Goal: Task Accomplishment & Management: Complete application form

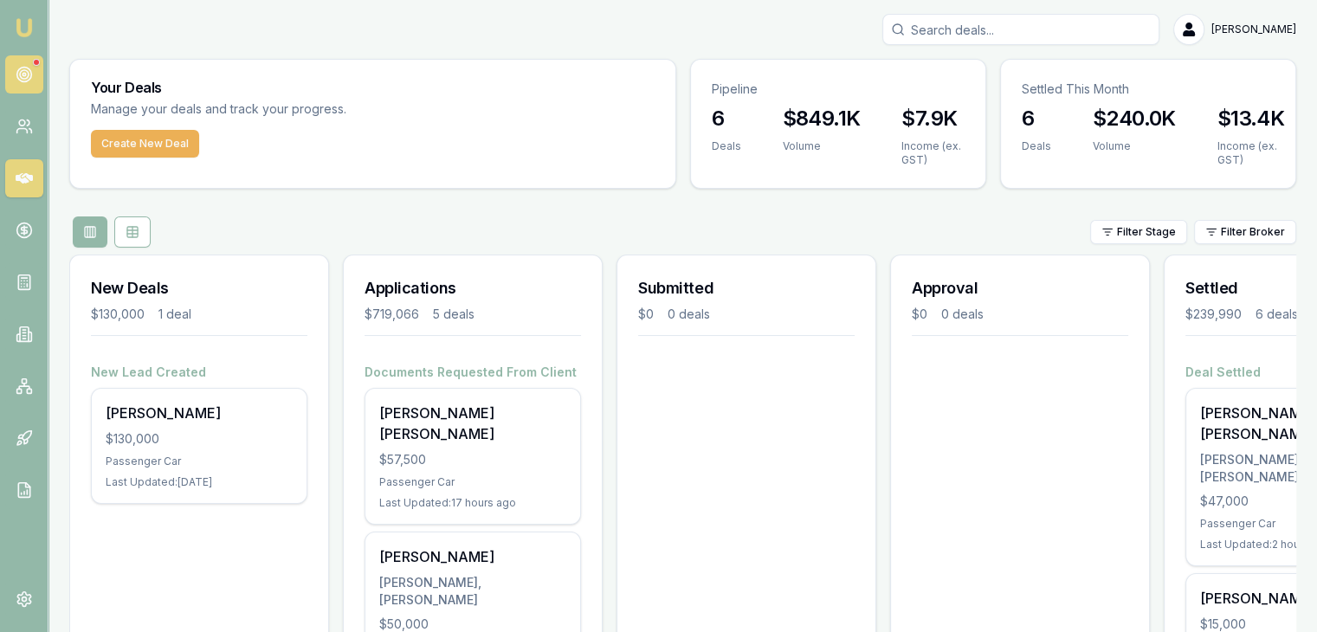
click at [27, 66] on icon at bounding box center [24, 74] width 17 height 17
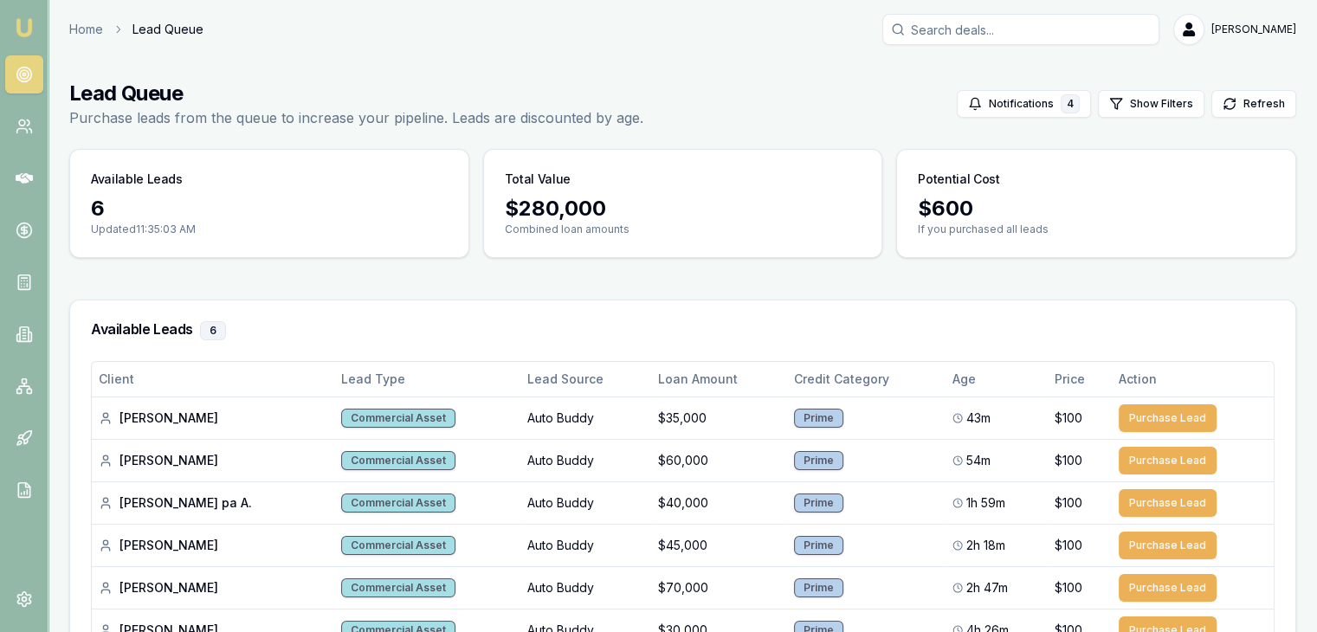
click at [27, 31] on img at bounding box center [24, 27] width 21 height 21
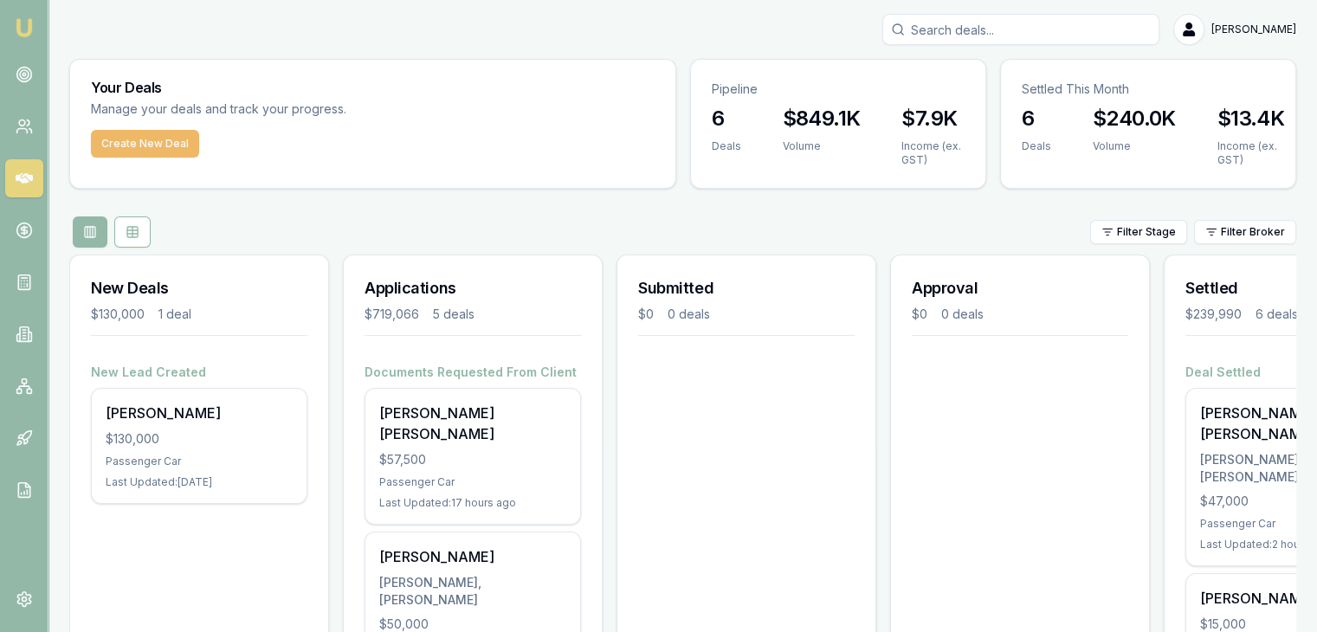
click at [127, 143] on button "Create New Deal" at bounding box center [145, 144] width 108 height 28
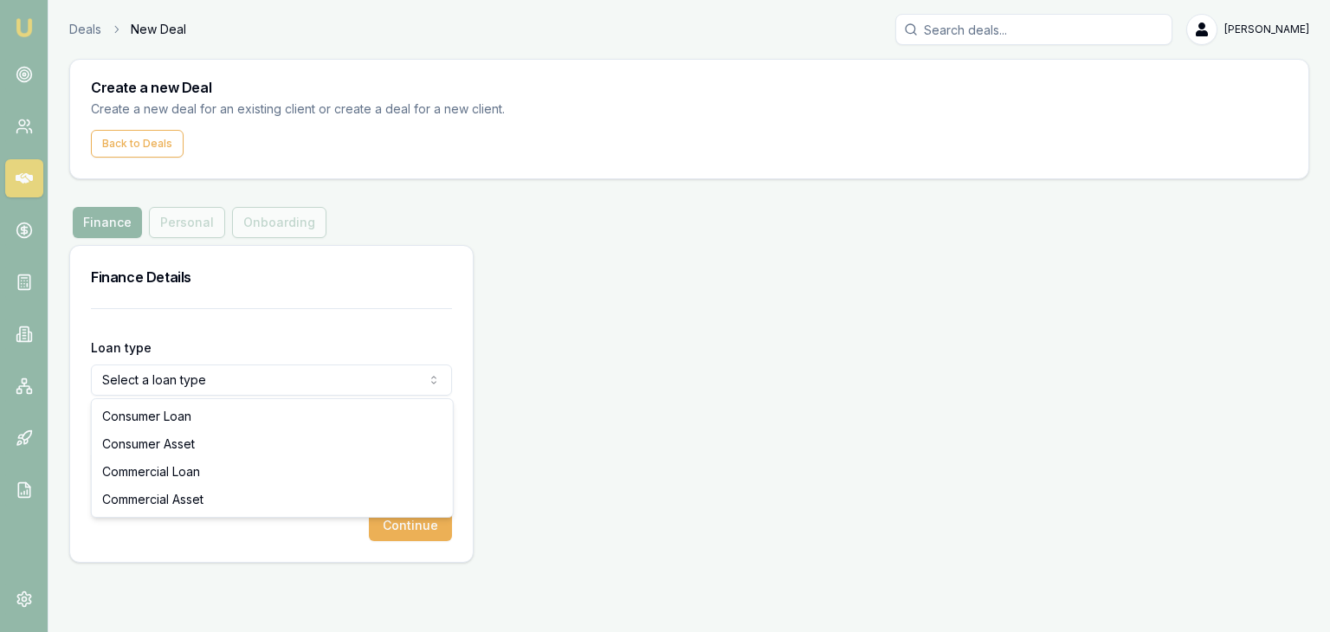
click at [260, 380] on html "Emu Broker Deals New Deal Pinkesh Patel Toggle Menu Create a new Deal Create a …" at bounding box center [665, 316] width 1330 height 632
select select "COMMERCIAL_ASSET"
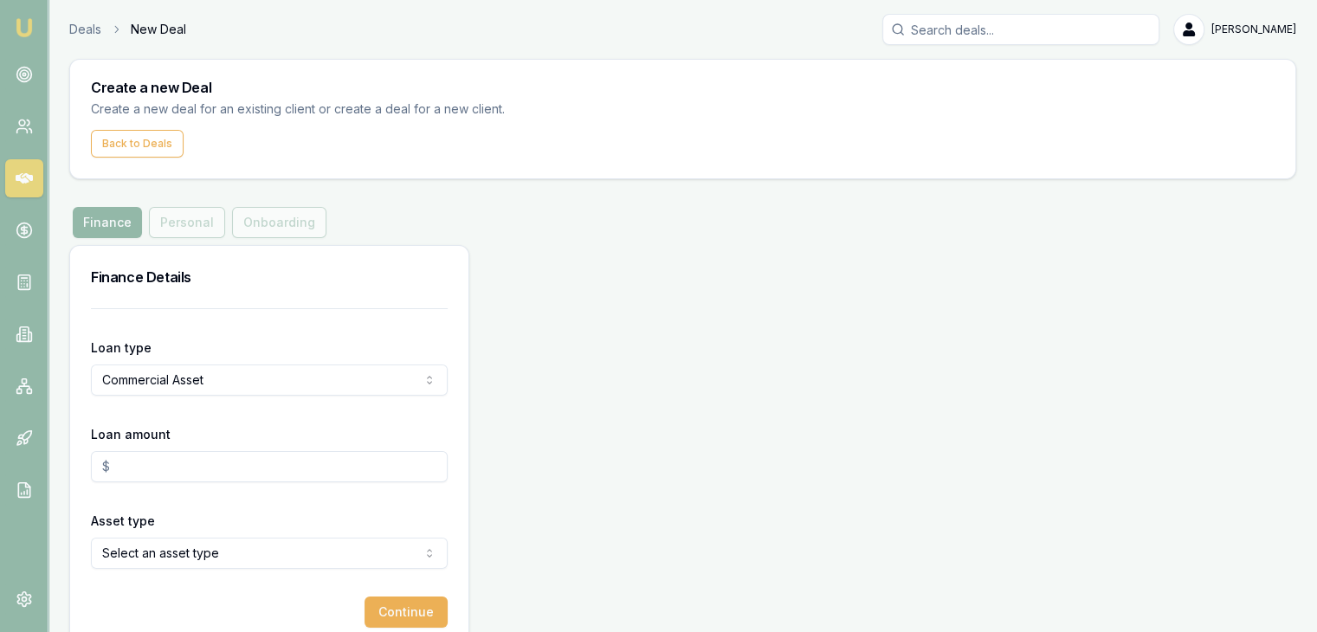
click at [224, 460] on input "Loan amount" at bounding box center [269, 466] width 357 height 31
type input "$50,000.00"
click at [234, 502] on form "Loan type Commercial Asset Consumer Loan Consumer Asset Commercial Loan Commerc…" at bounding box center [269, 468] width 357 height 320
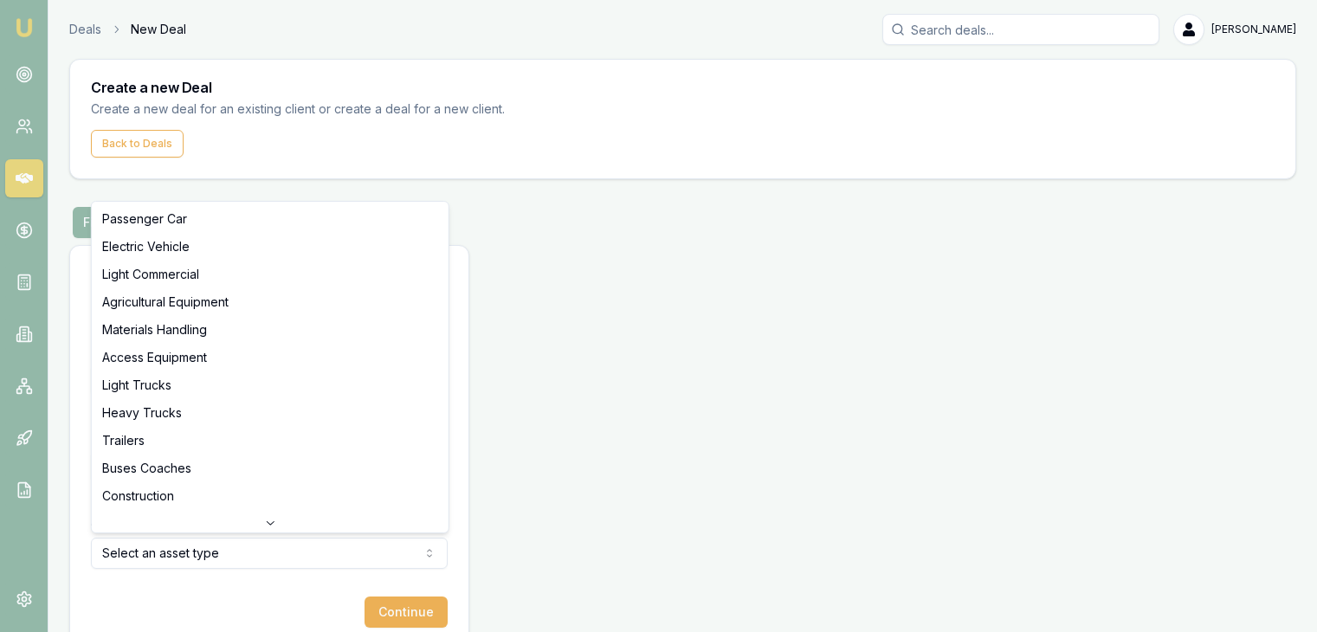
click at [243, 560] on html "Emu Broker Deals New Deal Pinkesh Patel Toggle Menu Create a new Deal Create a …" at bounding box center [665, 316] width 1330 height 632
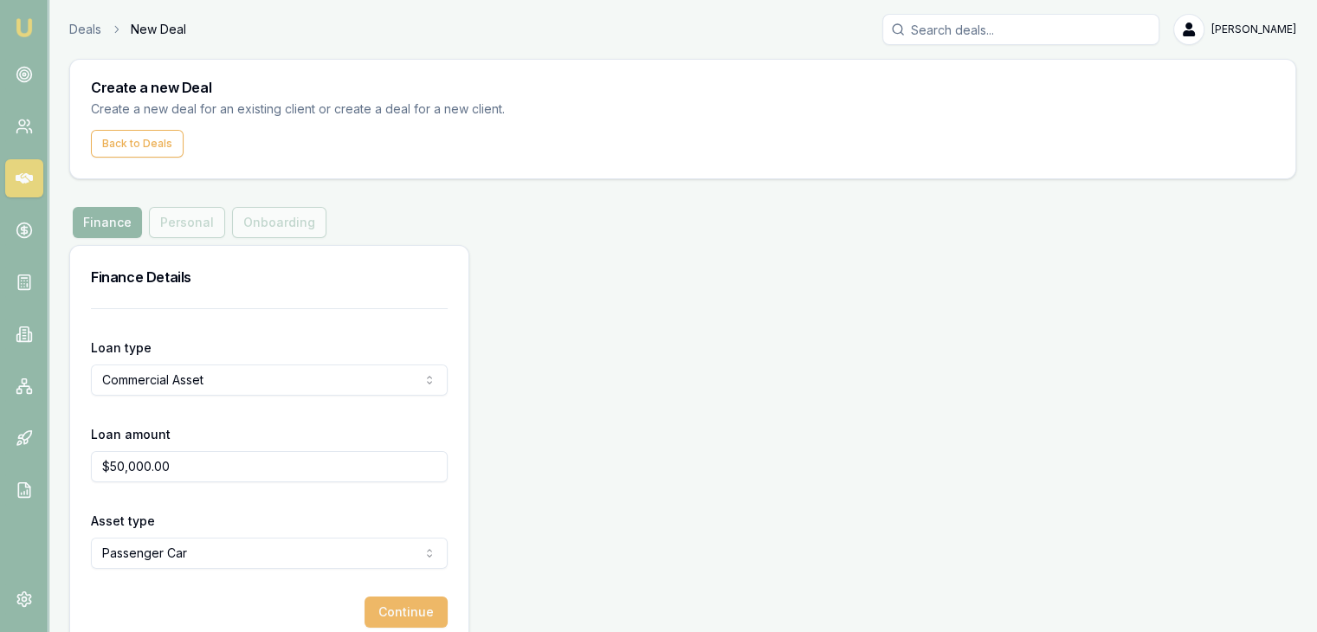
click at [377, 611] on button "Continue" at bounding box center [406, 612] width 83 height 31
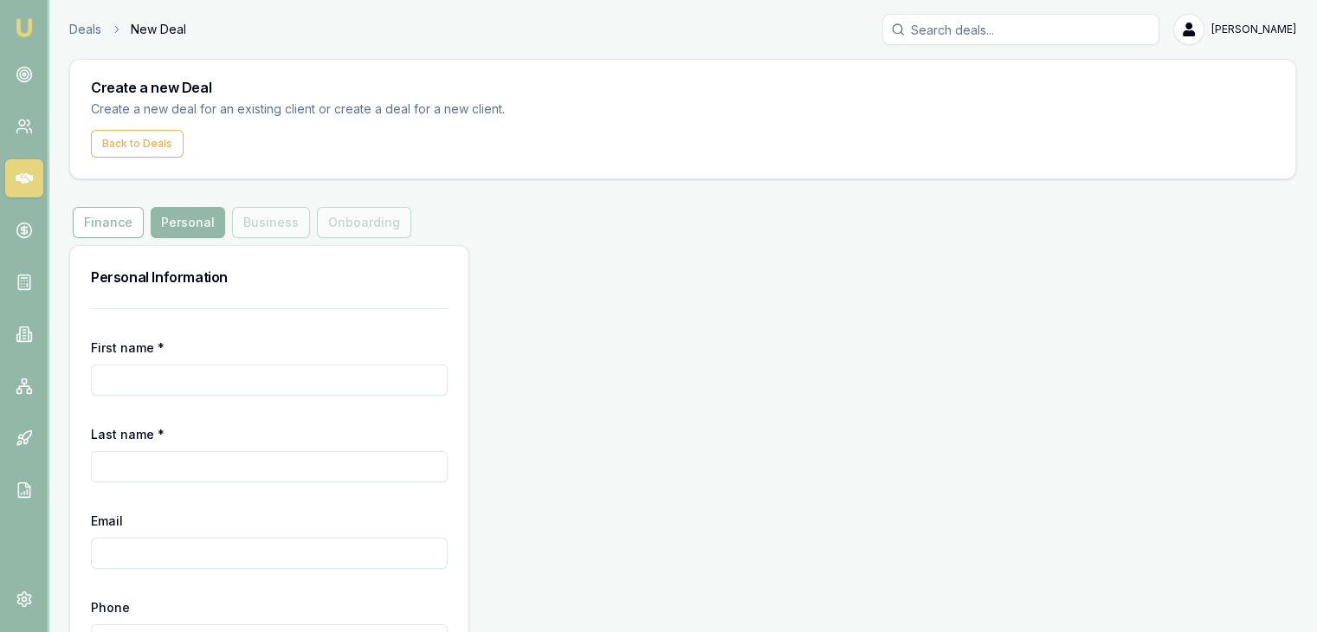
click at [276, 371] on input "First name *" at bounding box center [269, 380] width 357 height 31
type input "Shruti"
type input "Shamihoke"
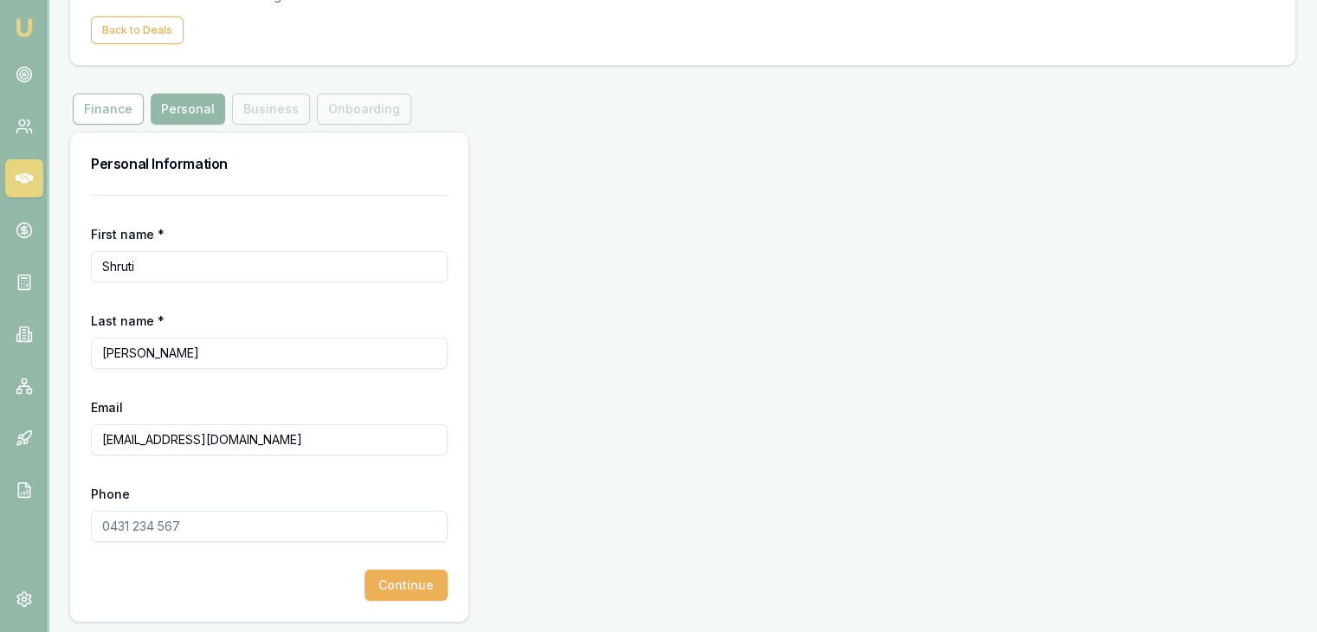
scroll to position [117, 0]
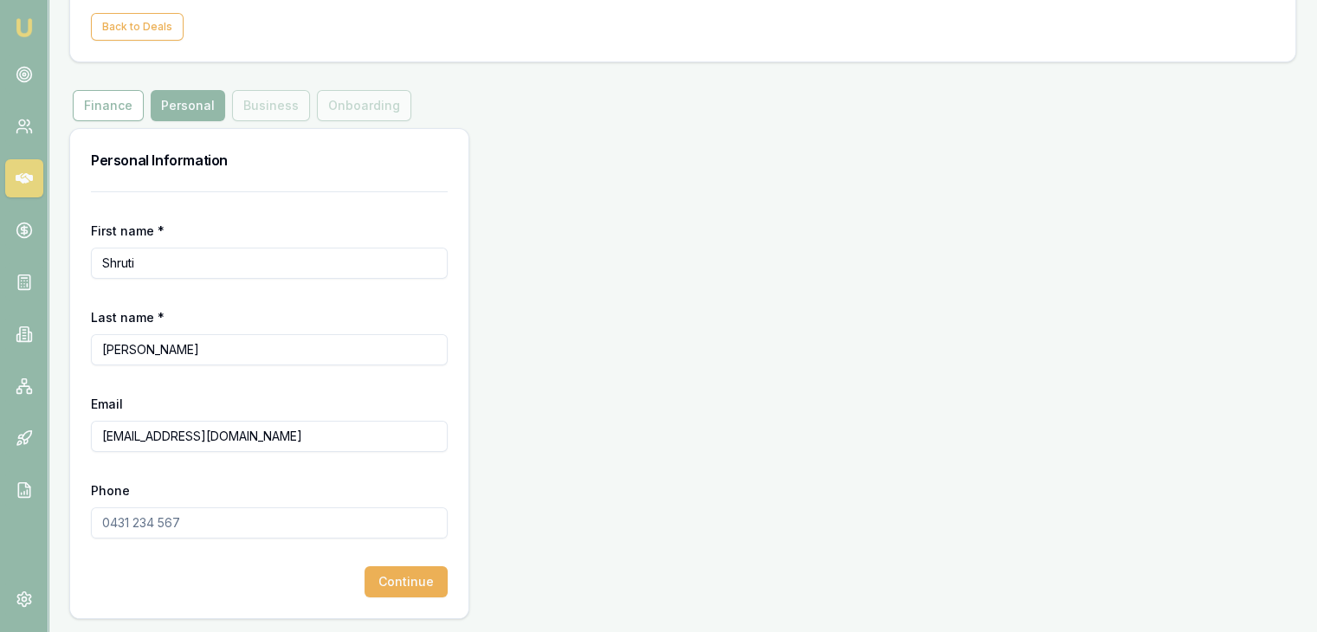
type input "SS.tt.aus@gmail.com"
click at [129, 524] on input "Phone" at bounding box center [269, 523] width 357 height 31
click at [379, 583] on button "Continue" at bounding box center [406, 581] width 83 height 31
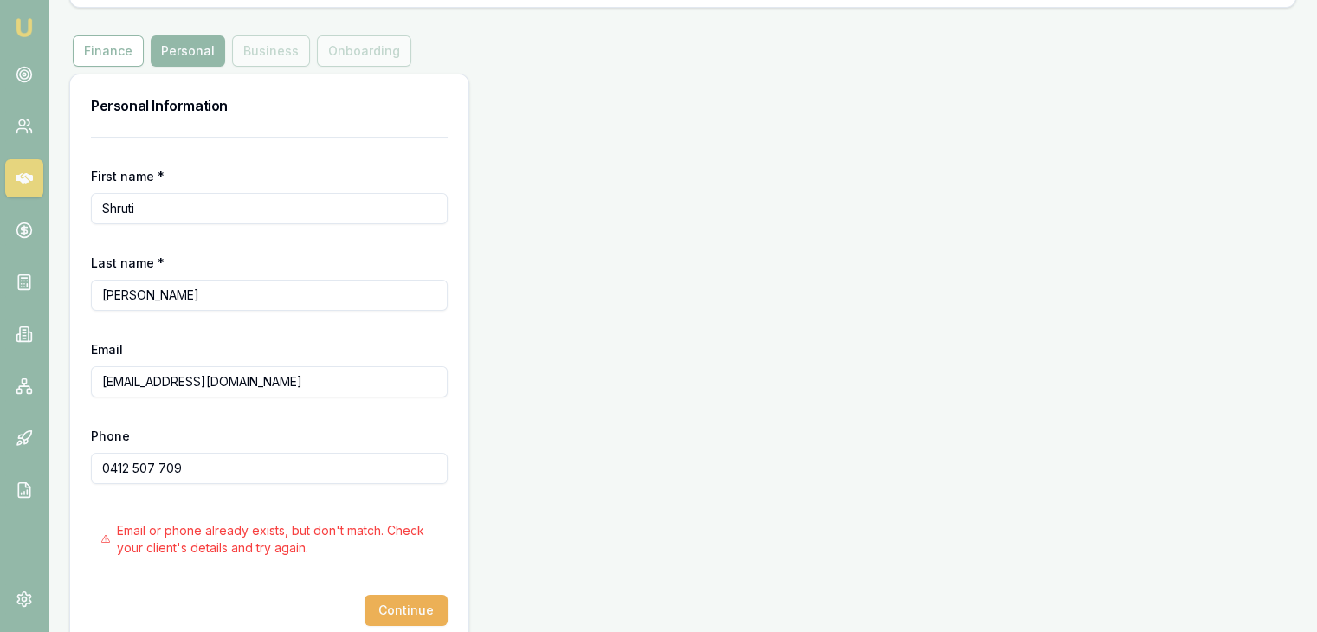
scroll to position [200, 0]
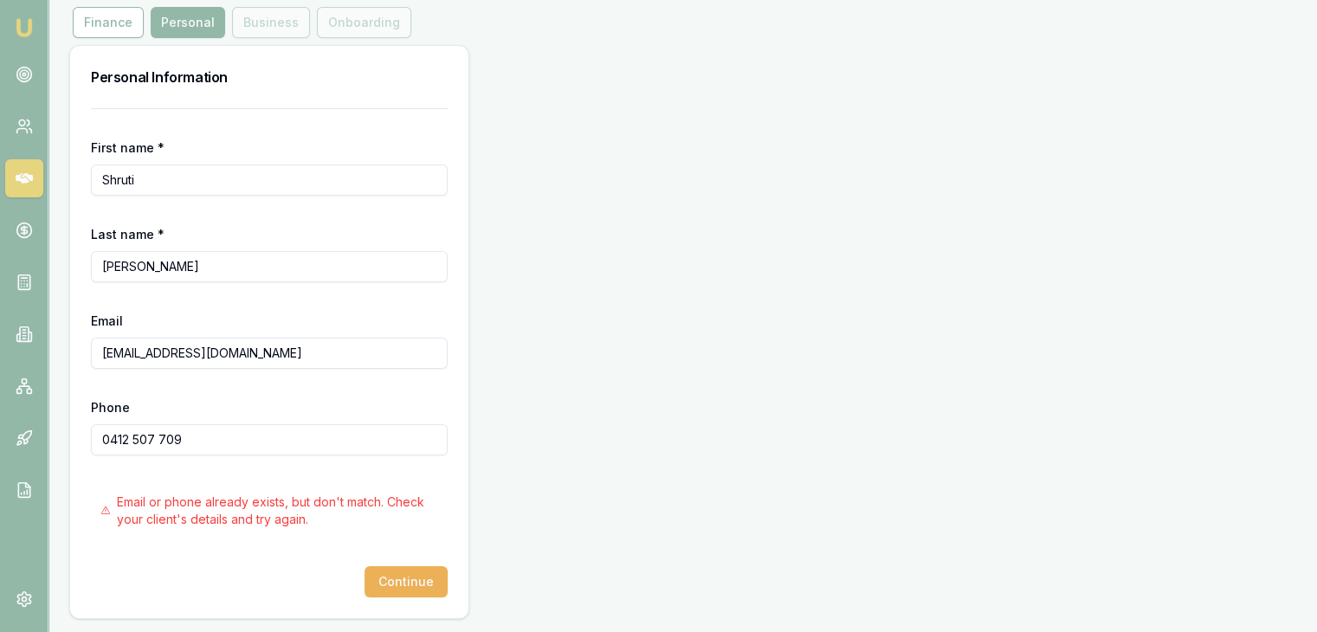
click at [264, 458] on form "First name * Shruti Last name * Shamihoke Email SS.tt.aus@gmail.com Phone 0412 …" at bounding box center [269, 352] width 357 height 489
click at [195, 441] on input "0412 507 709" at bounding box center [269, 439] width 357 height 31
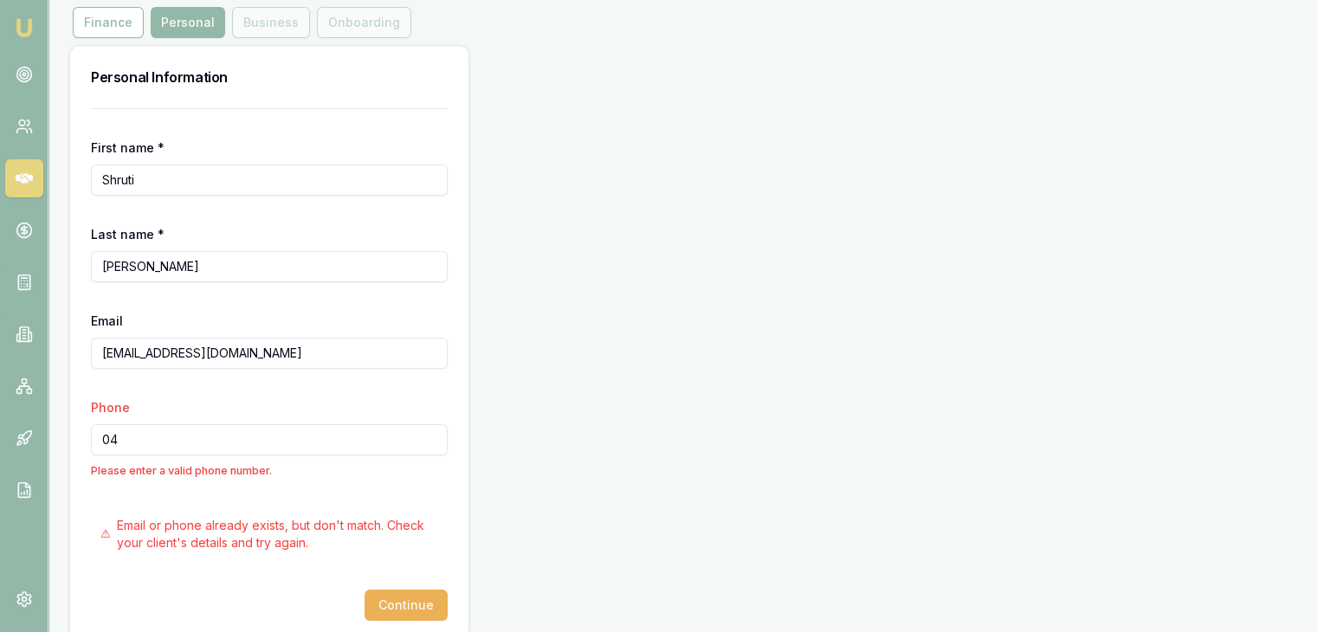
type input "0"
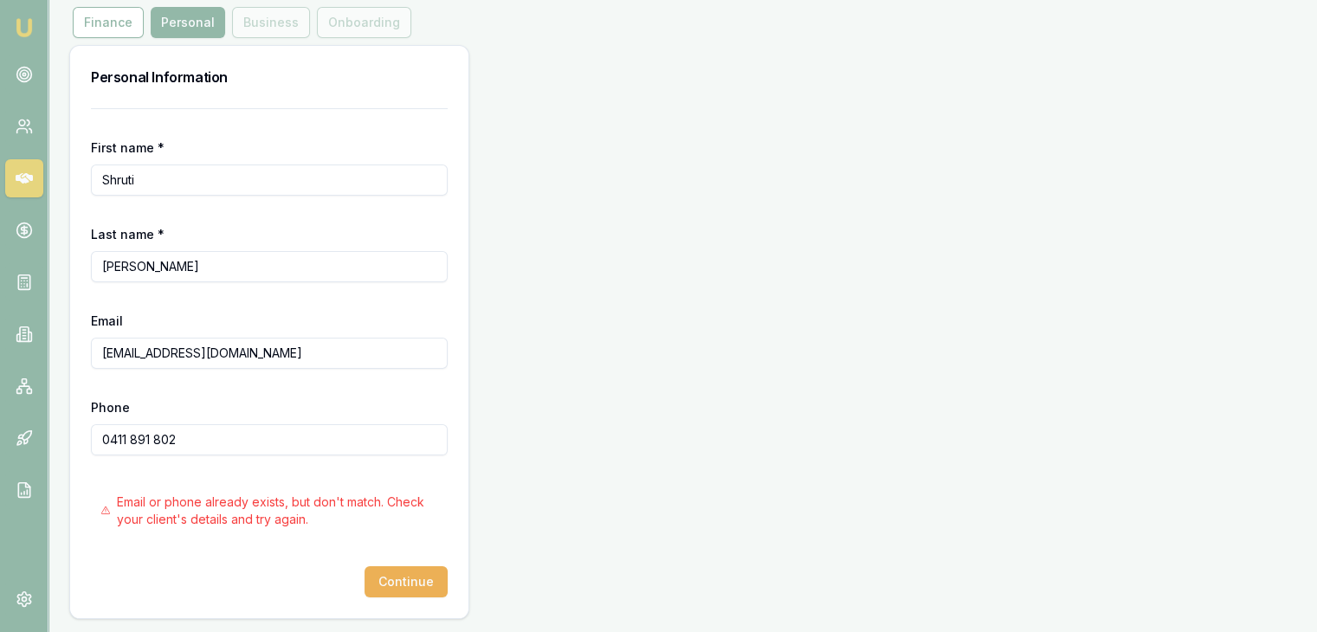
type input "0411 891 802"
click at [281, 586] on div "Continue" at bounding box center [269, 581] width 357 height 31
click at [385, 578] on button "Continue" at bounding box center [406, 581] width 83 height 31
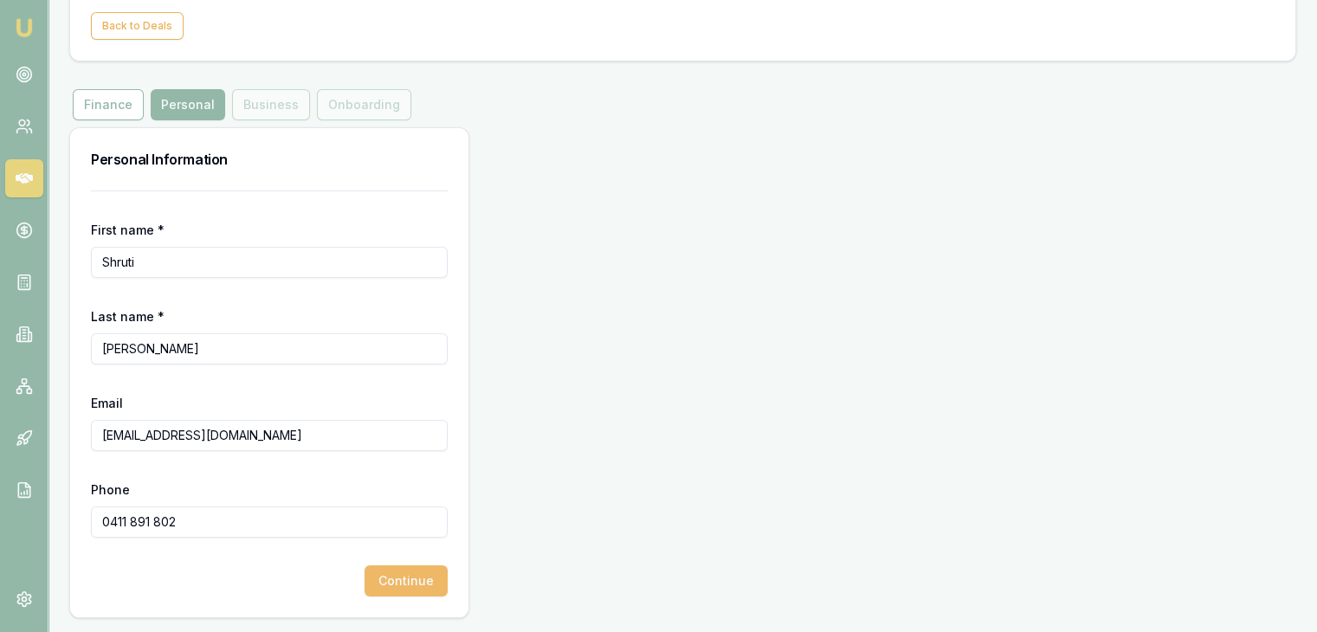
scroll to position [117, 0]
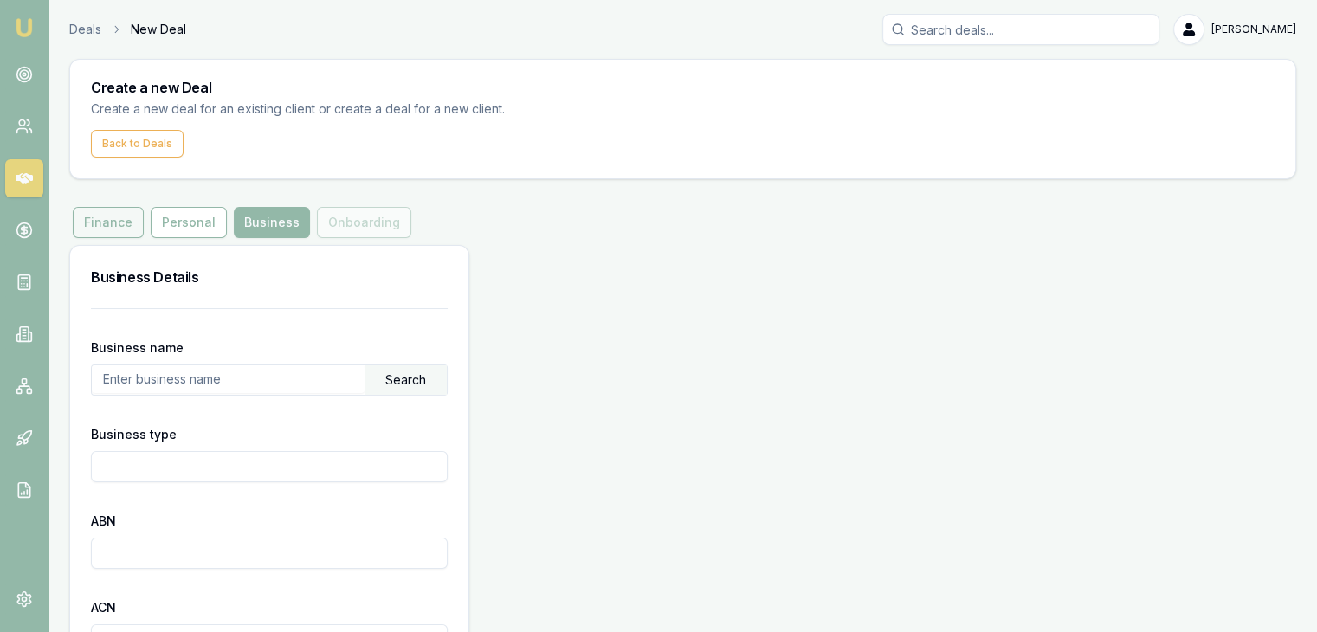
click at [110, 226] on button "Finance" at bounding box center [108, 222] width 71 height 31
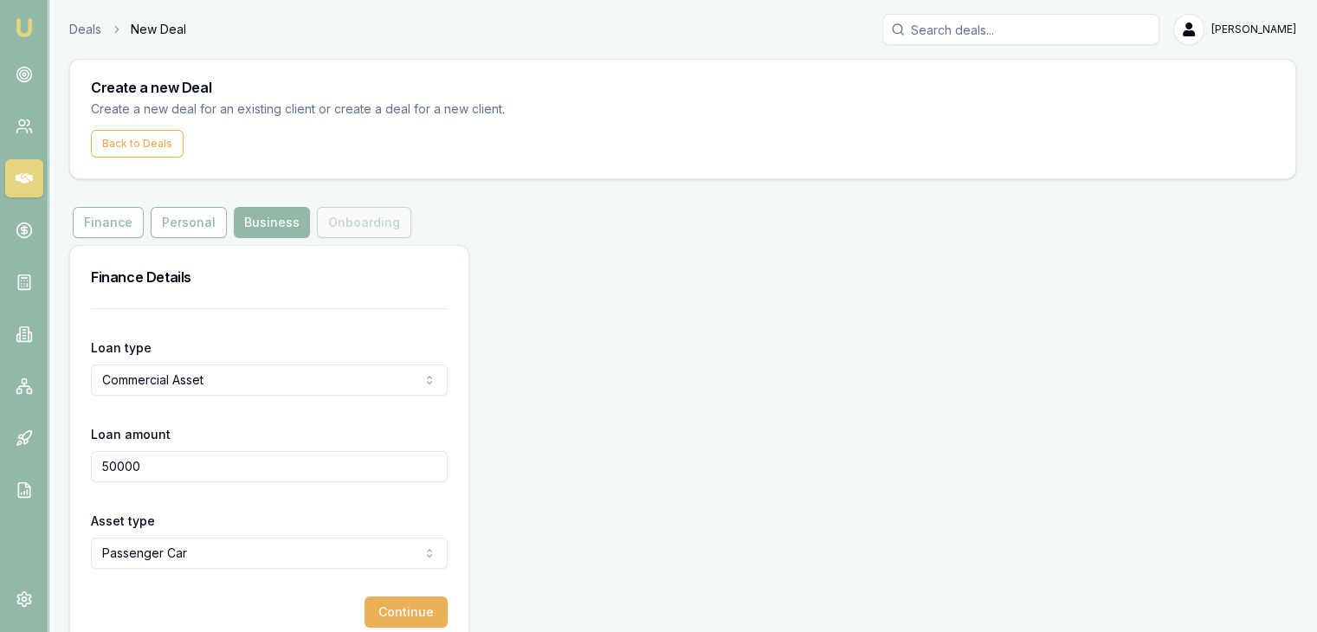
click at [165, 375] on html "Emu Broker Deals New Deal Pinkesh Patel Toggle Menu Create a new Deal Create a …" at bounding box center [658, 316] width 1317 height 632
click at [111, 227] on html "Emu Broker Deals New Deal Pinkesh Patel Toggle Menu Create a new Deal Create a …" at bounding box center [658, 316] width 1317 height 632
click at [106, 219] on button "Finance" at bounding box center [108, 222] width 71 height 31
click at [399, 604] on button "Continue" at bounding box center [406, 612] width 83 height 31
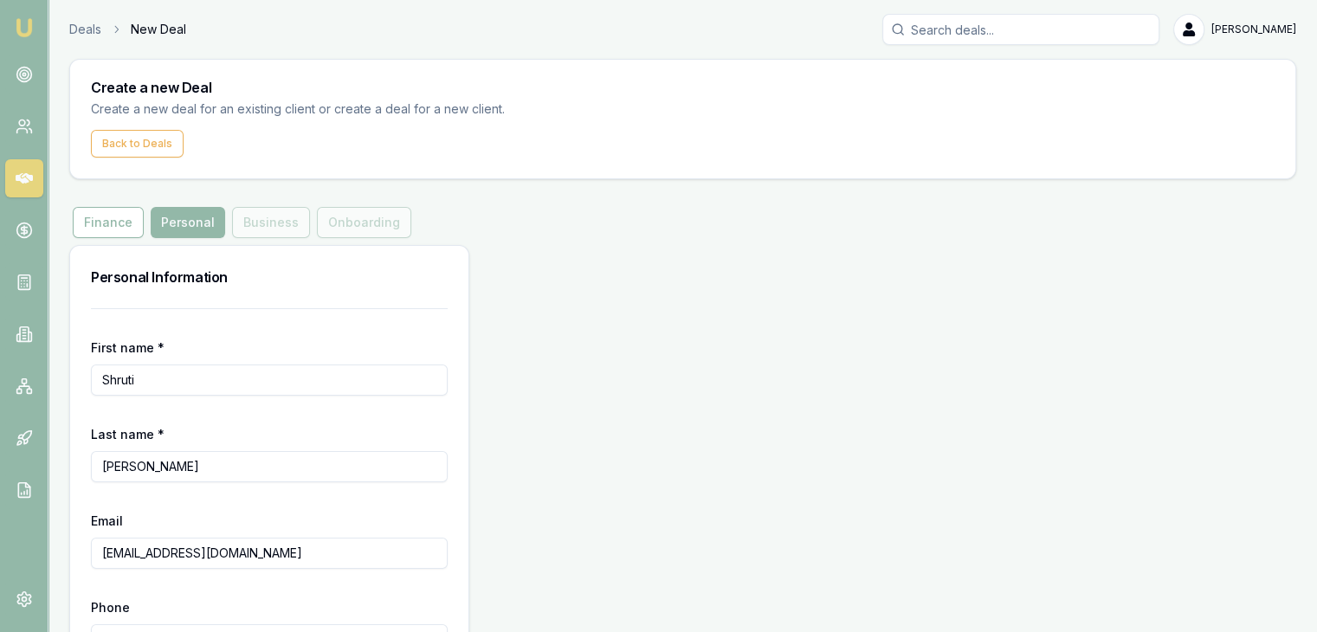
click at [34, 25] on link "Emu Broker" at bounding box center [24, 28] width 28 height 28
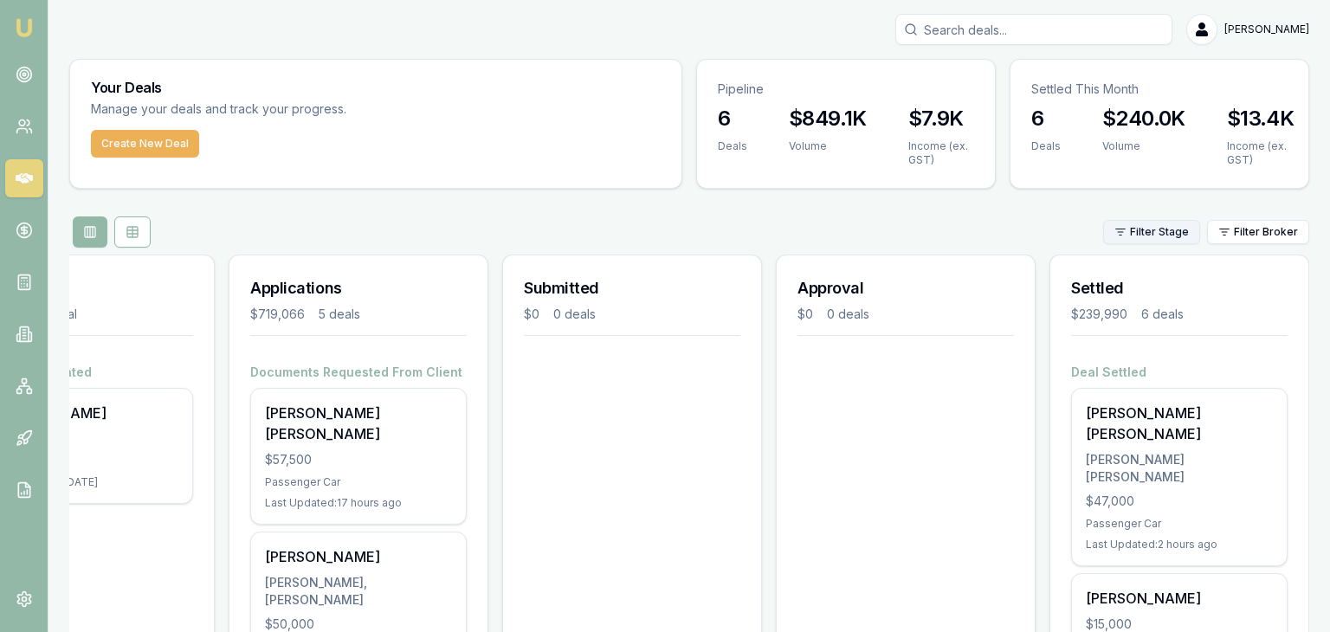
click at [1124, 228] on html "Emu Broker Pinkesh Patel Toggle Menu Your Deals Manage your deals and track you…" at bounding box center [665, 316] width 1330 height 632
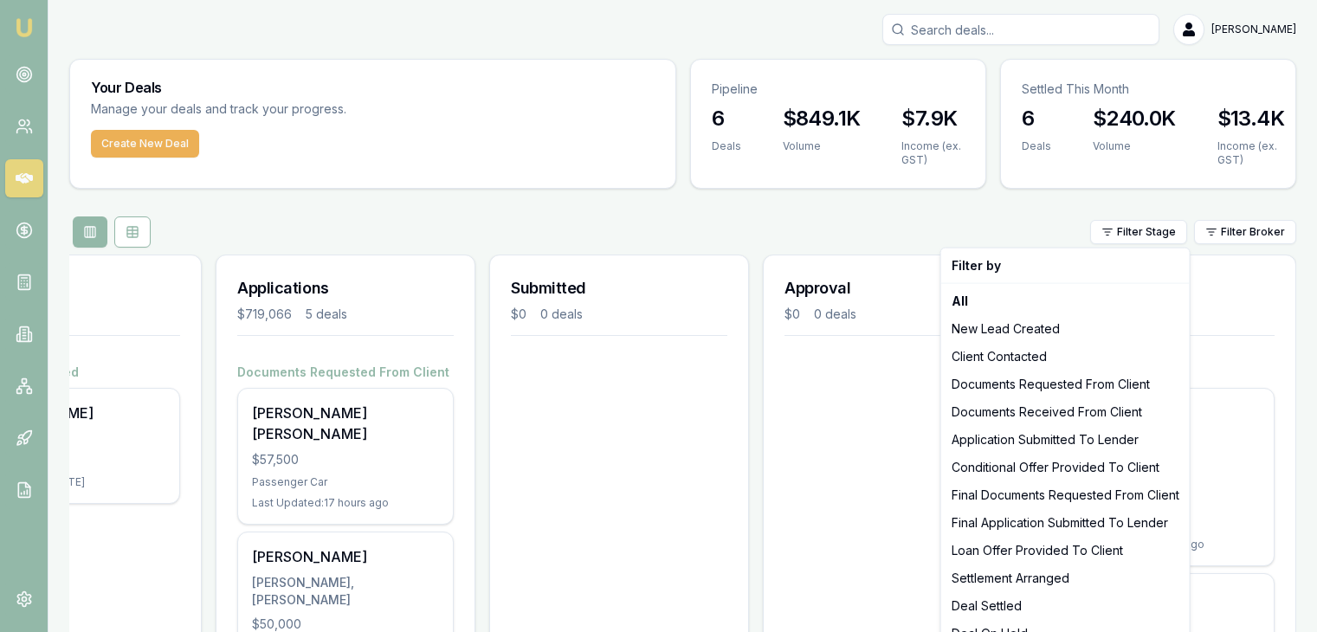
click at [1274, 392] on html "Emu Broker Pinkesh Patel Toggle Menu Your Deals Manage your deals and track you…" at bounding box center [665, 316] width 1330 height 632
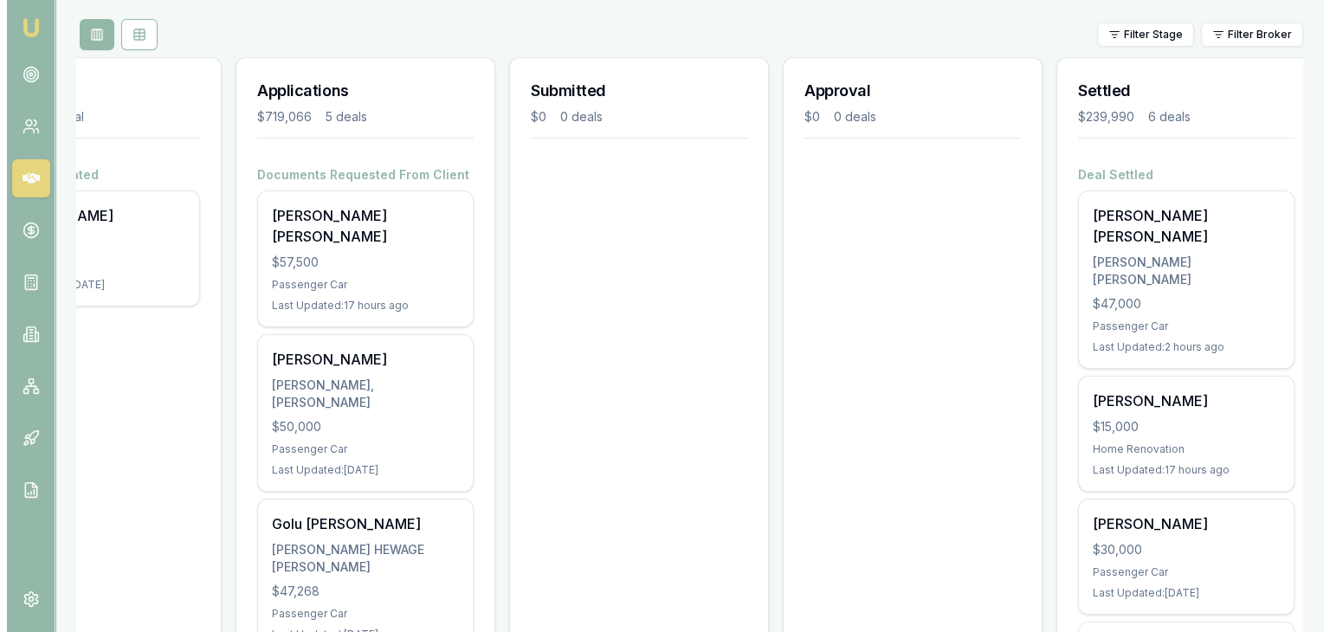
scroll to position [173, 0]
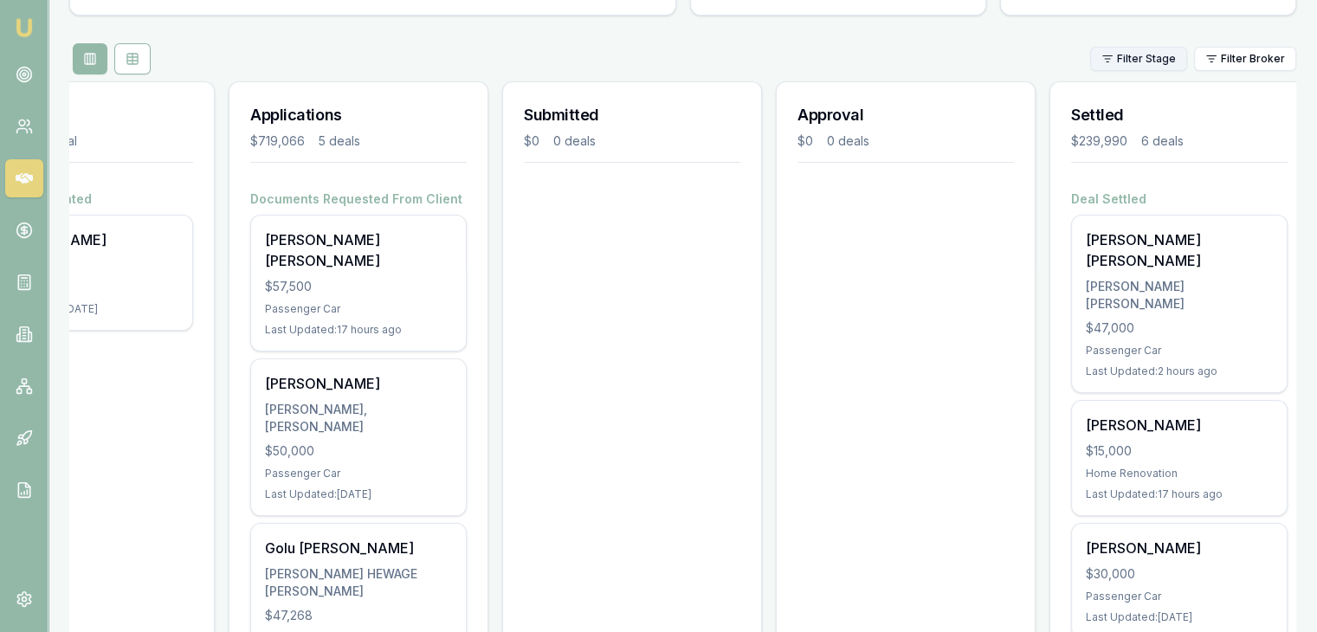
click at [1126, 57] on html "Emu Broker Pinkesh Patel Toggle Menu Your Deals Manage your deals and track you…" at bounding box center [658, 143] width 1317 height 632
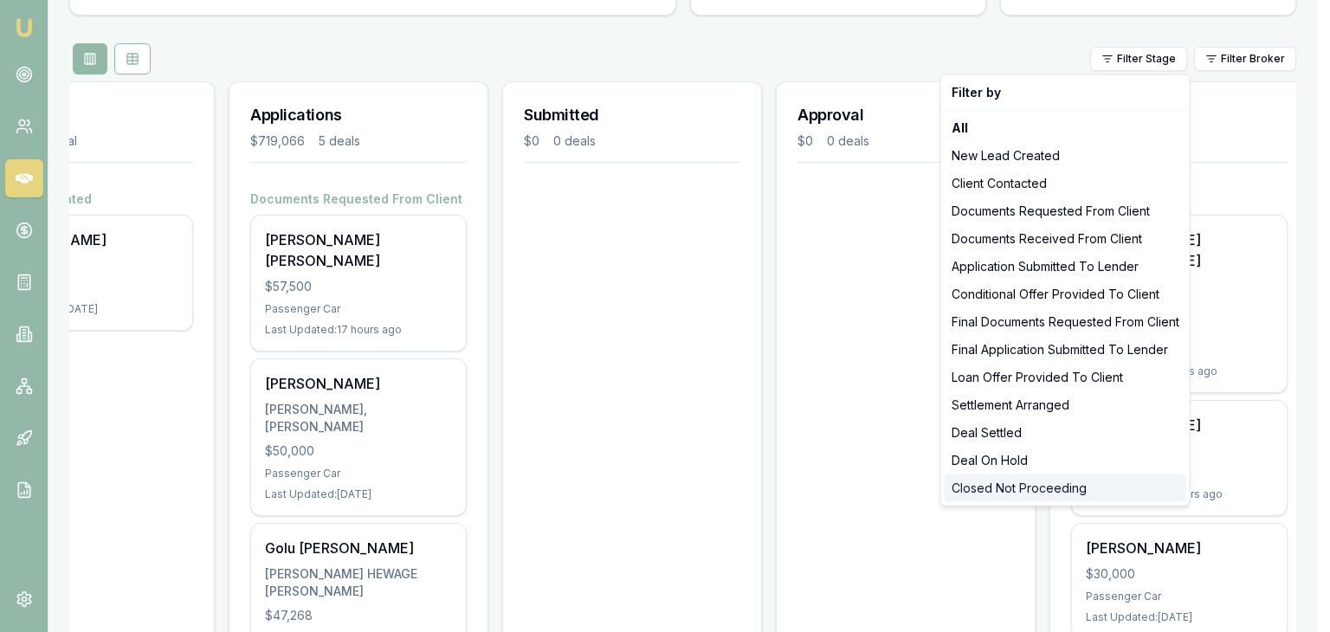
click at [987, 488] on div "Closed Not Proceeding" at bounding box center [1066, 489] width 242 height 28
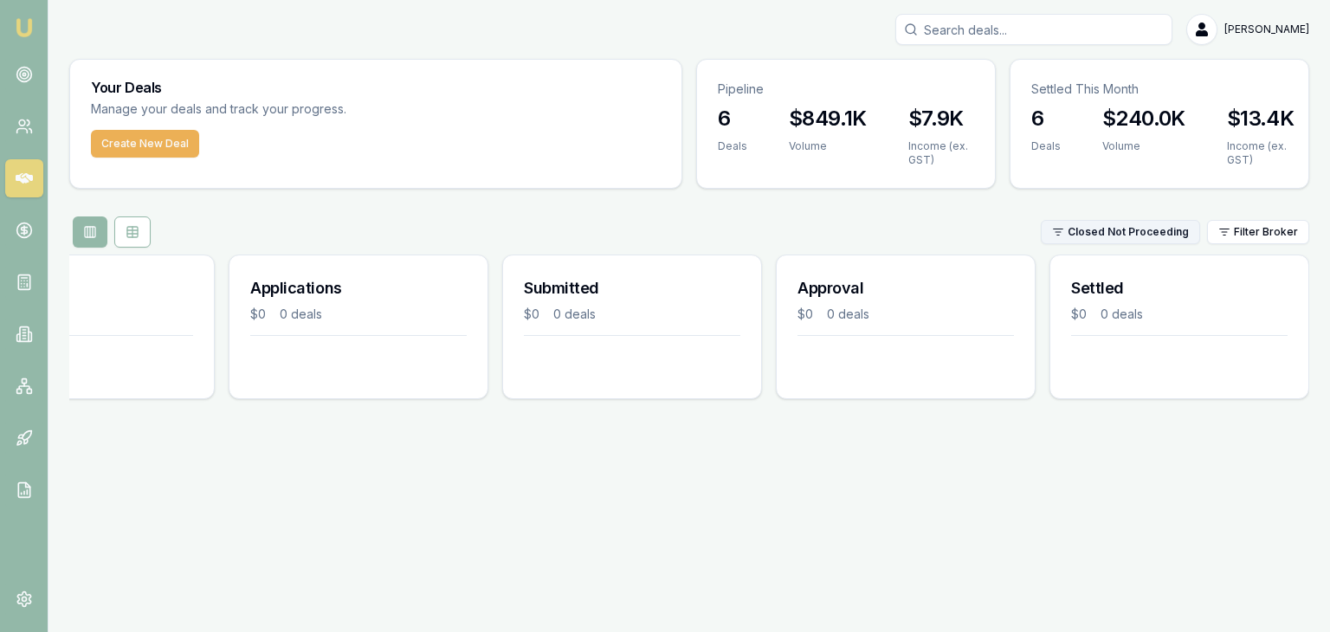
click at [1086, 236] on html "Emu Broker Pinkesh Patel Toggle Menu Your Deals Manage your deals and track you…" at bounding box center [665, 316] width 1330 height 632
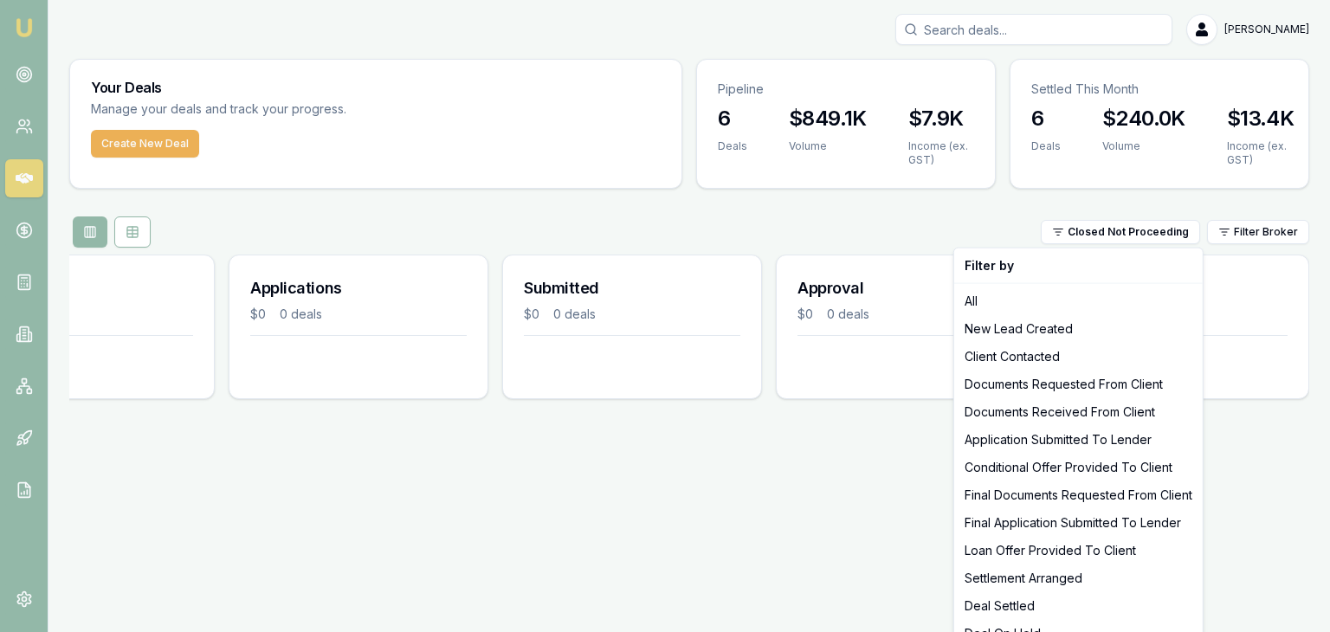
click at [856, 543] on html "Emu Broker Pinkesh Patel Toggle Menu Your Deals Manage your deals and track you…" at bounding box center [665, 316] width 1330 height 632
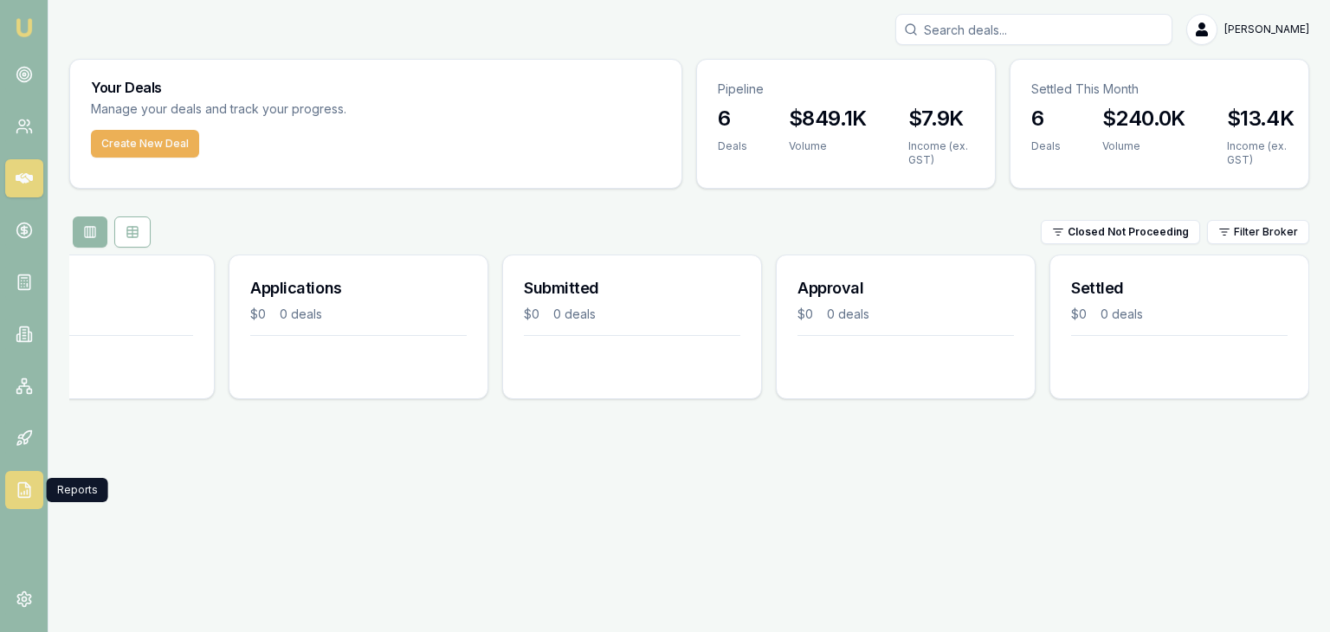
click at [5, 493] on link at bounding box center [24, 490] width 38 height 38
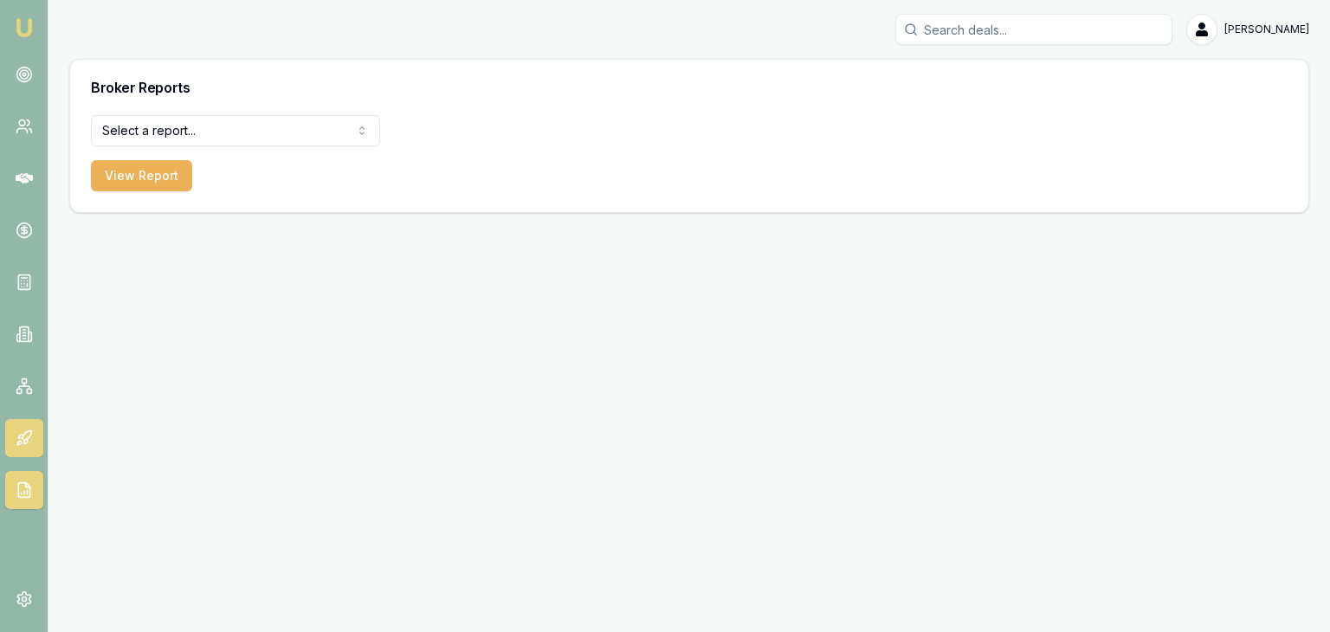
click at [21, 441] on icon at bounding box center [19, 443] width 4 height 4
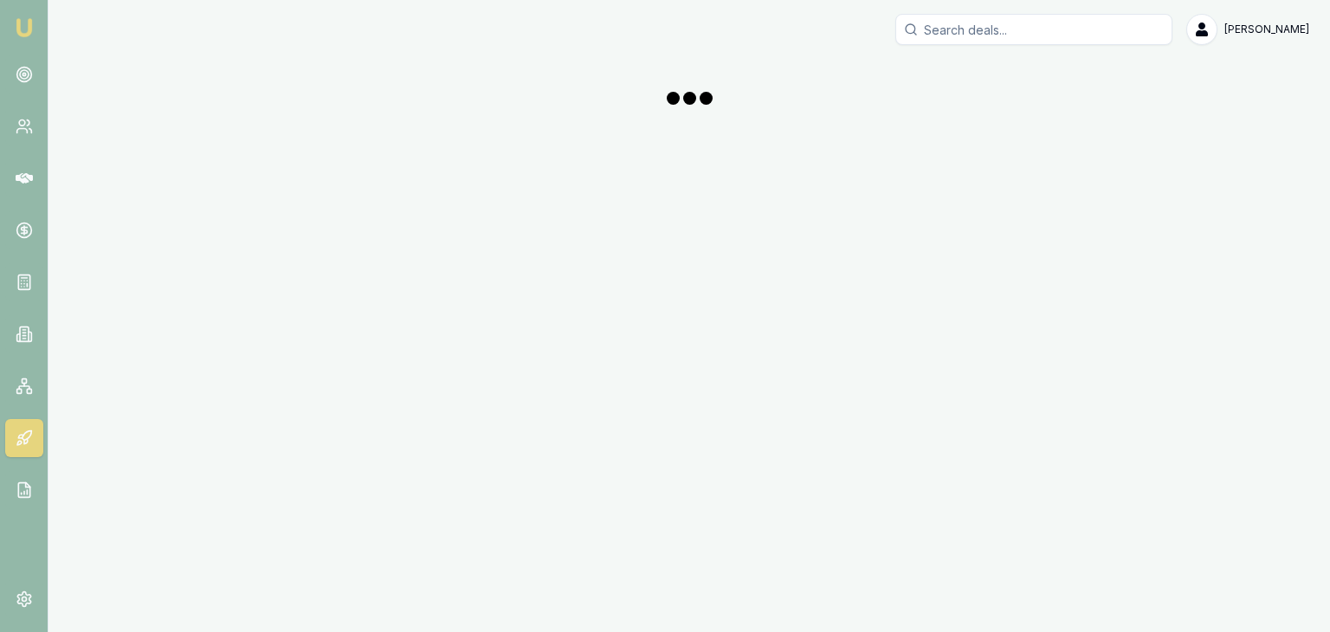
click at [22, 438] on icon at bounding box center [20, 436] width 5 height 3
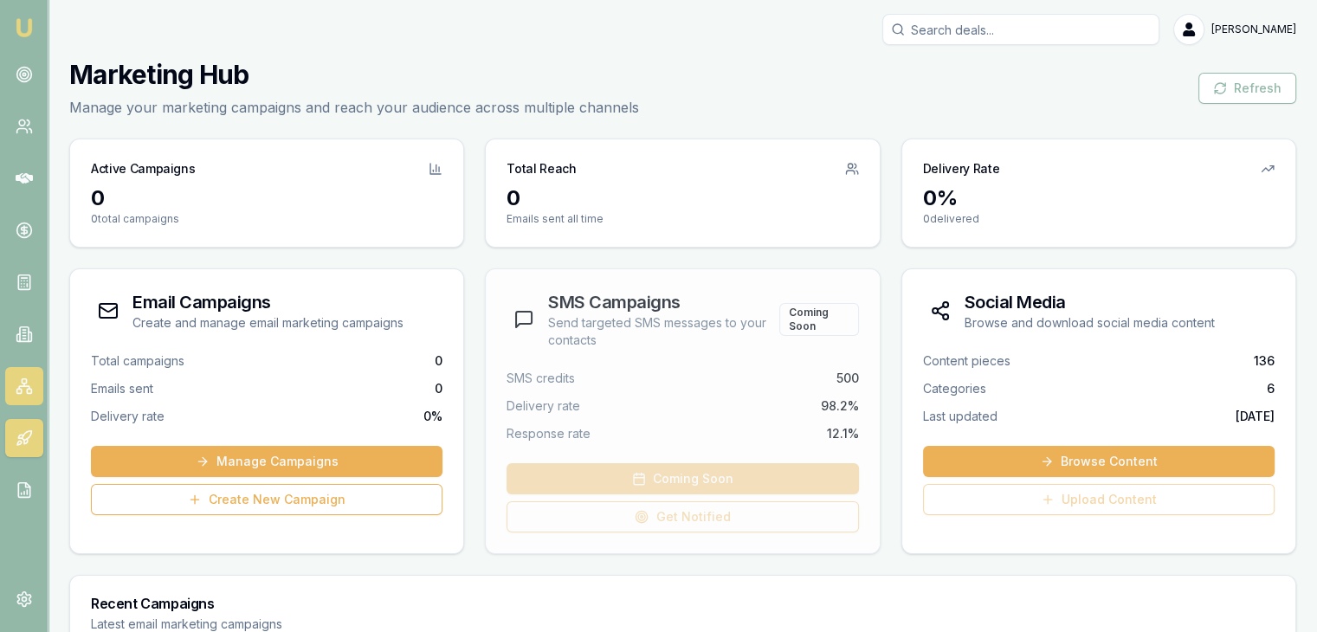
click at [22, 391] on icon at bounding box center [24, 386] width 17 height 17
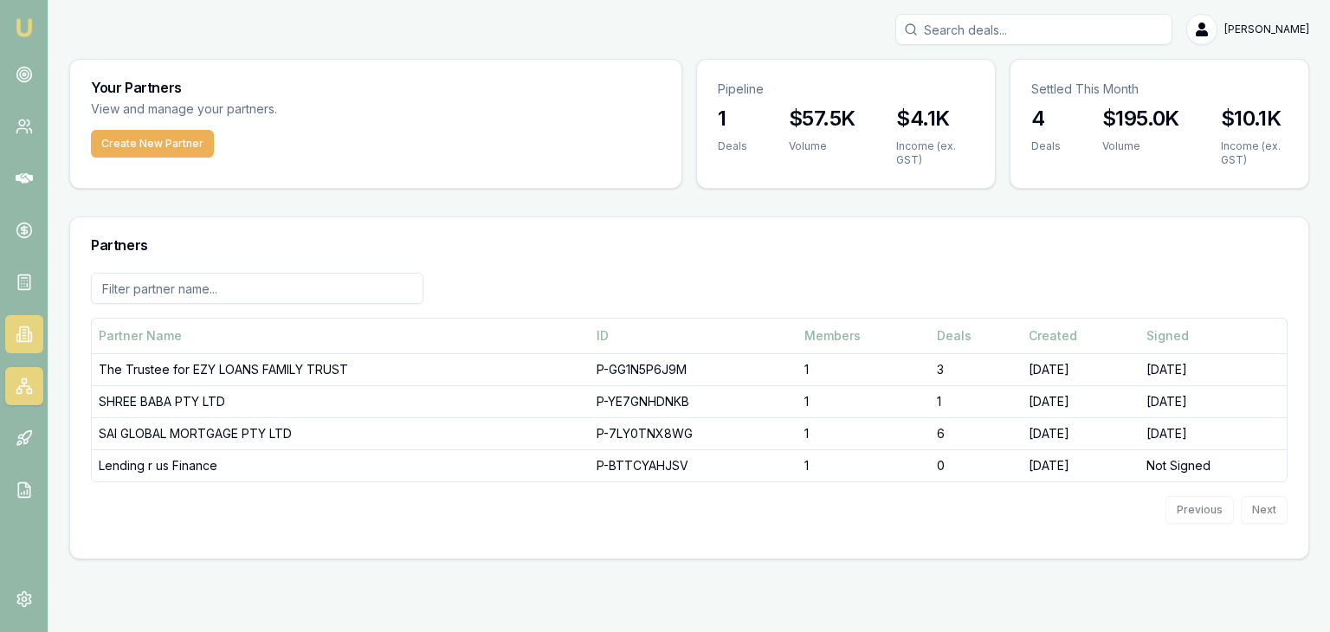
click at [17, 333] on icon at bounding box center [24, 334] width 17 height 17
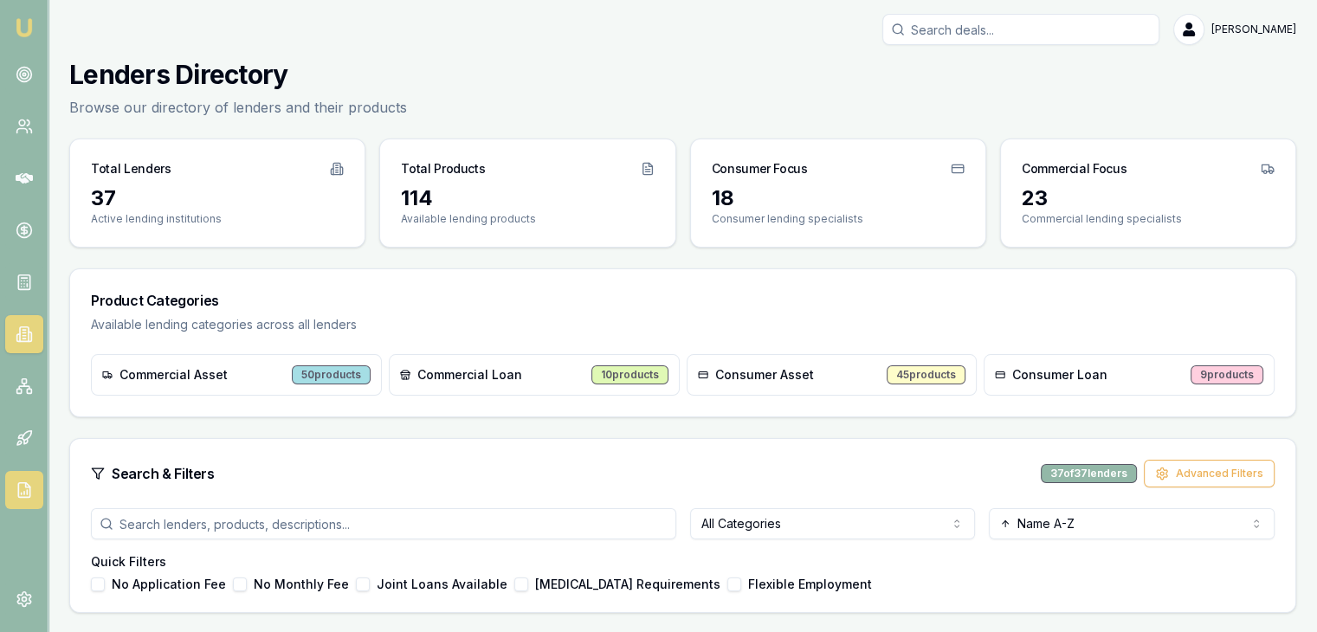
click at [14, 503] on link at bounding box center [24, 490] width 38 height 38
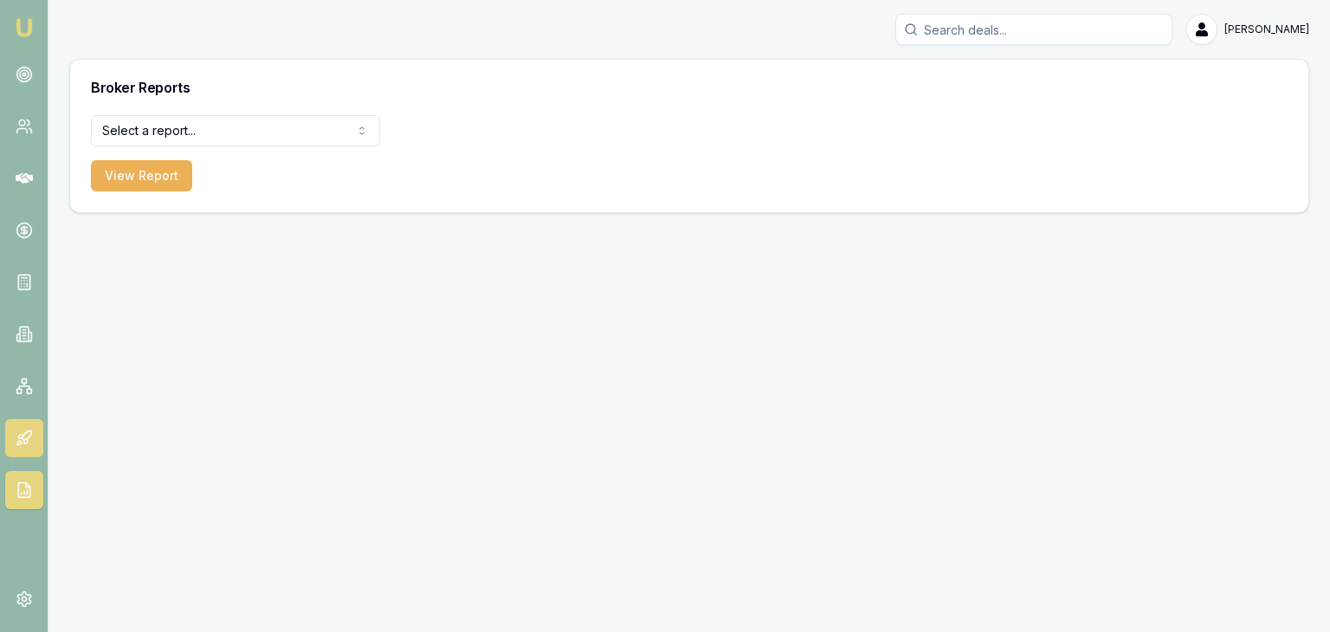
click at [19, 443] on icon at bounding box center [24, 438] width 17 height 17
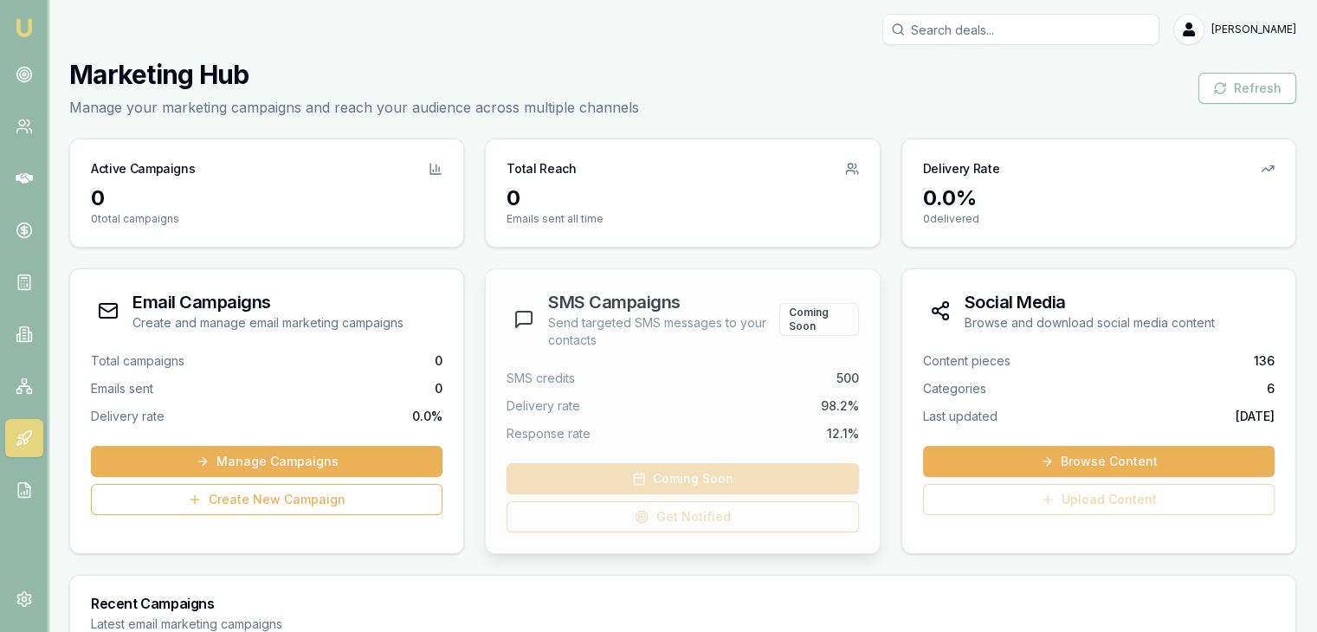
click at [525, 325] on icon at bounding box center [524, 319] width 21 height 21
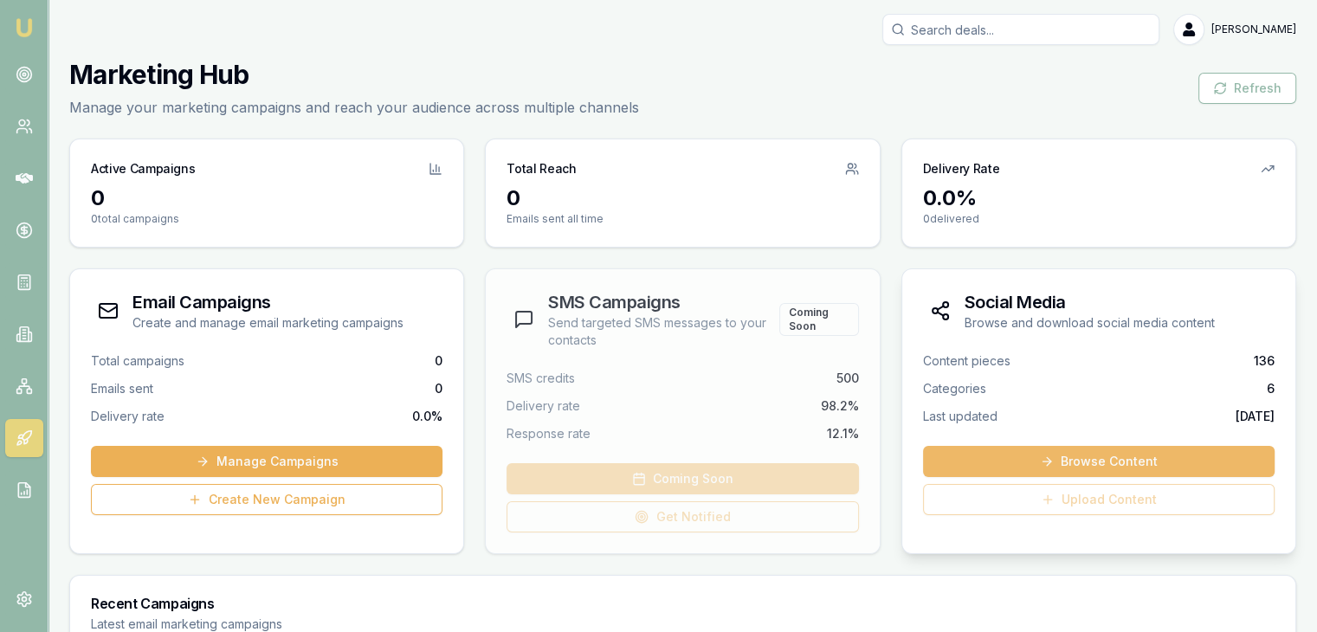
click at [1171, 455] on link "Browse Content" at bounding box center [1099, 461] width 352 height 31
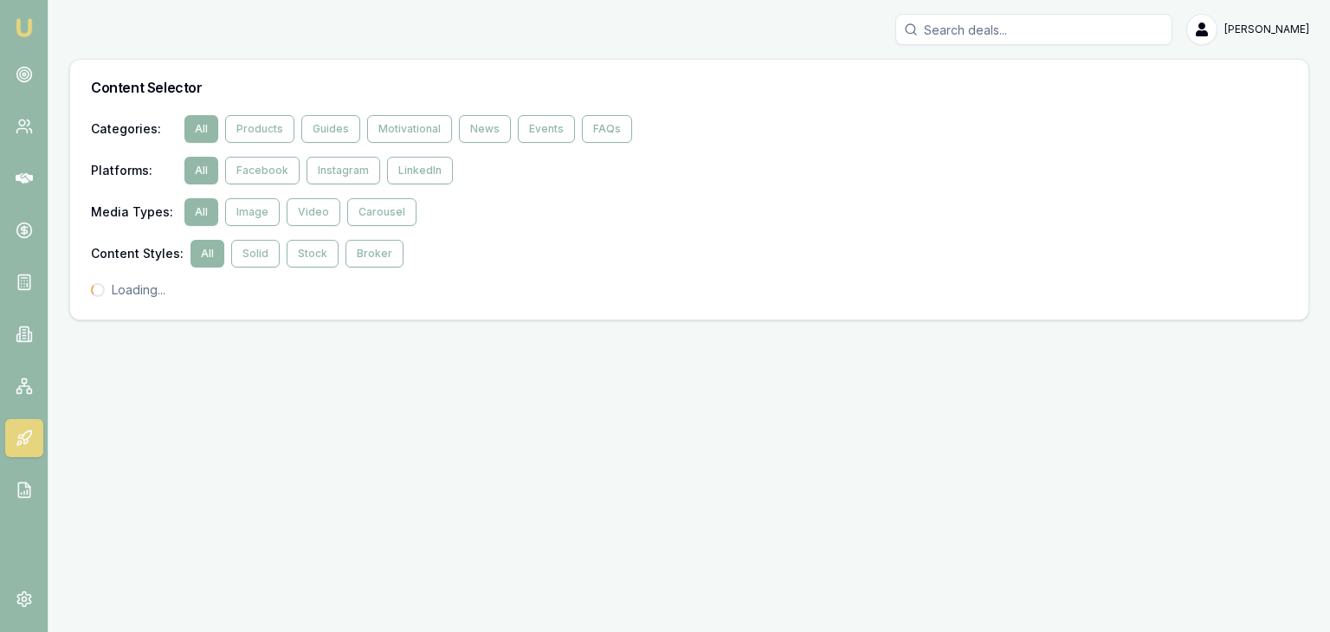
click at [990, 458] on div "Emu Broker Pinkesh Patel Toggle Menu Content Selector Categories : All Products…" at bounding box center [665, 316] width 1330 height 632
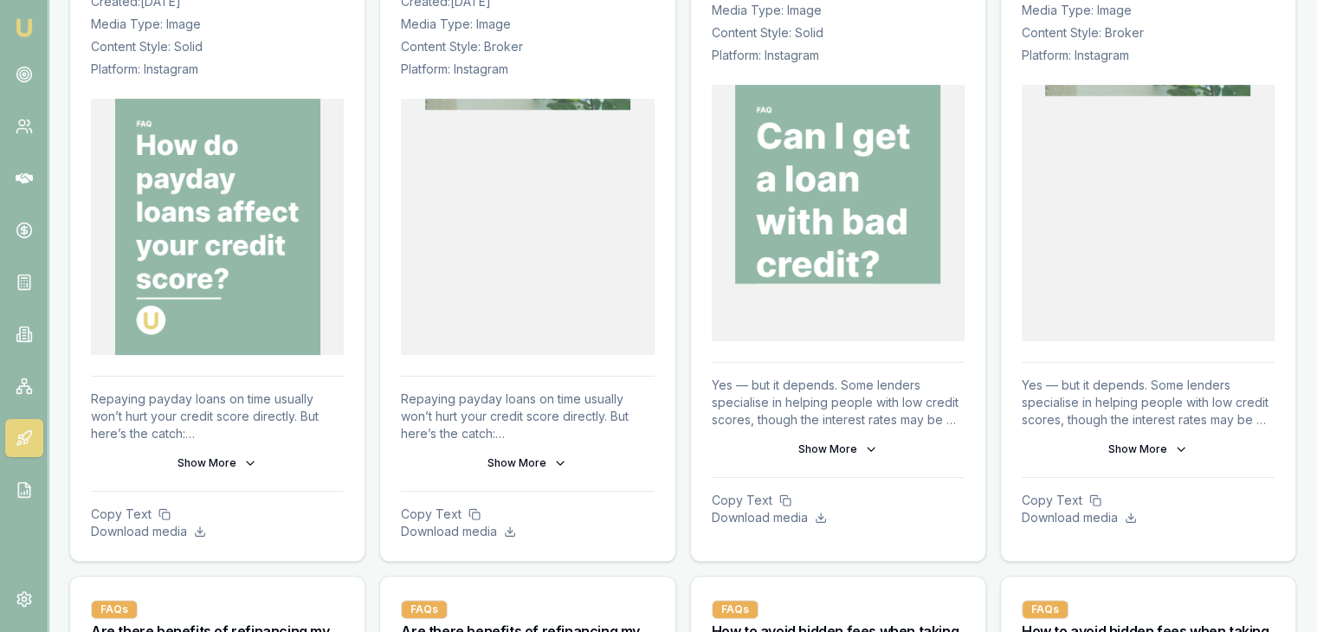
scroll to position [433, 0]
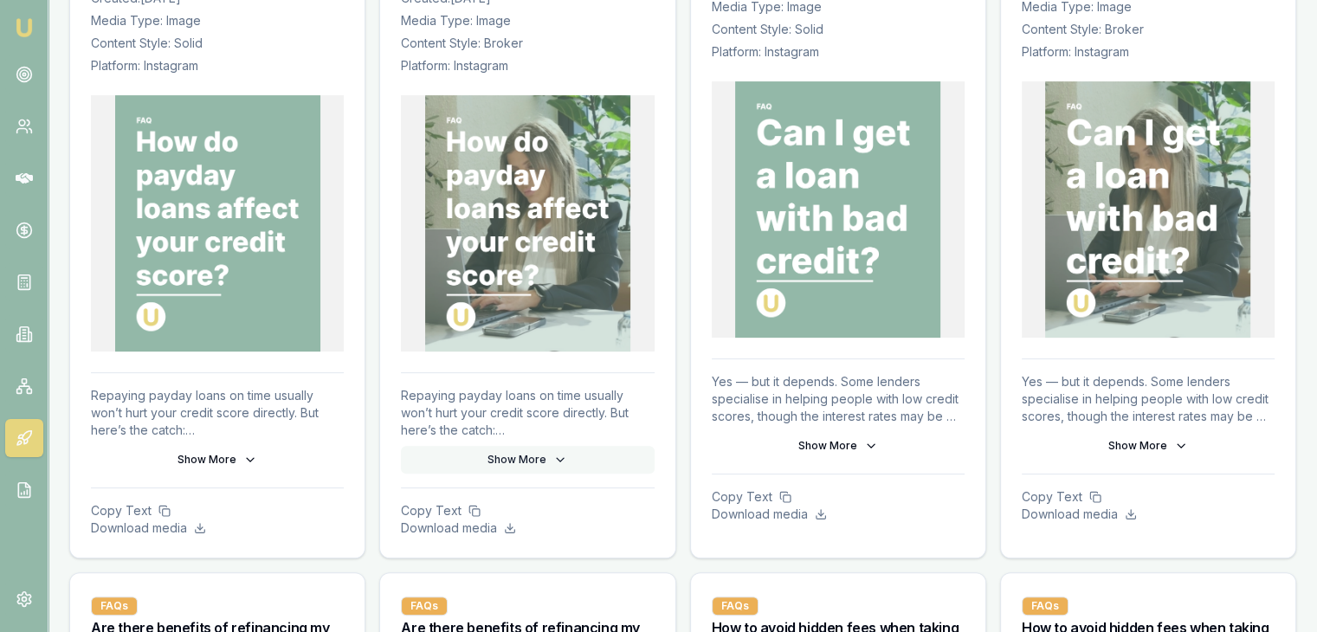
click at [498, 451] on button "Show More" at bounding box center [527, 460] width 253 height 28
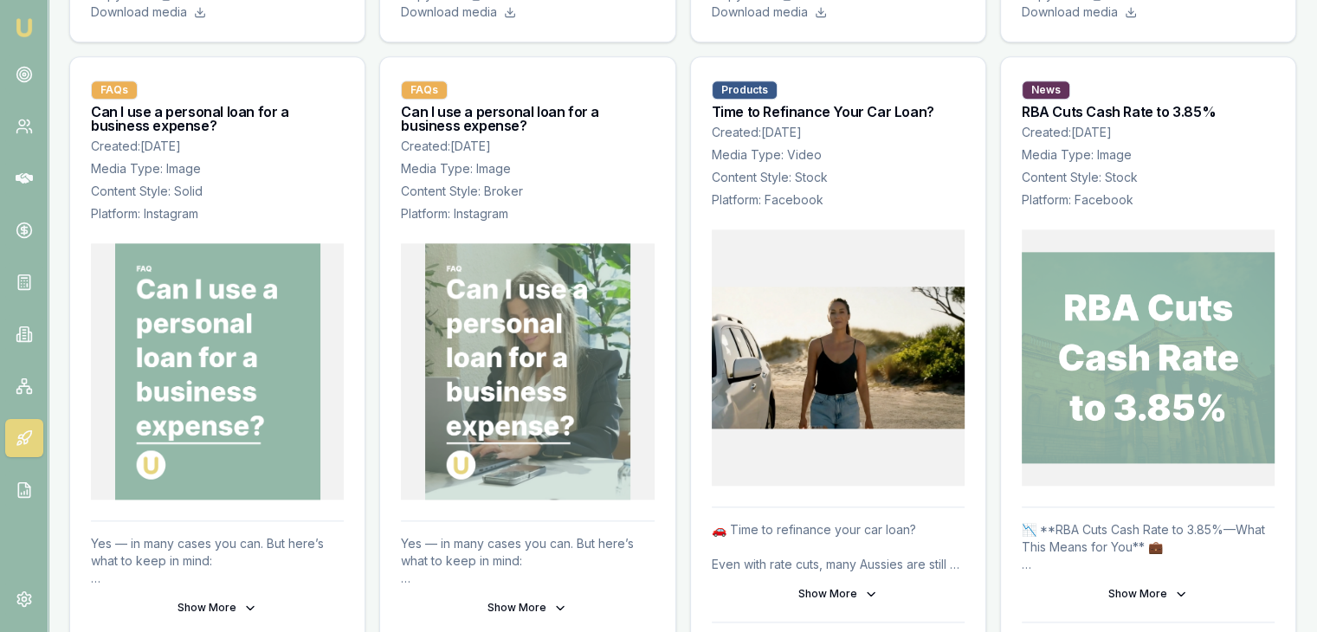
scroll to position [2079, 0]
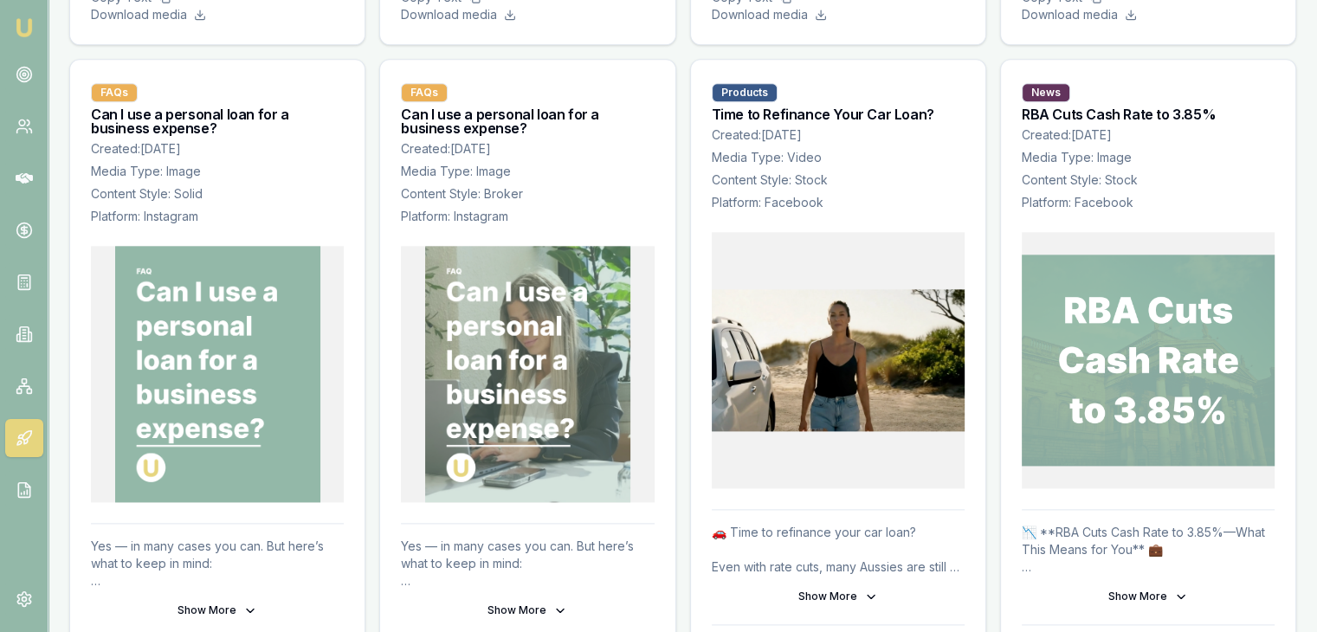
click at [773, 359] on img at bounding box center [838, 360] width 253 height 256
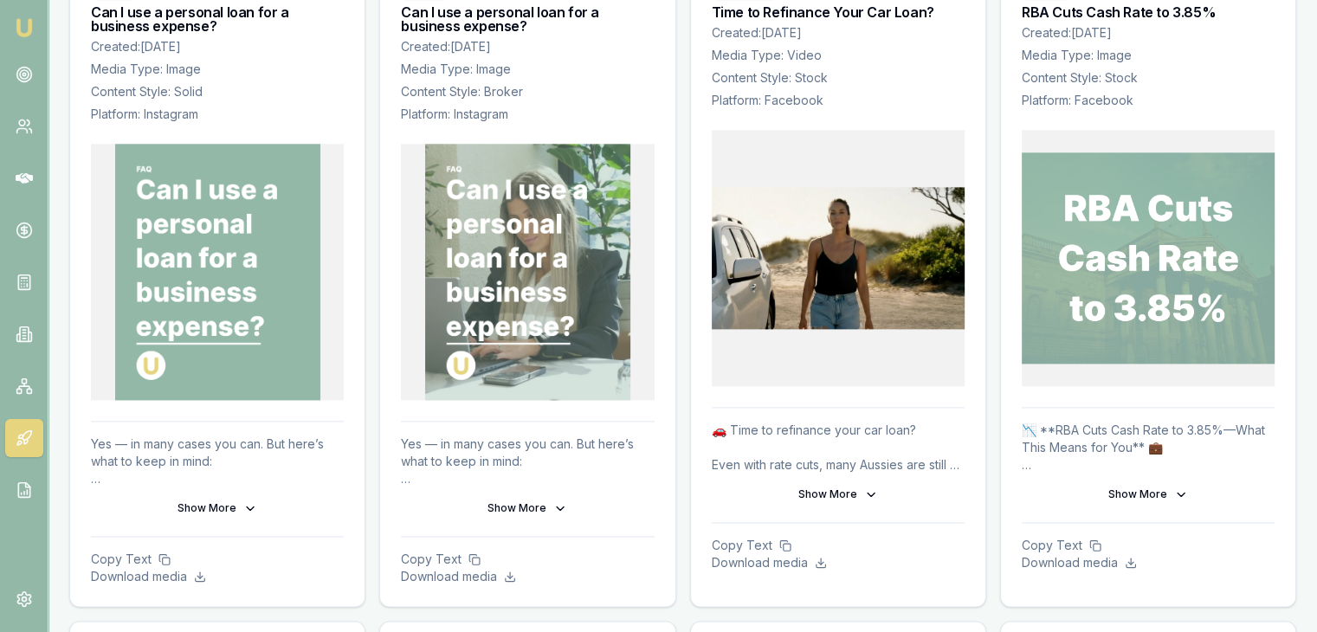
scroll to position [2425, 0]
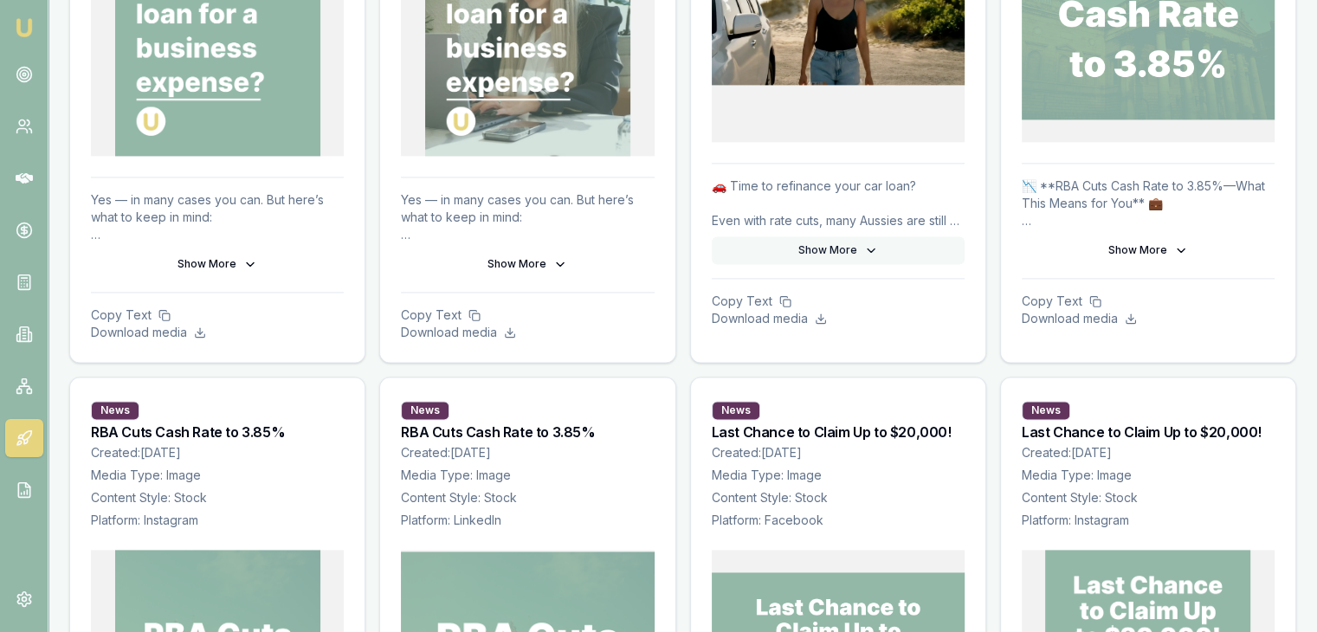
click at [870, 243] on icon at bounding box center [871, 250] width 14 height 14
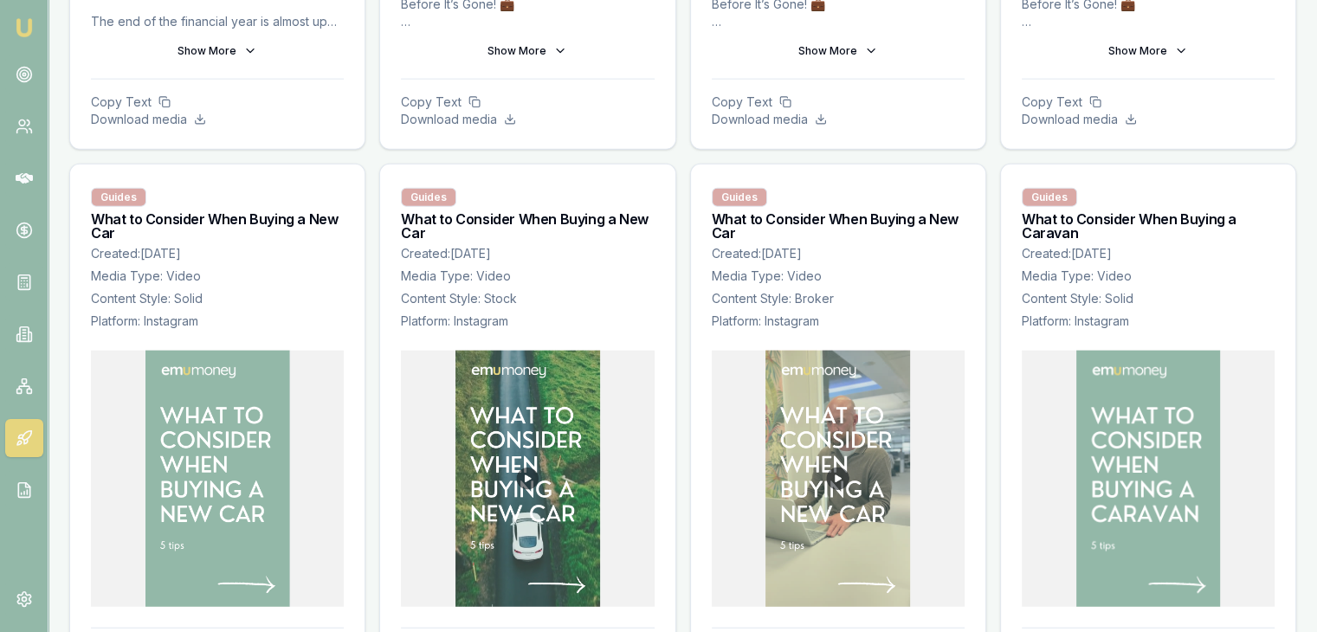
scroll to position [4331, 0]
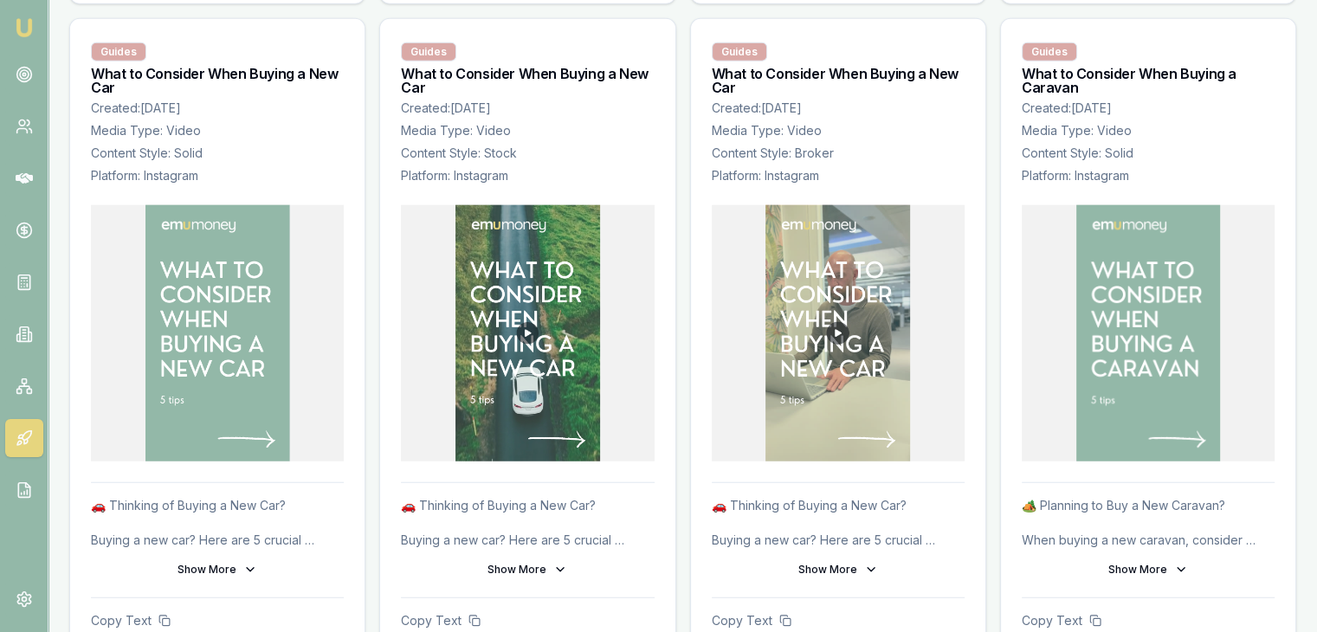
click at [838, 323] on img at bounding box center [838, 333] width 145 height 256
click at [516, 320] on img at bounding box center [528, 333] width 145 height 256
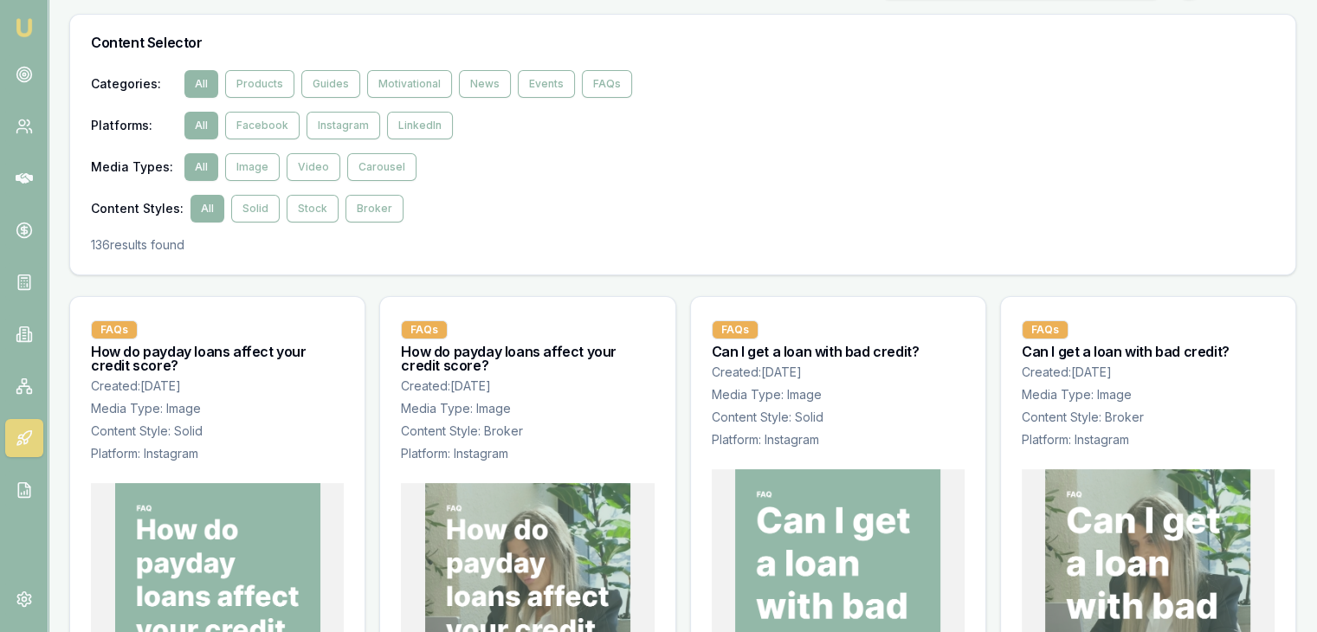
scroll to position [0, 0]
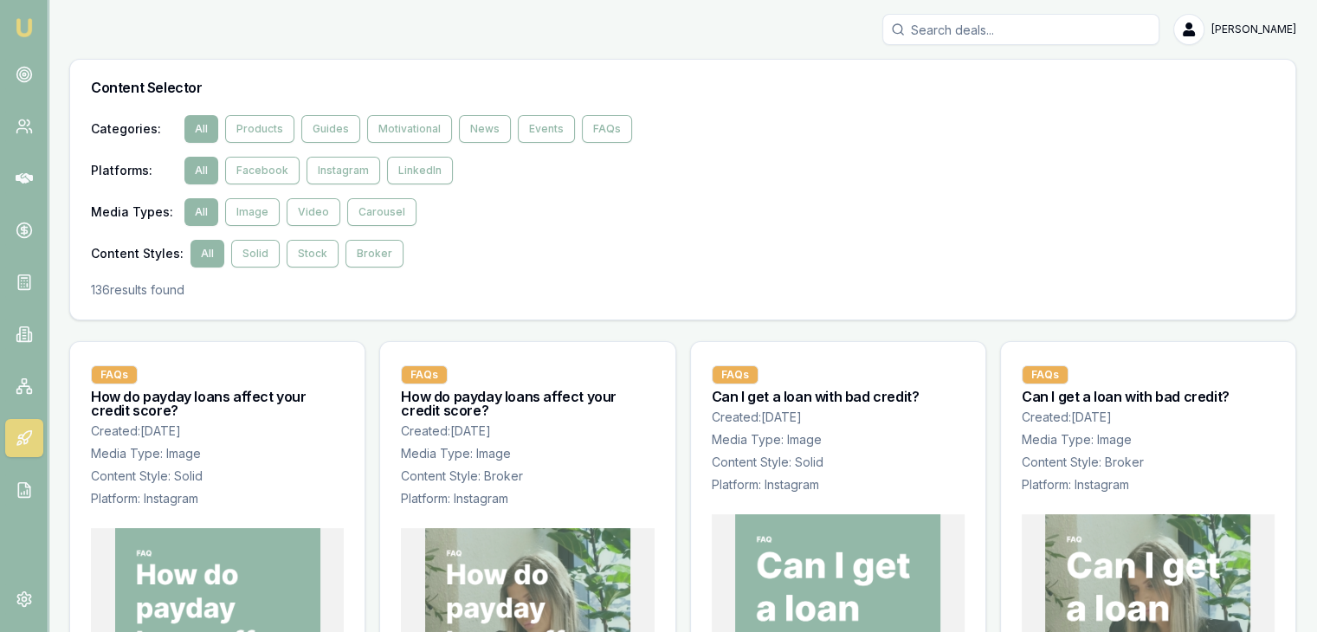
click at [18, 29] on img at bounding box center [24, 27] width 21 height 21
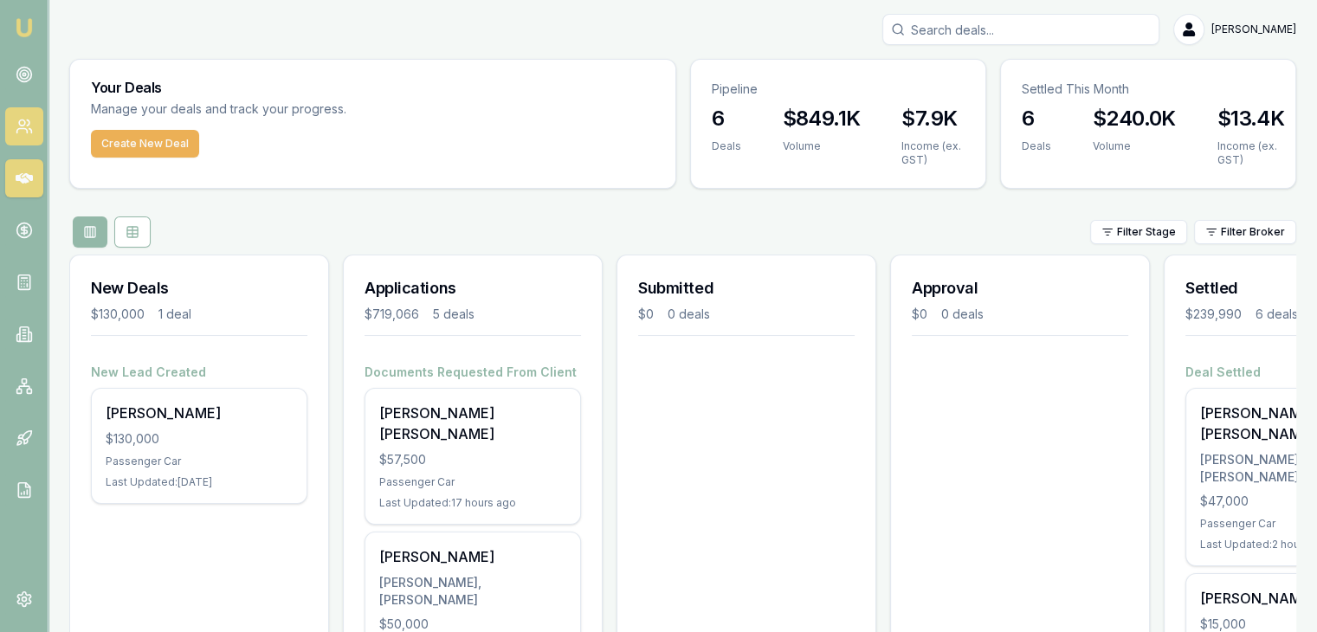
click at [17, 124] on icon at bounding box center [24, 126] width 17 height 17
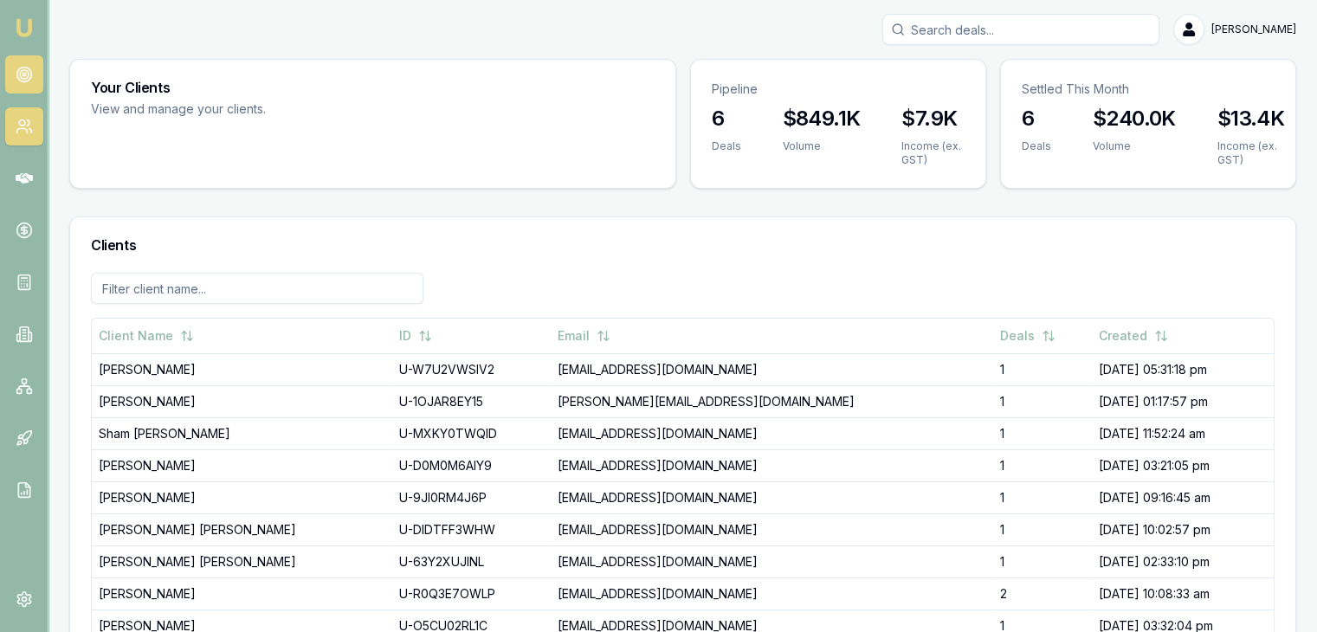
click at [17, 81] on icon at bounding box center [24, 74] width 17 height 17
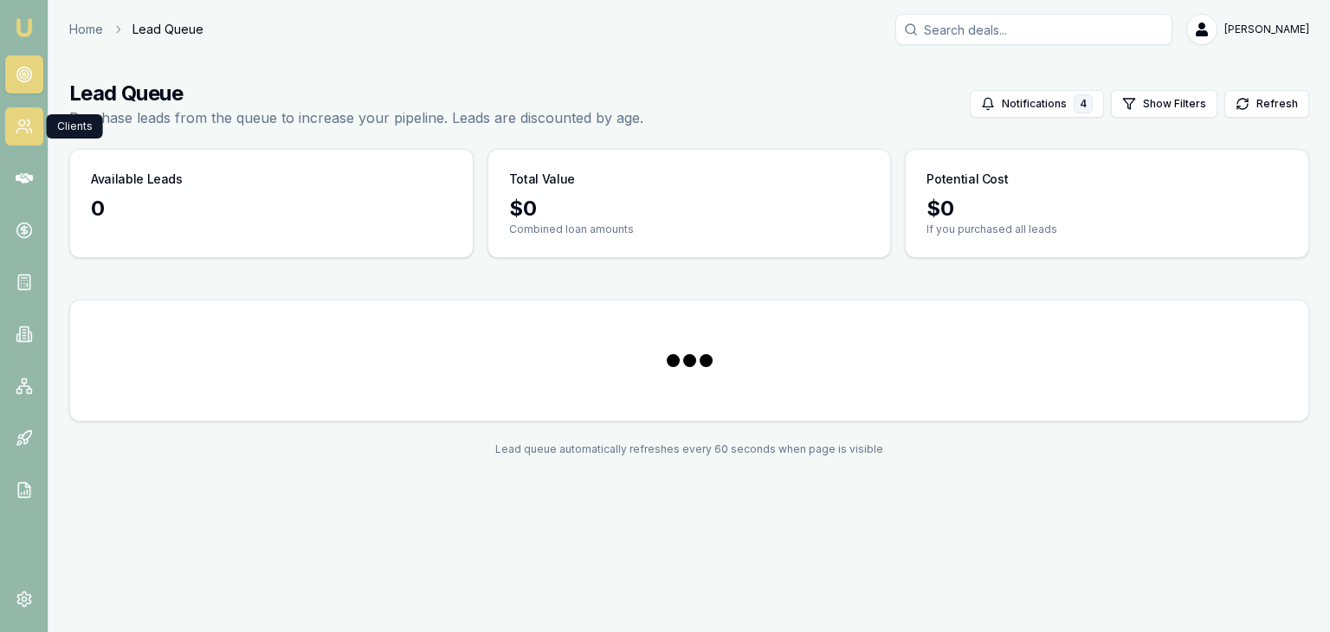
click at [17, 125] on icon at bounding box center [24, 126] width 17 height 17
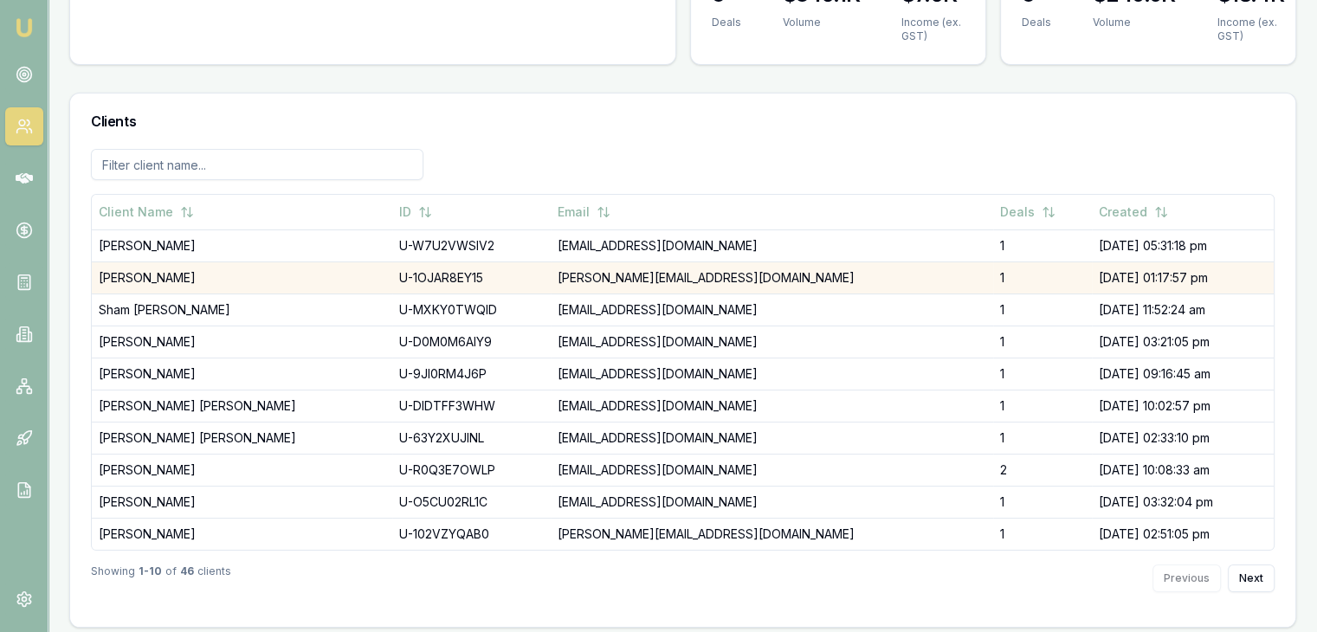
scroll to position [131, 0]
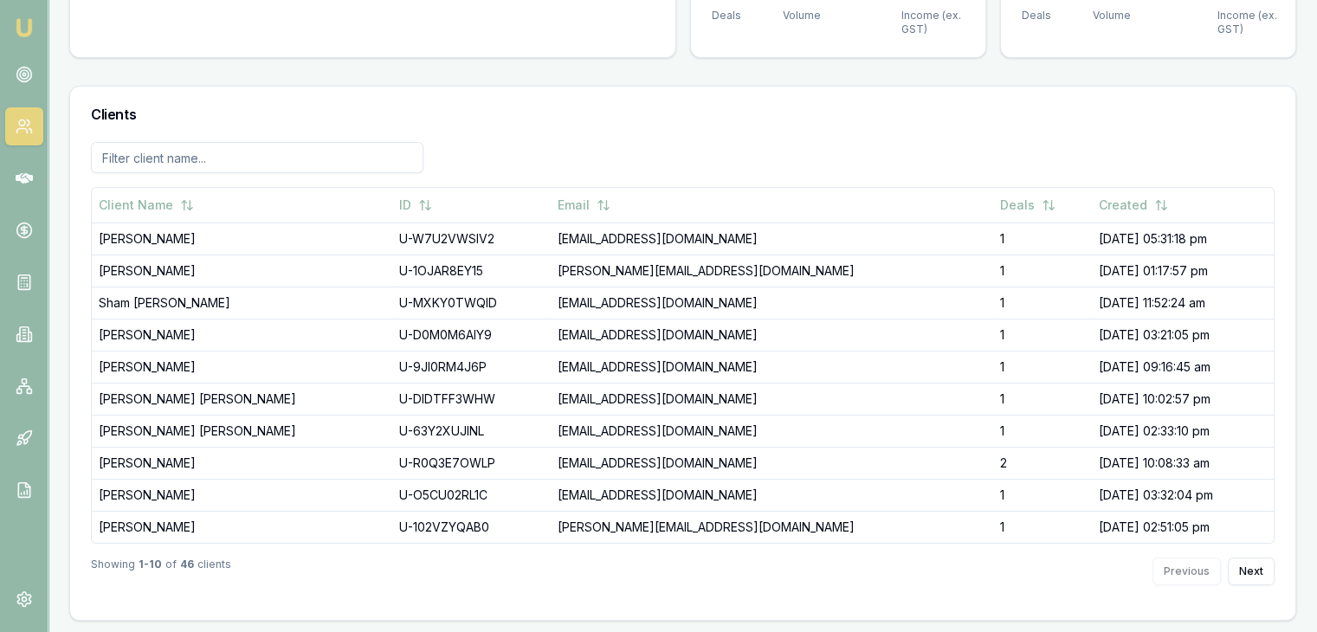
click at [151, 162] on input at bounding box center [257, 157] width 333 height 31
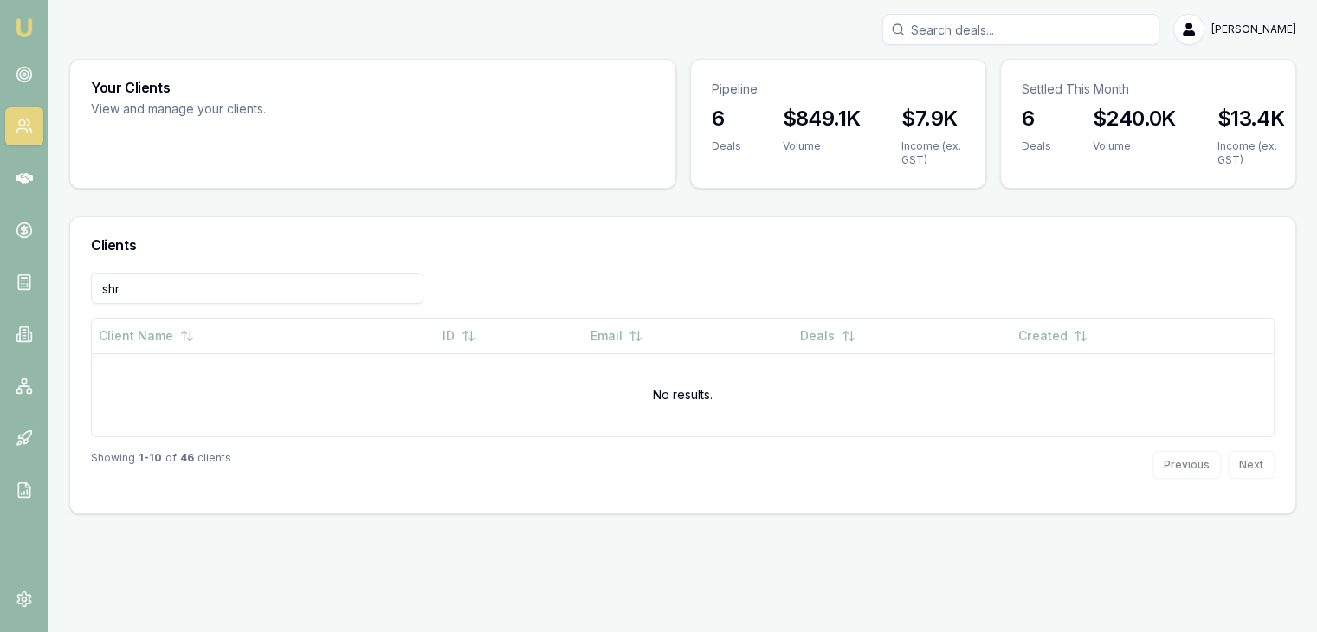
scroll to position [0, 0]
type input "shruti"
click at [412, 505] on div "shruti Client Name ID Email Deals Created No results. Showing 1 - 10 of 46 clie…" at bounding box center [689, 393] width 1239 height 241
click at [14, 23] on img at bounding box center [24, 27] width 21 height 21
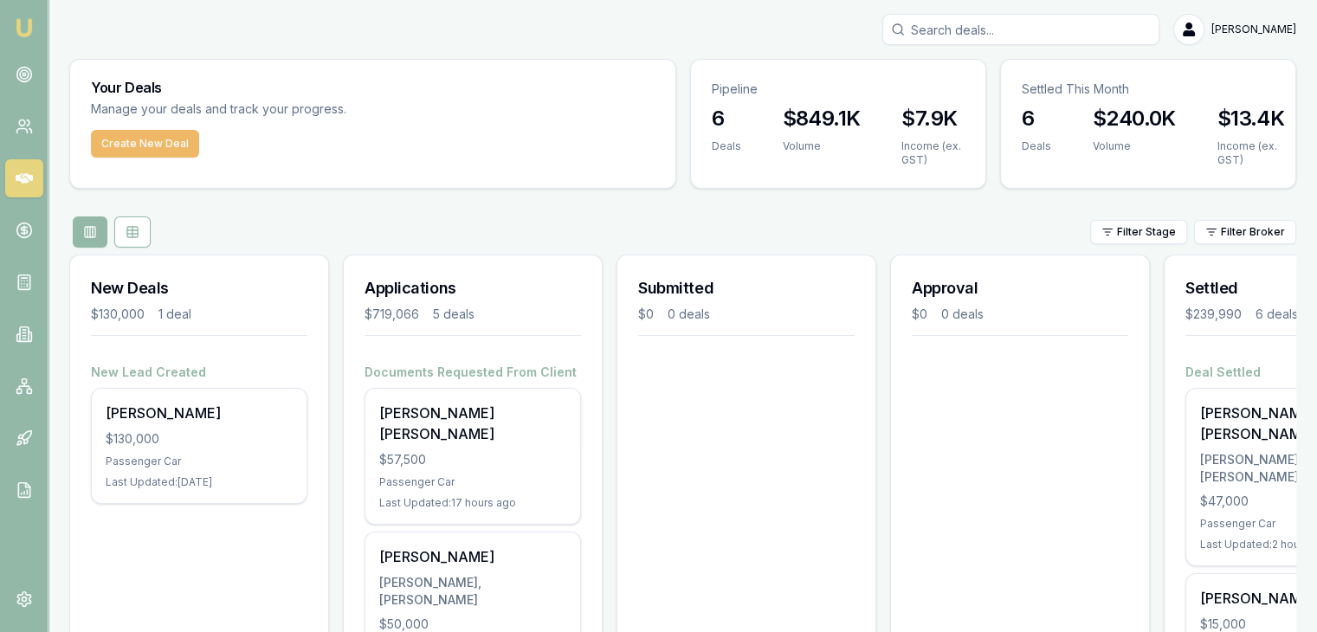
click at [131, 143] on button "Create New Deal" at bounding box center [145, 144] width 108 height 28
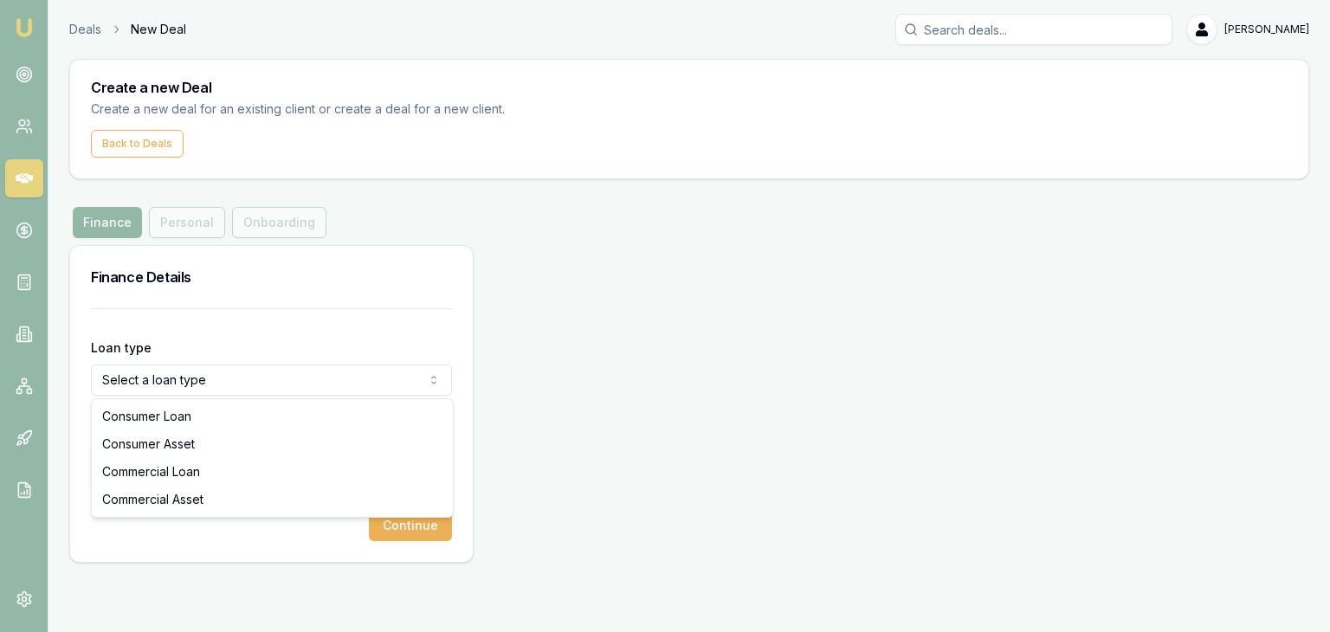
click at [213, 381] on html "Emu Broker Deals New Deal Pinkesh Patel Toggle Menu Create a new Deal Create a …" at bounding box center [665, 316] width 1330 height 632
select select "COMMERCIAL_ASSET"
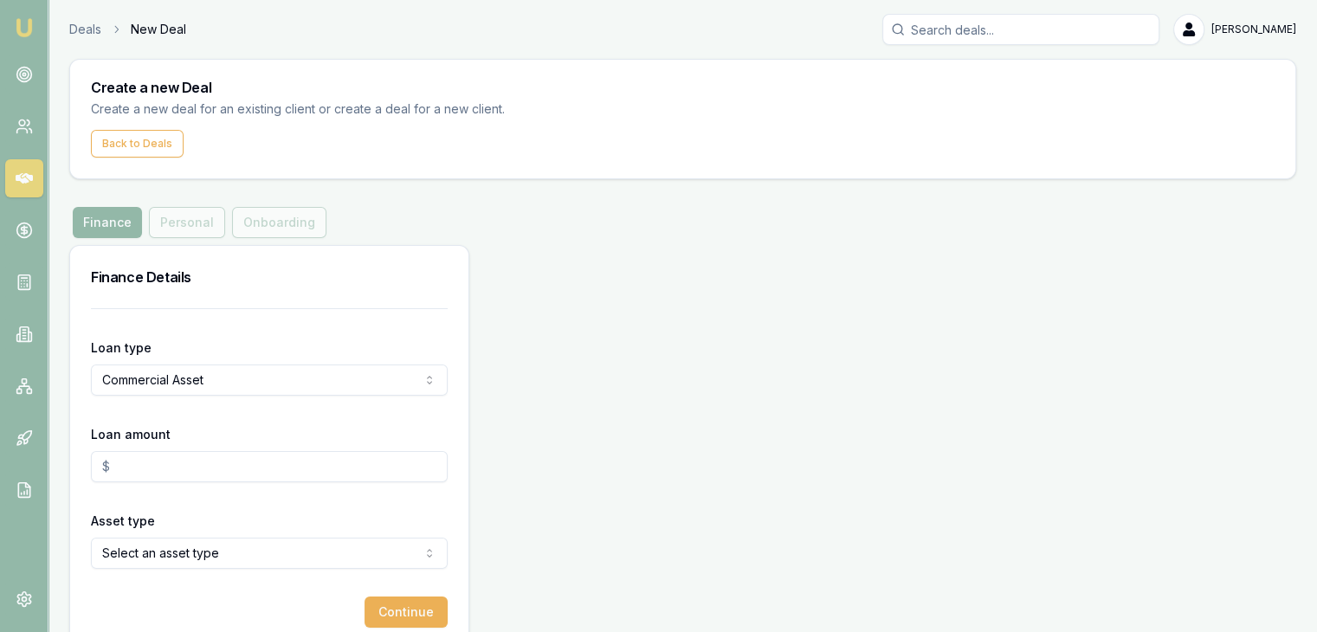
click at [166, 482] on form "Loan type Commercial Asset Consumer Loan Consumer Asset Commercial Loan Commerc…" at bounding box center [269, 468] width 357 height 320
click at [165, 469] on input "Loan amount" at bounding box center [269, 466] width 357 height 31
type input "$50,000.00"
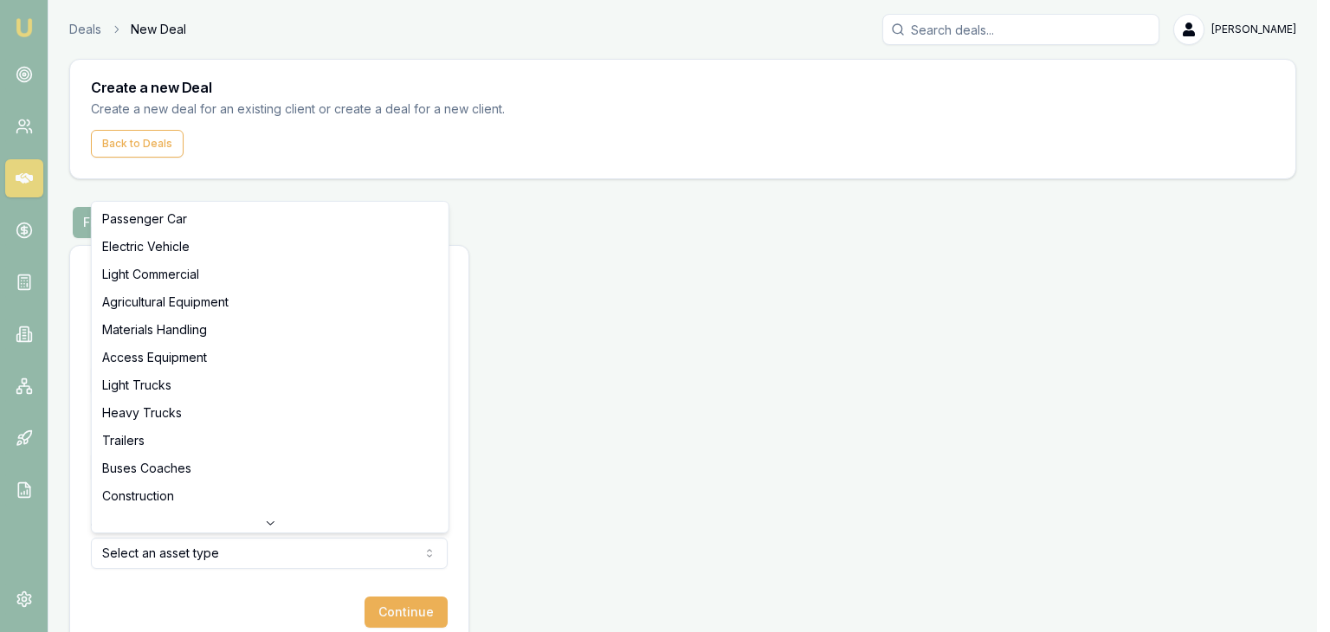
click at [164, 562] on html "Emu Broker Deals New Deal Pinkesh Patel Toggle Menu Create a new Deal Create a …" at bounding box center [665, 316] width 1330 height 632
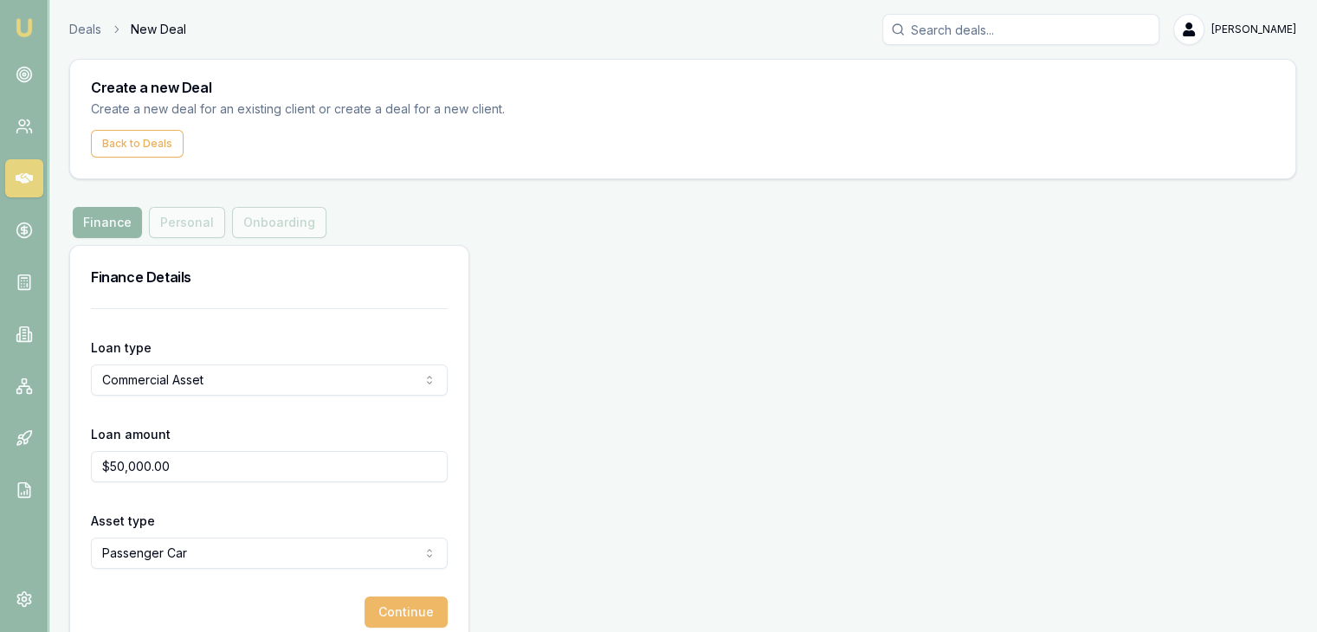
click at [385, 599] on button "Continue" at bounding box center [406, 612] width 83 height 31
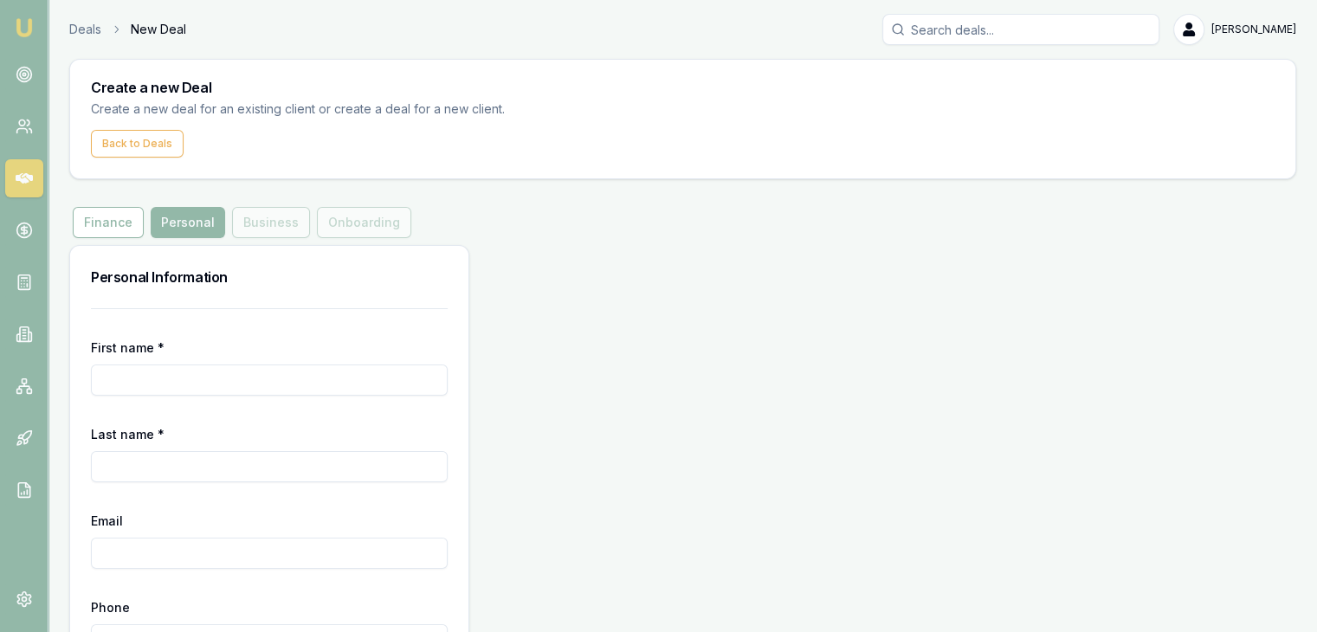
click at [244, 372] on input "First name *" at bounding box center [269, 380] width 357 height 31
type input "Shruti"
type input "Shamihoke"
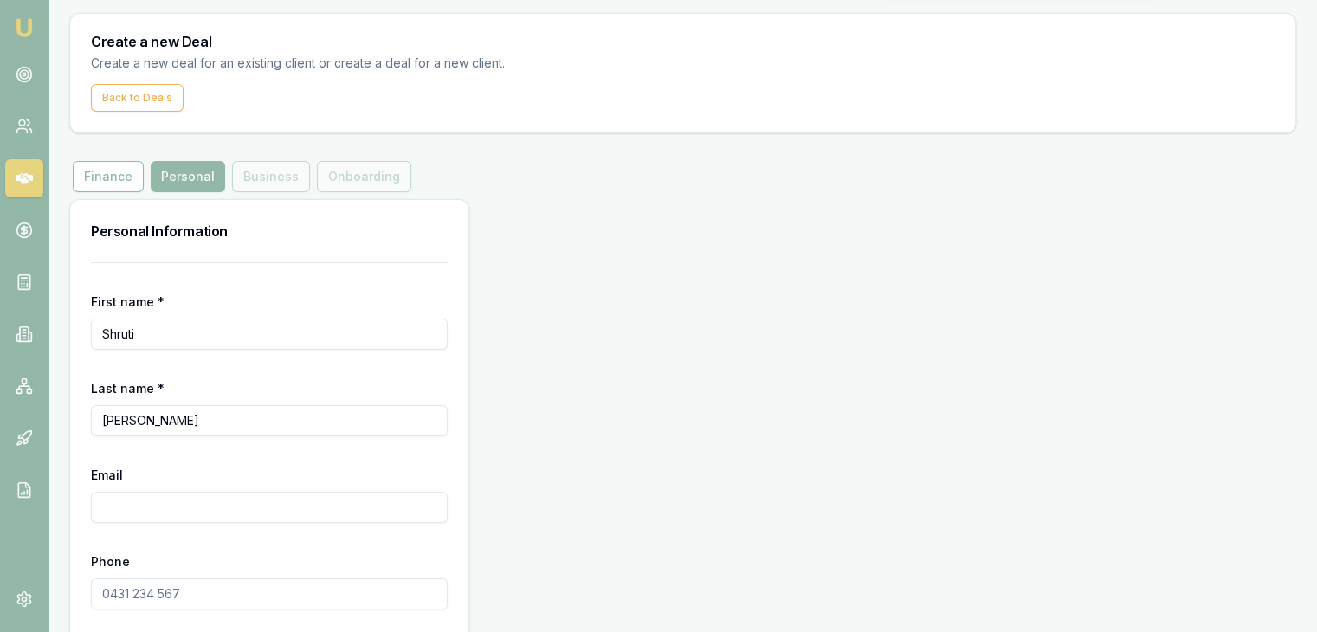
scroll to position [87, 0]
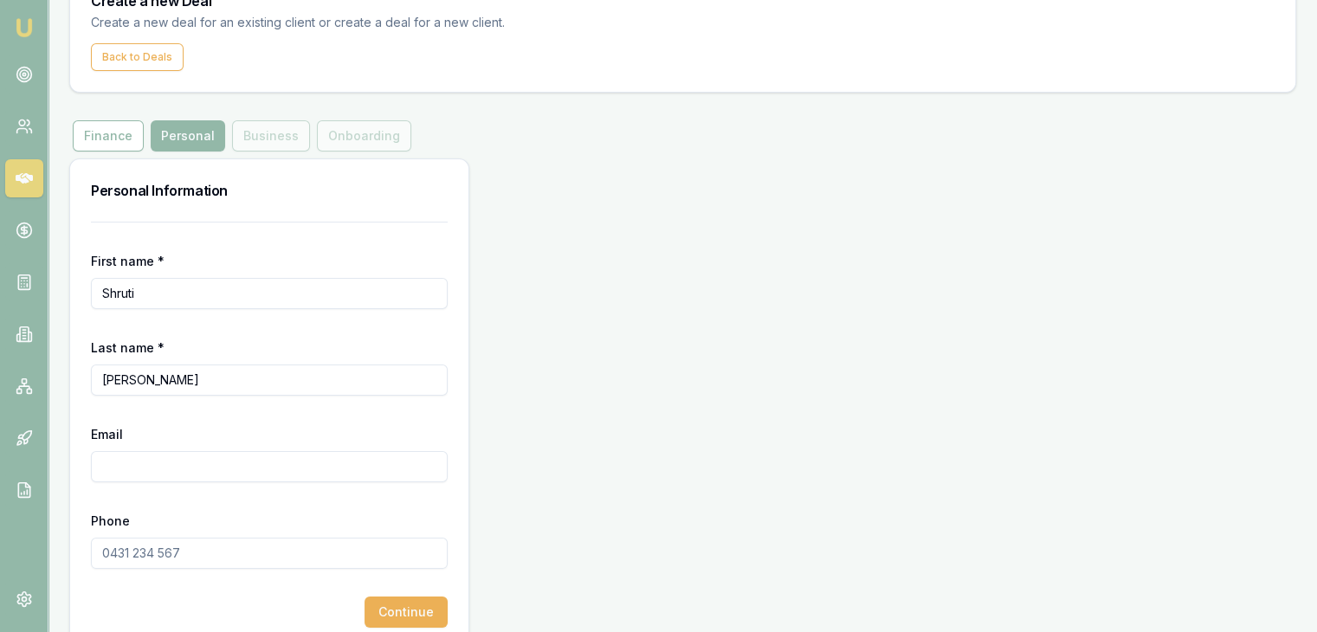
click at [169, 551] on input "Phone" at bounding box center [269, 553] width 357 height 31
type input "0411 891 802"
click at [151, 465] on input "Email" at bounding box center [269, 466] width 357 height 31
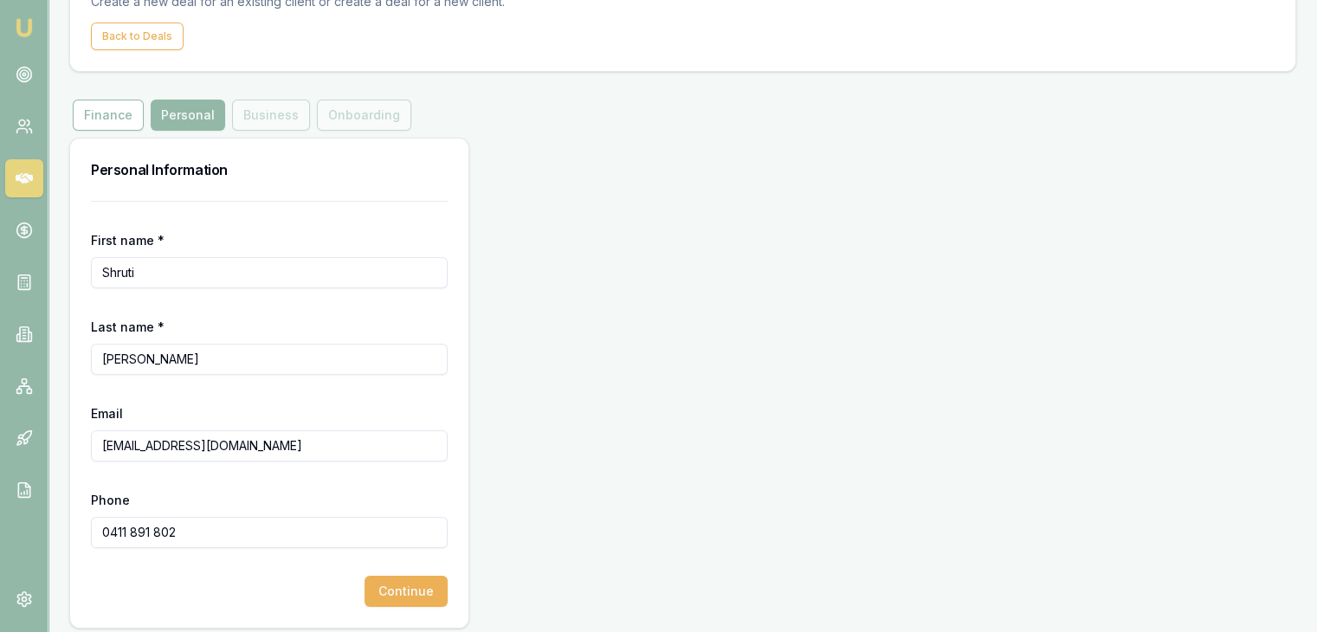
scroll to position [117, 0]
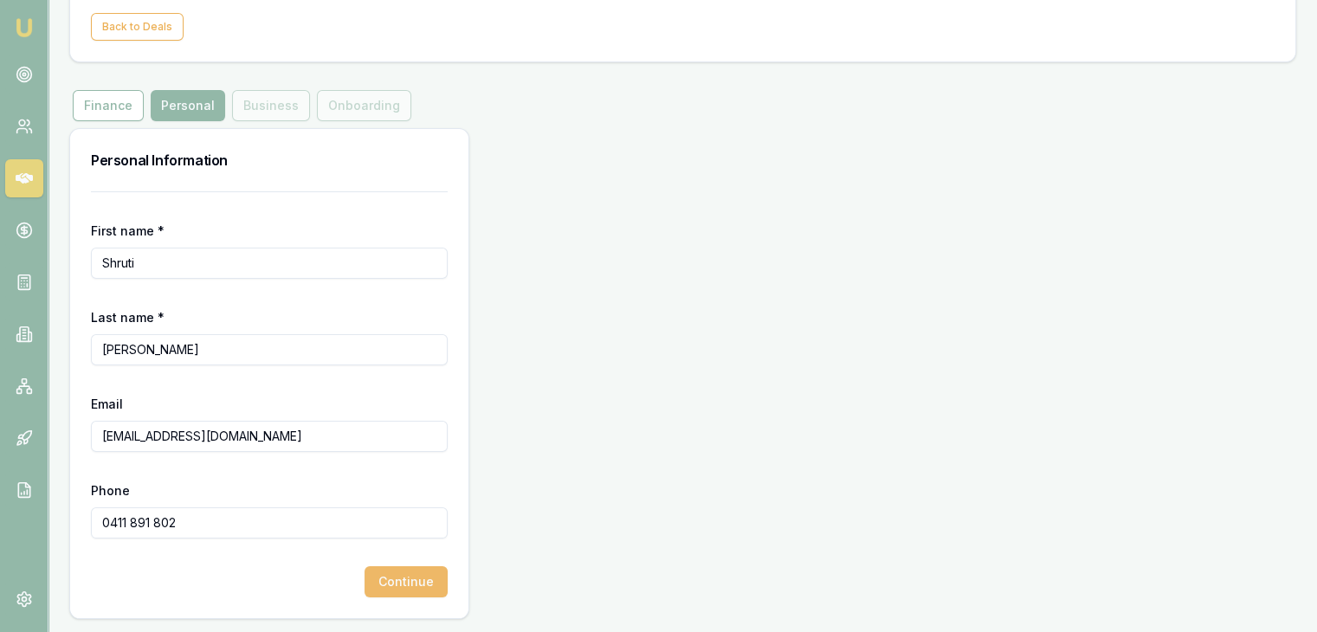
type input "SS.tt.aus@gmail.com"
click at [375, 579] on button "Continue" at bounding box center [406, 581] width 83 height 31
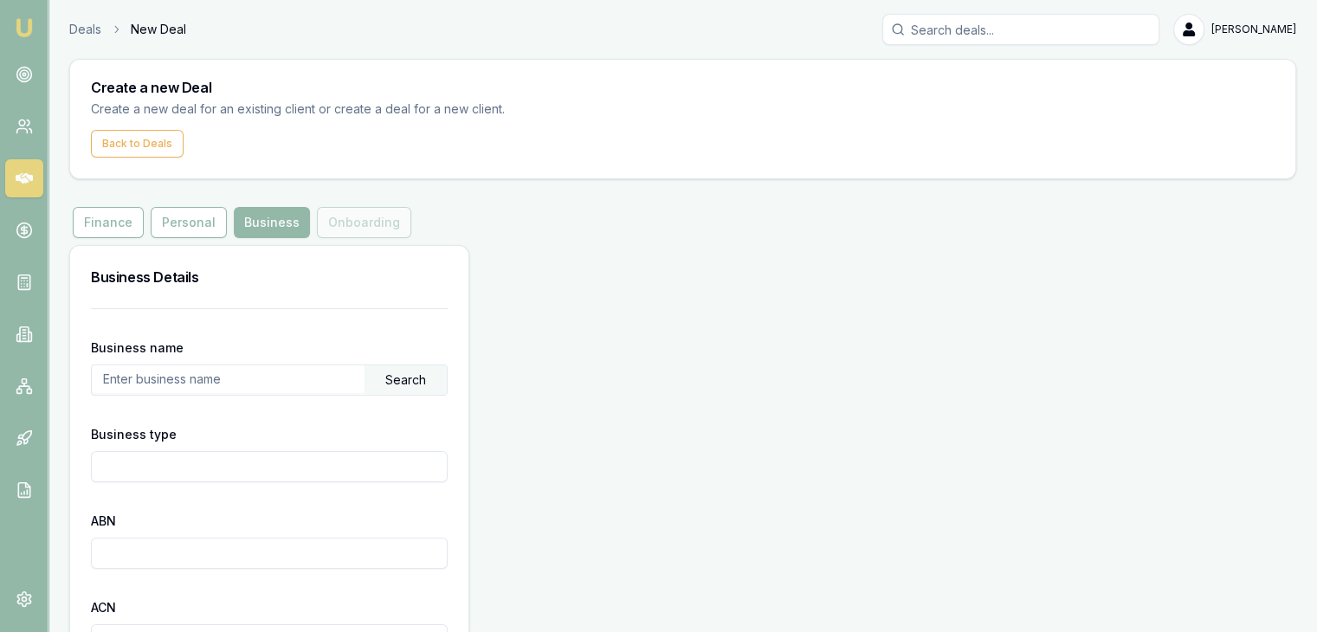
click at [256, 372] on input "text" at bounding box center [228, 380] width 273 height 28
click at [200, 382] on input "text" at bounding box center [228, 380] width 273 height 28
paste input "29 230 358 689"
click at [394, 379] on div "Search" at bounding box center [406, 380] width 82 height 29
click at [207, 379] on input "29 230 358 689" at bounding box center [228, 380] width 273 height 28
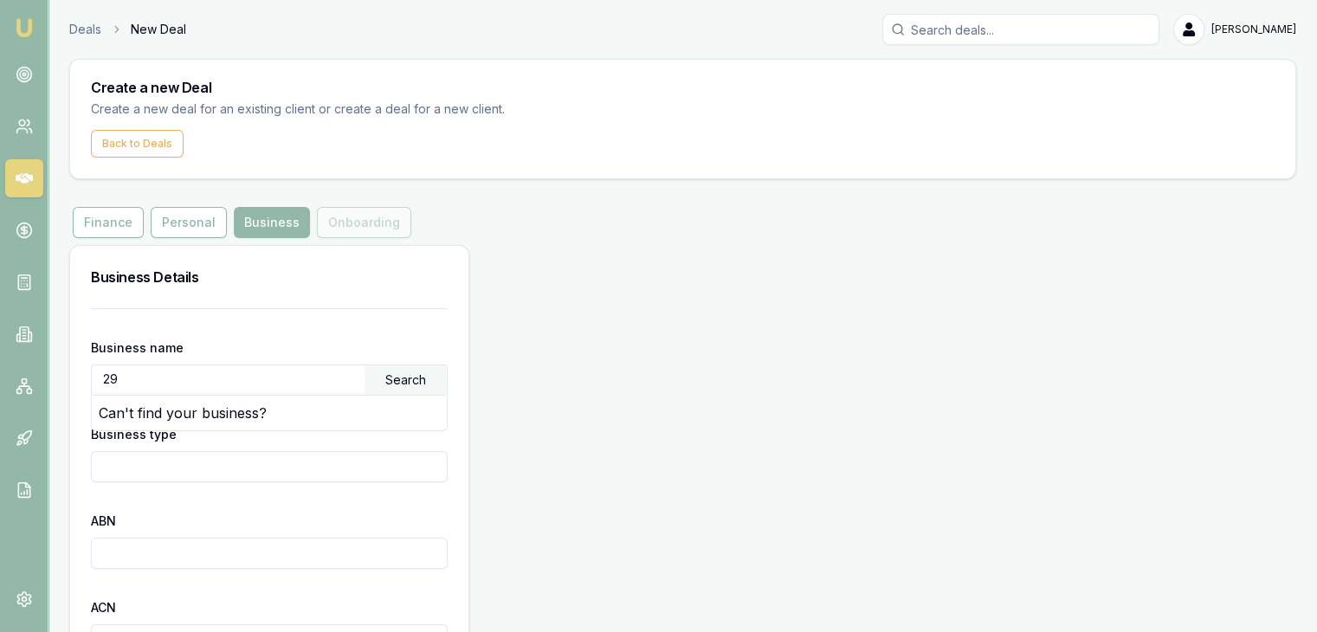
type input "2"
type input "29230358689"
click at [385, 382] on div "Search" at bounding box center [406, 380] width 82 height 29
click at [167, 466] on input "Business type" at bounding box center [269, 466] width 357 height 31
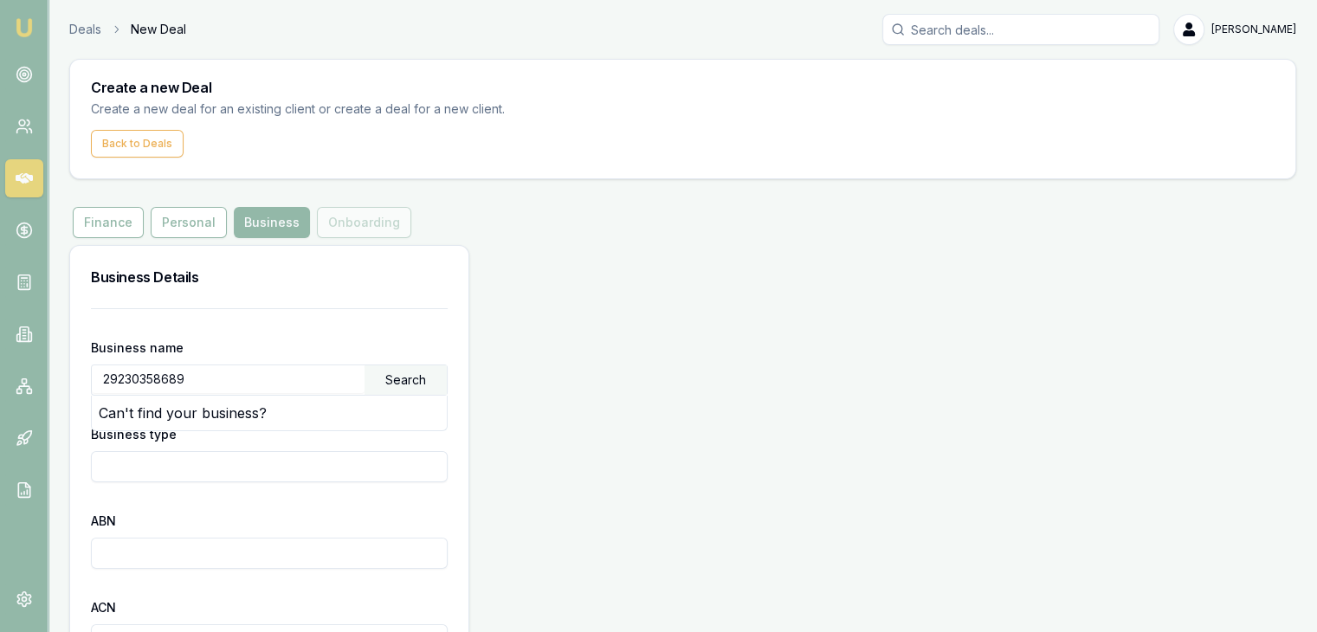
click at [132, 551] on input "ABN" at bounding box center [269, 553] width 357 height 31
drag, startPoint x: 97, startPoint y: 379, endPoint x: 191, endPoint y: 388, distance: 94.0
click at [191, 388] on input "29230358689" at bounding box center [228, 380] width 273 height 28
click at [147, 546] on input "ABN" at bounding box center [269, 553] width 357 height 31
paste input "29230358689"
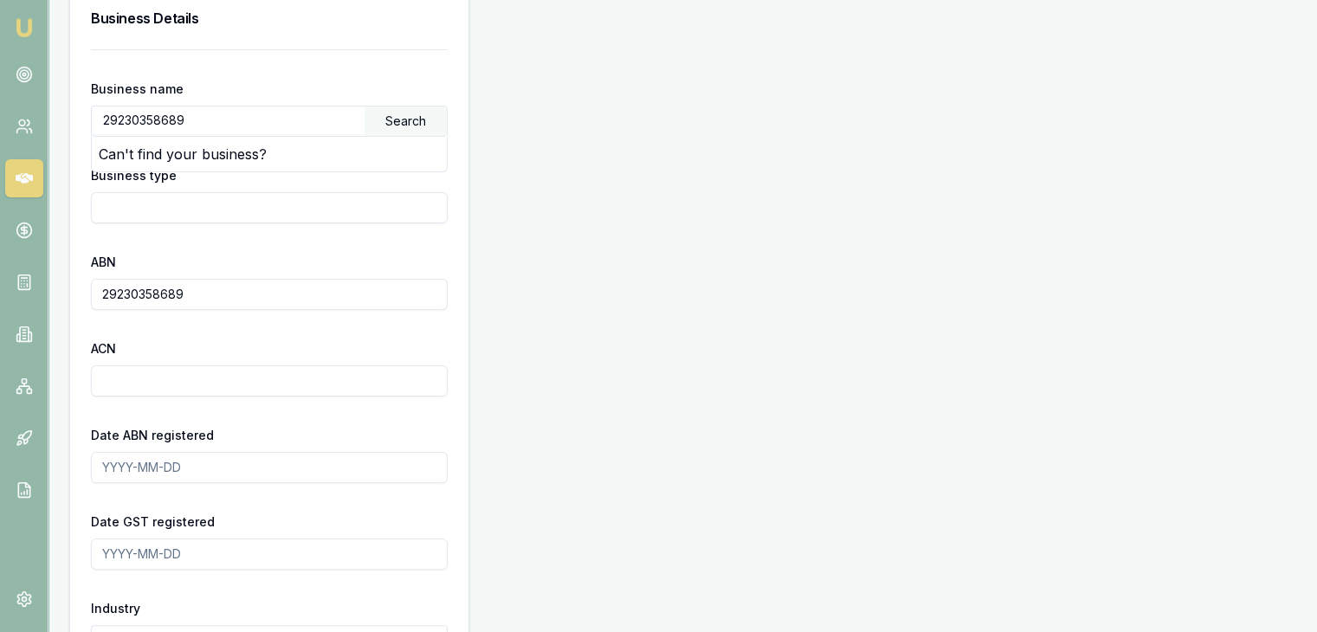
scroll to position [346, 0]
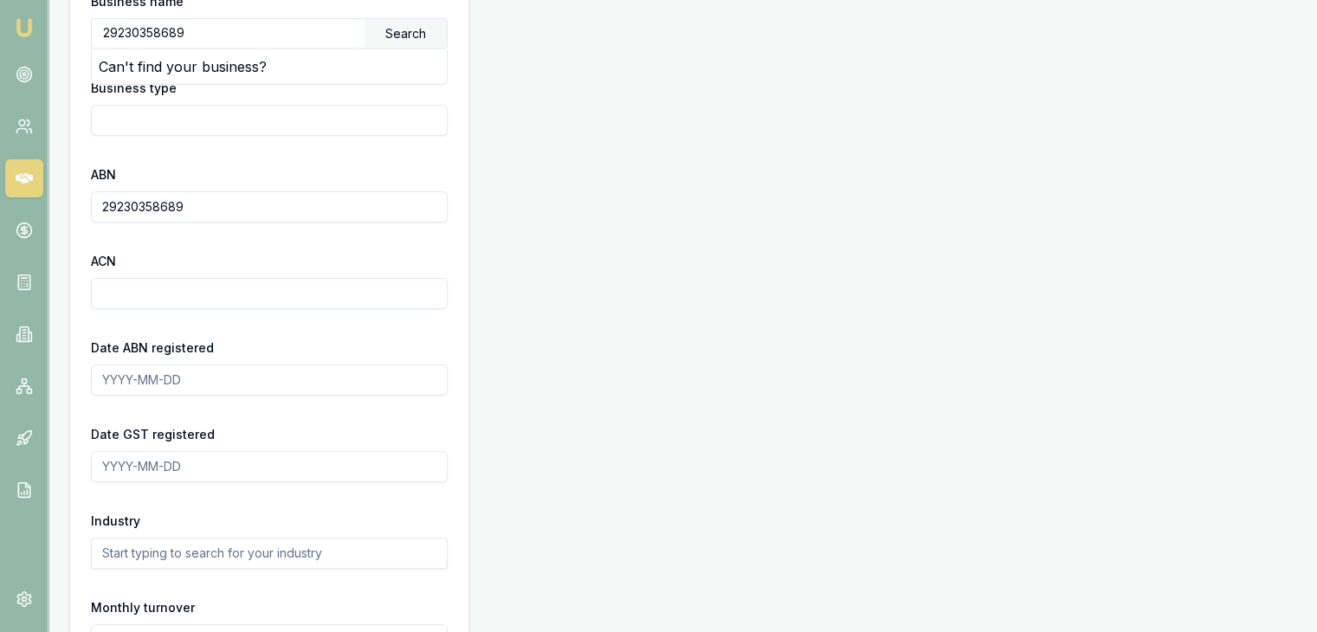
type input "29230358689"
click at [291, 434] on div "Date GST registered" at bounding box center [269, 453] width 357 height 59
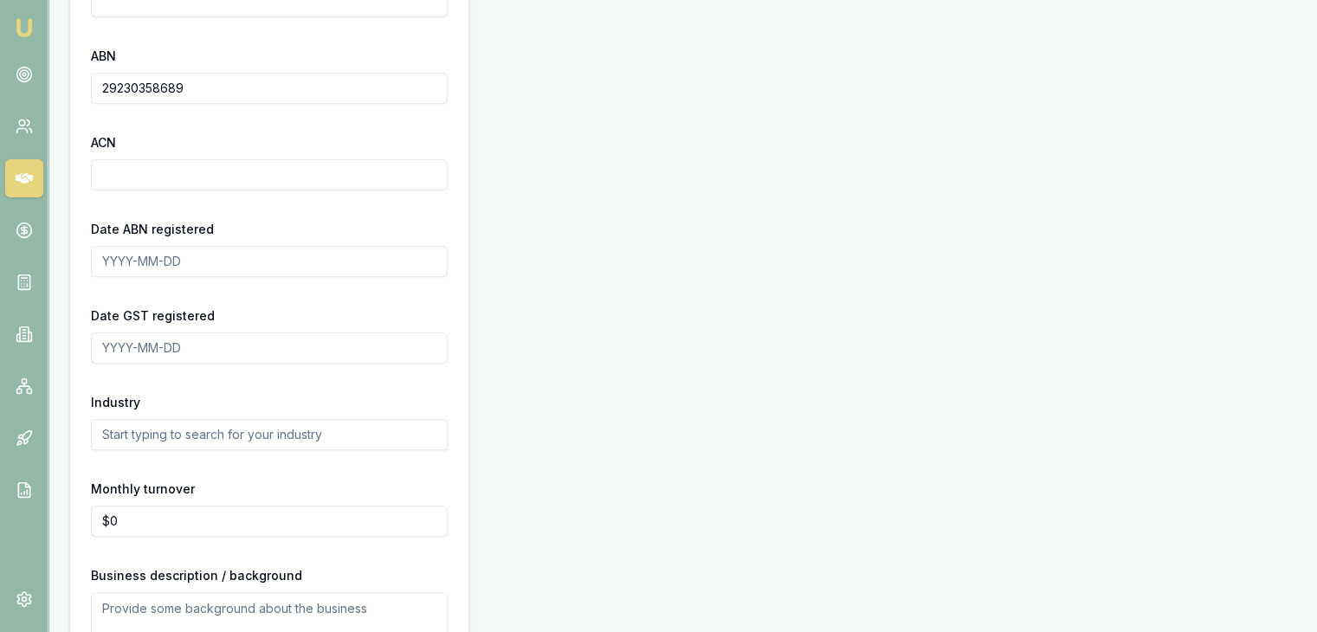
scroll to position [571, 0]
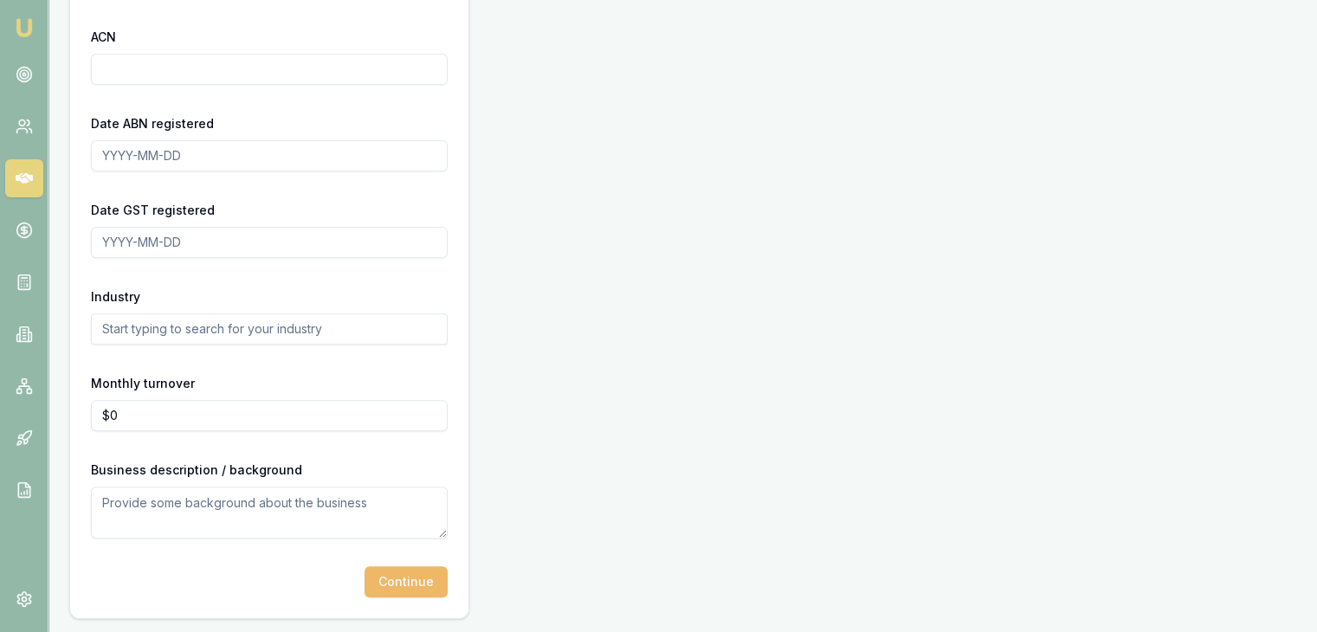
click at [382, 579] on button "Continue" at bounding box center [406, 581] width 83 height 31
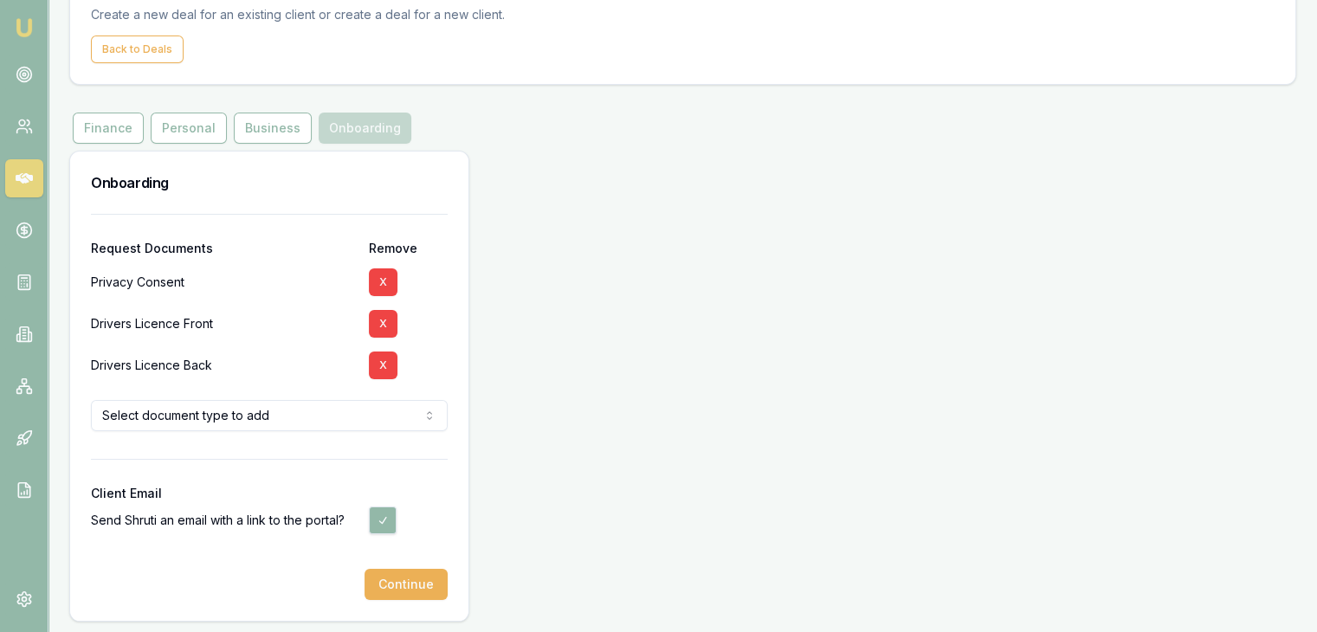
scroll to position [97, 0]
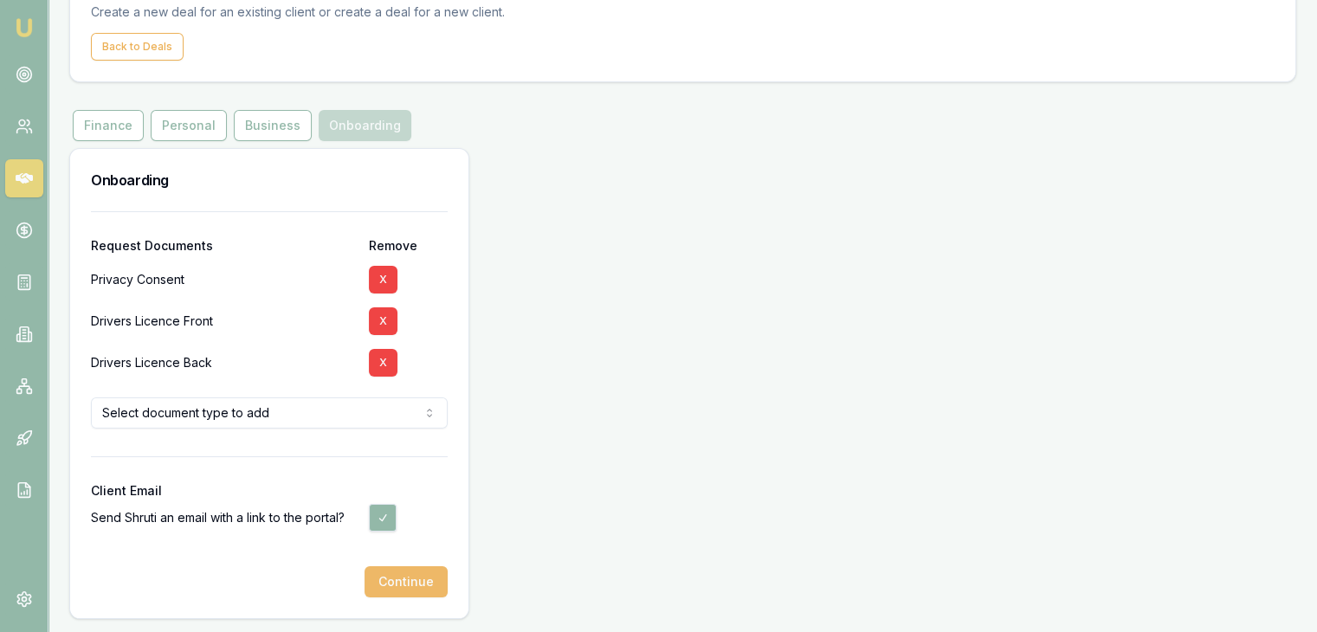
click at [390, 584] on button "Continue" at bounding box center [406, 581] width 83 height 31
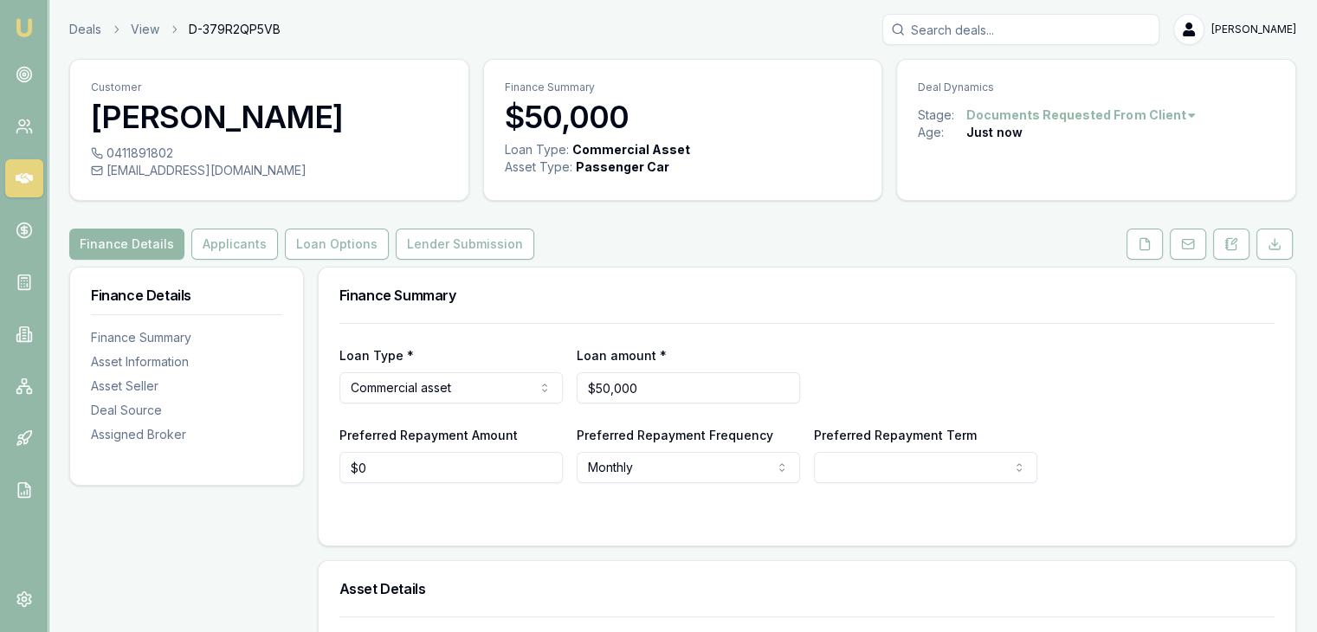
click at [21, 24] on img at bounding box center [24, 27] width 21 height 21
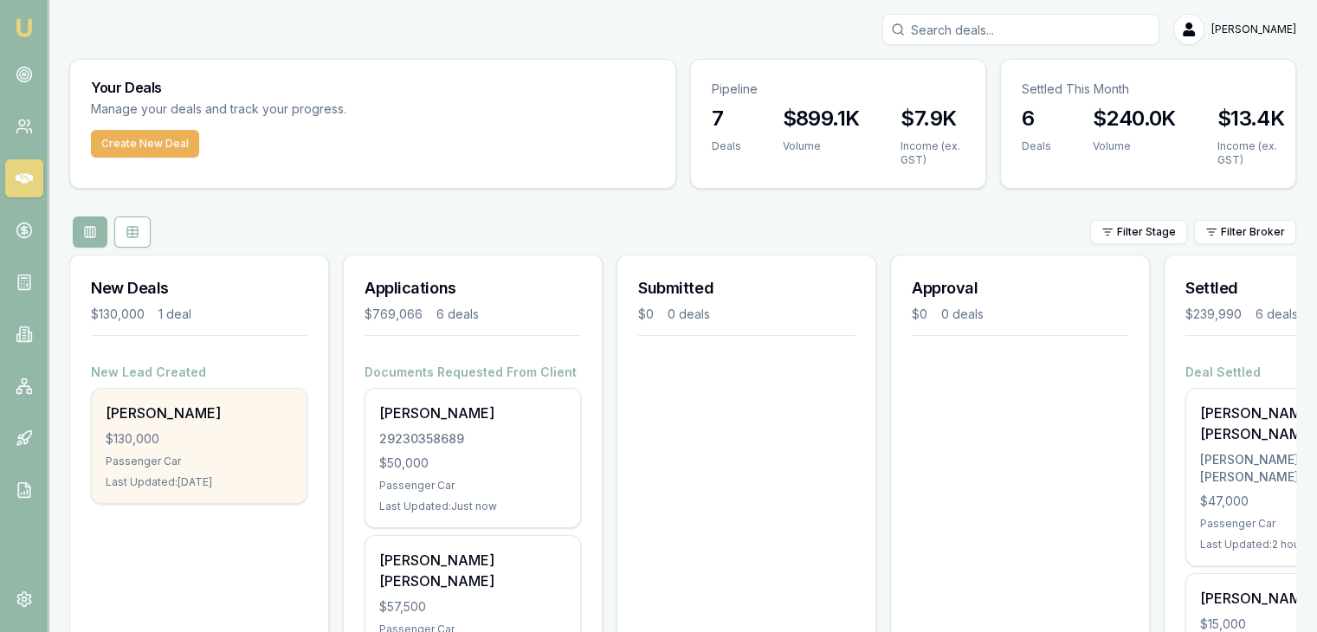
click at [191, 442] on div "$130,000" at bounding box center [199, 438] width 187 height 17
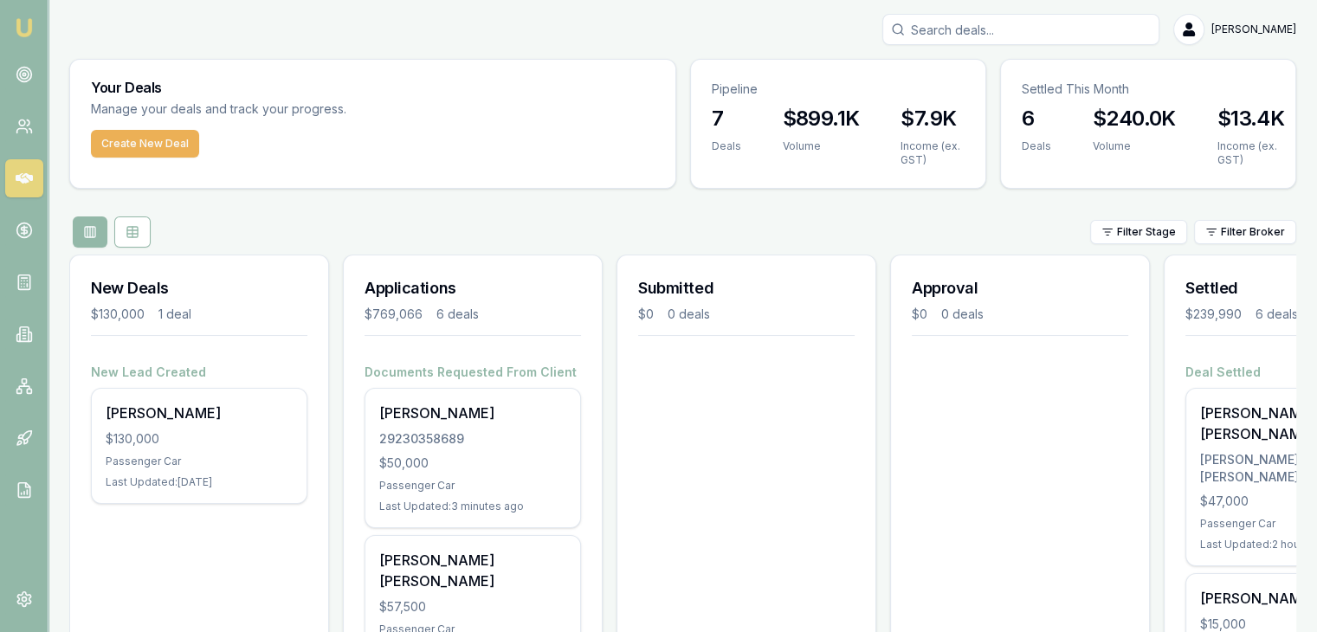
click at [17, 26] on img at bounding box center [24, 27] width 21 height 21
click at [13, 72] on link at bounding box center [24, 74] width 38 height 38
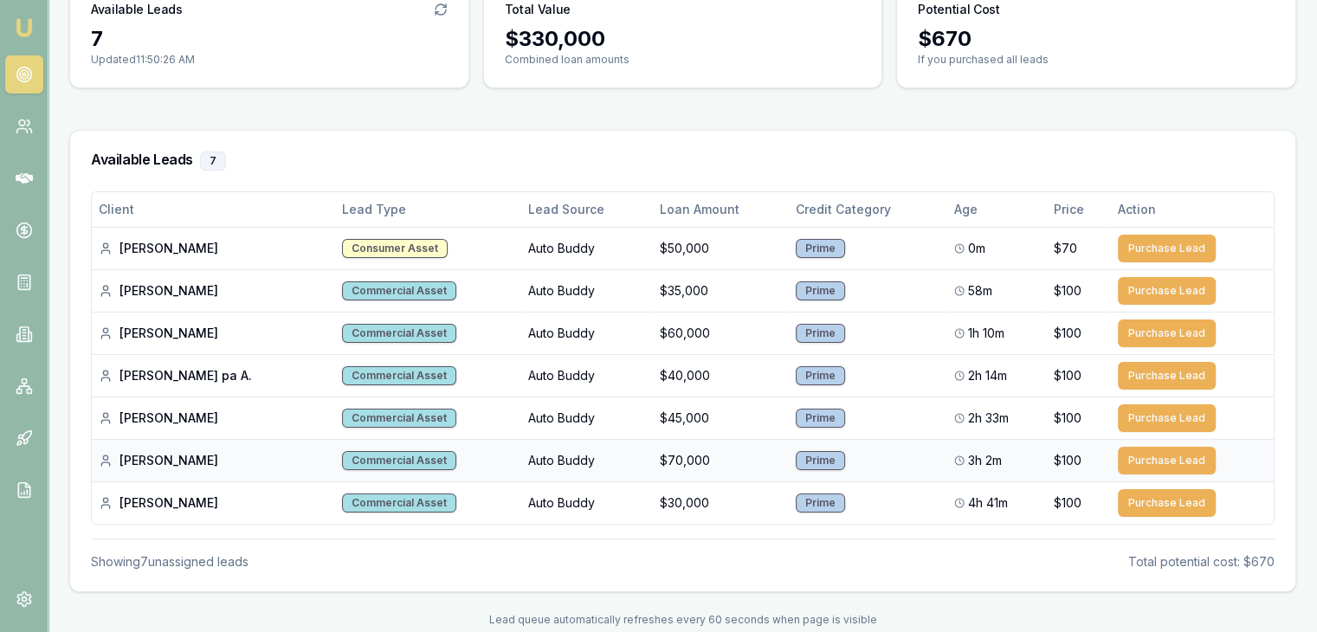
scroll to position [197, 0]
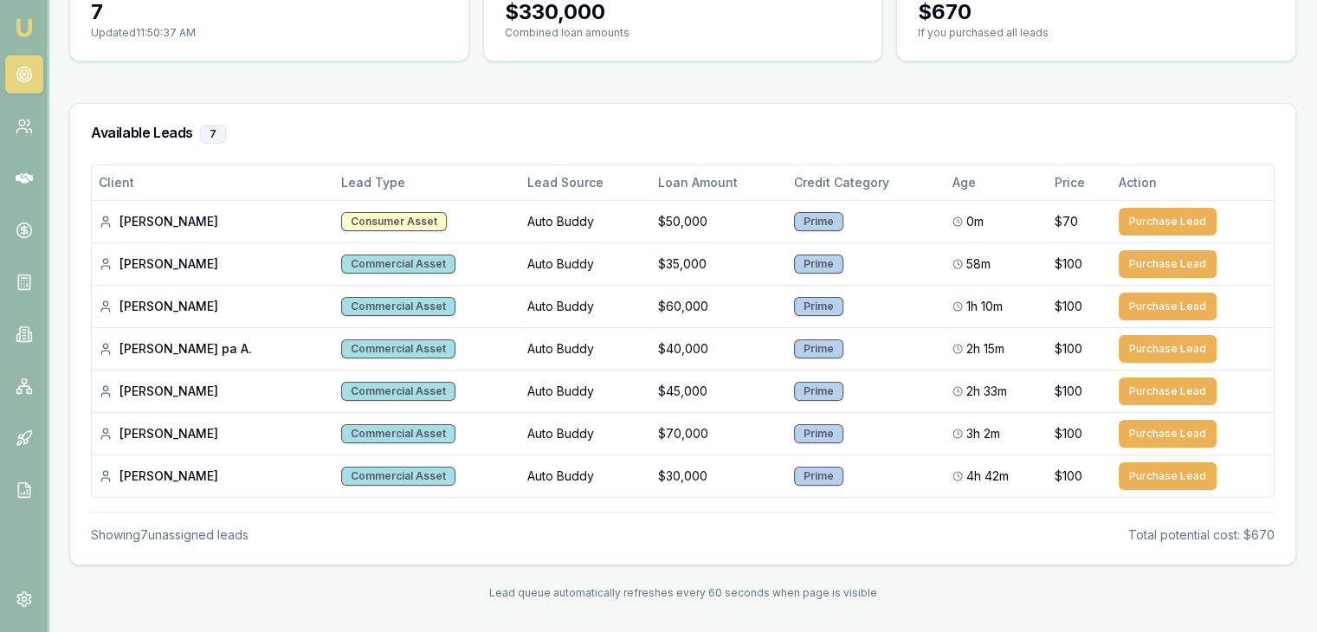
click at [16, 16] on link "Emu Broker" at bounding box center [24, 28] width 28 height 28
click at [18, 38] on link "Emu Broker" at bounding box center [24, 28] width 28 height 28
click at [22, 35] on img at bounding box center [24, 27] width 21 height 21
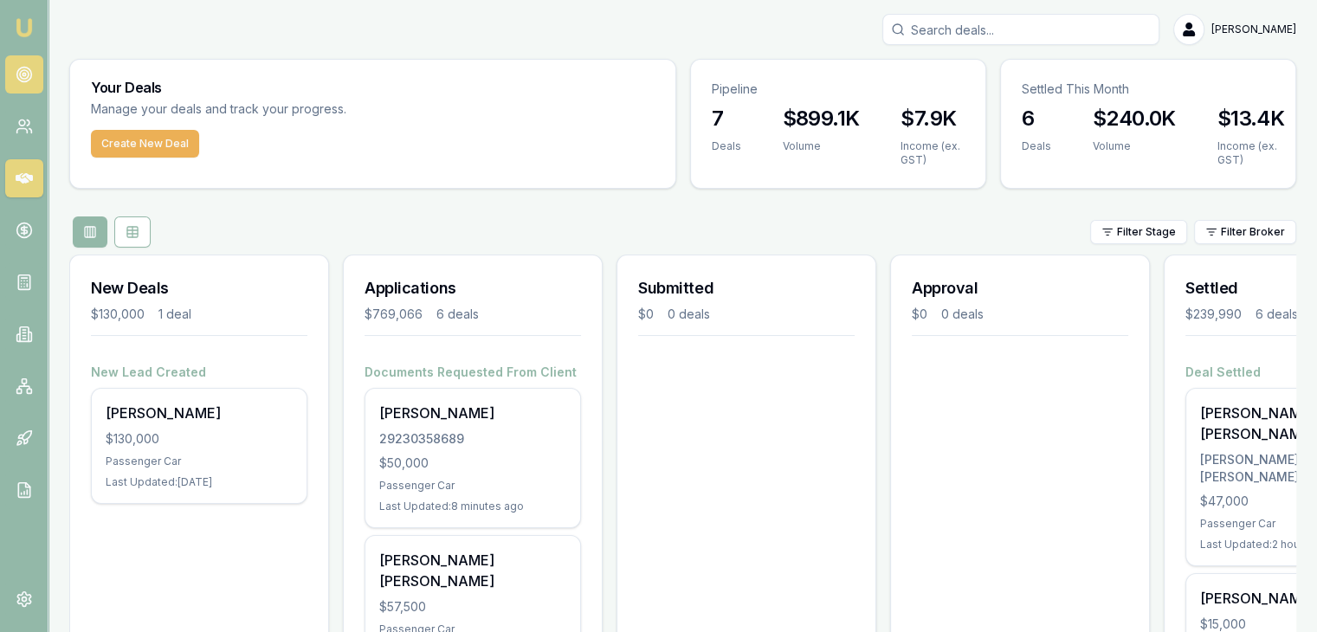
click at [25, 78] on circle at bounding box center [24, 74] width 9 height 9
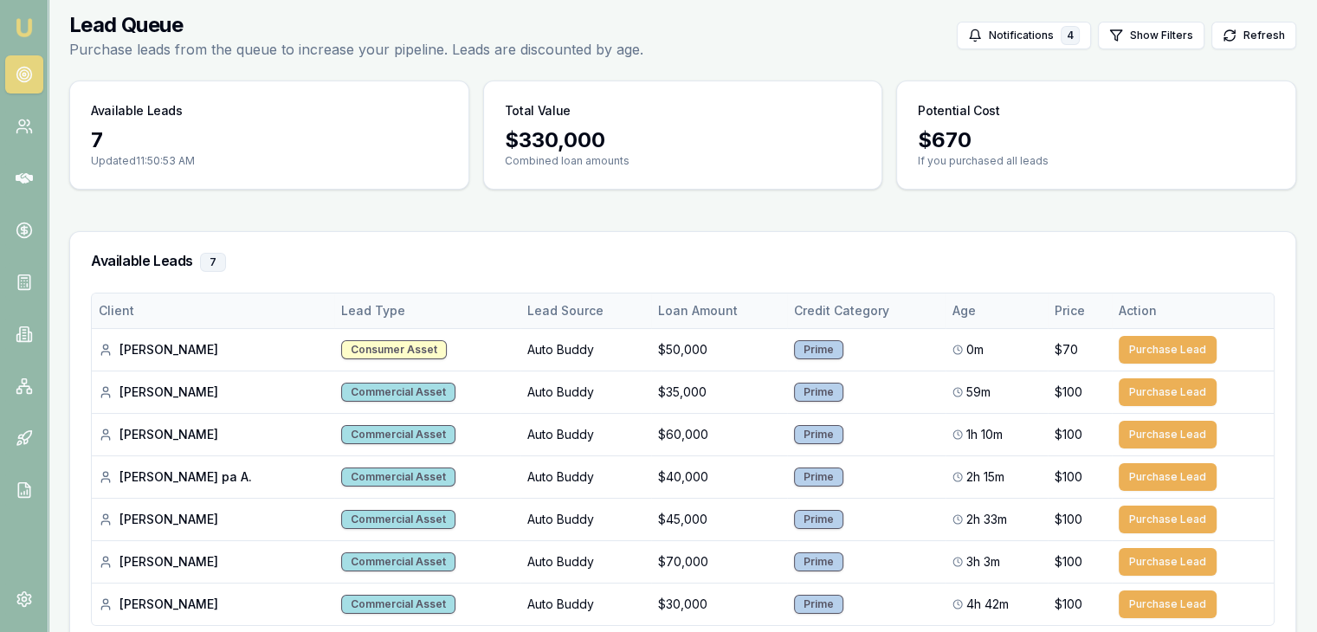
scroll to position [197, 0]
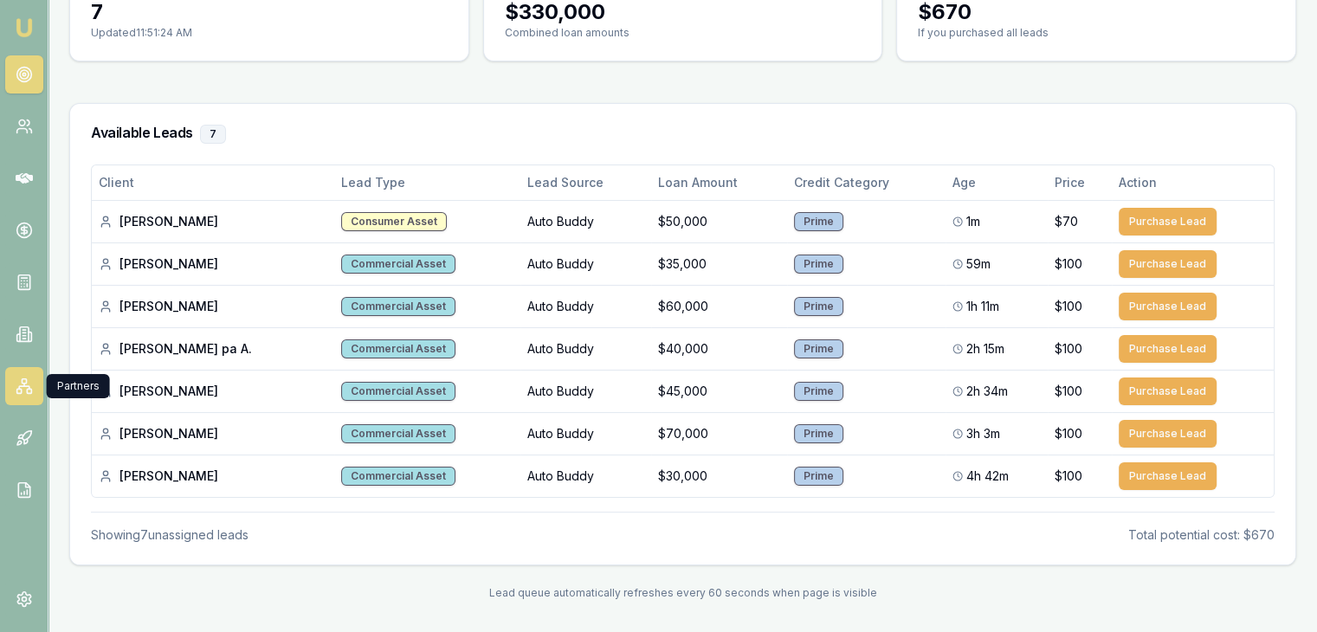
click at [21, 379] on icon at bounding box center [24, 386] width 17 height 17
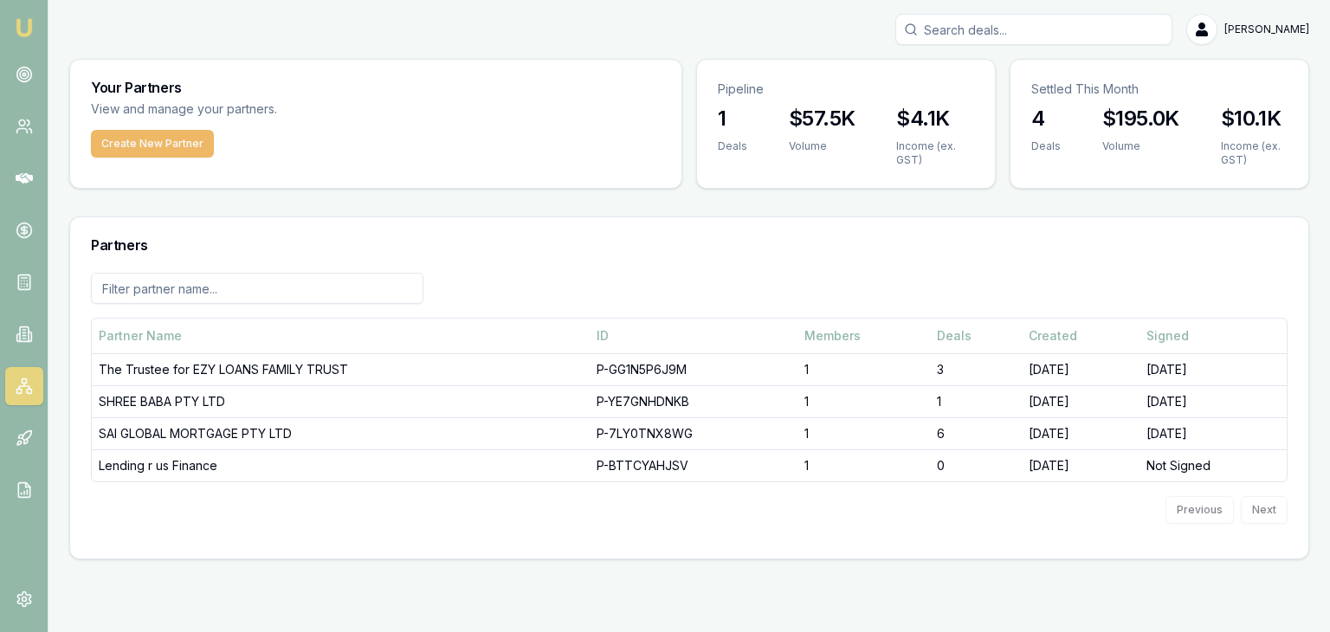
click at [139, 146] on button "Create New Partner" at bounding box center [152, 144] width 123 height 28
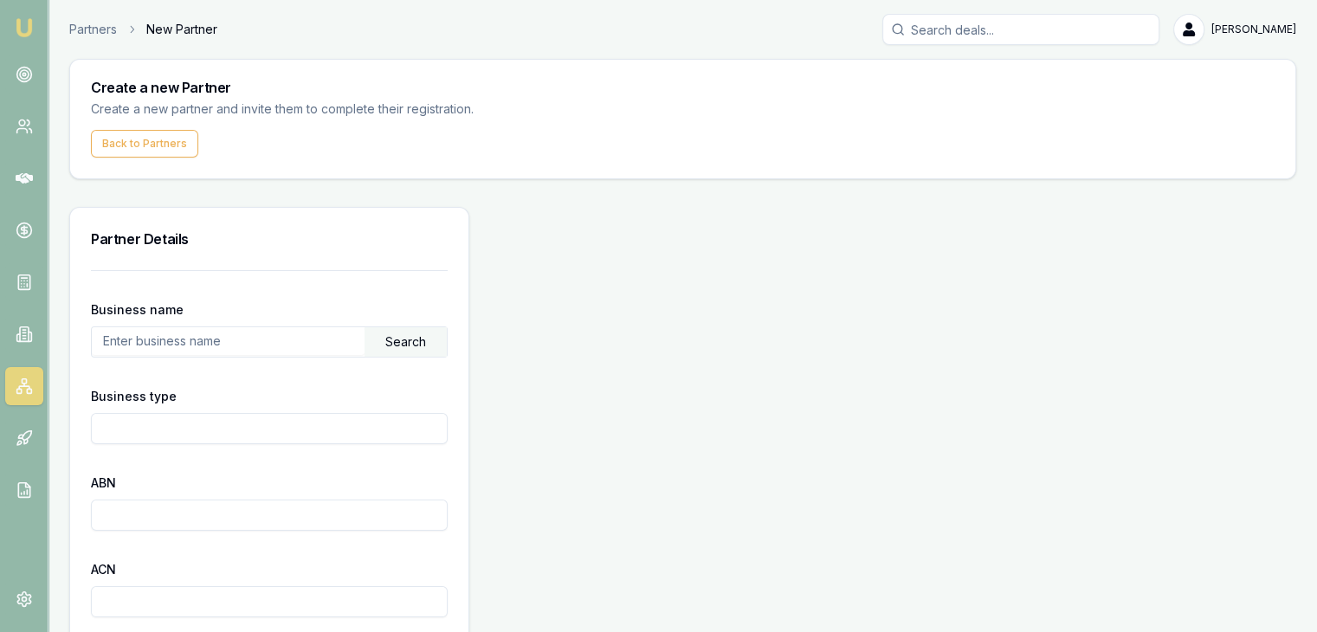
drag, startPoint x: 164, startPoint y: 333, endPoint x: 146, endPoint y: 340, distance: 18.7
click at [165, 337] on input "text" at bounding box center [228, 341] width 273 height 28
click at [374, 350] on div "Search" at bounding box center [406, 341] width 82 height 29
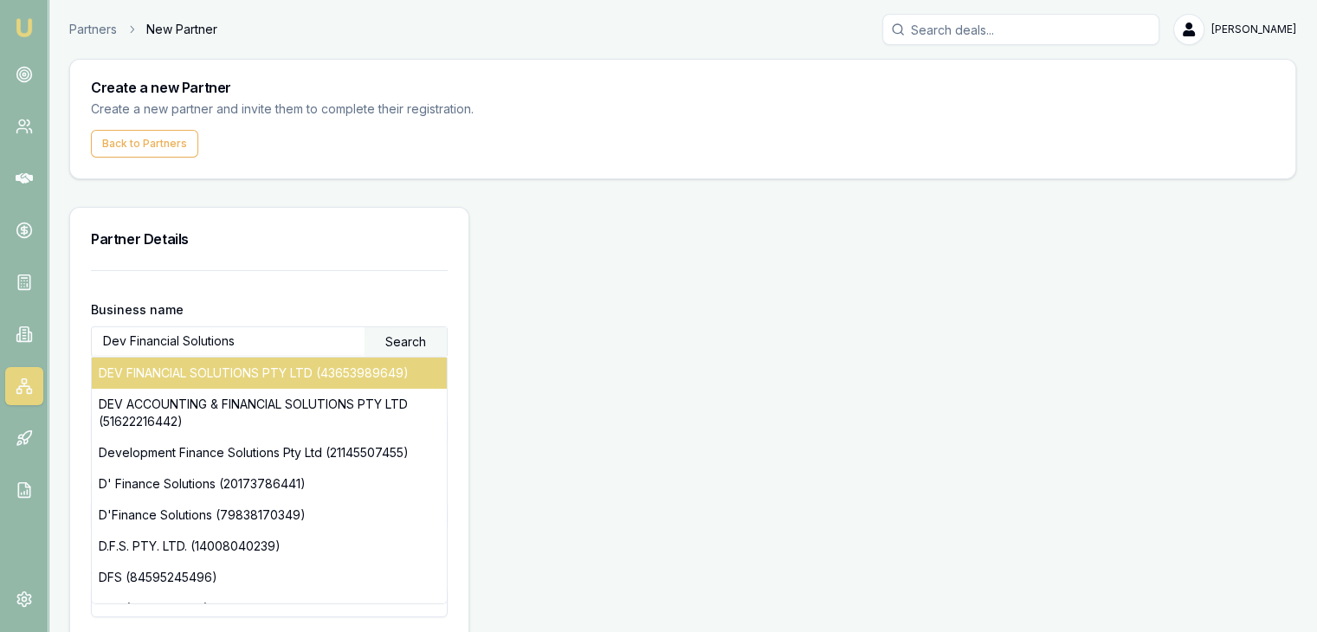
click at [353, 369] on div "DEV FINANCIAL SOLUTIONS PTY LTD (43653989649)" at bounding box center [269, 373] width 355 height 31
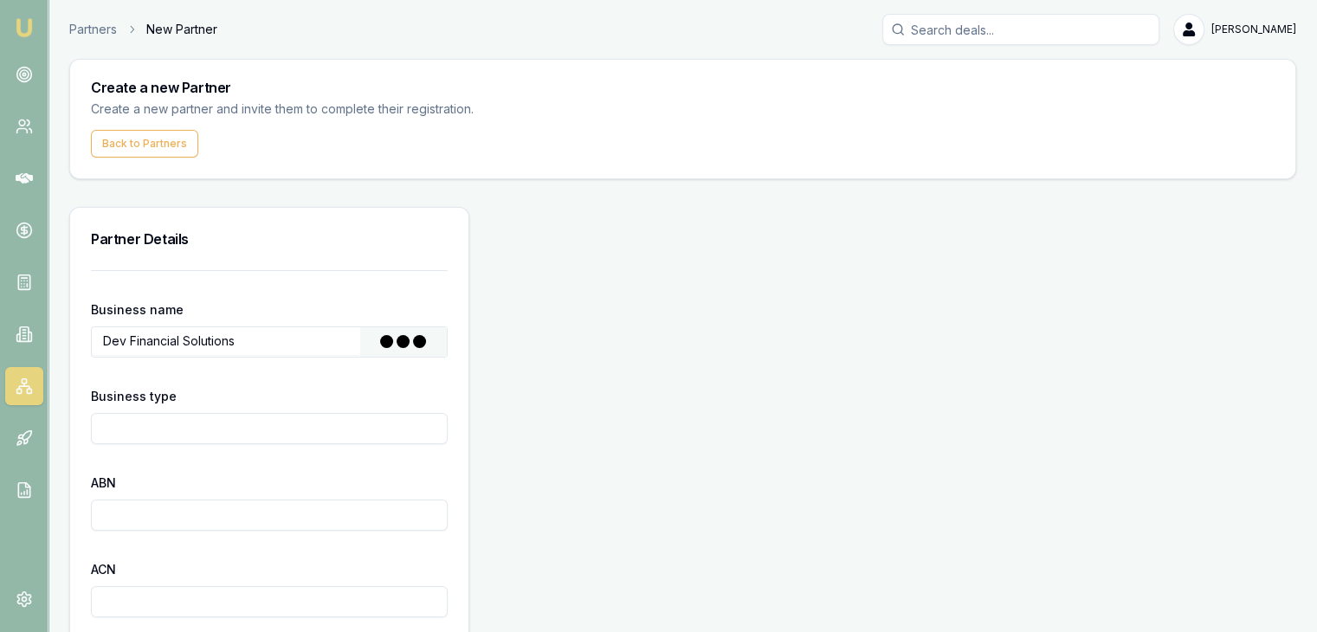
type input "DEV FINANCIAL SOLUTIONS PTY LTD"
type input "Australian Private Company"
type input "43653989649"
type input "653989649"
type input "2021-09-26"
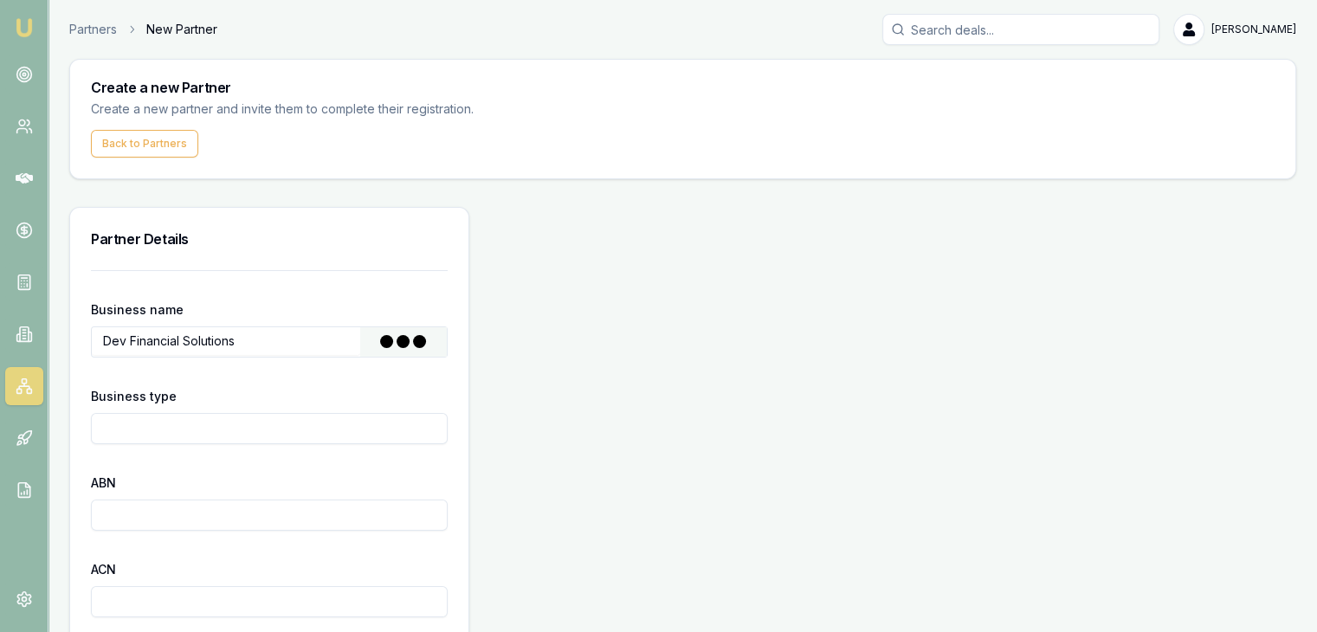
type input "2021-09-26"
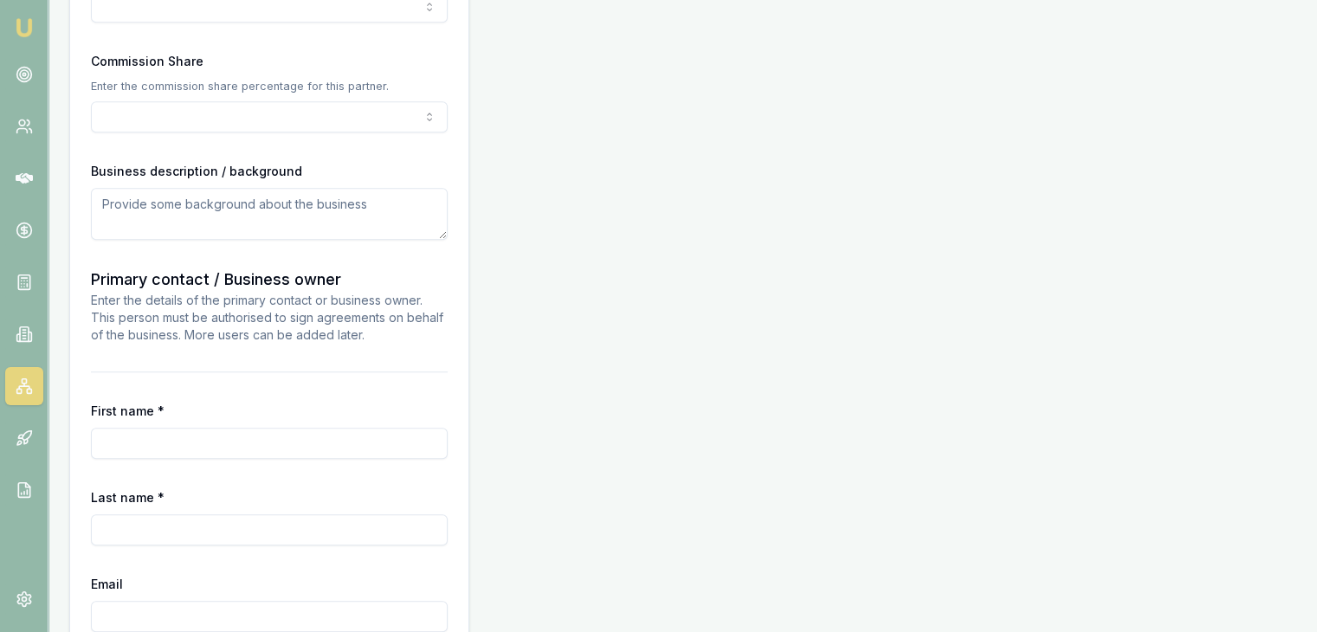
scroll to position [1299, 0]
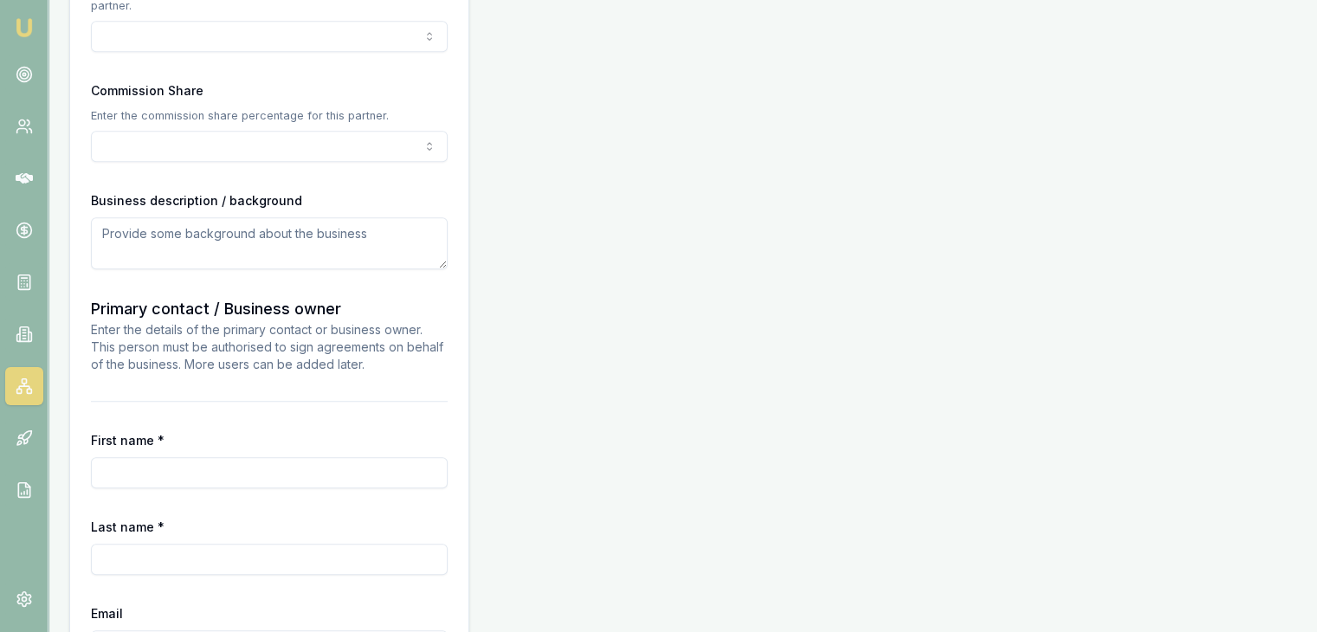
click at [204, 470] on input "First name *" at bounding box center [269, 472] width 357 height 31
type input "Nayanbhai"
type input "Patel"
click at [197, 476] on input "Nayanbhai" at bounding box center [269, 472] width 357 height 31
type input "N"
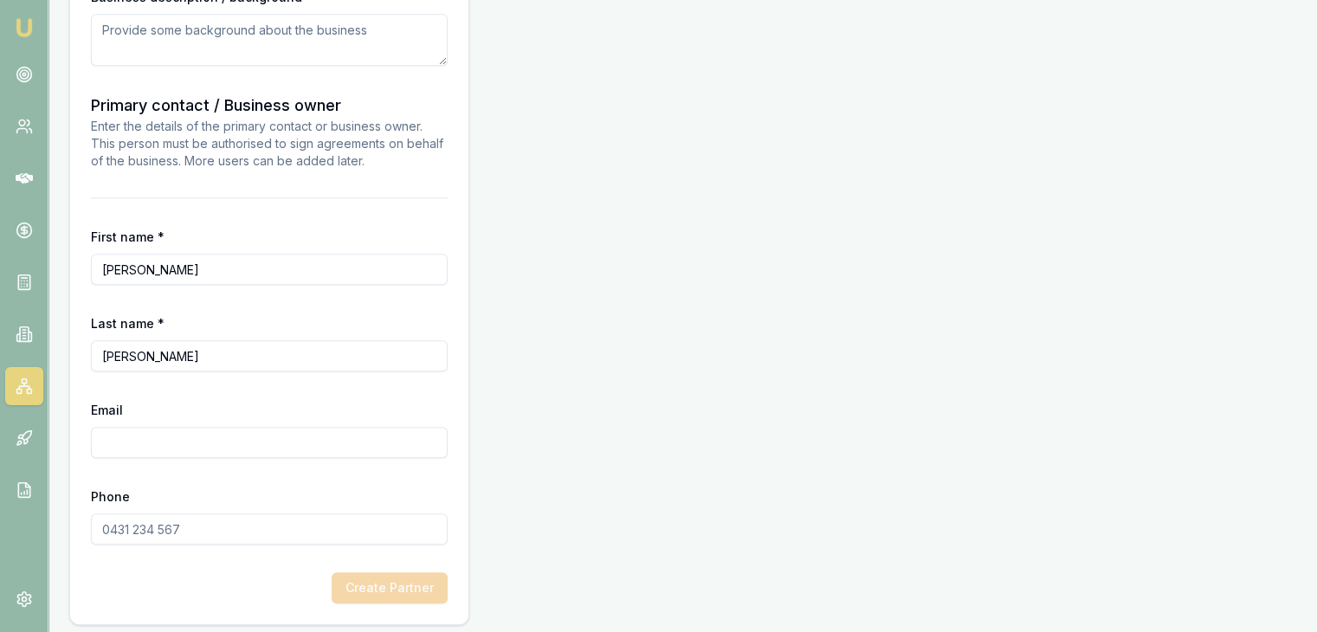
scroll to position [1509, 0]
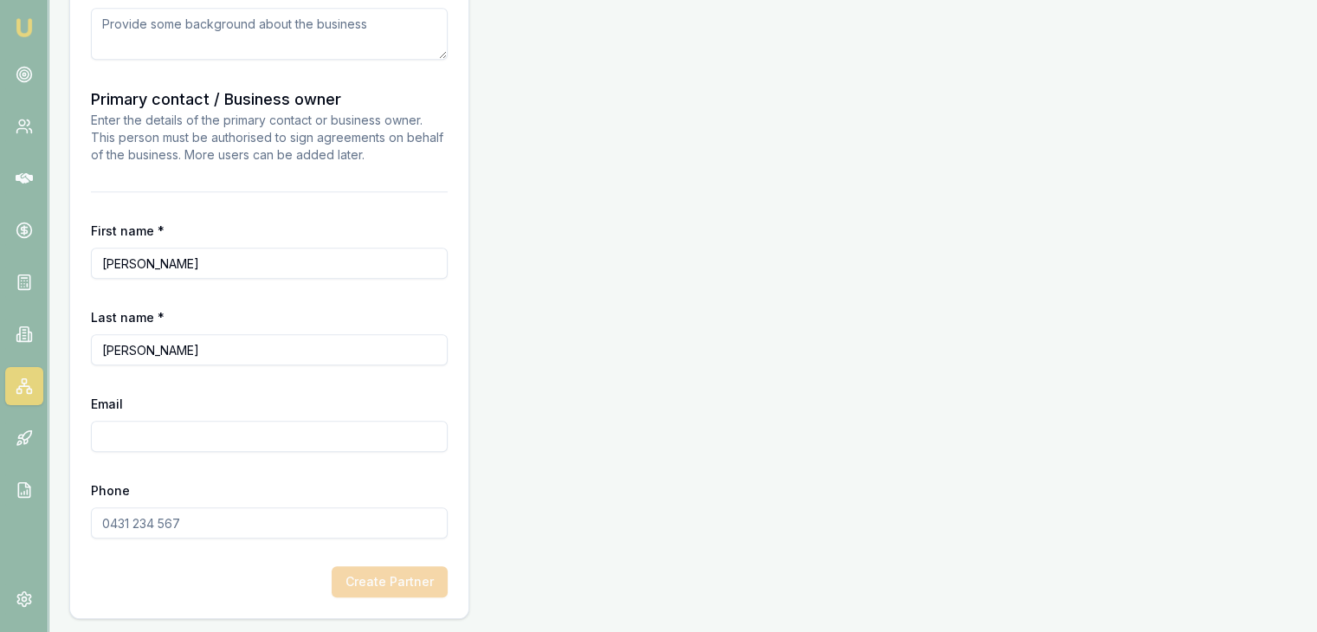
type input "Kalpeshkumar"
click at [172, 448] on input "Email" at bounding box center [269, 436] width 357 height 31
type input "info.devfs@gmail.com"
click at [146, 524] on input "Phone" at bounding box center [269, 523] width 357 height 31
type input "0422 522 176"
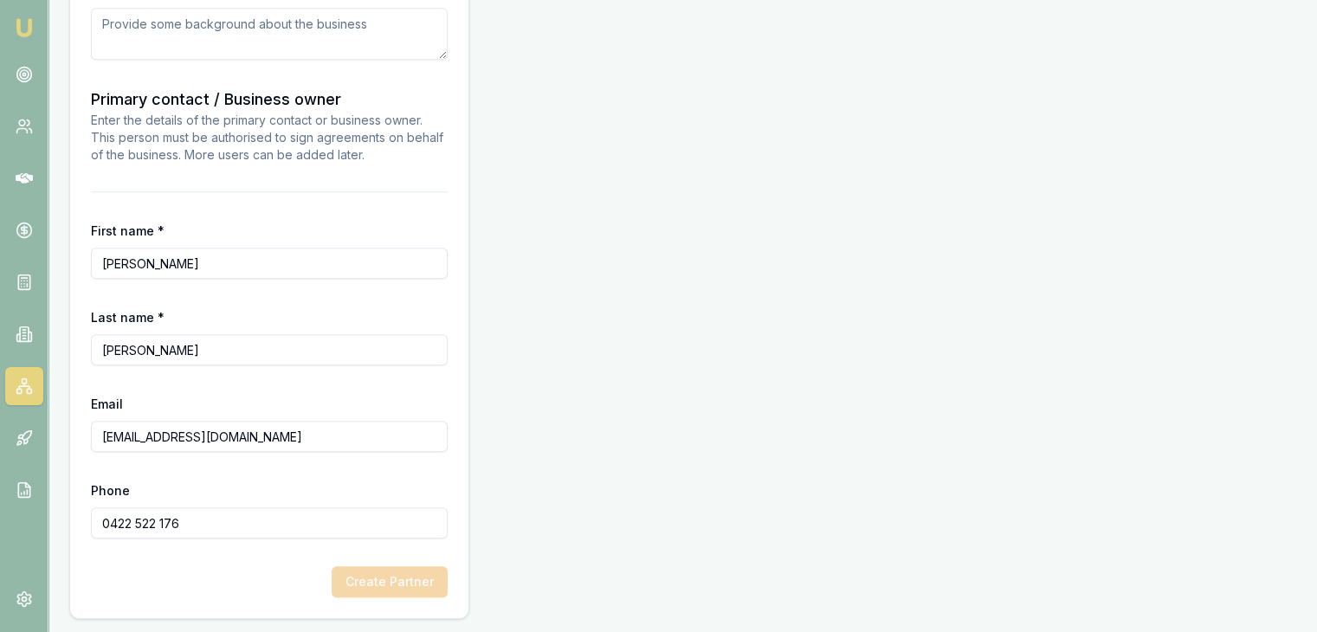
click at [177, 573] on div "Create Partner" at bounding box center [269, 581] width 357 height 31
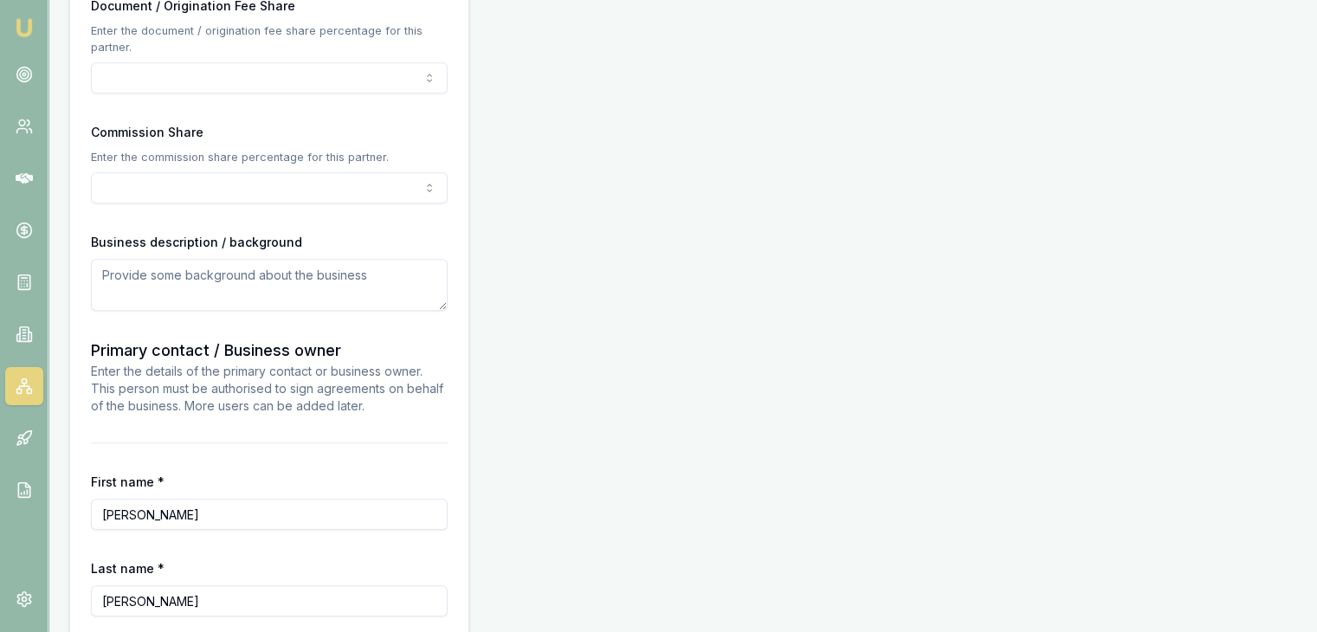
scroll to position [1249, 0]
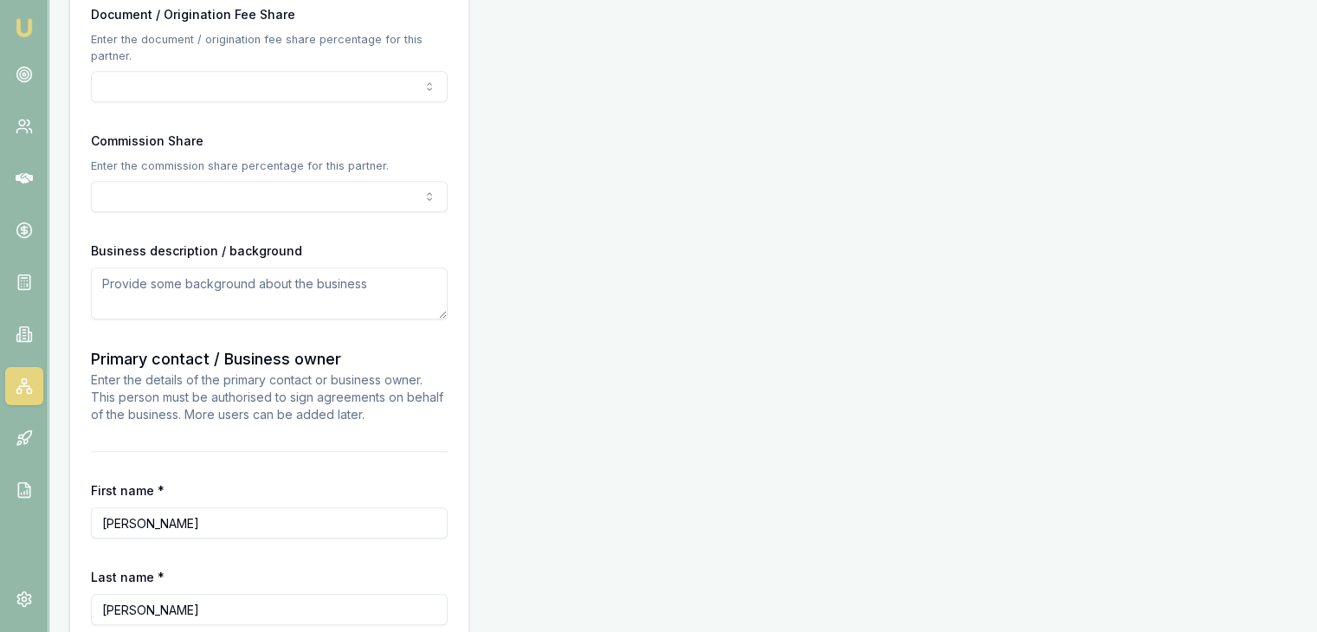
click at [170, 284] on textarea at bounding box center [269, 294] width 357 height 52
click at [111, 285] on textarea "Accuting and finance business" at bounding box center [269, 294] width 357 height 52
type textarea "accountings and finance business"
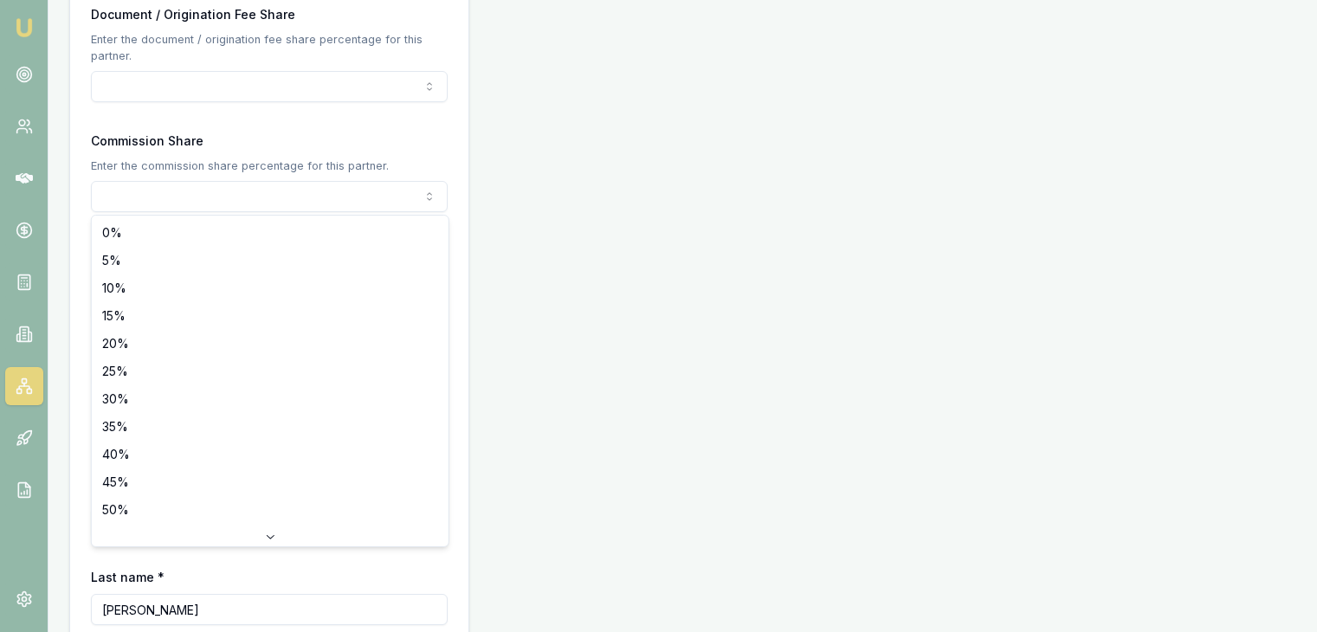
select select "50"
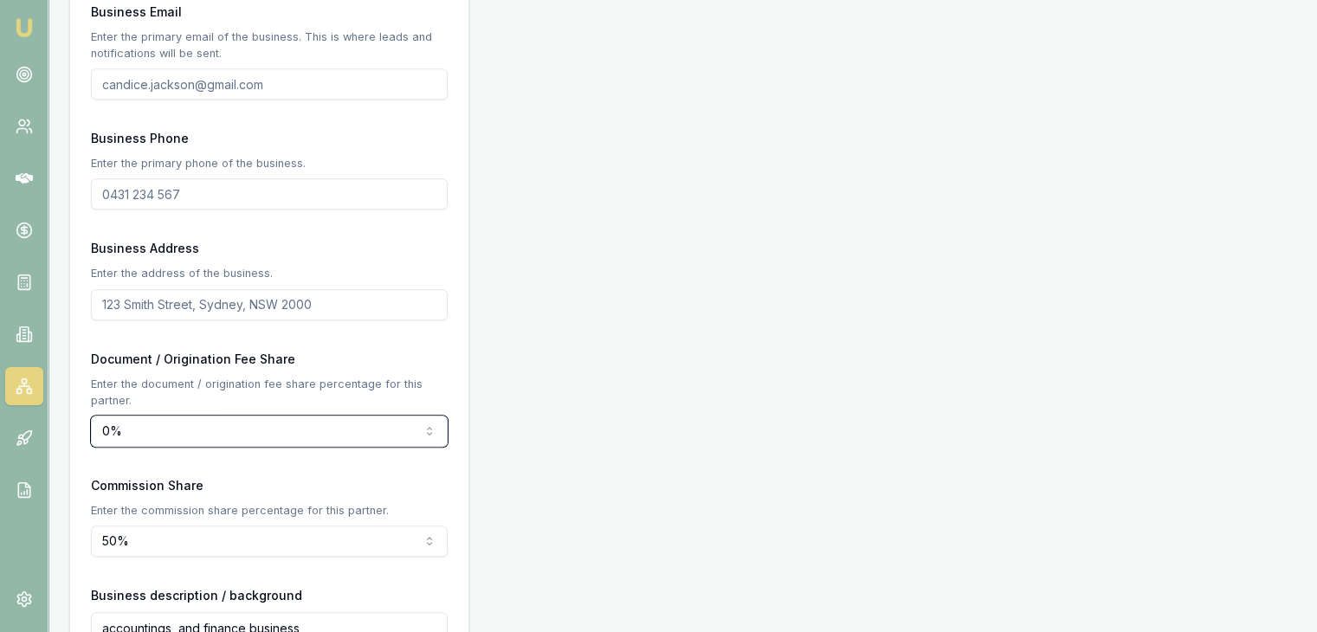
scroll to position [903, 0]
click at [122, 195] on input "Business Phone" at bounding box center [269, 195] width 357 height 31
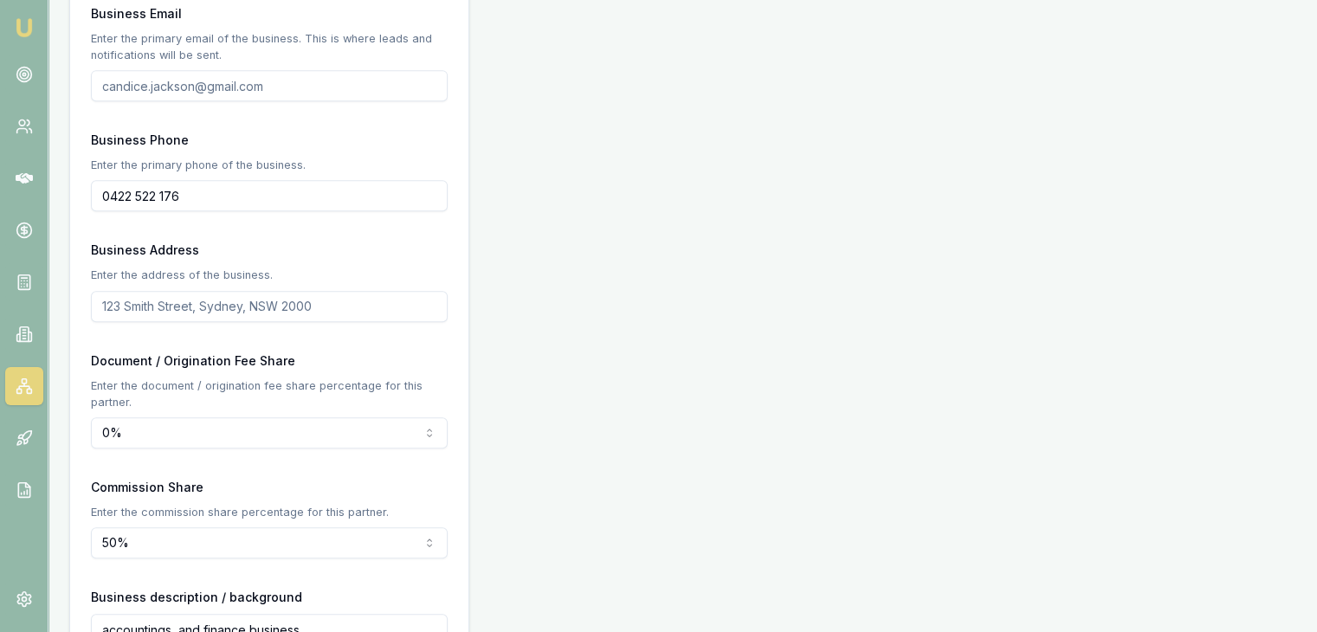
type input "0422 522 176"
click at [161, 88] on input "Business Email" at bounding box center [269, 85] width 357 height 31
type input "info.devfs@gmail.com"
click at [647, 181] on div "Partner Details Business name DEV FINANCIAL SOLUTIONS PTY LTD Search Business t…" at bounding box center [682, 264] width 1227 height 1921
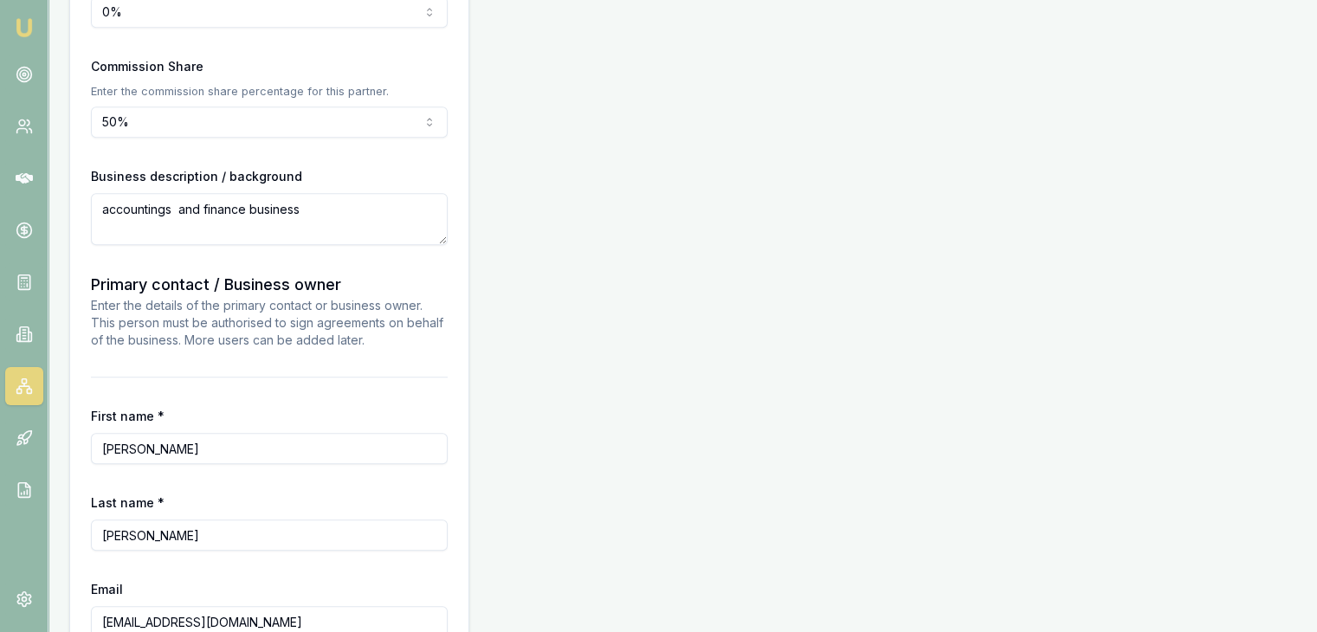
scroll to position [1509, 0]
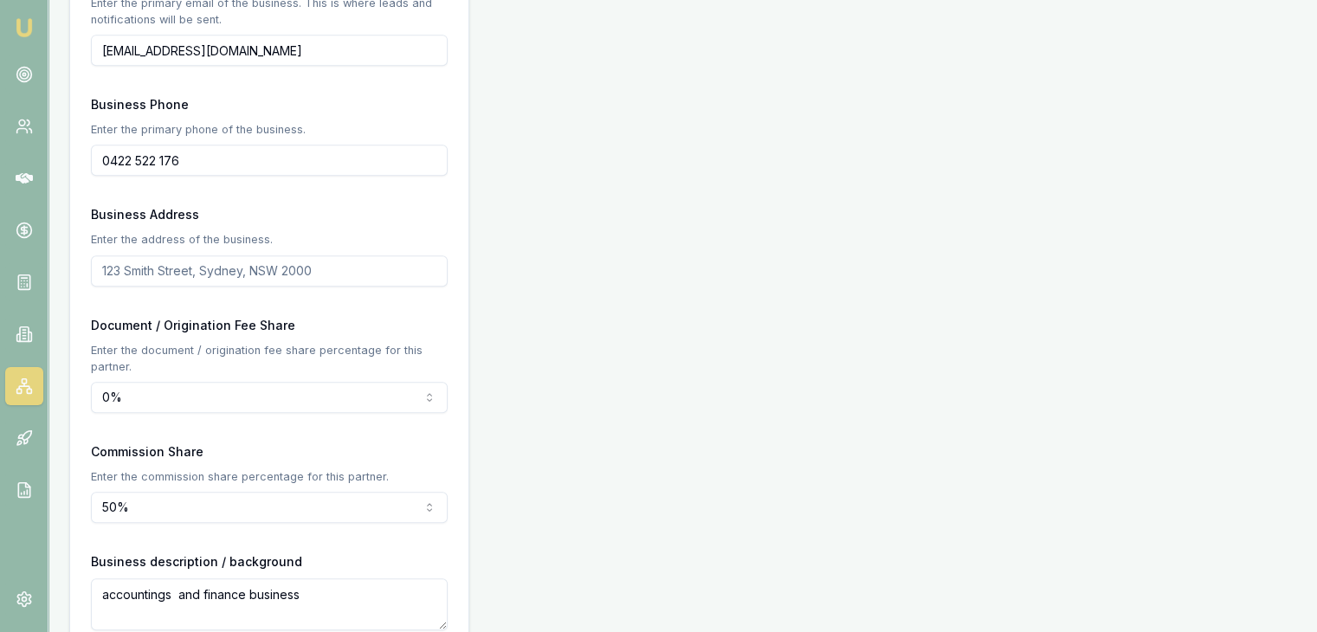
scroll to position [903, 0]
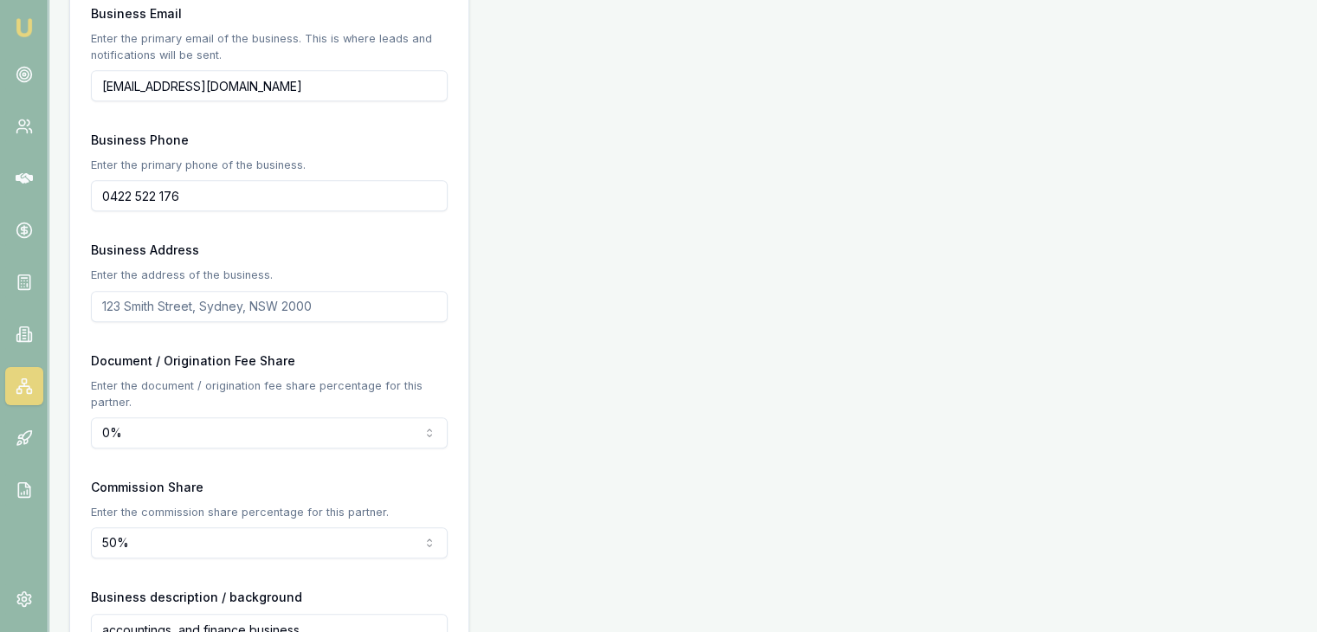
click at [146, 318] on input "Business Address" at bounding box center [269, 306] width 357 height 31
type input "0"
click at [293, 366] on div "Document / Origination Fee Share Enter the document / origination fee share per…" at bounding box center [269, 399] width 357 height 99
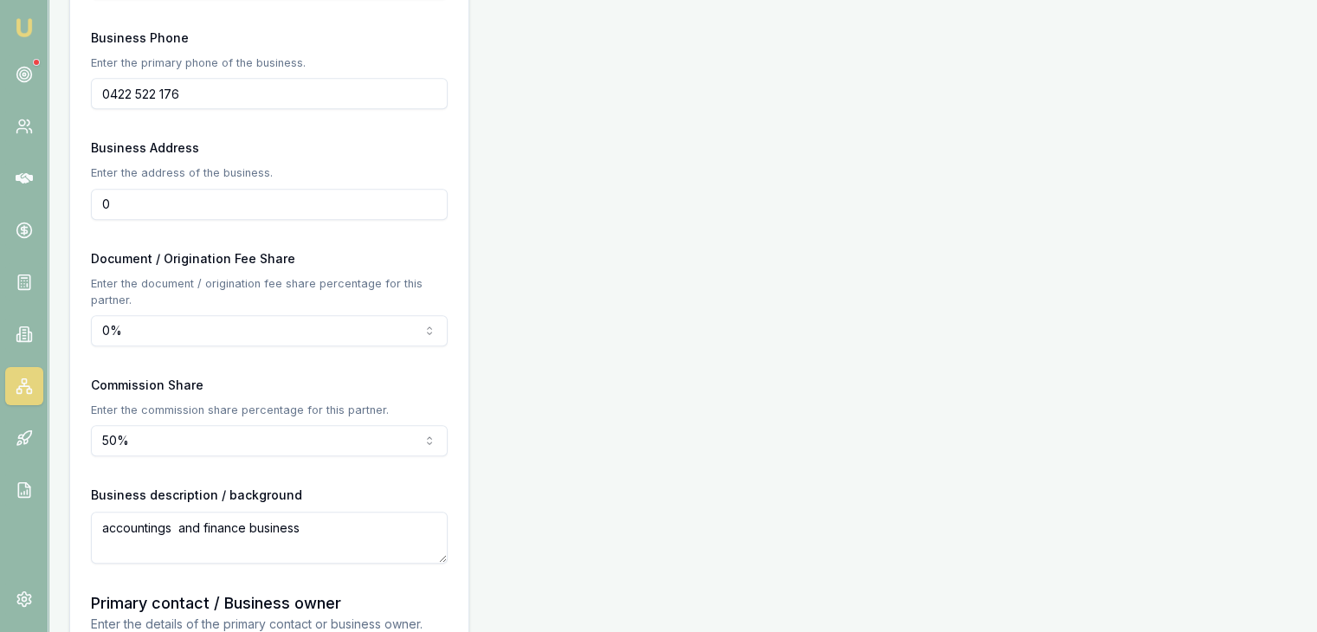
scroll to position [989, 0]
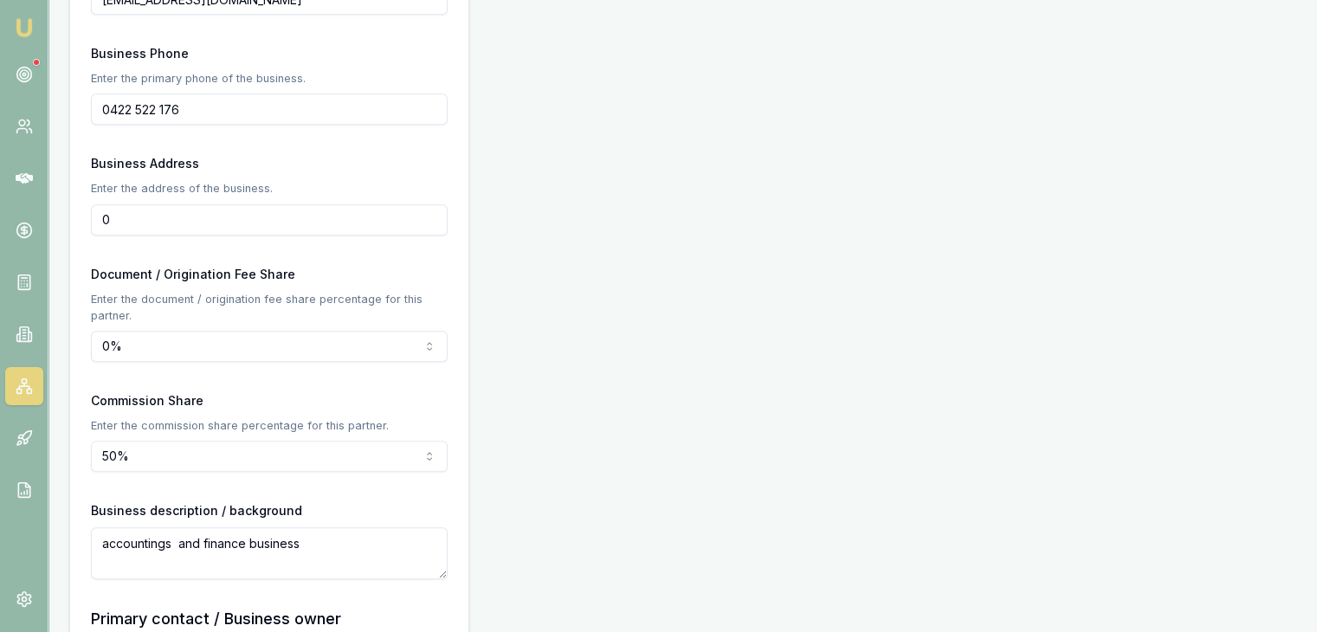
click at [122, 226] on input "0" at bounding box center [269, 219] width 357 height 31
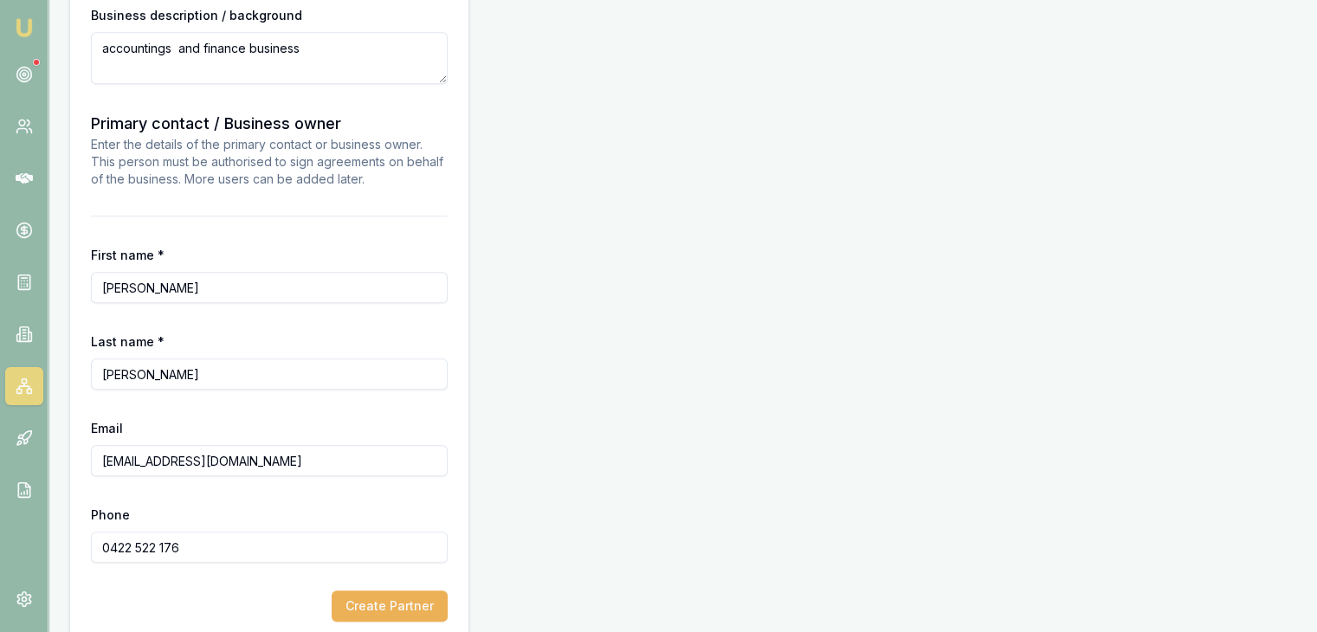
scroll to position [1509, 0]
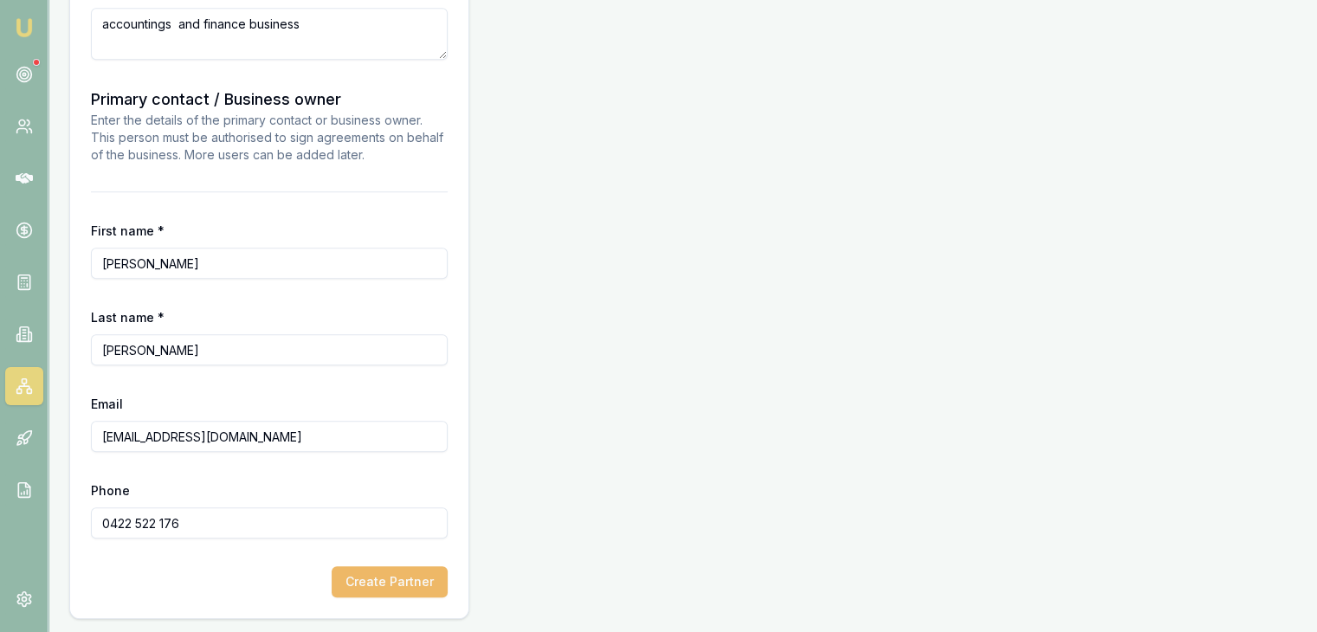
type input "830 Tarniet Road , Tarneit"
click at [360, 583] on button "Create Partner" at bounding box center [390, 581] width 116 height 31
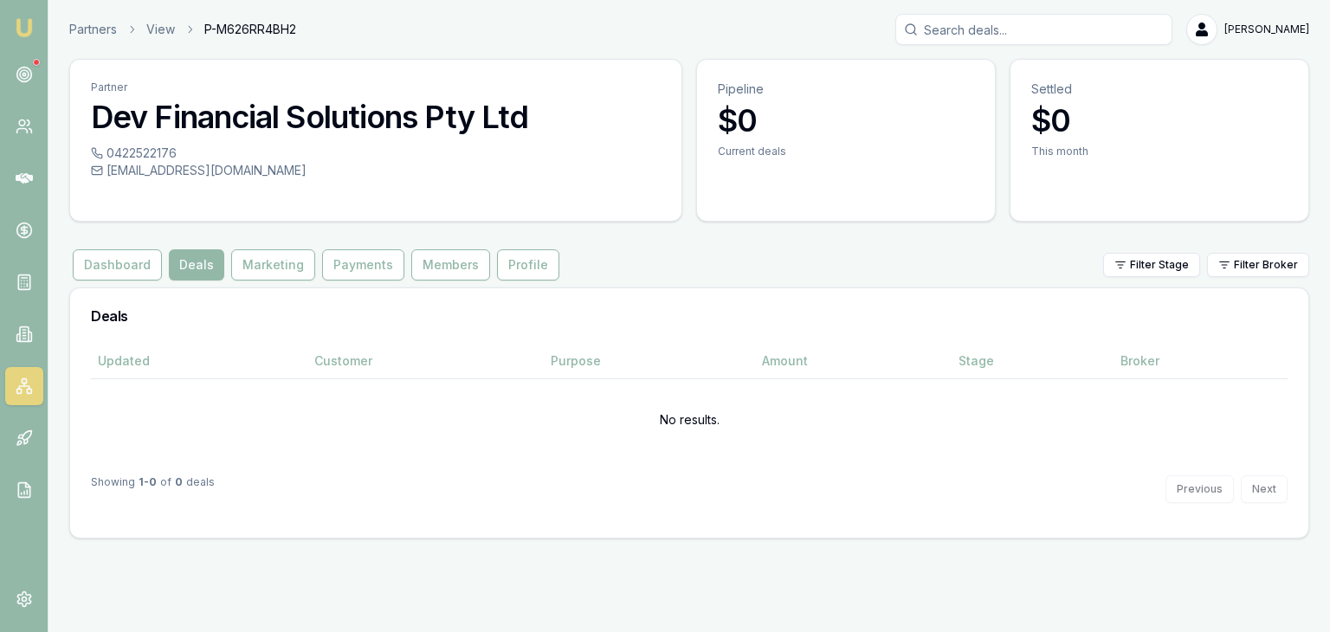
click at [21, 28] on img at bounding box center [24, 27] width 21 height 21
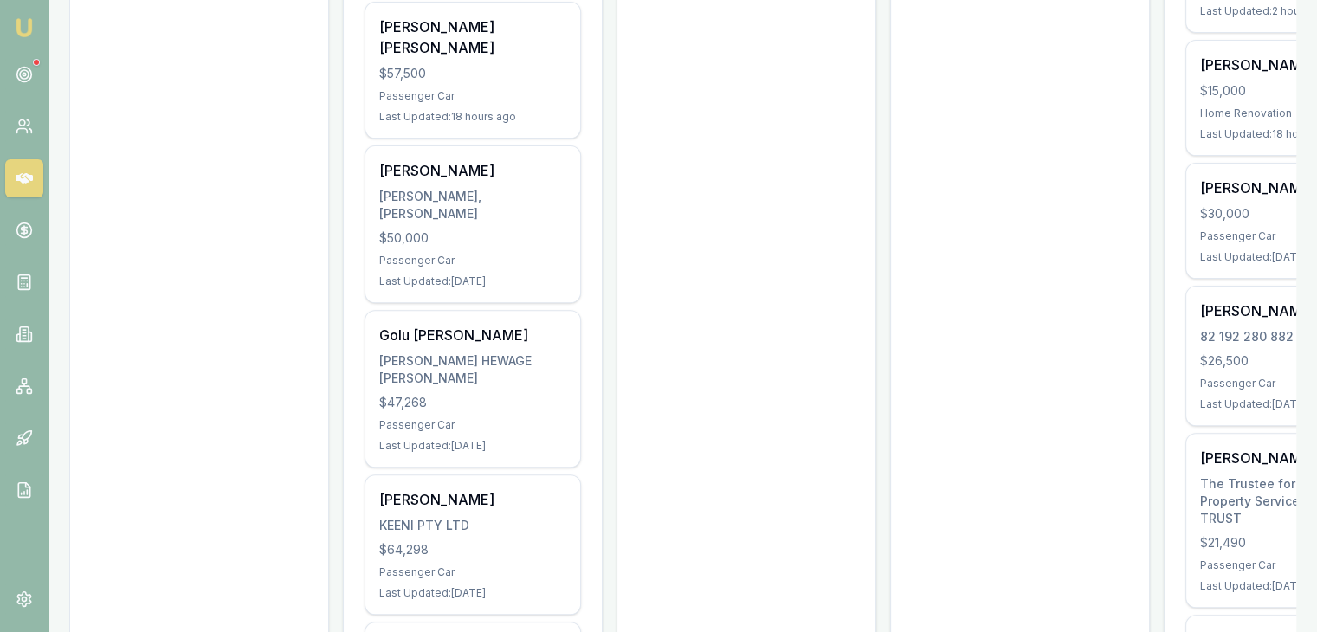
scroll to position [456, 0]
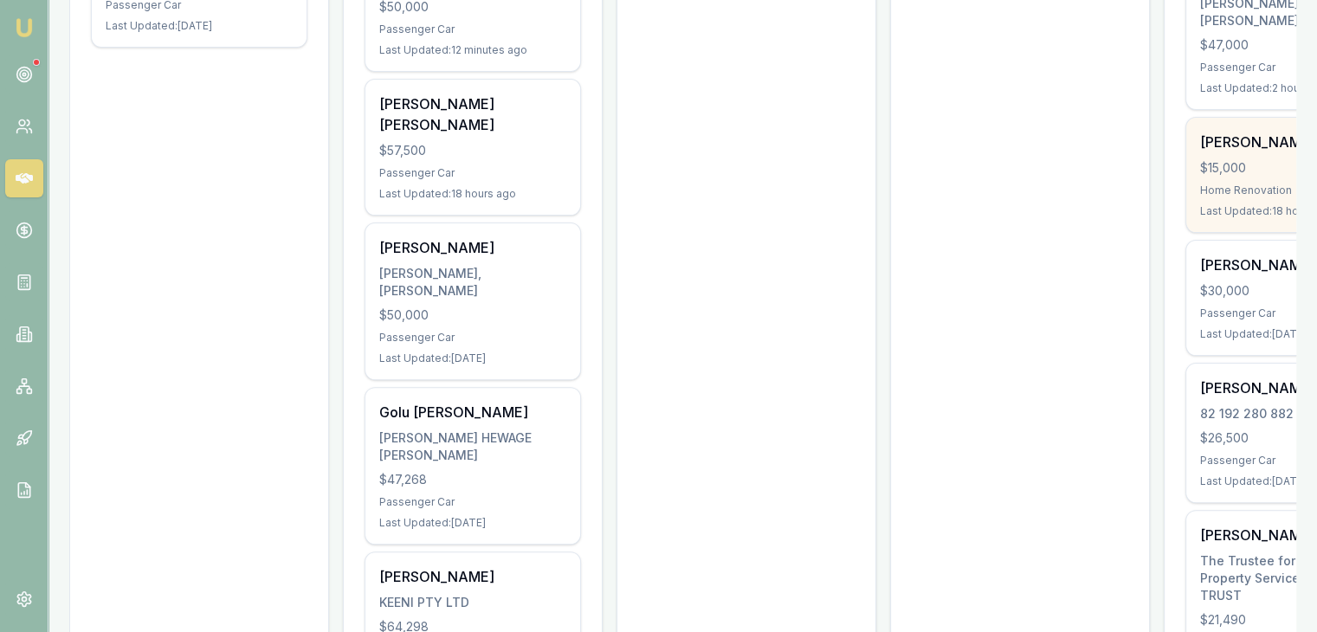
click at [1229, 188] on div "Home Renovation" at bounding box center [1294, 191] width 187 height 14
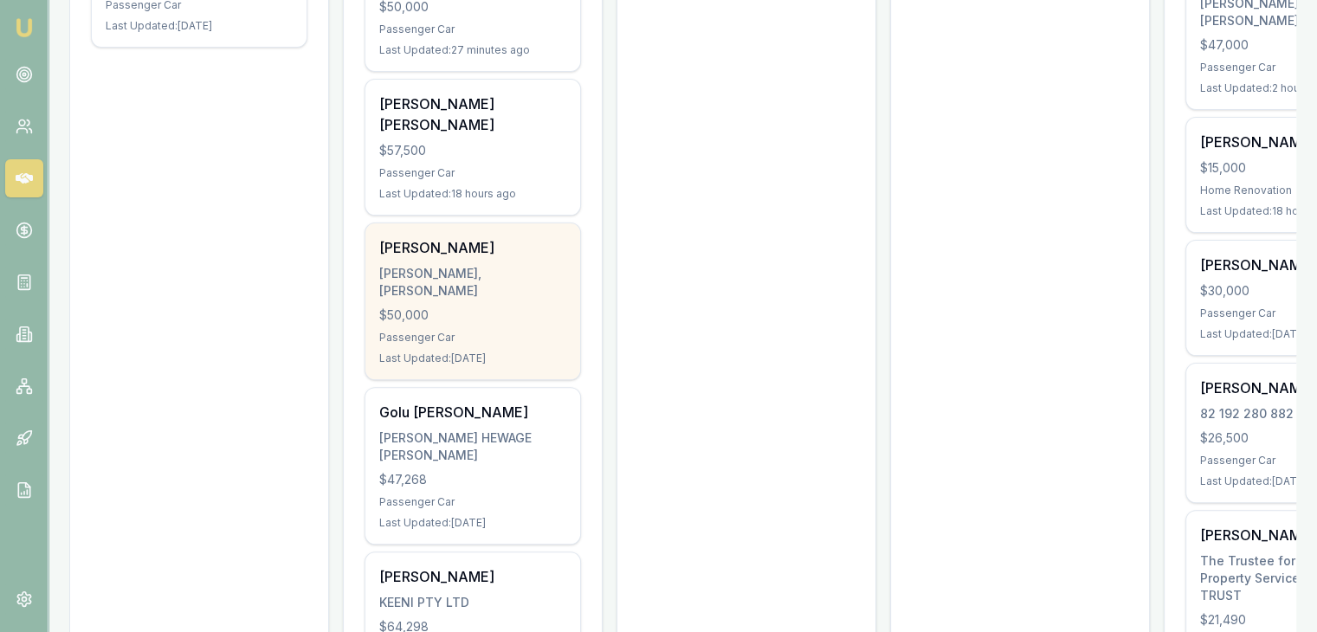
scroll to position [283, 0]
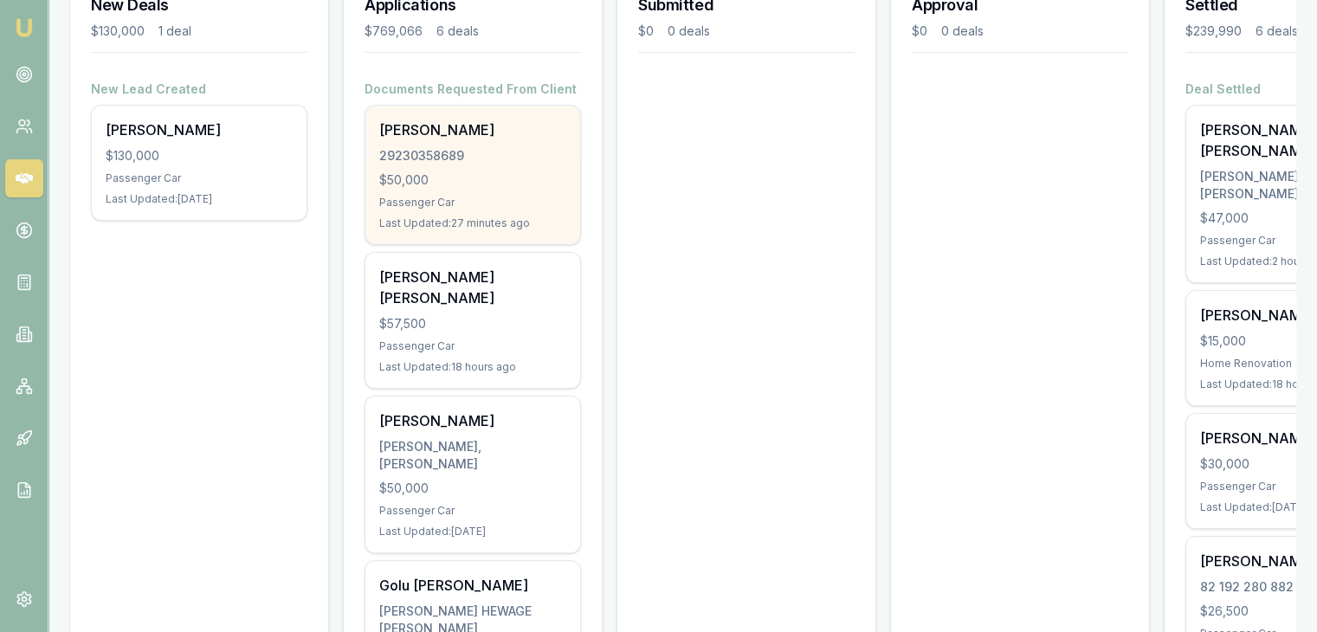
click at [452, 223] on div "Last Updated: 27 minutes ago" at bounding box center [472, 224] width 187 height 14
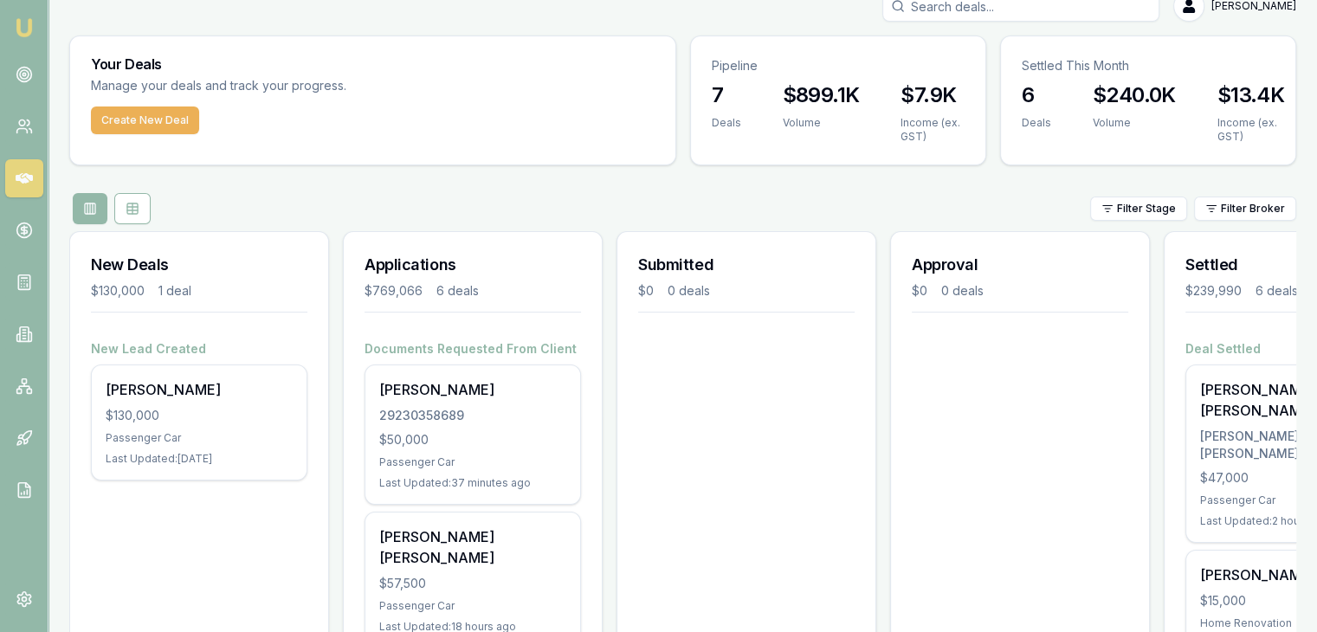
scroll to position [0, 0]
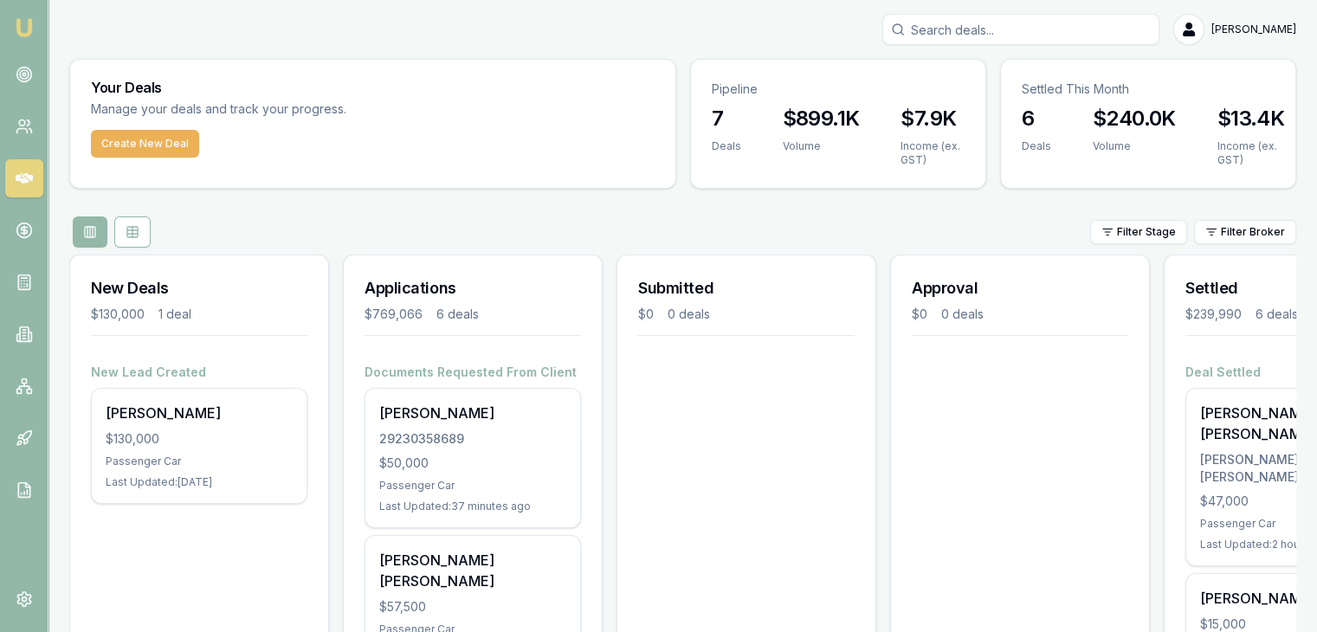
click at [1017, 36] on input "Search deals" at bounding box center [1021, 29] width 277 height 31
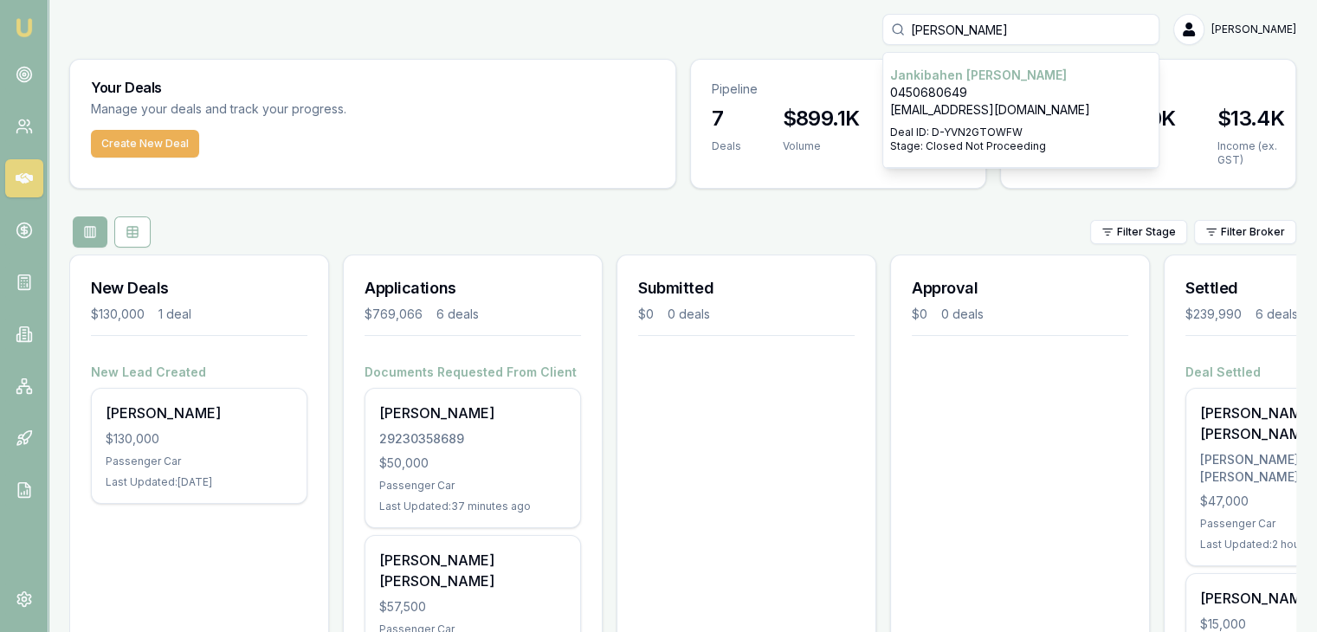
type input "janki"
click at [965, 93] on p "0450680649" at bounding box center [1021, 92] width 262 height 17
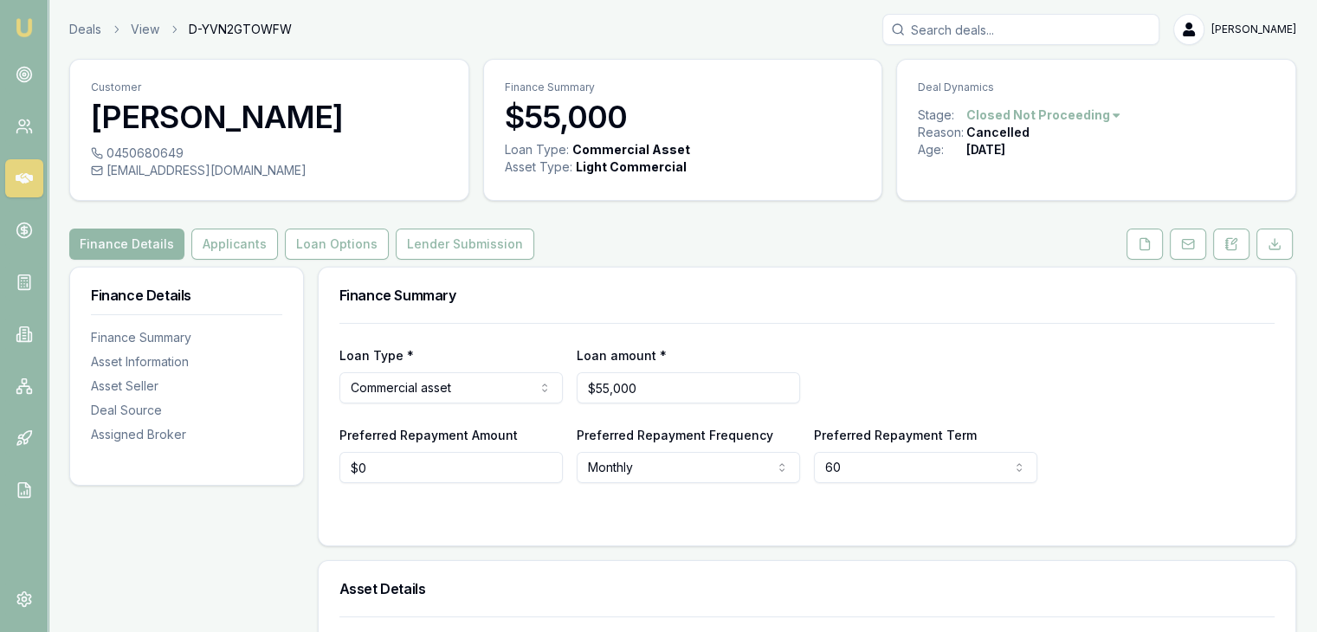
click at [1022, 119] on html "Emu Broker Deals View D-YVN2GTOWFW Pinkesh Patel Toggle Menu Customer Jankibahe…" at bounding box center [658, 316] width 1317 height 632
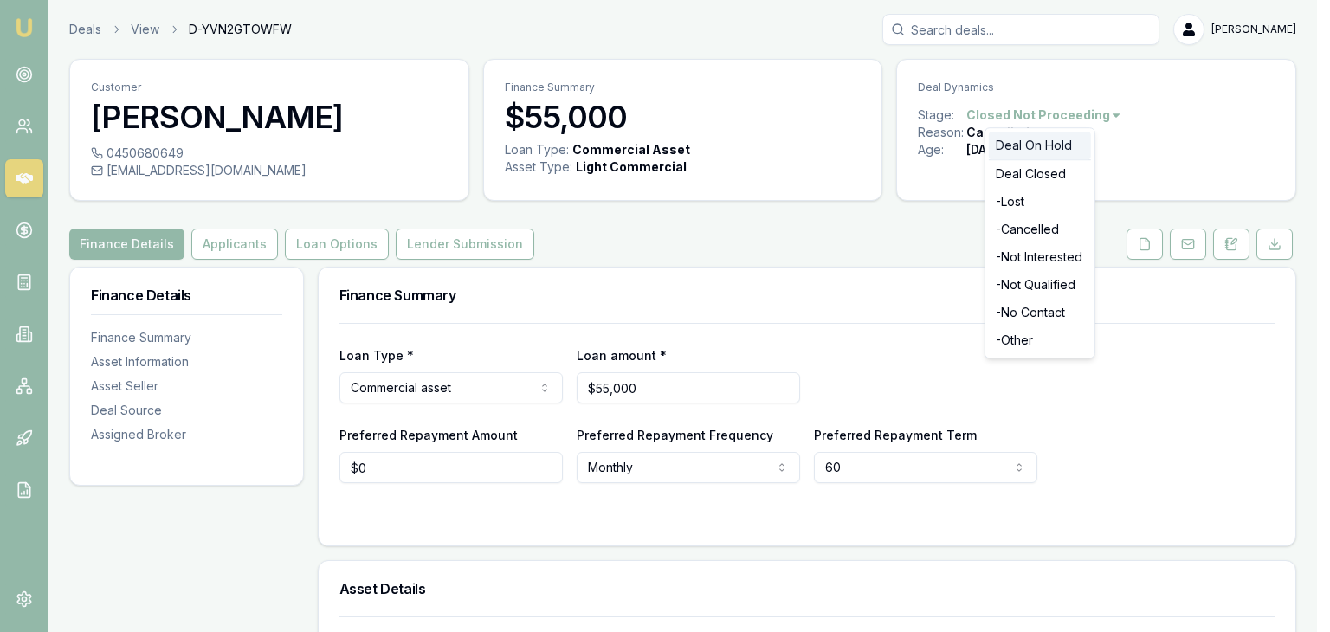
click at [1015, 150] on div "Deal On Hold" at bounding box center [1040, 146] width 102 height 28
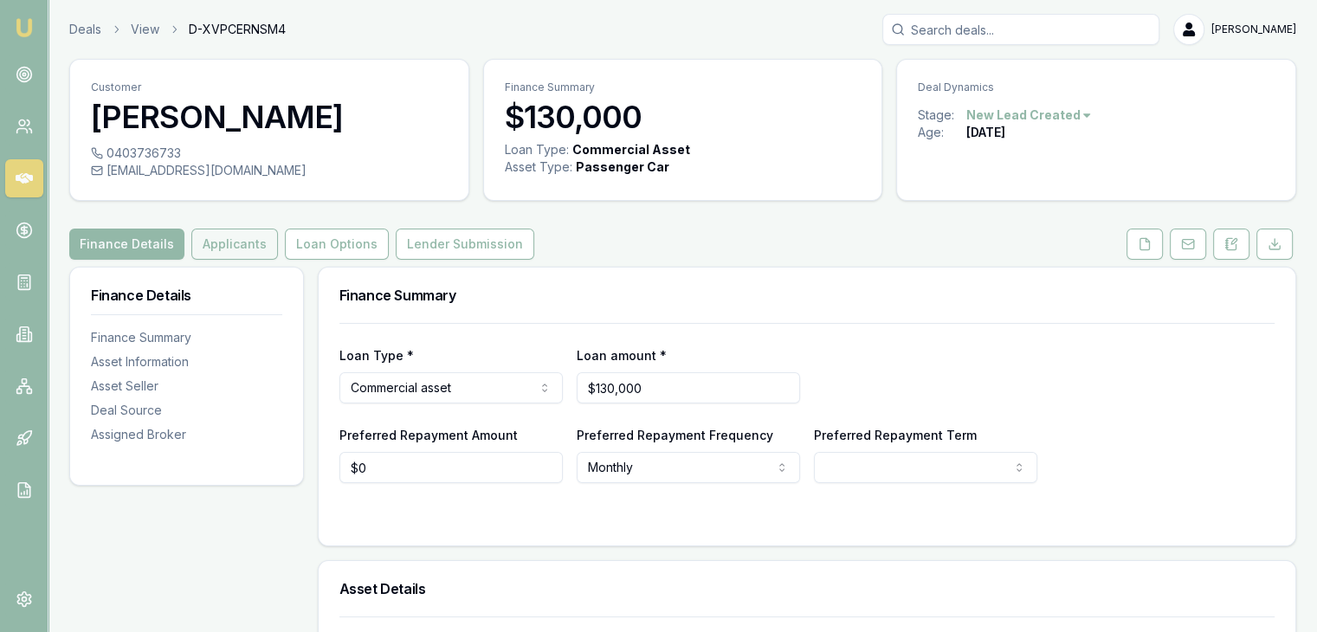
click at [248, 244] on button "Applicants" at bounding box center [234, 244] width 87 height 31
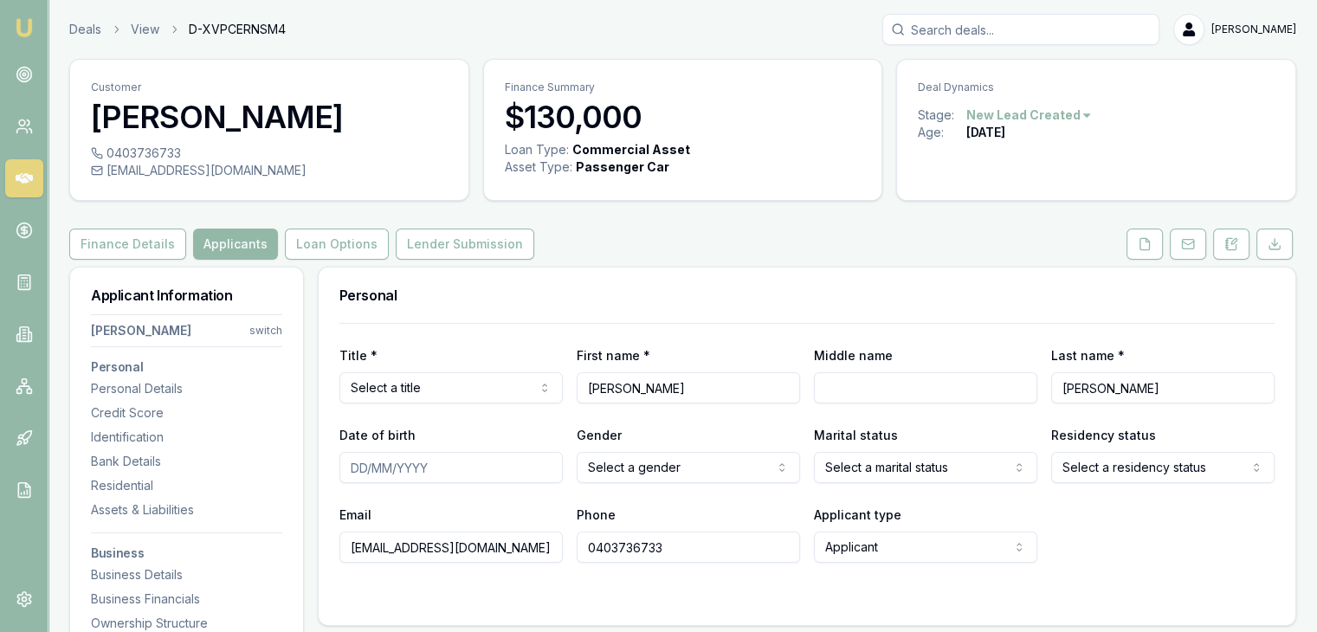
click at [16, 15] on link "Emu Broker" at bounding box center [24, 28] width 28 height 28
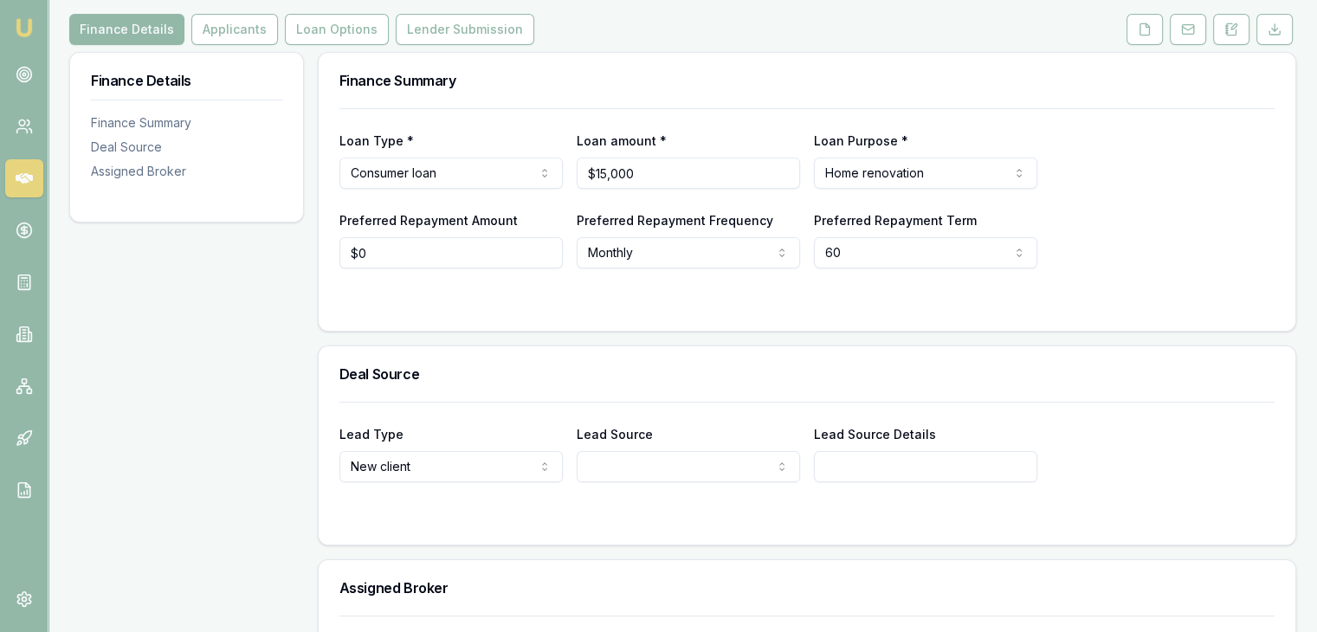
scroll to position [112, 0]
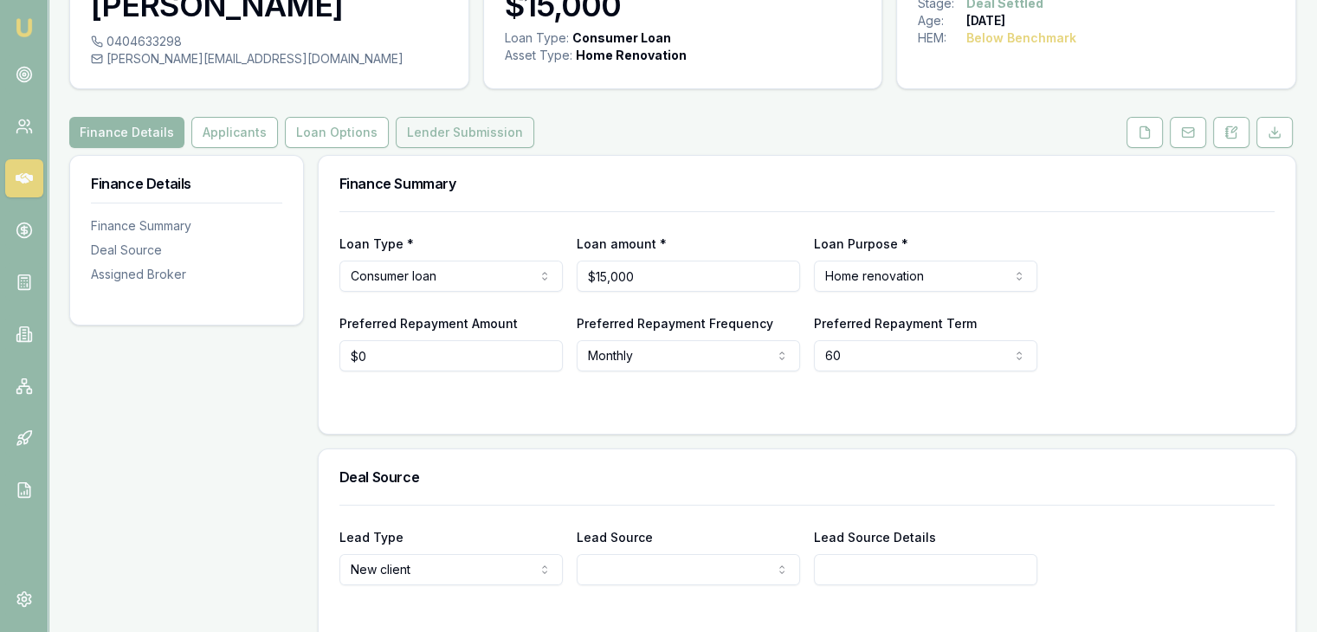
click at [417, 135] on button "Lender Submission" at bounding box center [465, 132] width 139 height 31
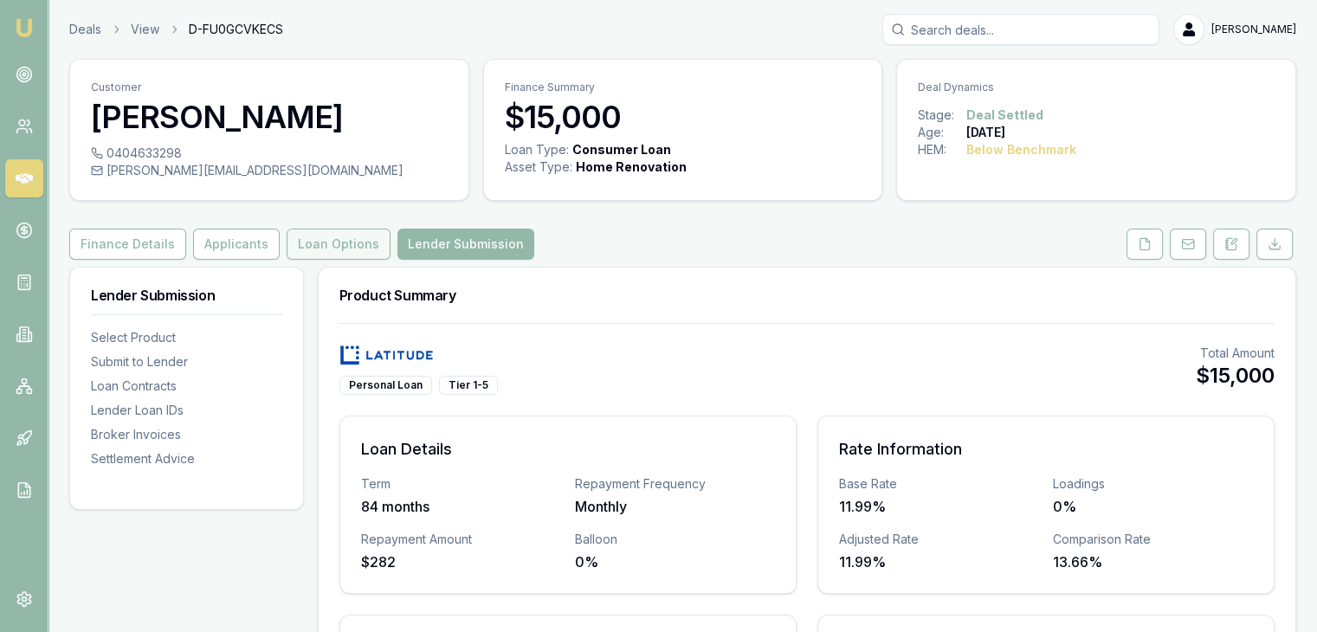
click at [334, 256] on button "Loan Options" at bounding box center [339, 244] width 104 height 31
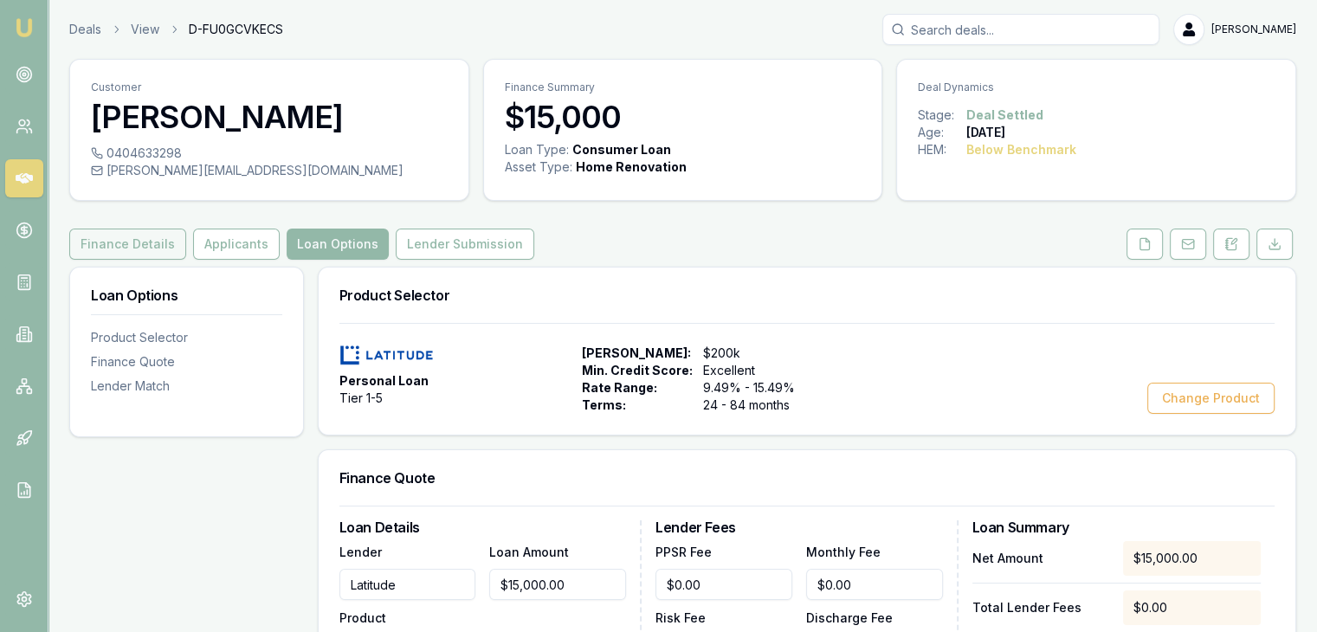
click at [123, 247] on button "Finance Details" at bounding box center [127, 244] width 117 height 31
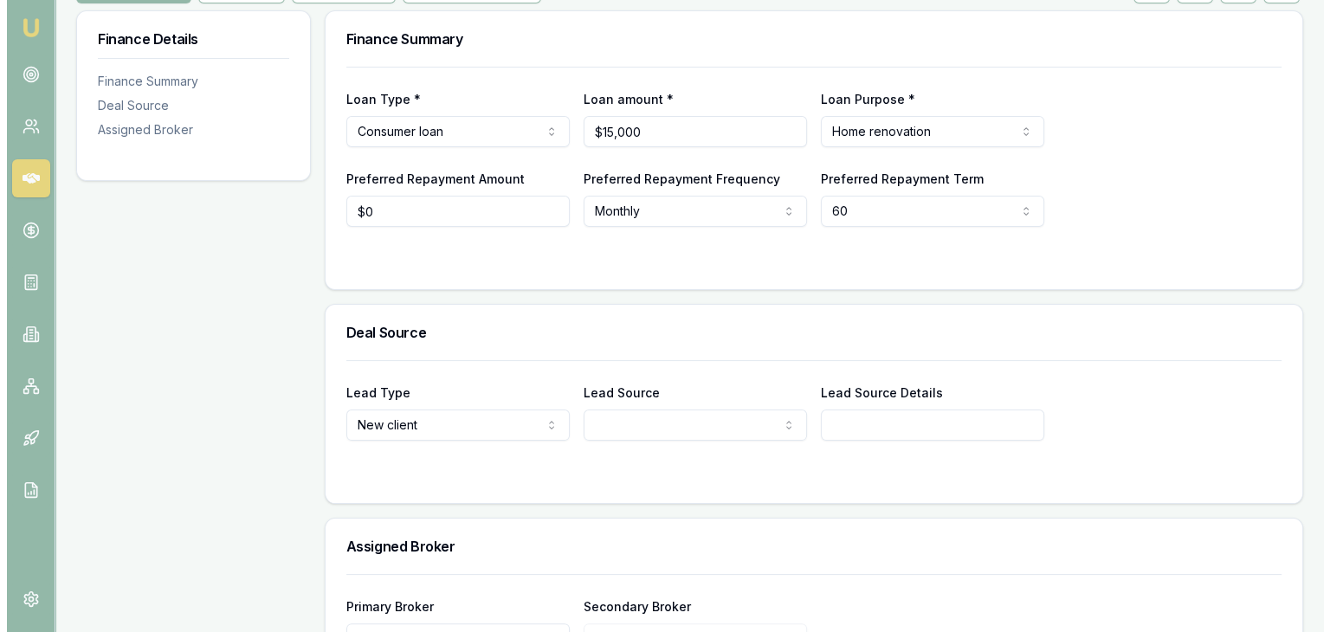
scroll to position [372, 0]
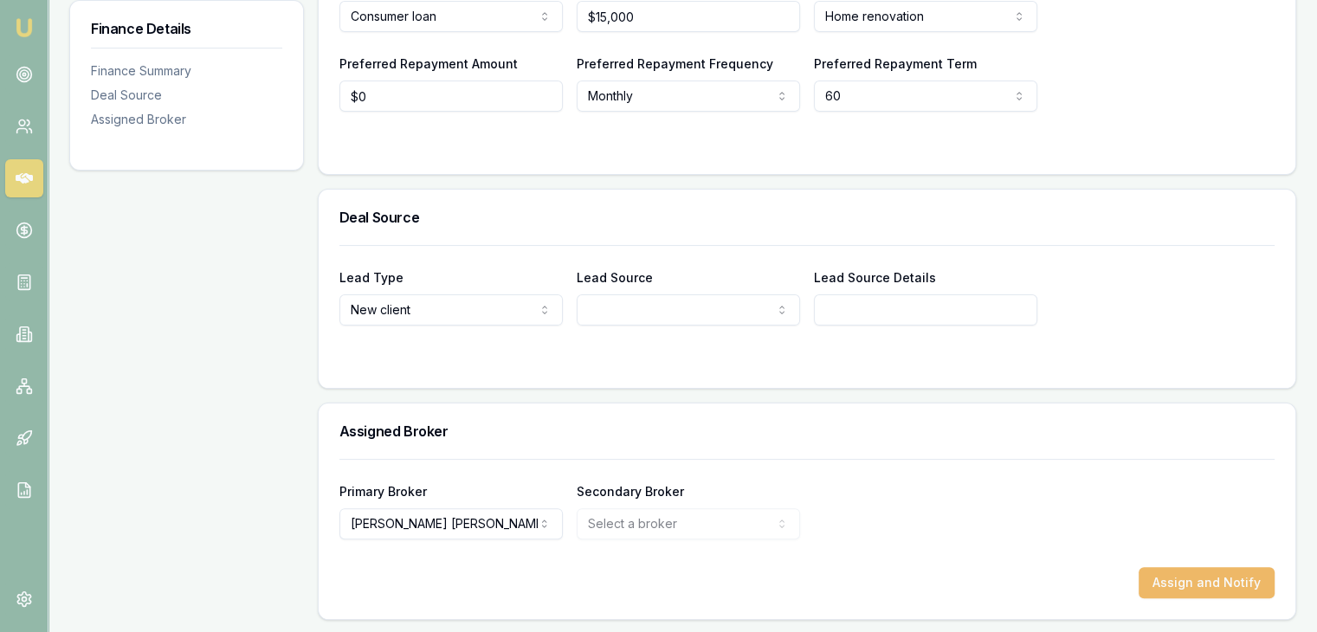
click at [1189, 586] on button "Assign and Notify" at bounding box center [1207, 582] width 136 height 31
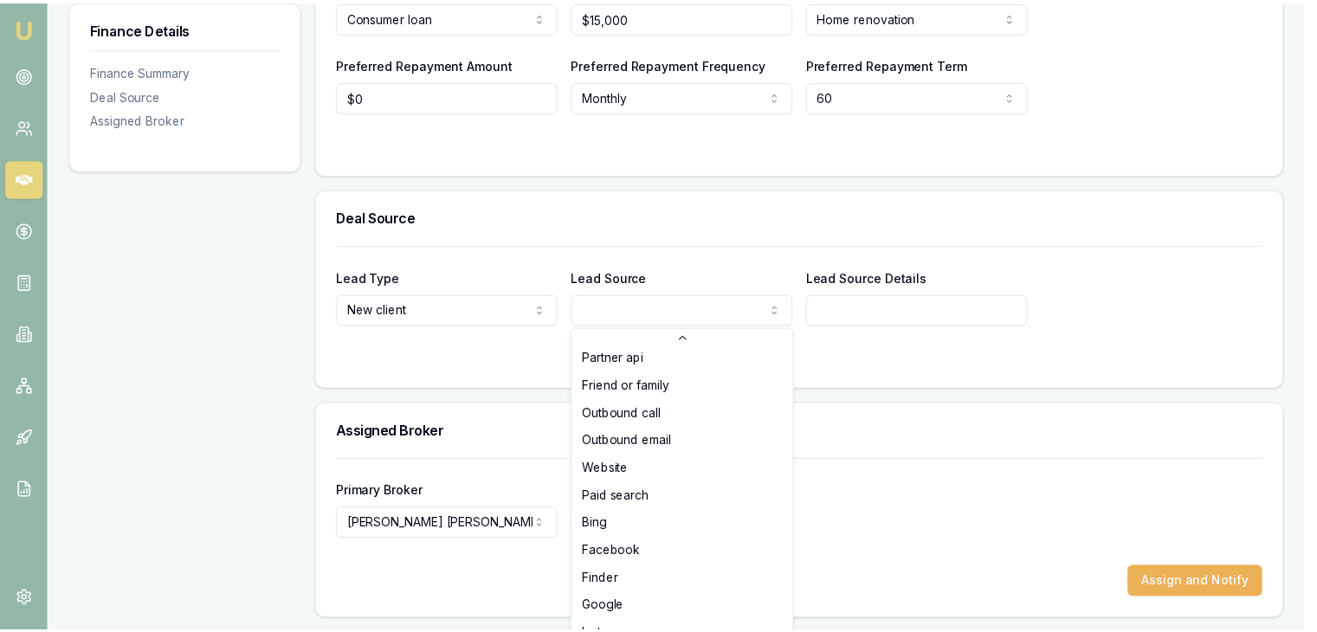
scroll to position [173, 0]
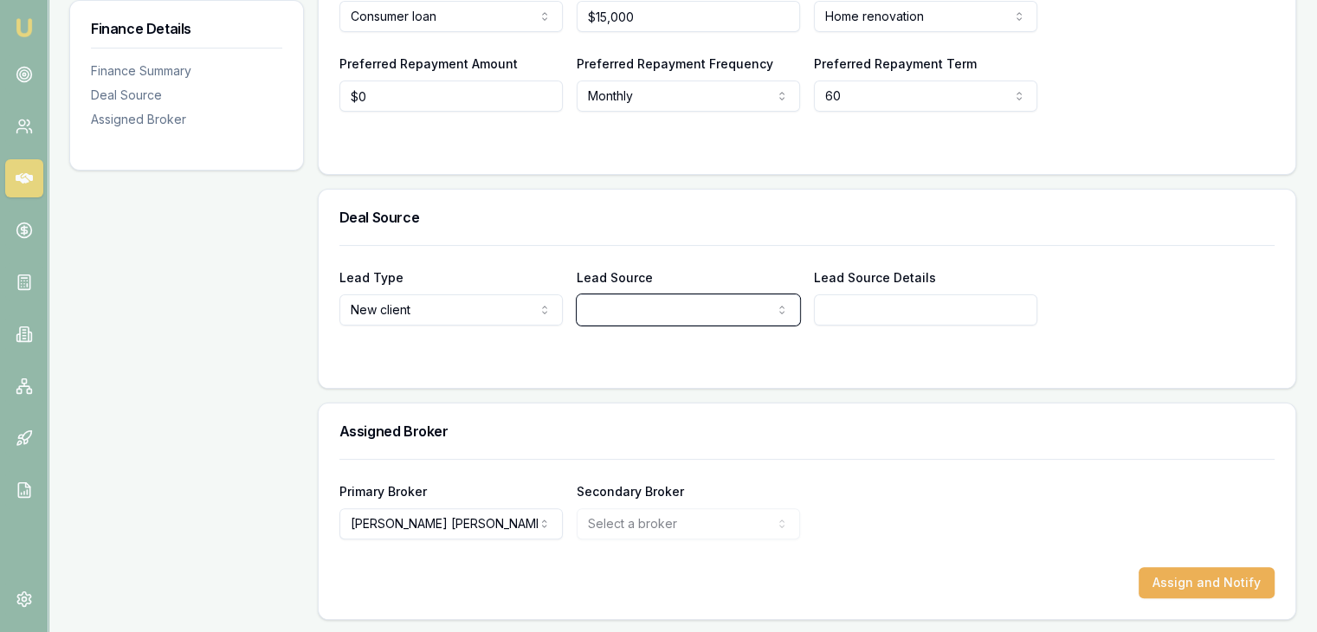
drag, startPoint x: 534, startPoint y: 457, endPoint x: 523, endPoint y: 432, distance: 27.5
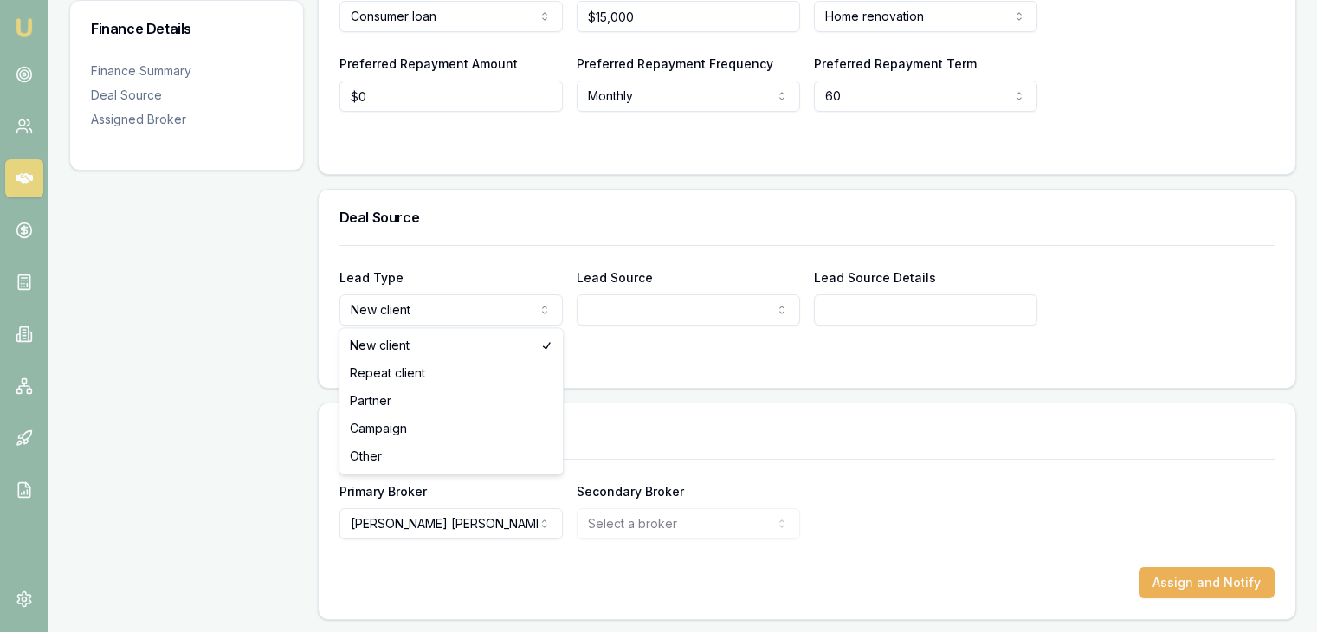
select select "PARTNER"
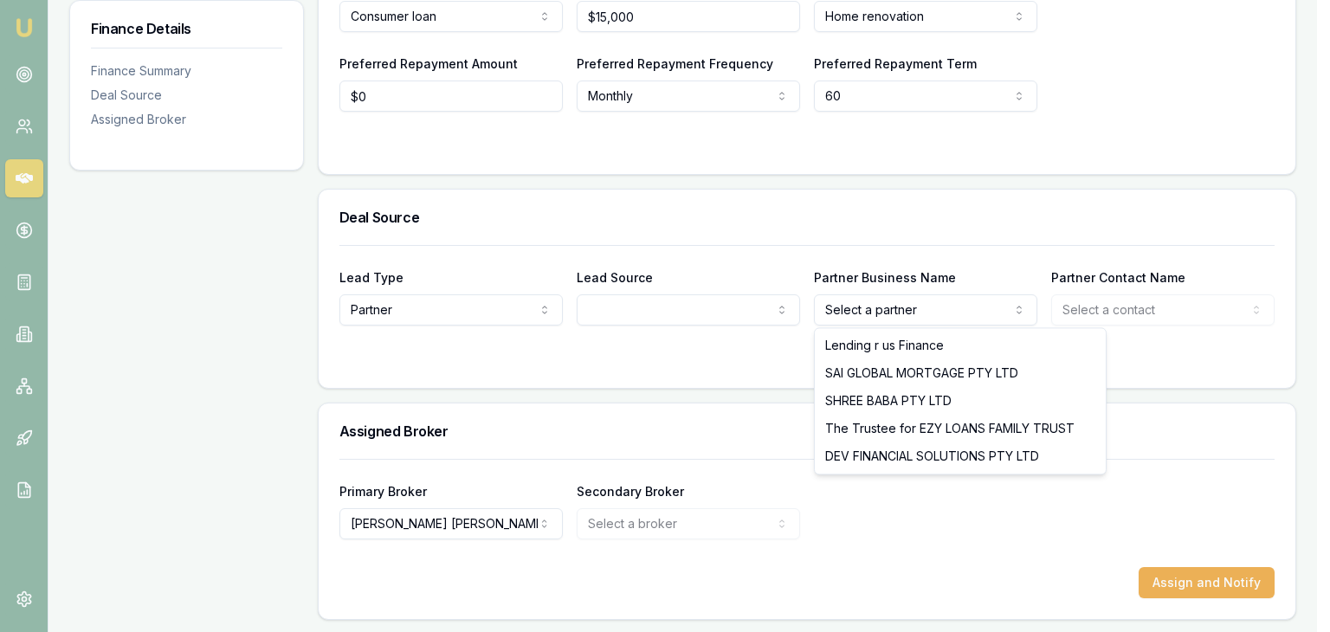
select select "DEV FINANCIAL SOLUTIONS PTY LTD"
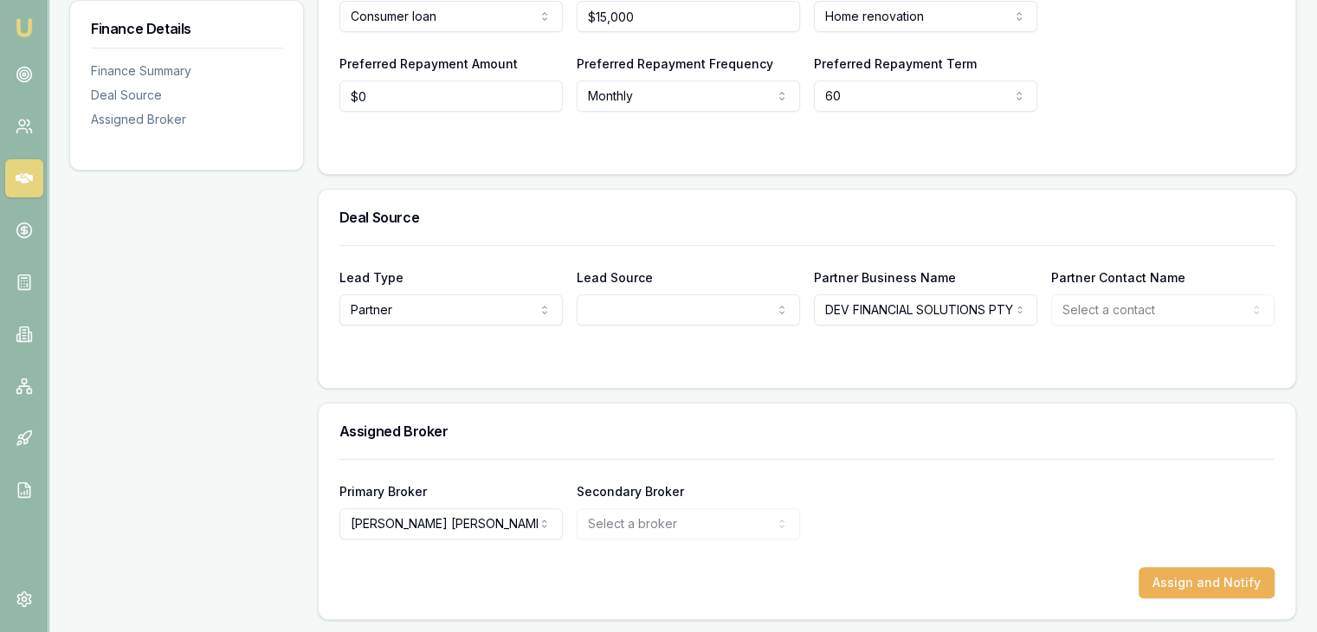
click at [845, 382] on div "Lead Type Partner New client Repeat client Partner Campaign Other Lead Source R…" at bounding box center [807, 316] width 977 height 143
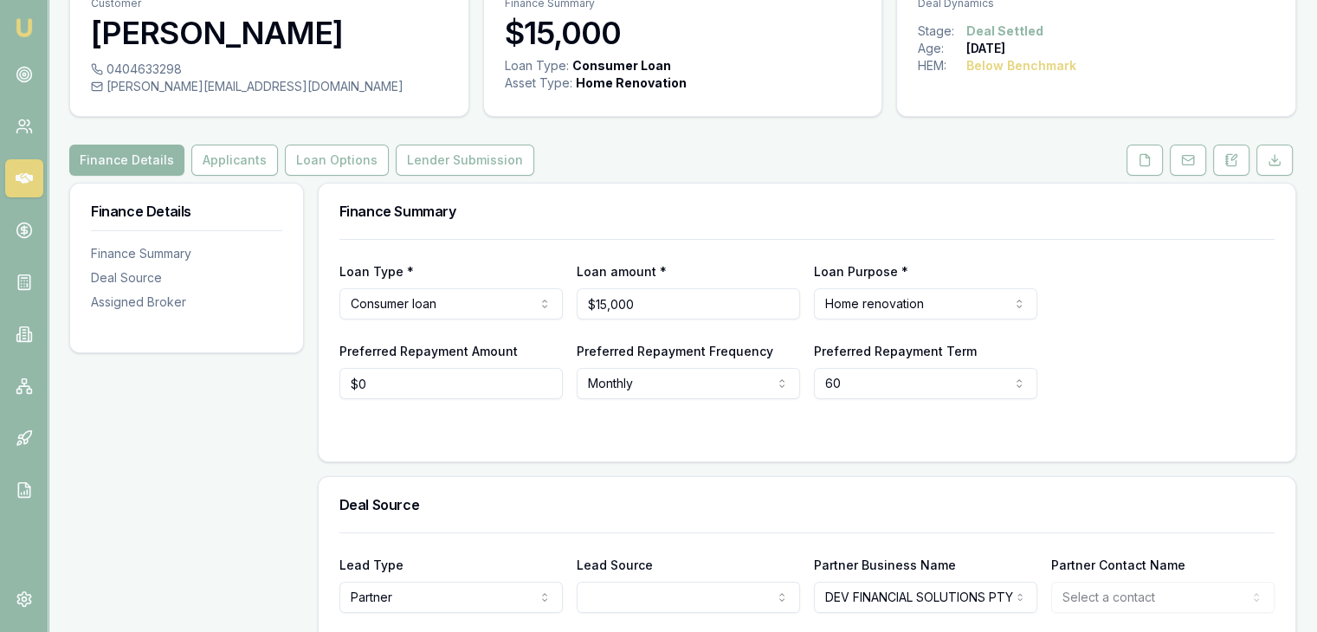
scroll to position [0, 0]
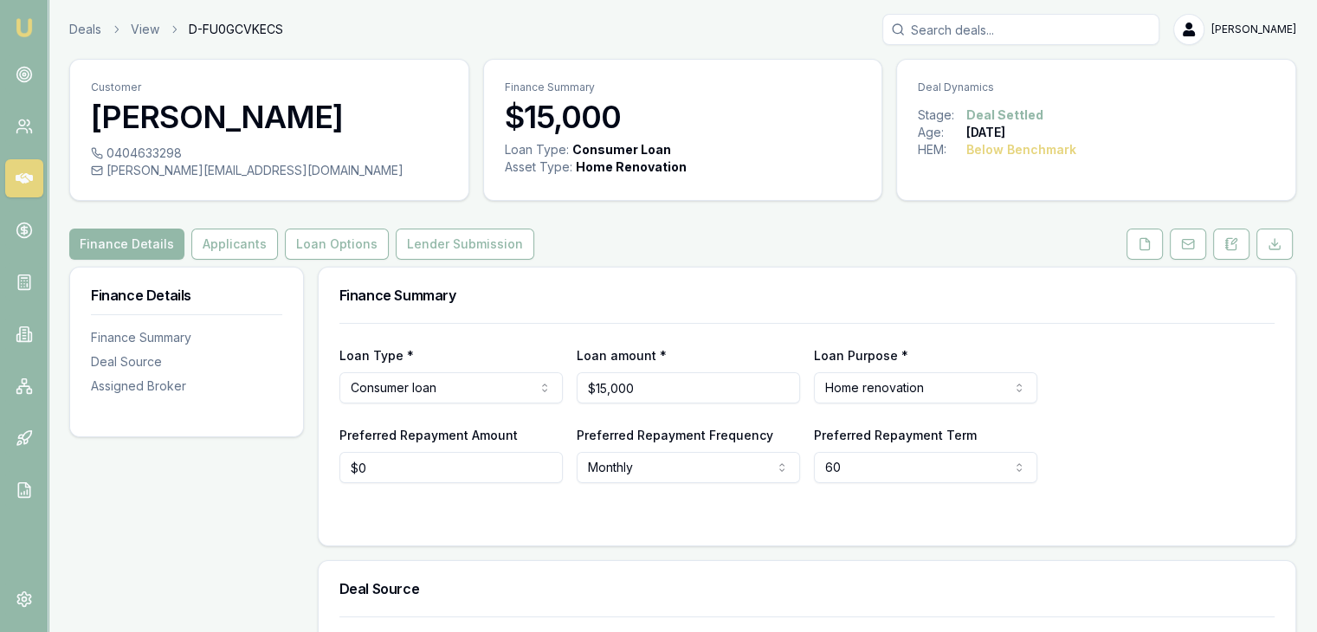
click at [465, 261] on div "Customer Parveen Kumari 0404633298 parveen.joshi1987@yahoo.com.au Finance Summa…" at bounding box center [682, 525] width 1227 height 933
click at [458, 252] on button "Lender Submission" at bounding box center [465, 244] width 139 height 31
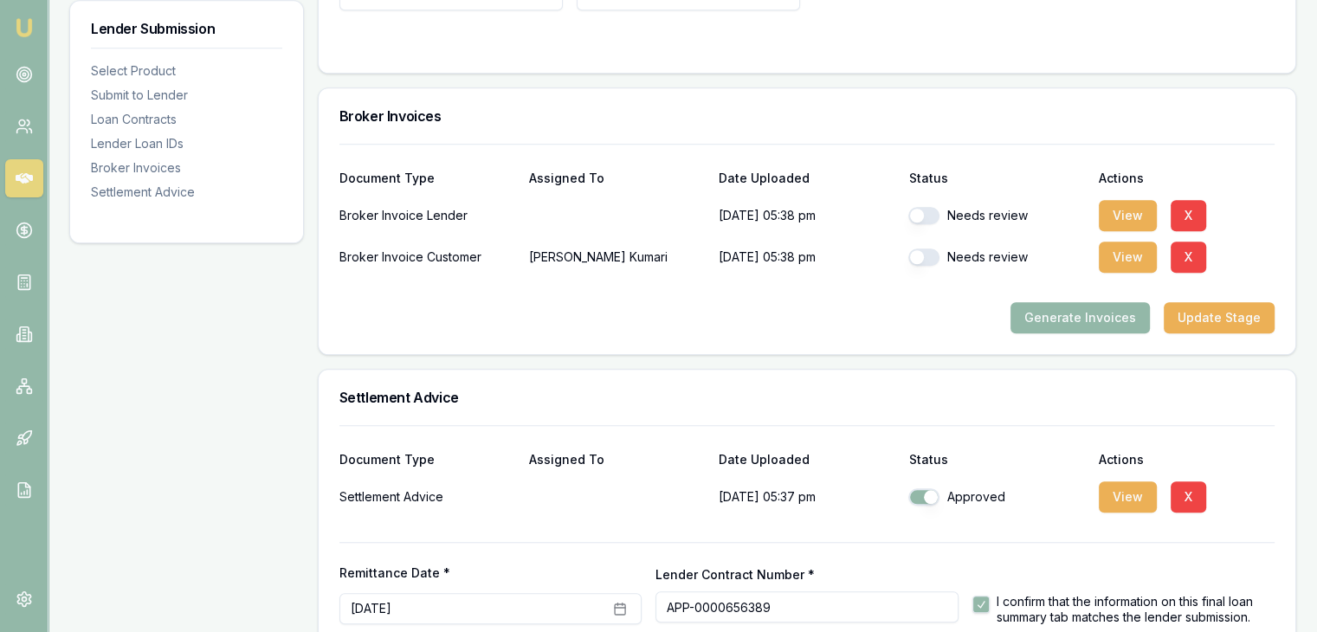
scroll to position [1471, 0]
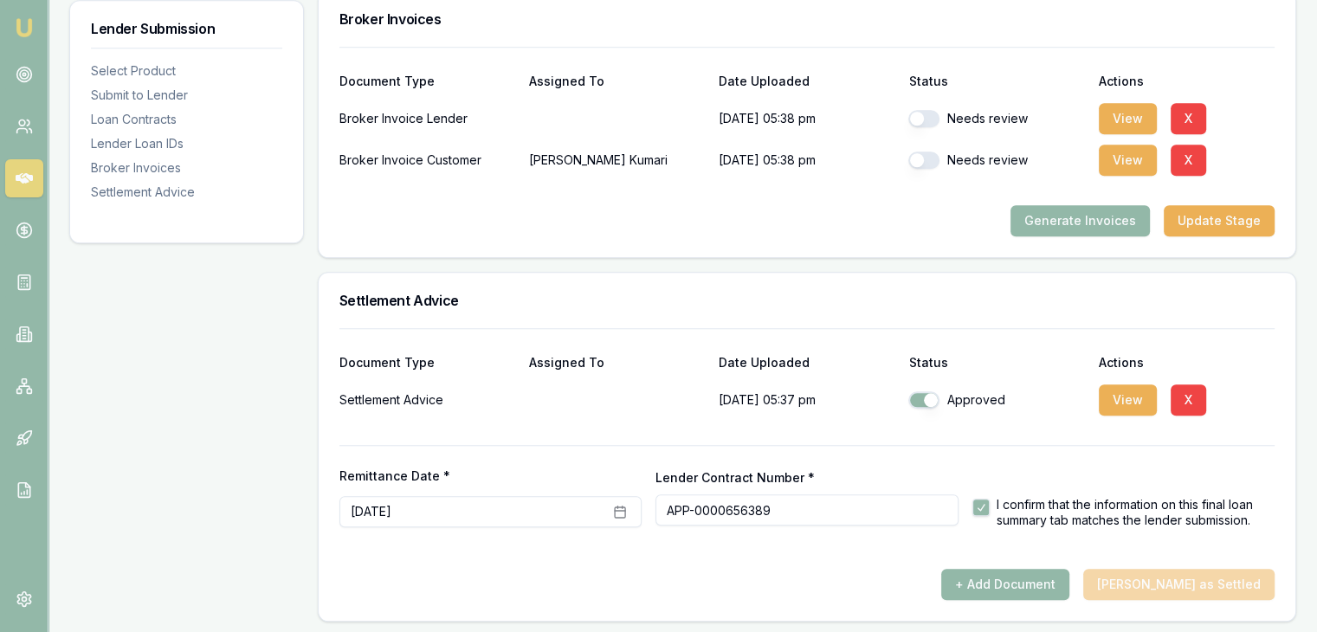
click at [974, 452] on div "Remittance Date * September 24th, 2025 Lender Contract Number * APP-0000656389 …" at bounding box center [807, 486] width 935 height 82
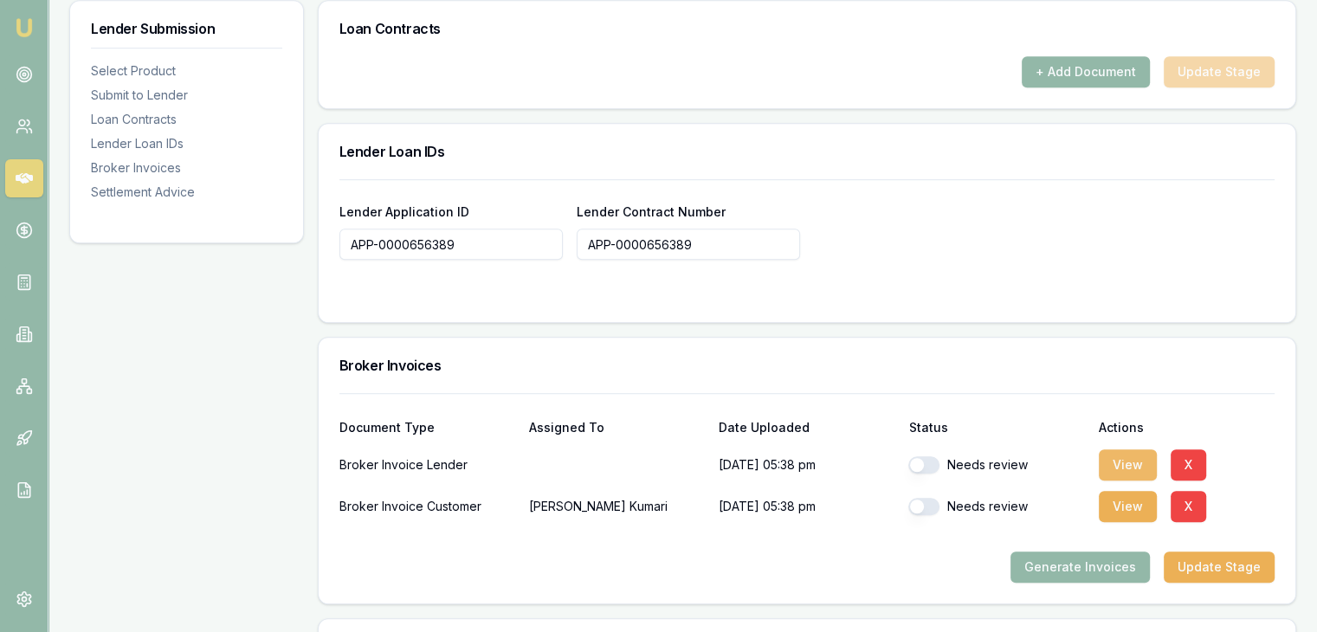
click at [1107, 464] on button "View" at bounding box center [1128, 465] width 58 height 31
click at [1118, 524] on div at bounding box center [807, 538] width 935 height 28
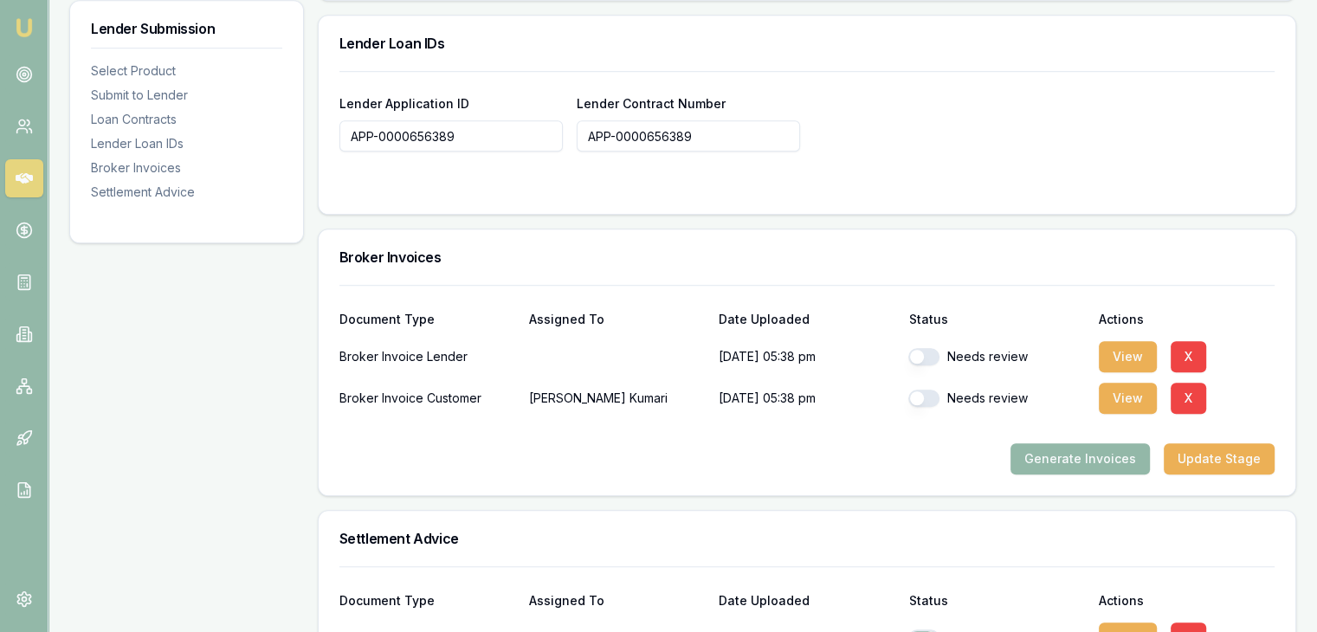
scroll to position [1299, 0]
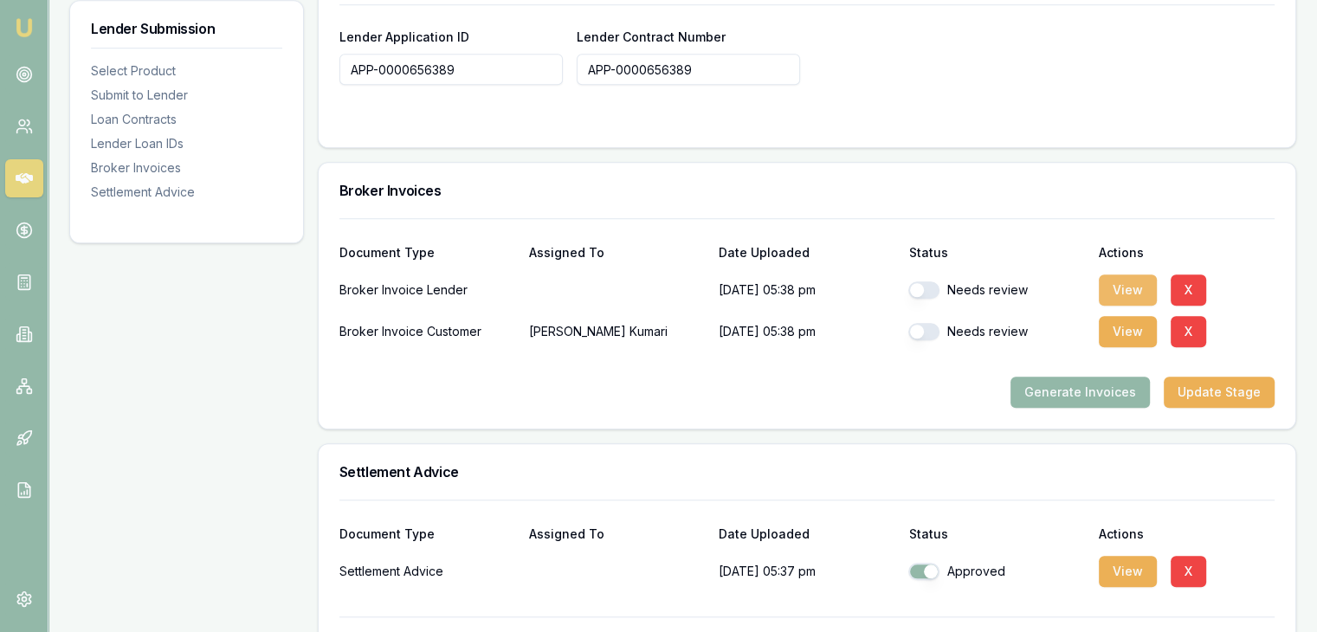
click at [1105, 284] on button "View" at bounding box center [1128, 290] width 58 height 31
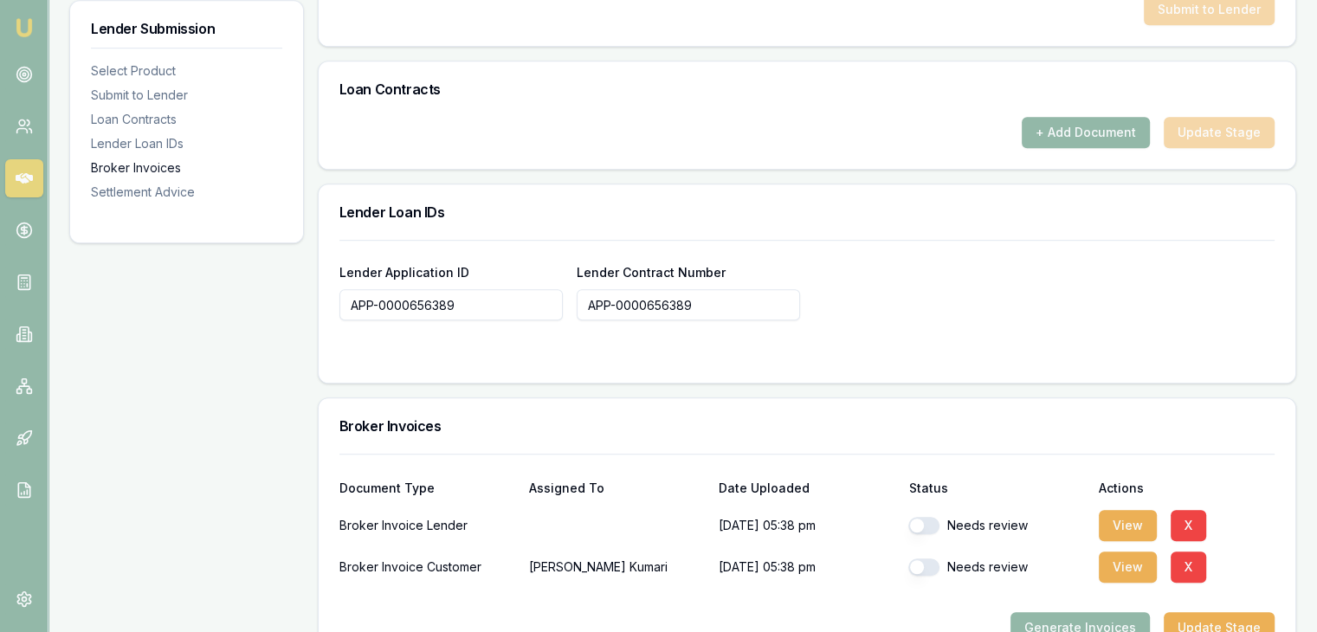
scroll to position [953, 0]
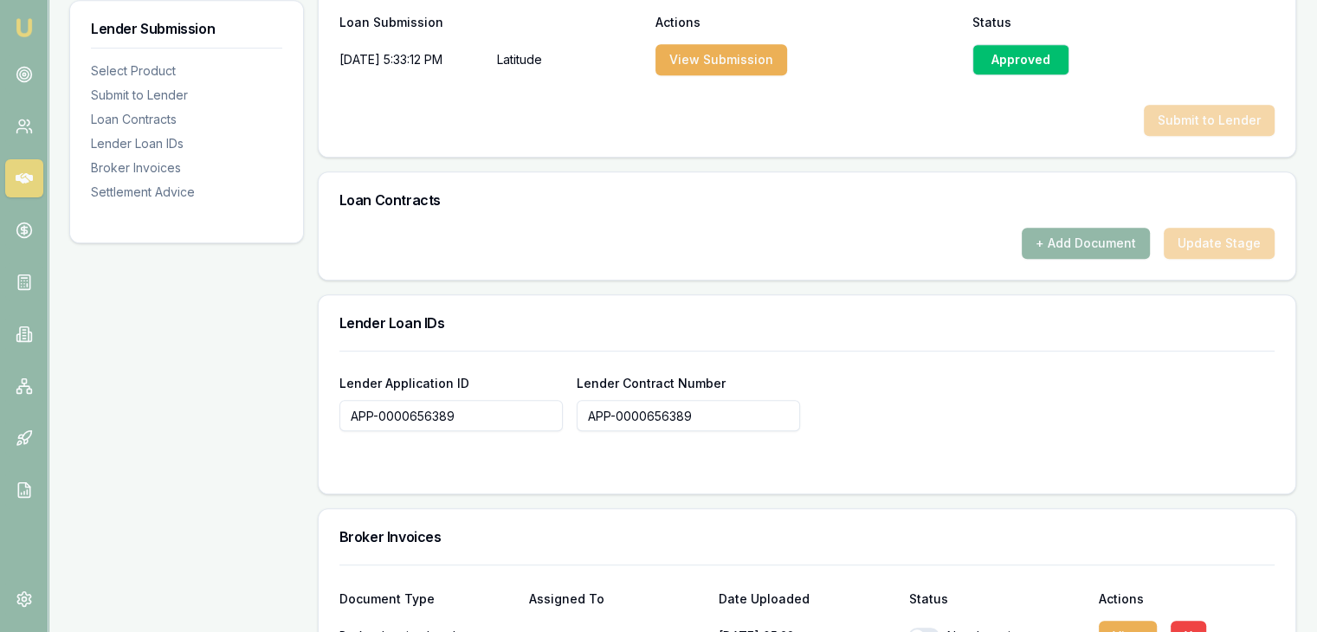
click at [21, 31] on img at bounding box center [24, 27] width 21 height 21
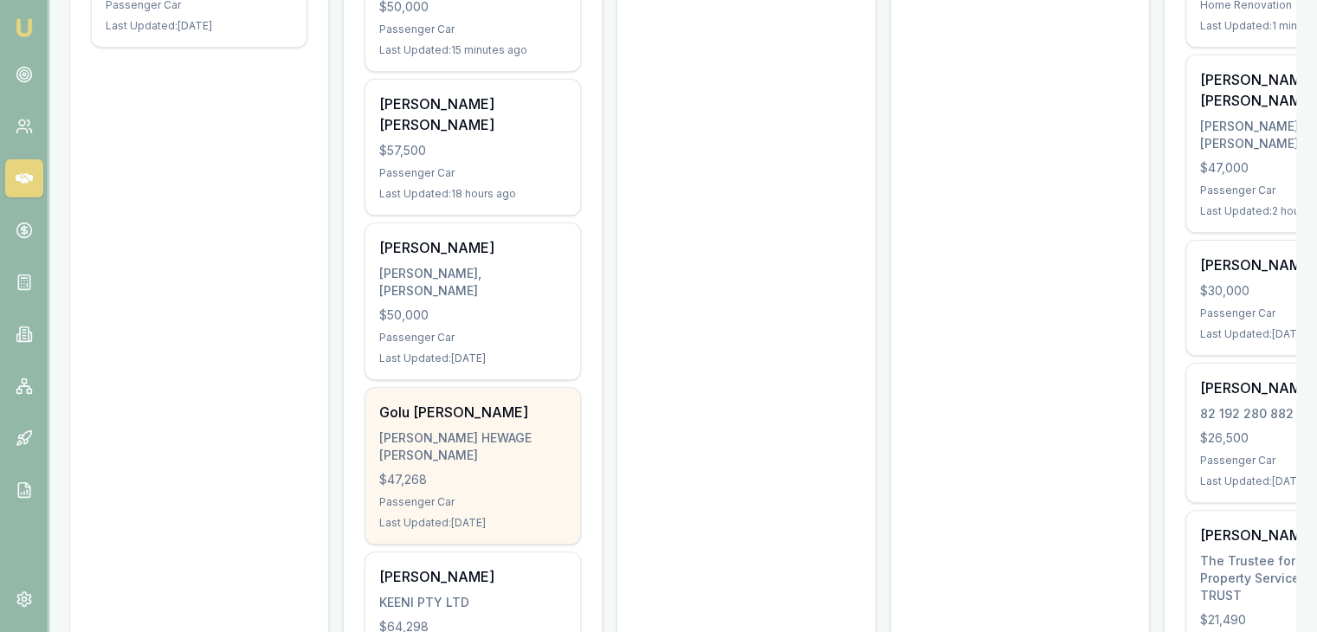
scroll to position [370, 0]
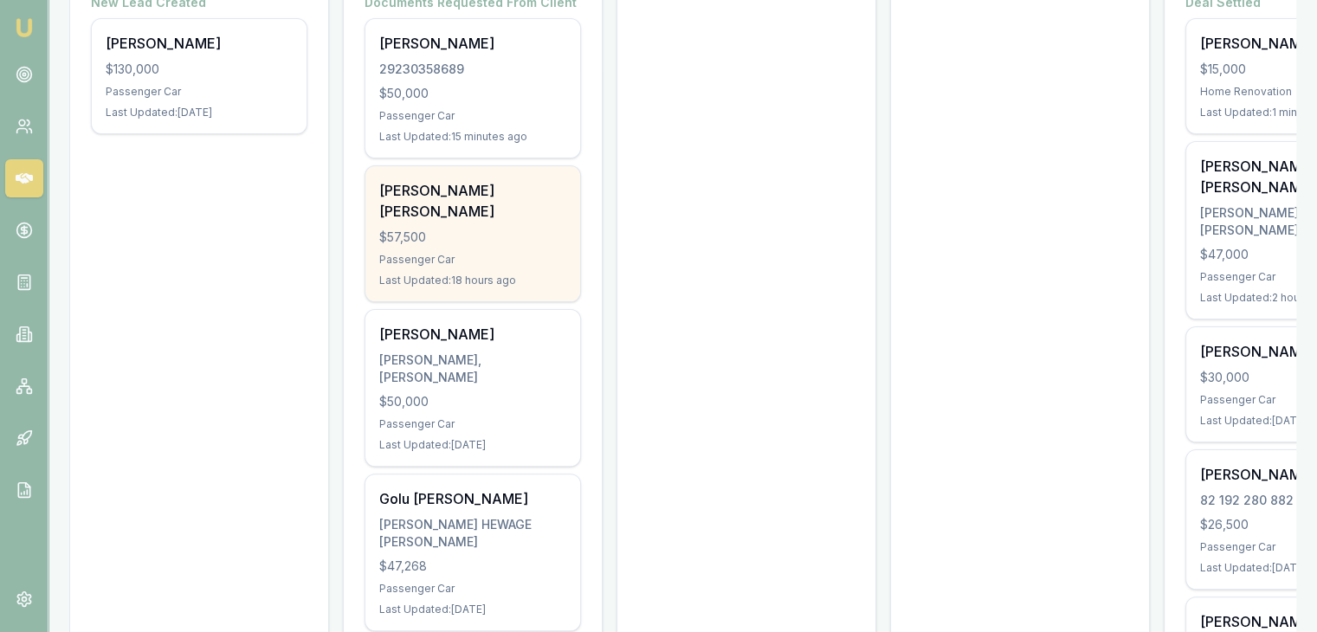
click at [410, 229] on div "$57,500" at bounding box center [472, 237] width 187 height 17
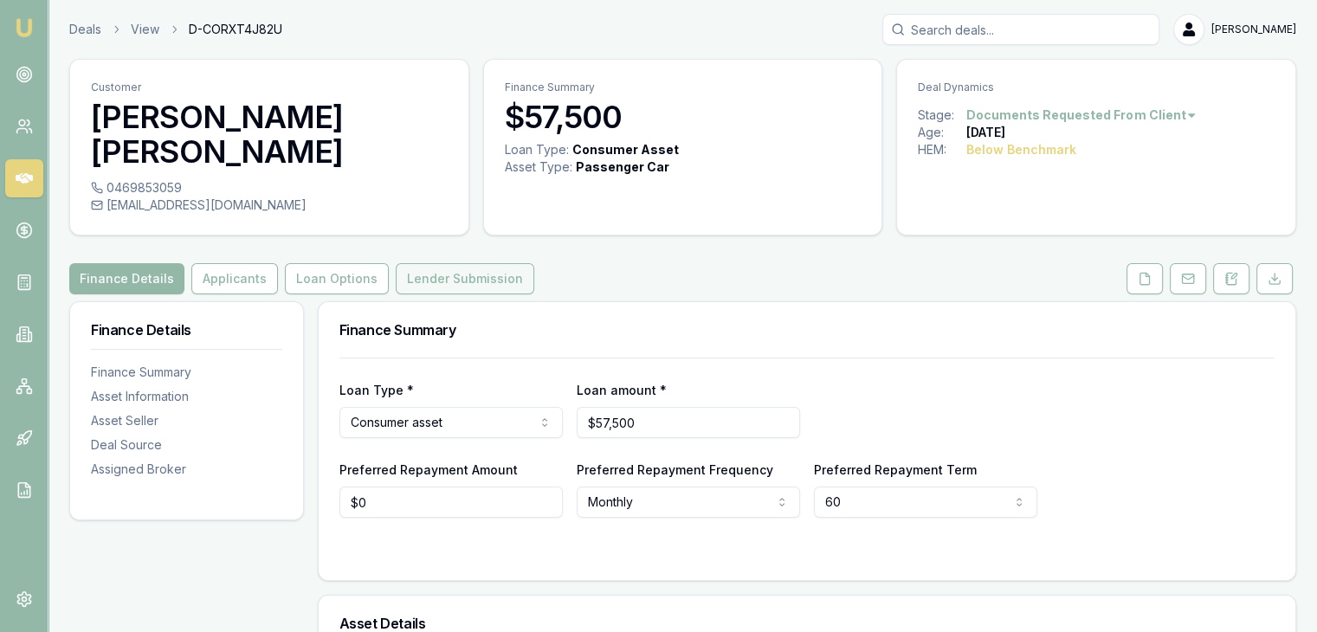
click at [479, 263] on button "Lender Submission" at bounding box center [465, 278] width 139 height 31
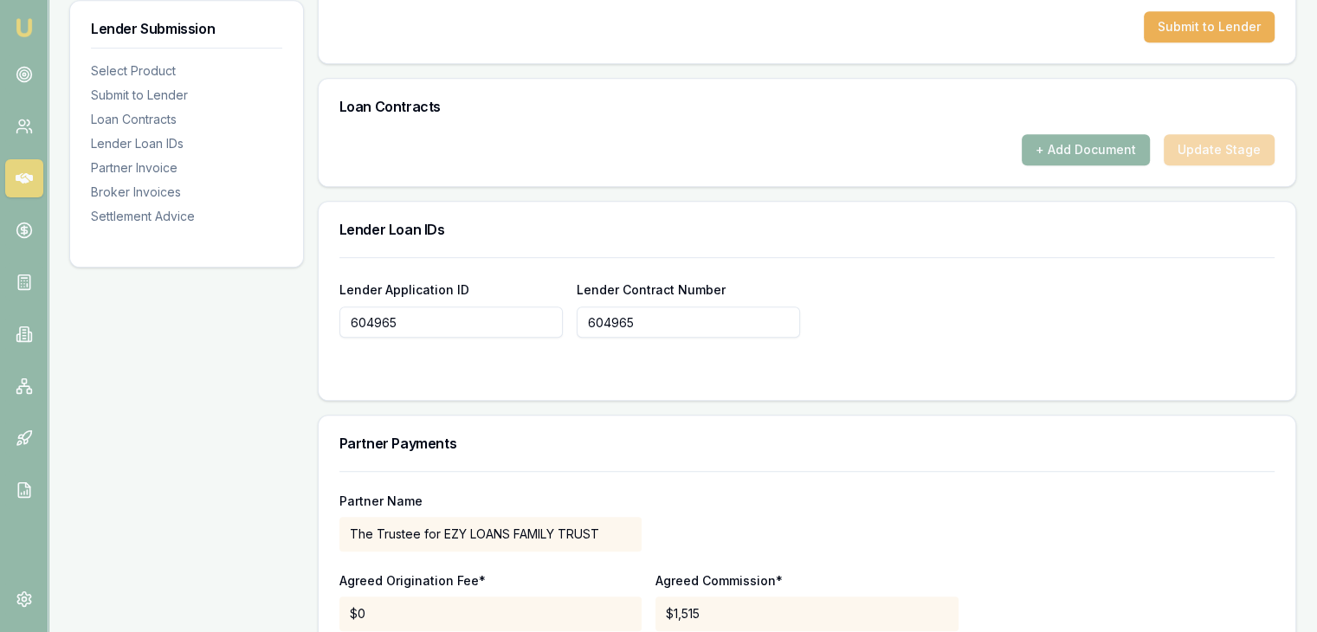
scroll to position [1299, 0]
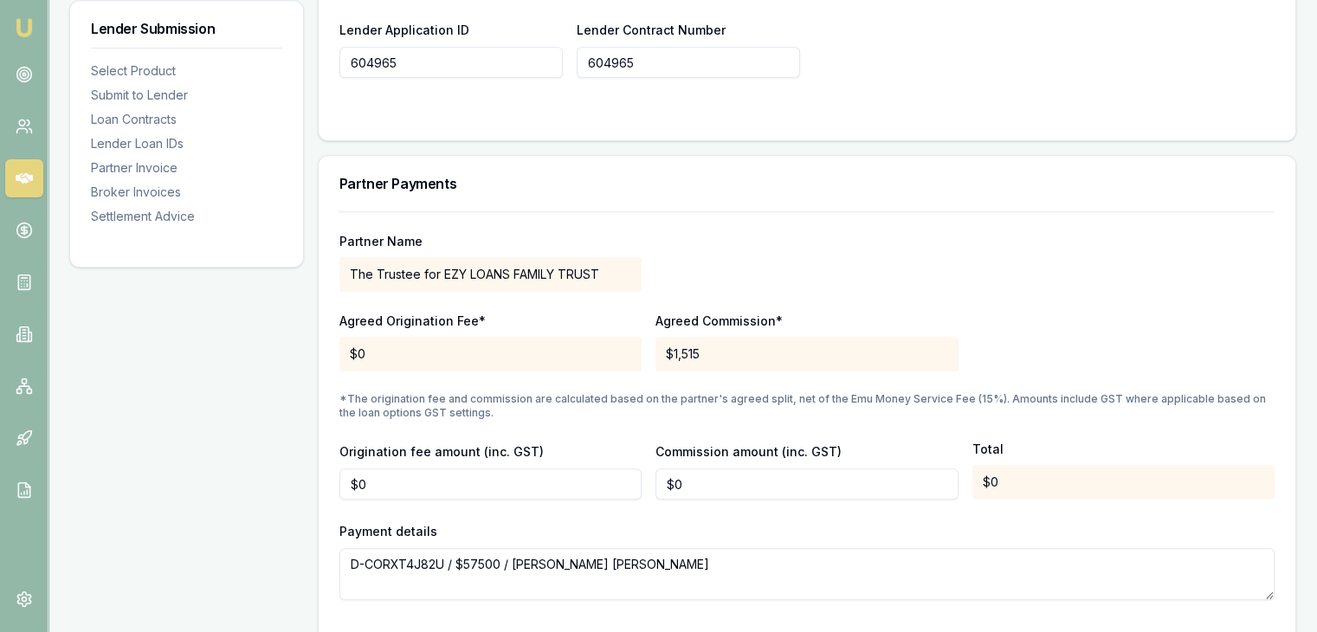
click at [694, 441] on div "Commission amount (inc. GST) $0" at bounding box center [807, 470] width 302 height 59
click at [563, 469] on input "0" at bounding box center [491, 484] width 302 height 31
type input "$380"
click at [735, 469] on input "0" at bounding box center [807, 484] width 302 height 31
type input "$650"
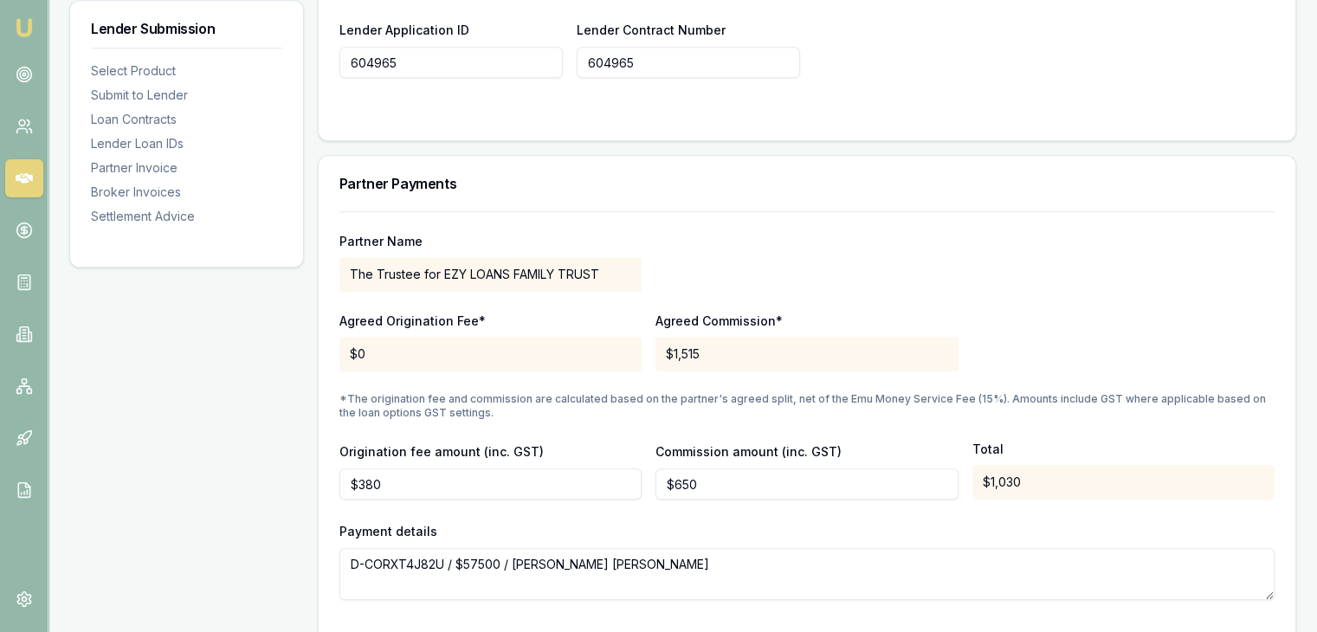
click at [728, 521] on div "Payment details D-CORXT4J82U / $57500 / Krina Umesh Patel" at bounding box center [807, 561] width 935 height 80
click at [981, 476] on div "Partner Name The Trustee for EZY LOANS FAMILY TRUST Agreed Origination Fee* $0 …" at bounding box center [807, 405] width 935 height 389
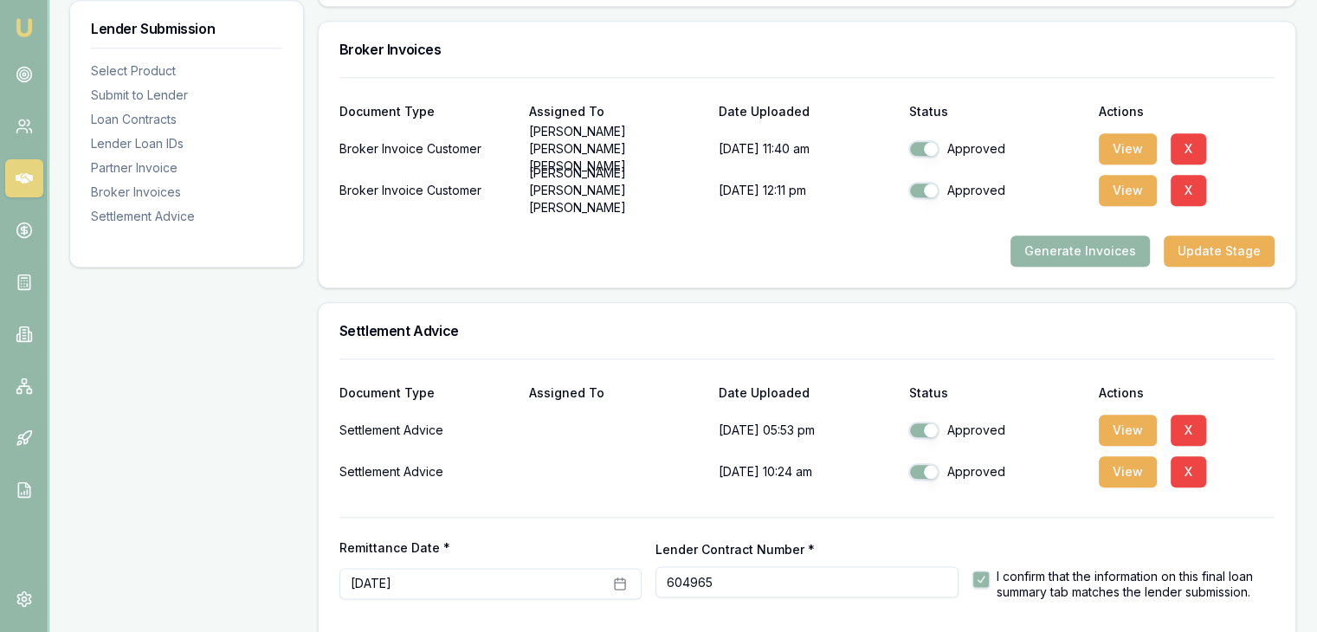
scroll to position [1992, 0]
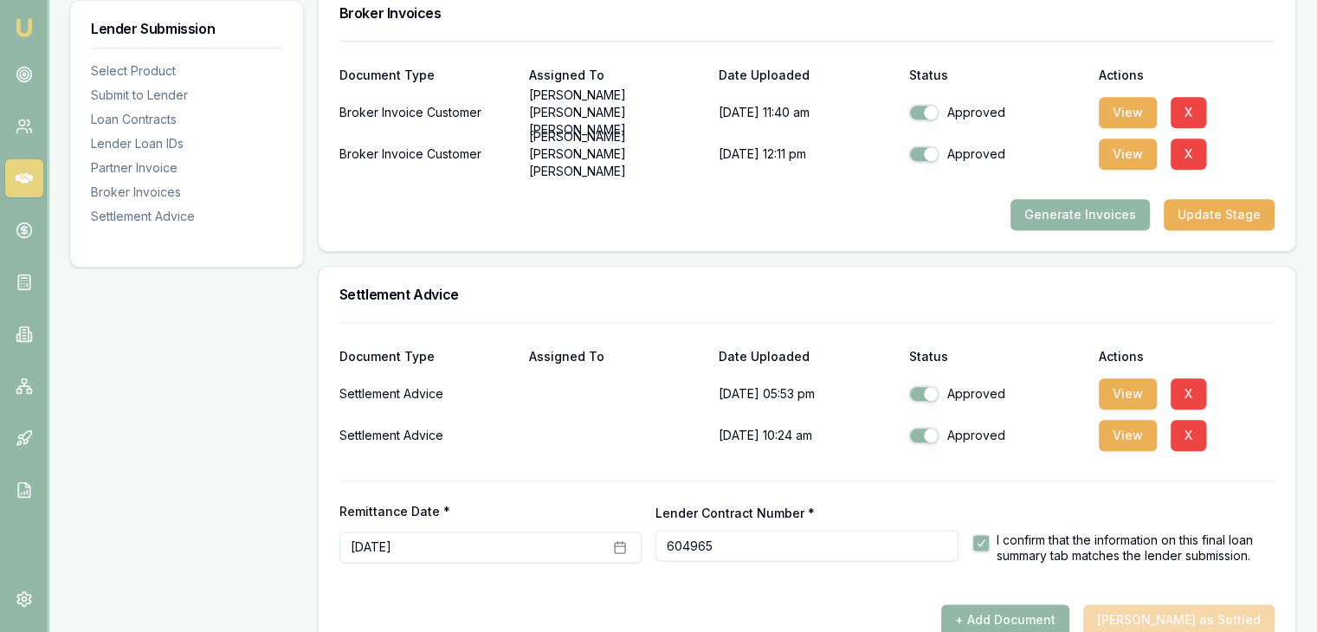
click at [1194, 605] on div "+ Add Document Mark Deal as Settled" at bounding box center [807, 620] width 935 height 31
click at [1189, 591] on div at bounding box center [807, 598] width 935 height 14
click at [1216, 605] on div "+ Add Document Mark Deal as Settled" at bounding box center [807, 620] width 935 height 31
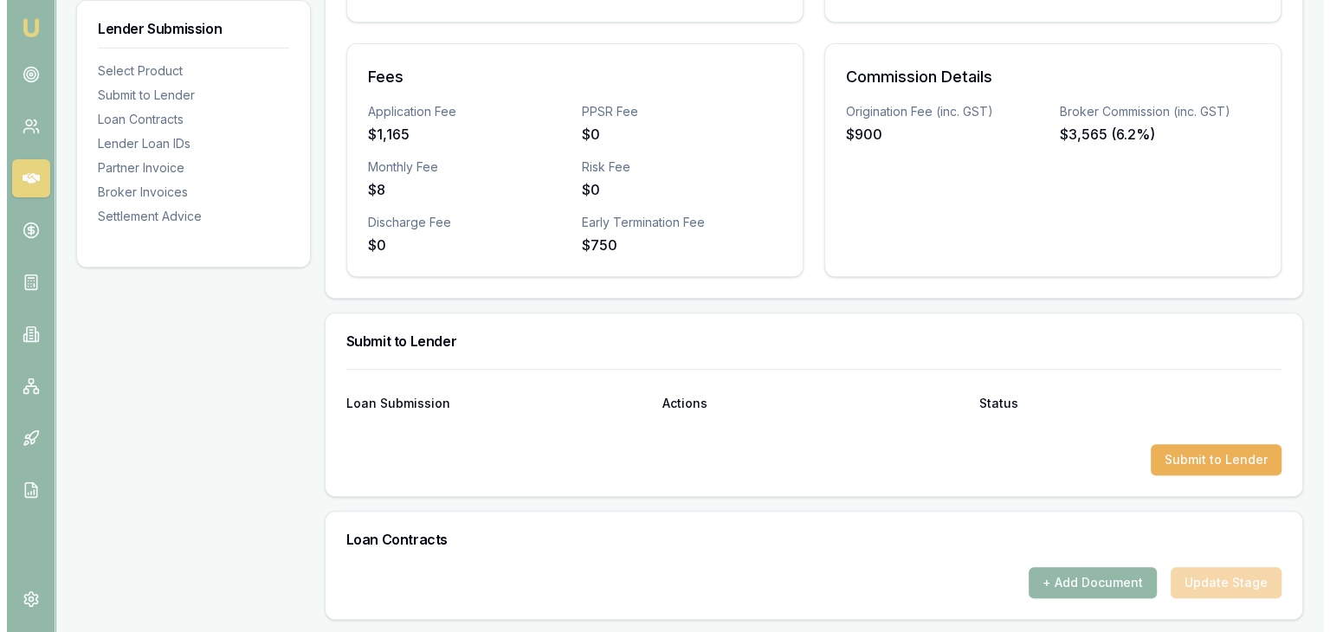
scroll to position [520, 0]
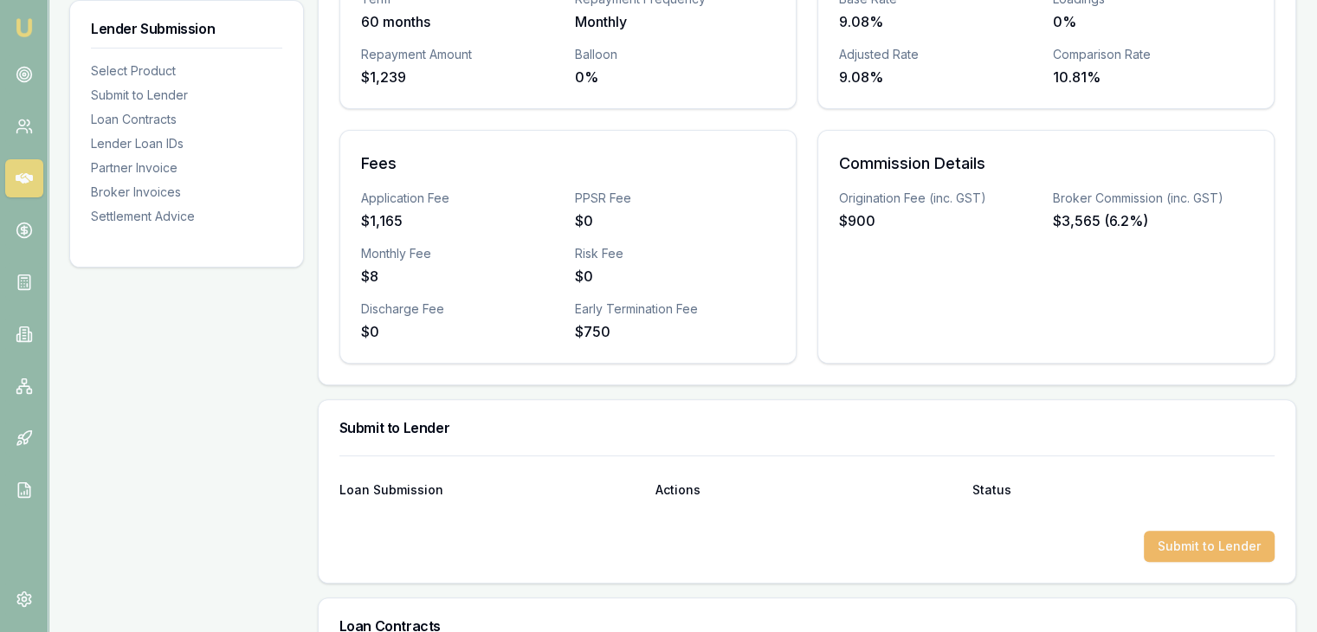
click at [1182, 531] on button "Submit to Lender" at bounding box center [1209, 546] width 131 height 31
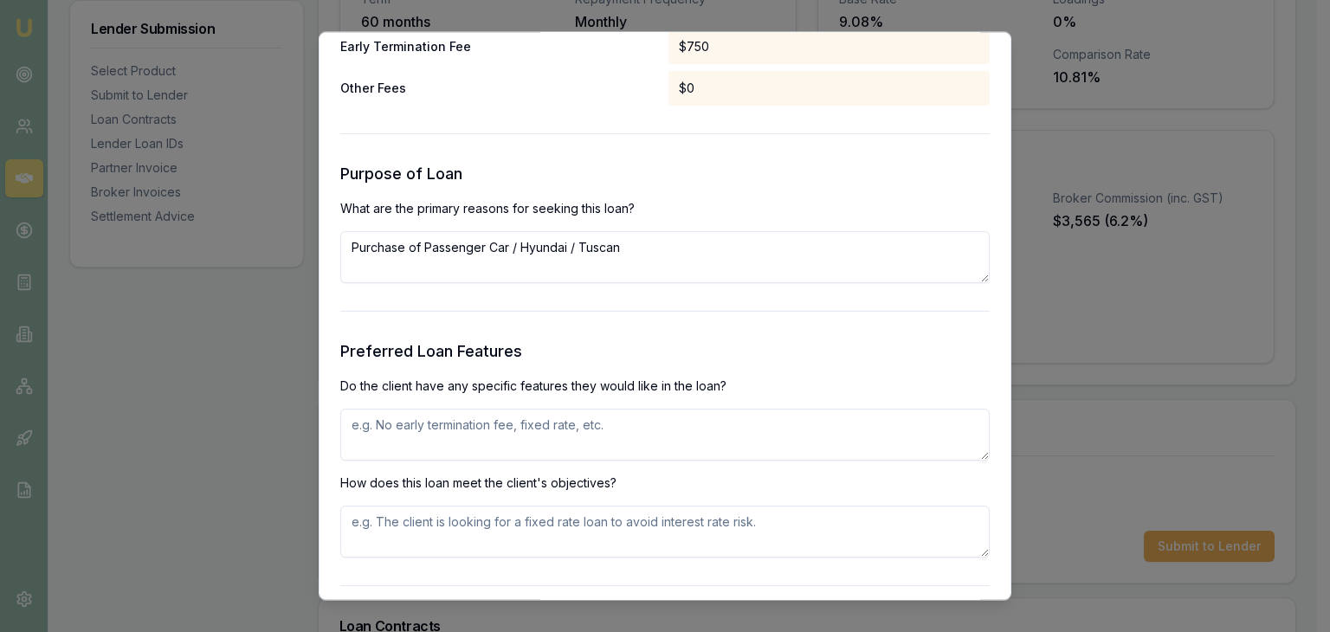
scroll to position [1722, 0]
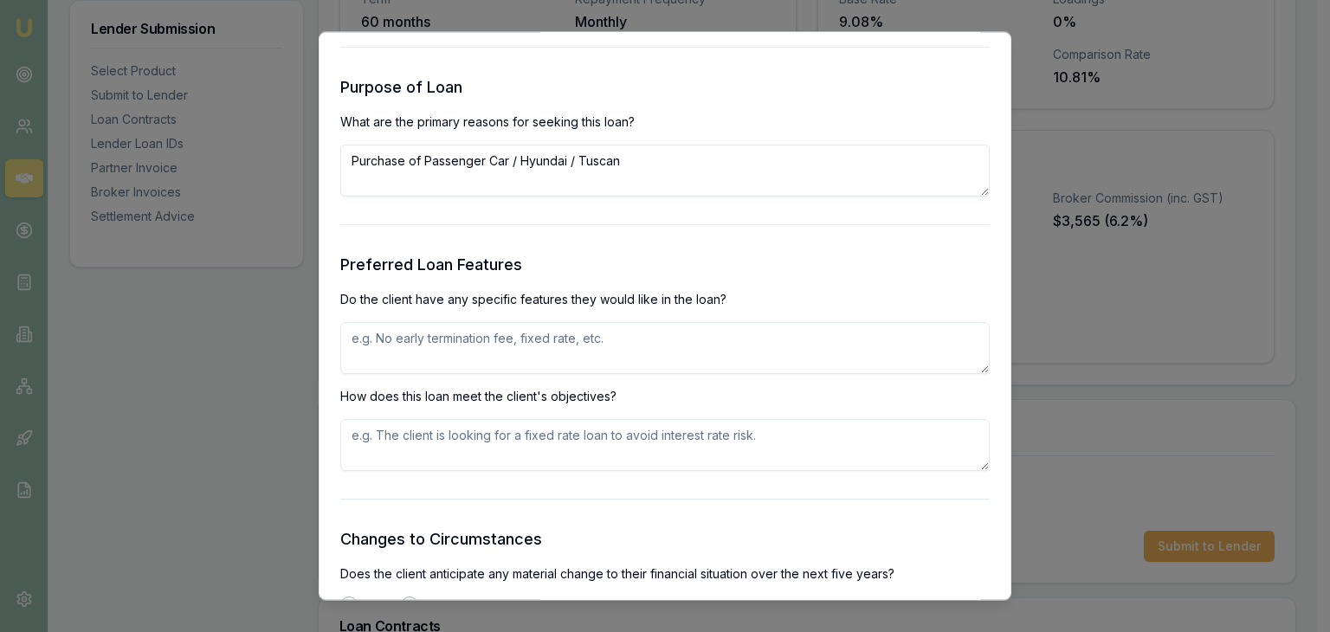
click at [454, 363] on textarea at bounding box center [665, 349] width 650 height 52
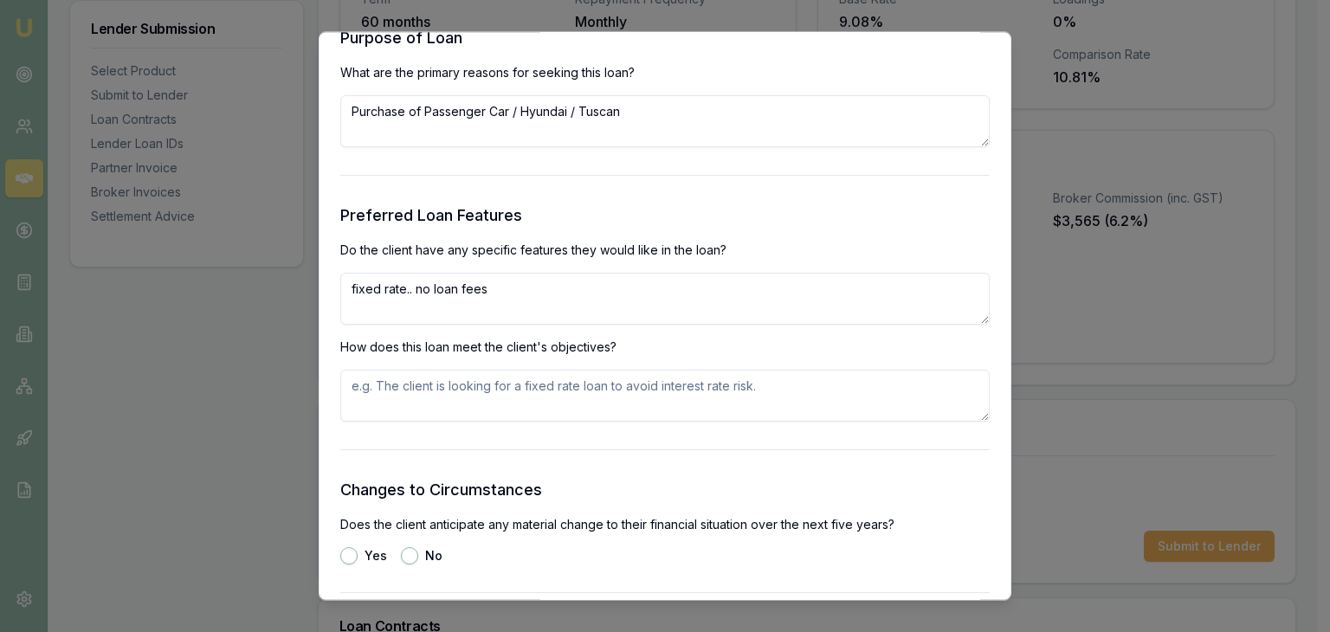
scroll to position [1809, 0]
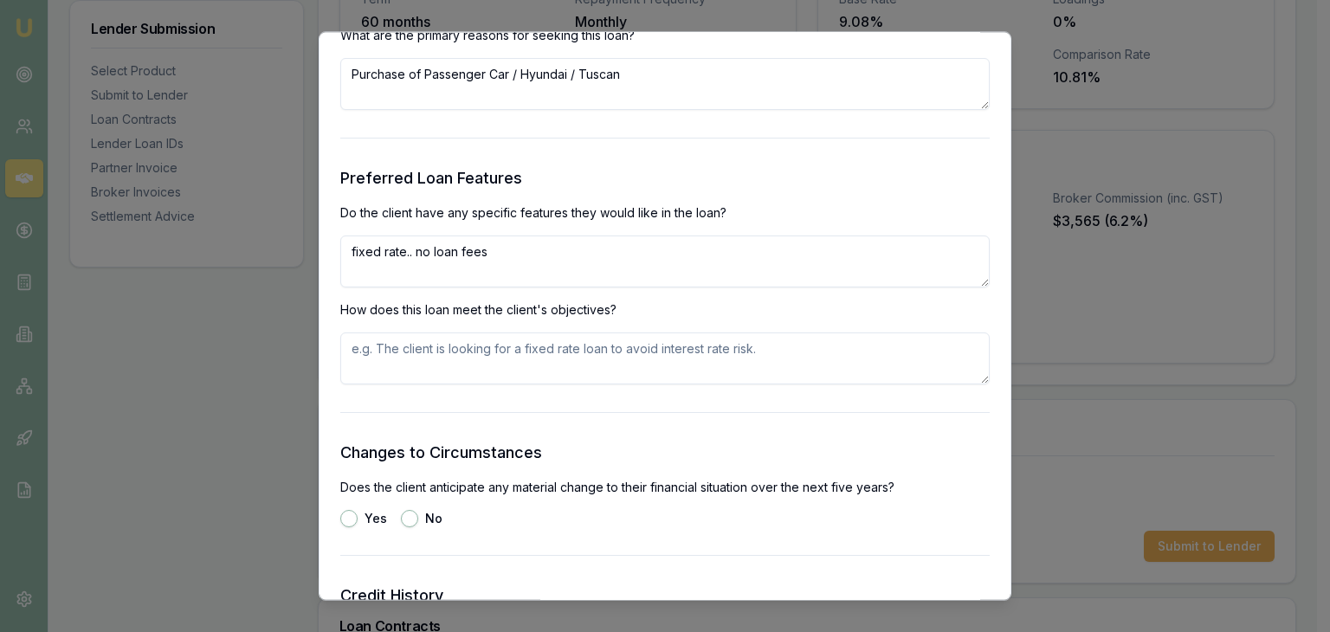
type textarea "fixed rate.. no loan fees"
click at [415, 367] on textarea at bounding box center [665, 359] width 650 height 52
type textarea "cleint is looking for best interest in market."
click at [339, 520] on div "Preliminary Assessment Please complete the following assessment to submit to th…" at bounding box center [665, 316] width 693 height 569
click at [348, 520] on button "Yes" at bounding box center [348, 519] width 17 height 17
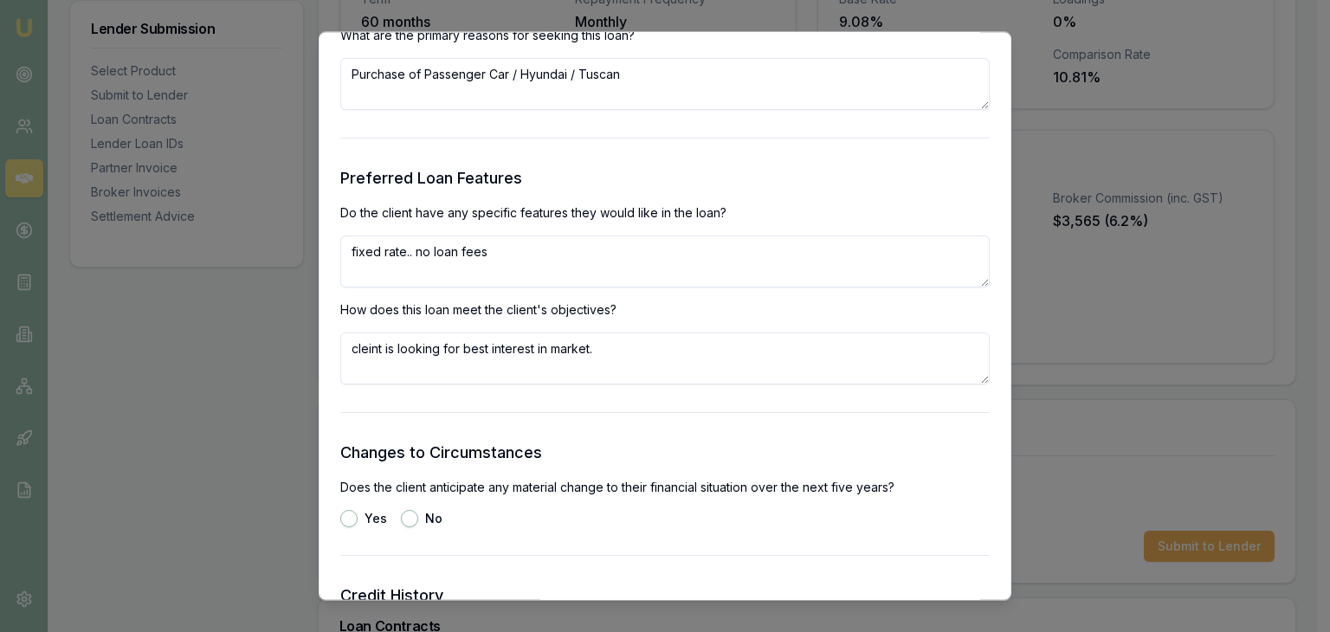
radio input "true"
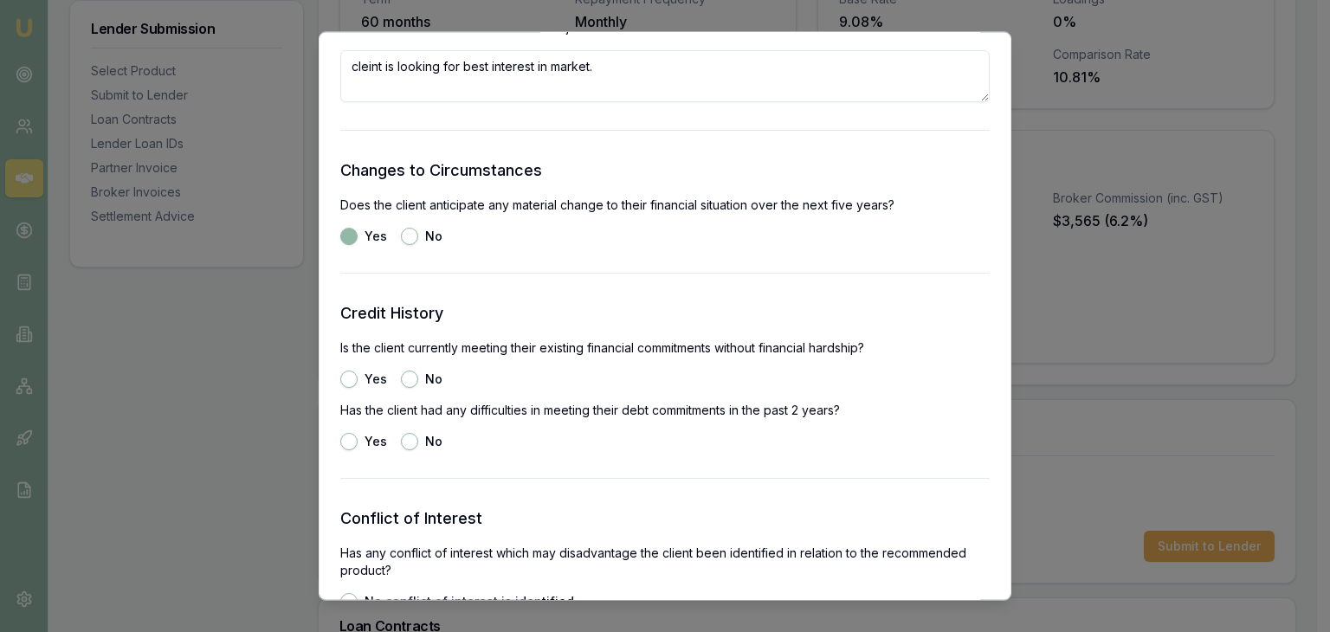
scroll to position [2155, 0]
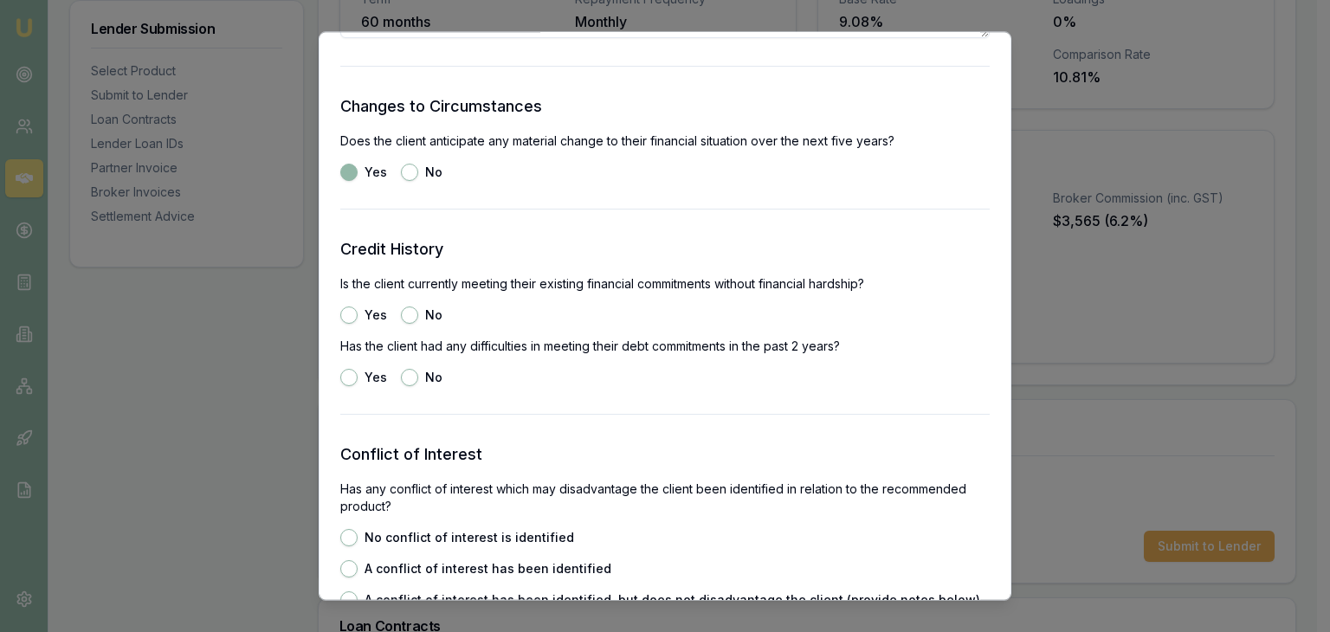
click at [402, 311] on button "No" at bounding box center [409, 315] width 17 height 17
radio input "true"
click at [341, 313] on button "Yes" at bounding box center [348, 315] width 17 height 17
radio input "true"
radio input "false"
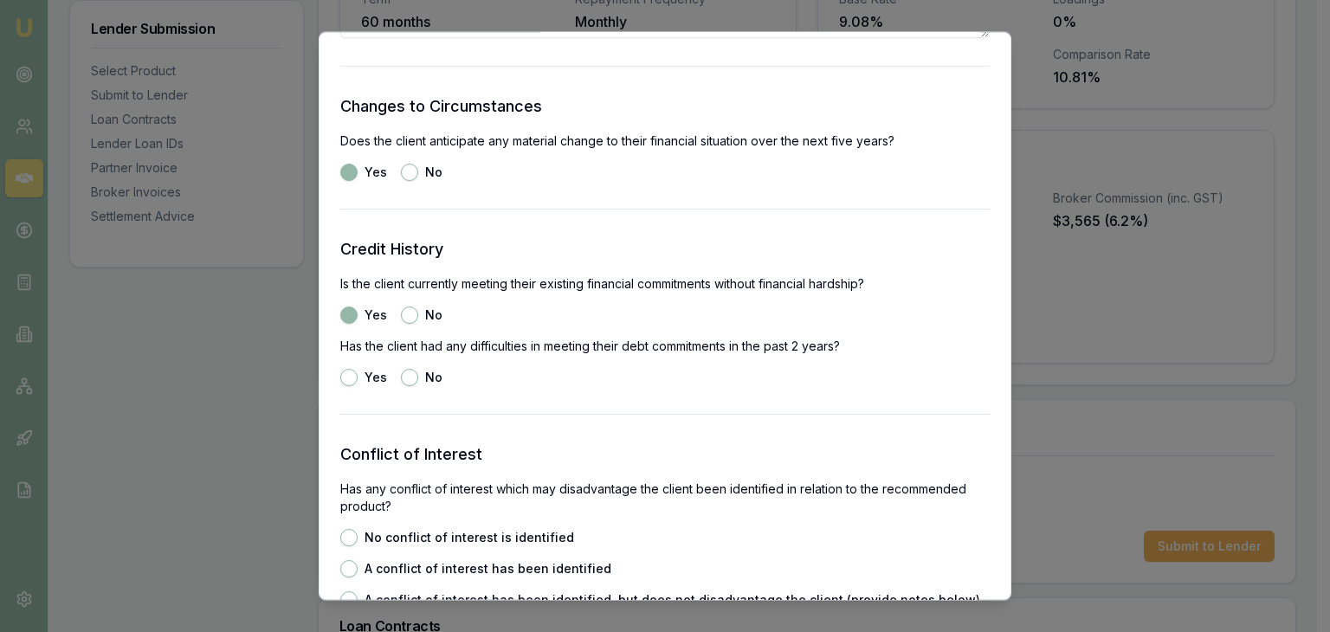
click at [350, 371] on button "Yes" at bounding box center [348, 378] width 17 height 17
click at [411, 375] on button "No" at bounding box center [409, 378] width 17 height 17
radio input "false"
radio input "true"
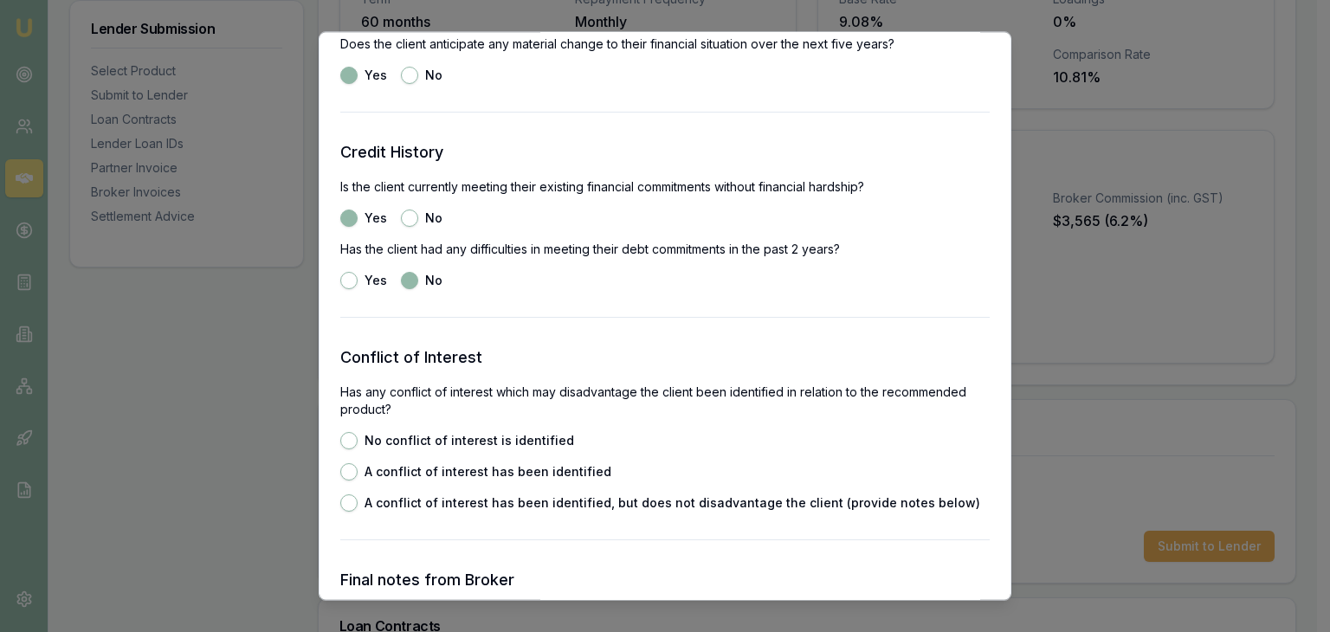
scroll to position [2415, 0]
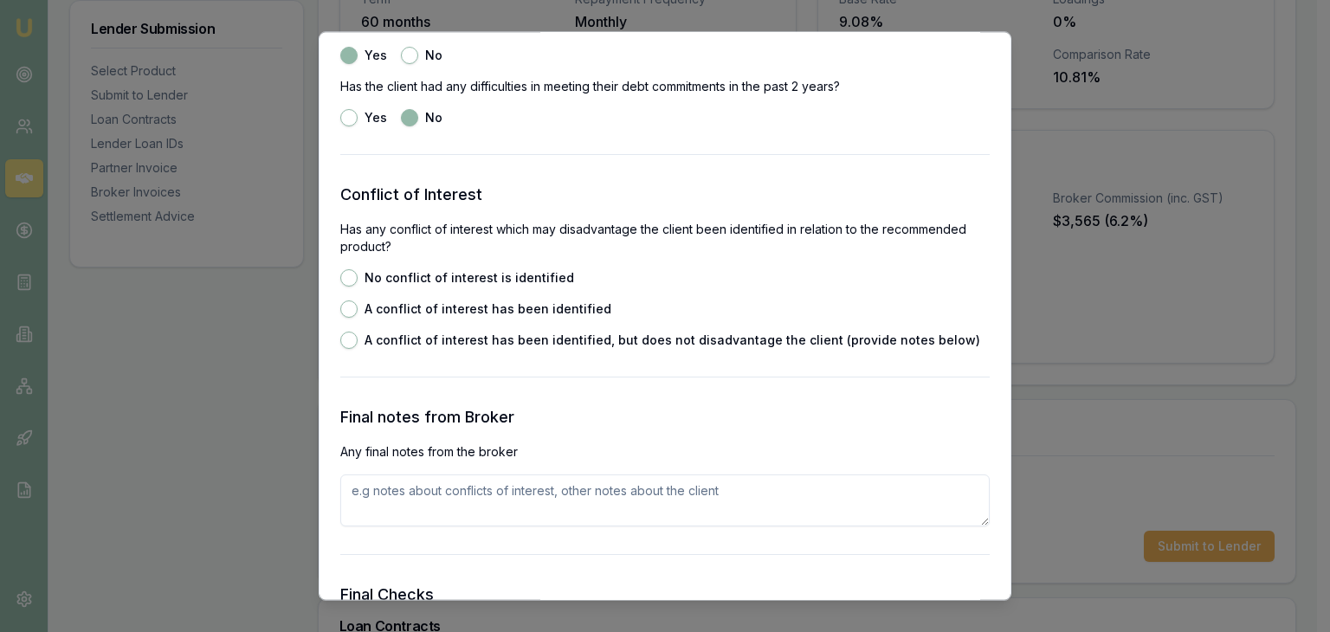
drag, startPoint x: 349, startPoint y: 273, endPoint x: 343, endPoint y: 307, distance: 35.2
click at [348, 274] on button "No conflict of interest is identified" at bounding box center [348, 278] width 17 height 17
click at [346, 313] on button "A conflict of interest has been identified" at bounding box center [348, 309] width 17 height 17
radio input "false"
click at [353, 337] on button "A conflict of interest has been identified, but does not disadvantage the clien…" at bounding box center [348, 341] width 17 height 17
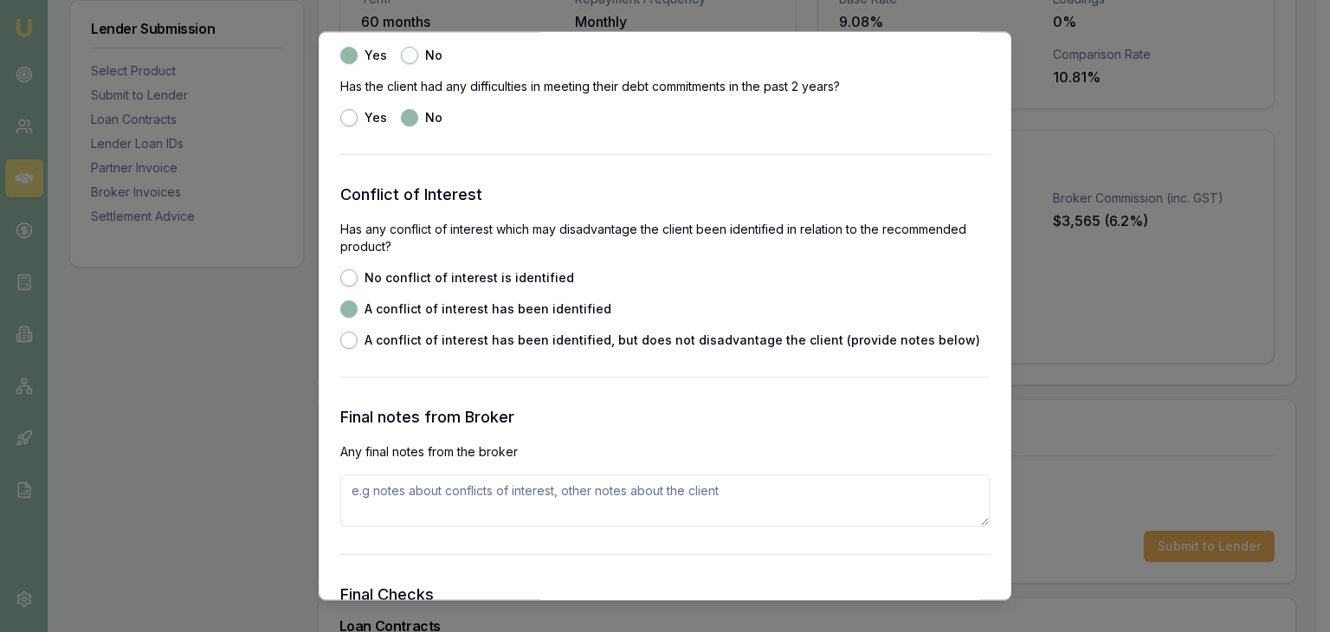
radio input "false"
radio input "true"
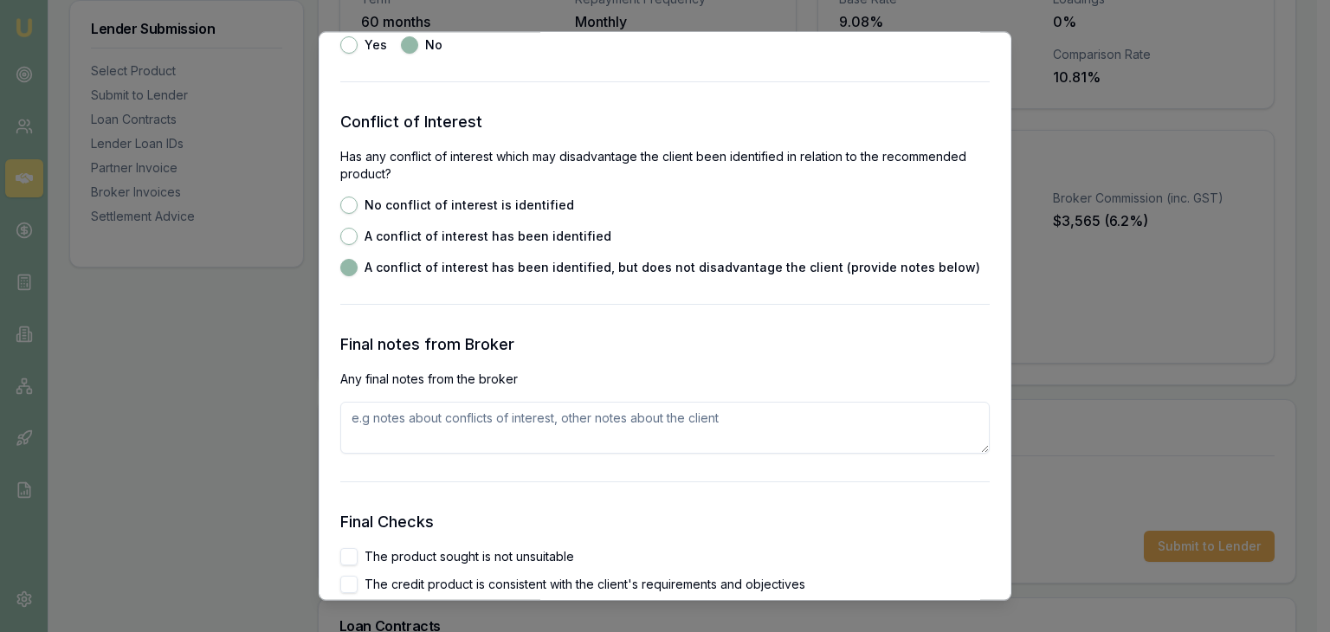
scroll to position [2588, 0]
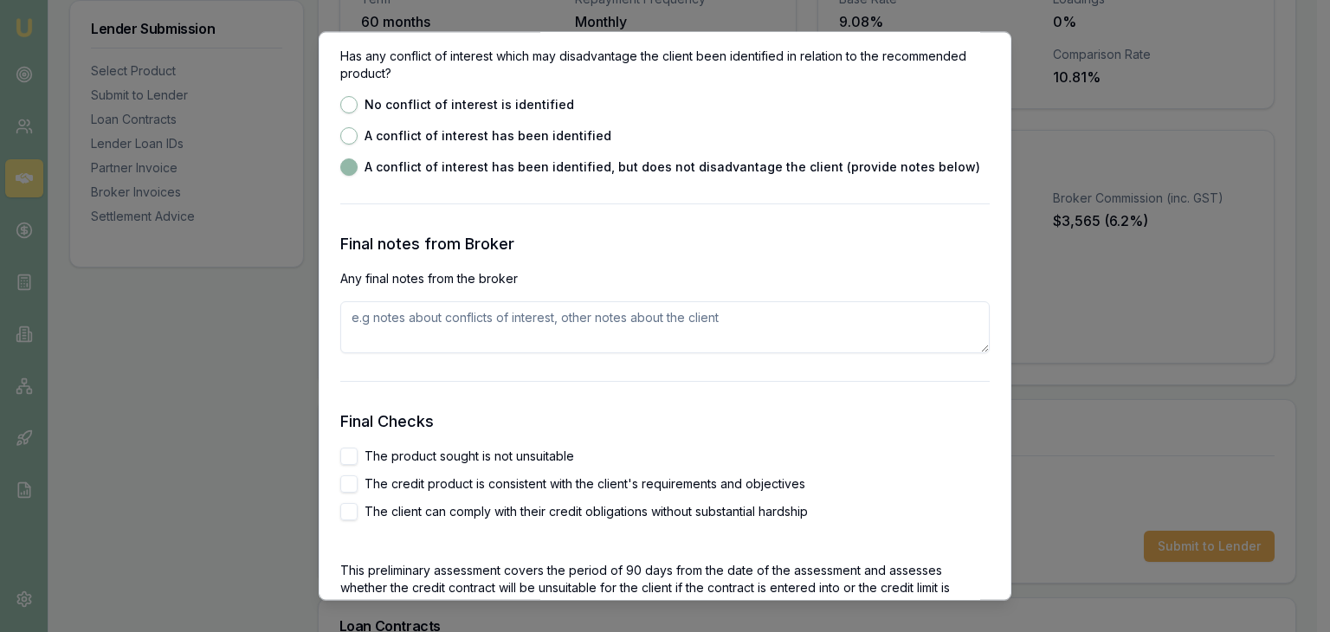
click at [405, 327] on textarea at bounding box center [665, 328] width 650 height 52
type textarea "no"
click at [353, 452] on button "The product sought is not unsuitable" at bounding box center [348, 457] width 17 height 17
checkbox input "true"
click at [357, 486] on div "The credit product is consistent with the client's requirements and objectives" at bounding box center [665, 484] width 650 height 17
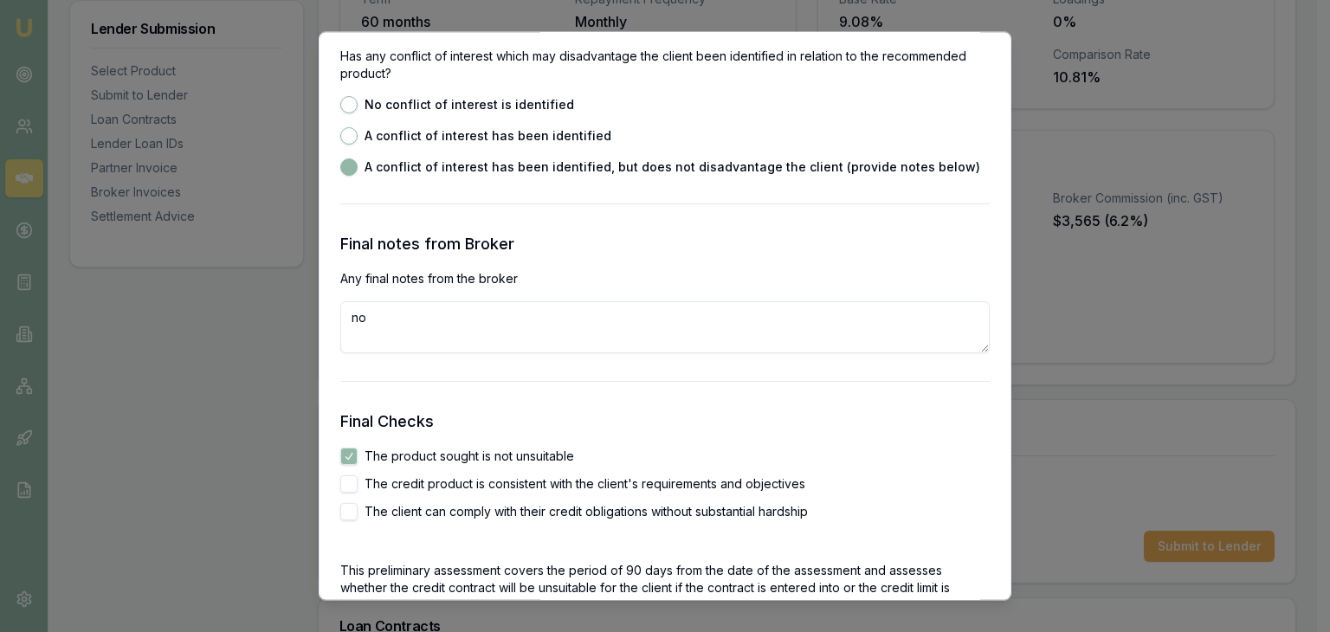
click at [343, 105] on button "No conflict of interest is identified" at bounding box center [348, 105] width 17 height 17
radio input "true"
radio input "false"
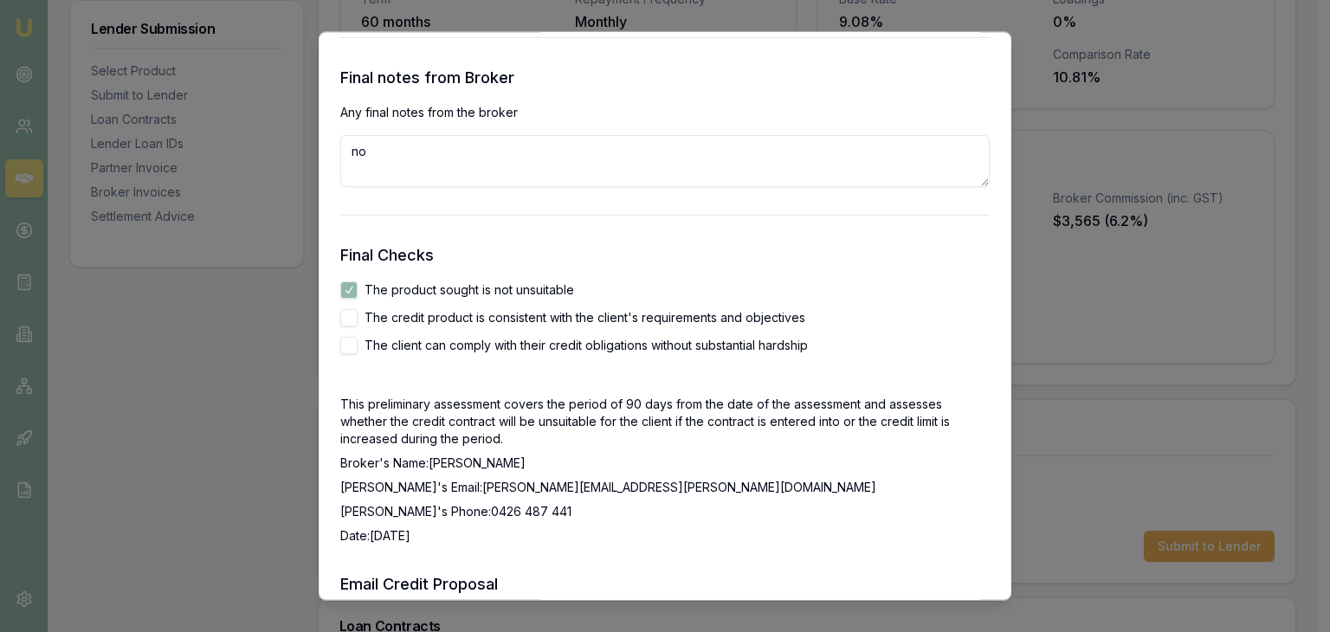
scroll to position [2761, 0]
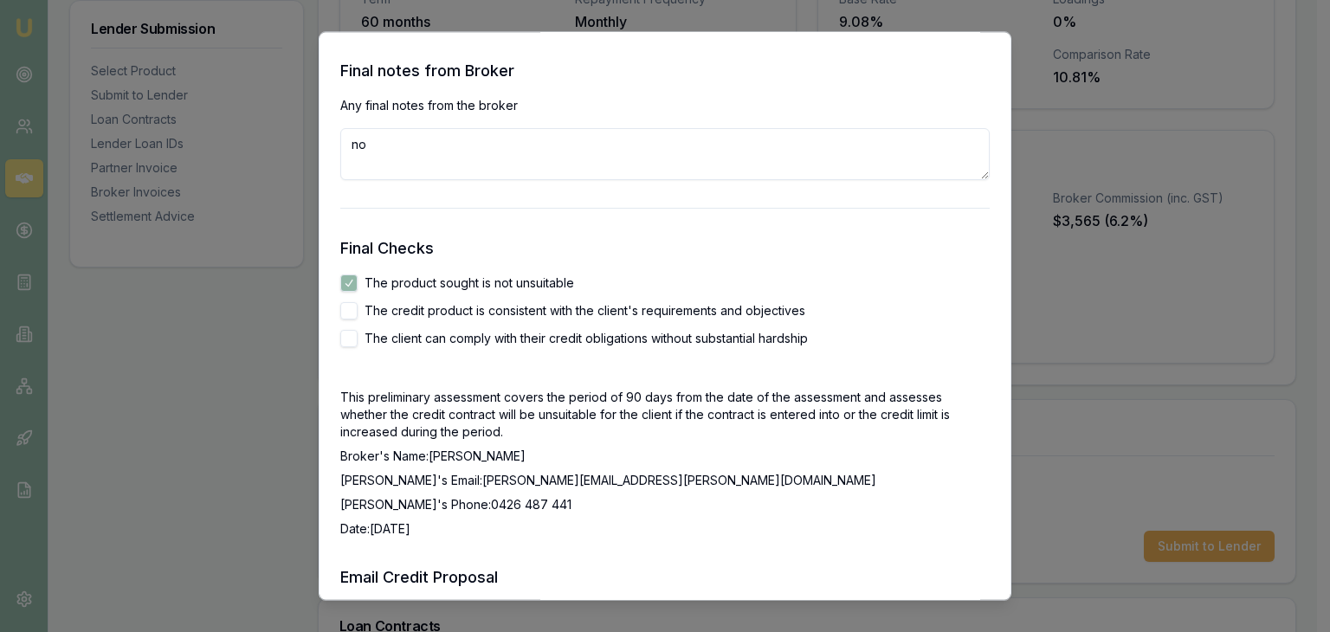
click at [346, 309] on button "The credit product is consistent with the client's requirements and objectives" at bounding box center [348, 311] width 17 height 17
checkbox input "true"
click at [348, 338] on button "The client can comply with their credit obligations without substantial hardship" at bounding box center [348, 339] width 17 height 17
checkbox input "true"
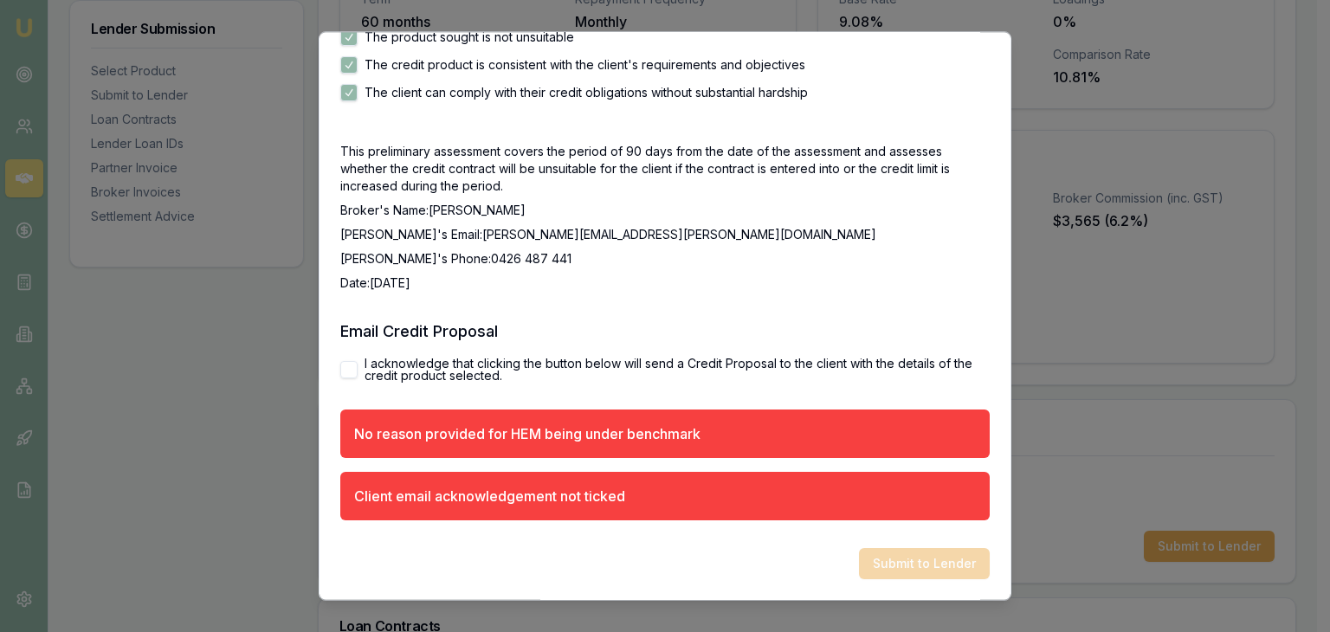
click at [350, 366] on button "I acknowledge that clicking the button below will send a Credit Proposal to the…" at bounding box center [348, 370] width 17 height 17
checkbox input "true"
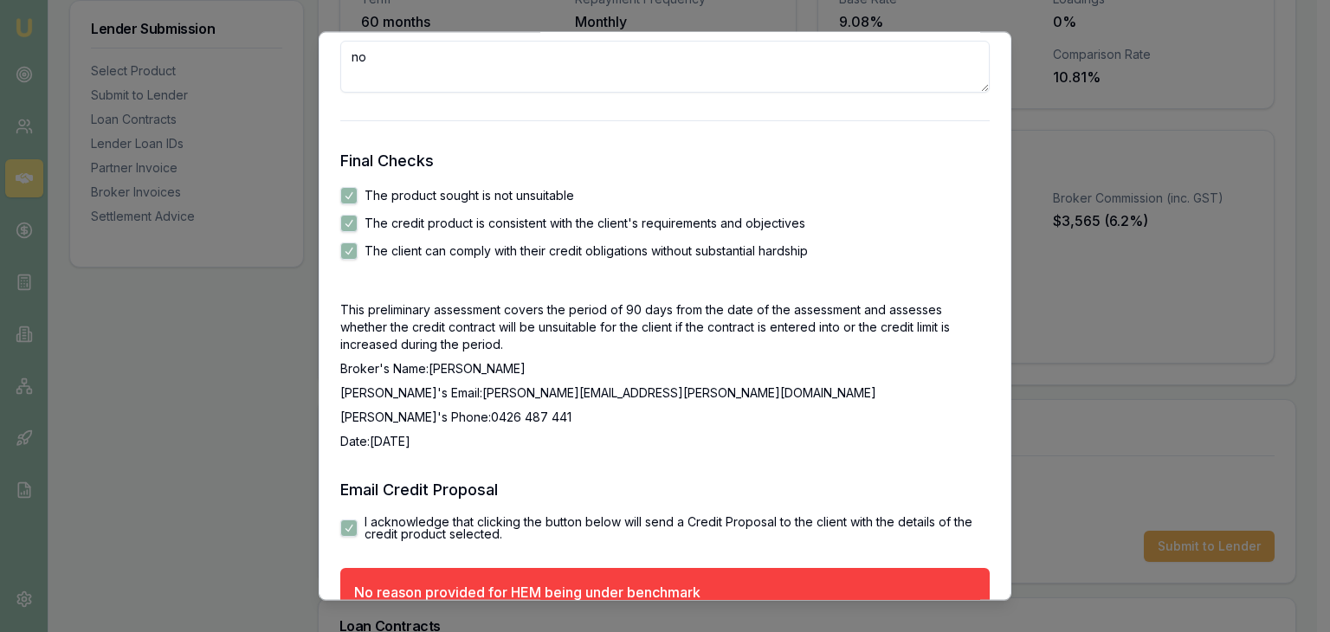
scroll to position [2945, 0]
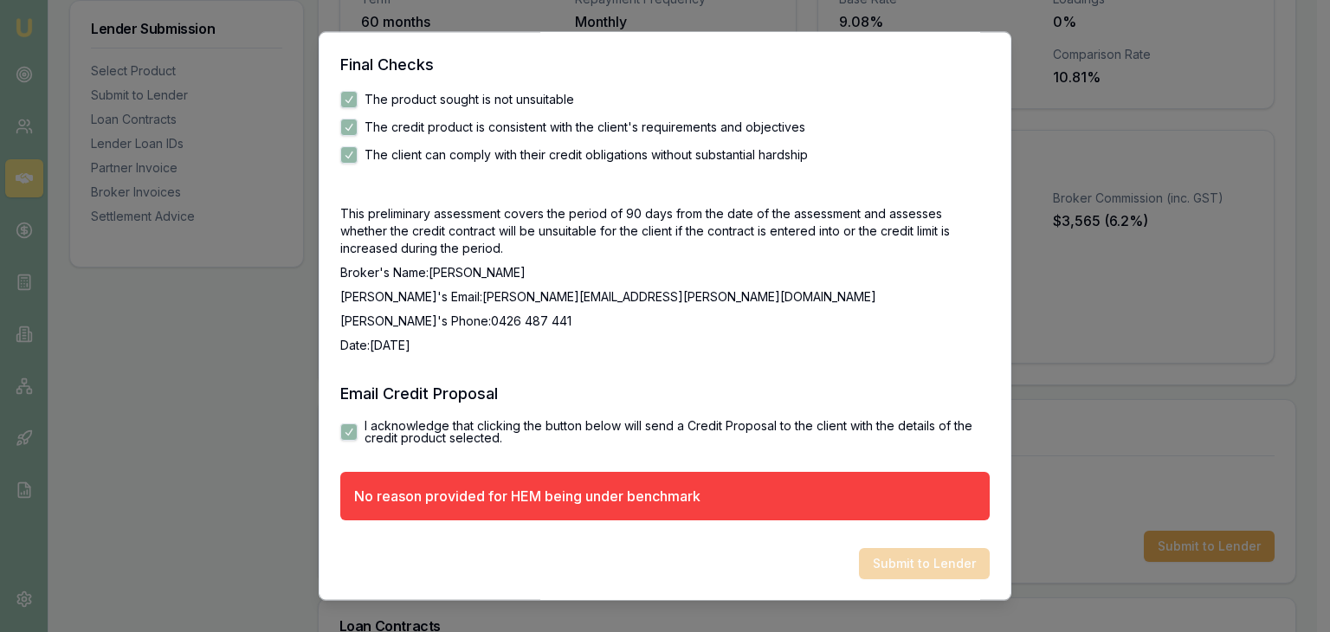
click at [888, 570] on div "Submit to Lender" at bounding box center [665, 564] width 650 height 31
click at [887, 569] on div "Submit to Lender" at bounding box center [665, 564] width 650 height 31
click at [561, 500] on div "No reason provided for HEM being under benchmark" at bounding box center [527, 497] width 346 height 21
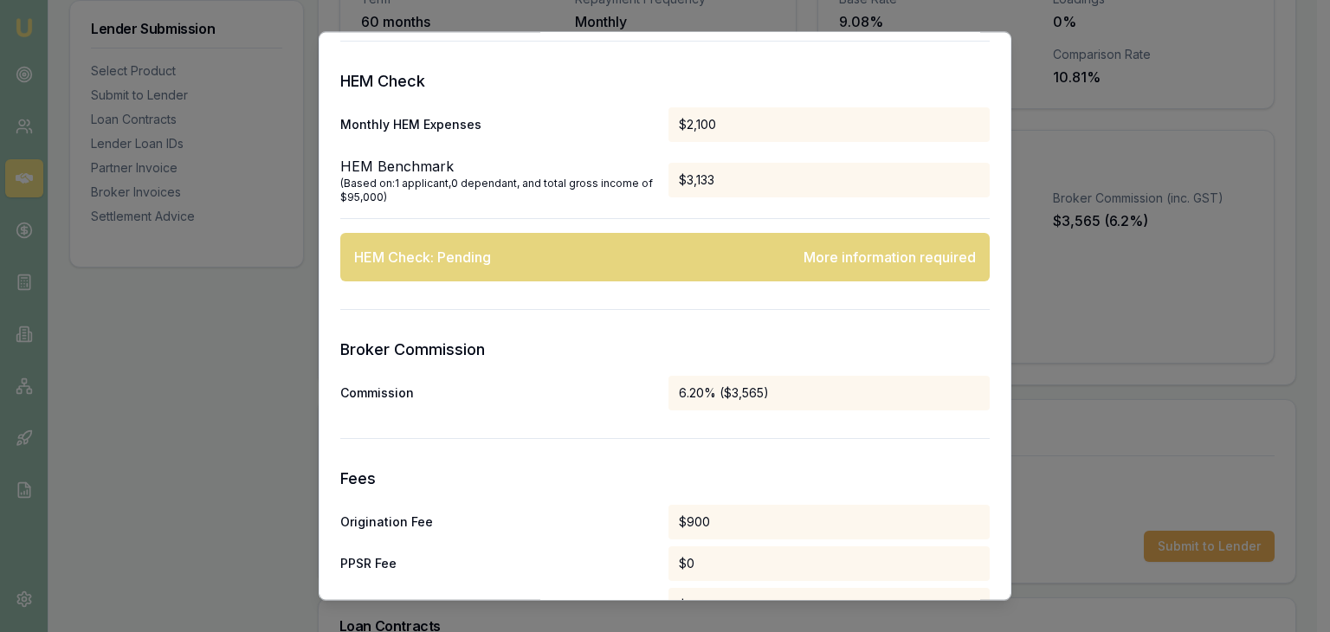
scroll to position [953, 0]
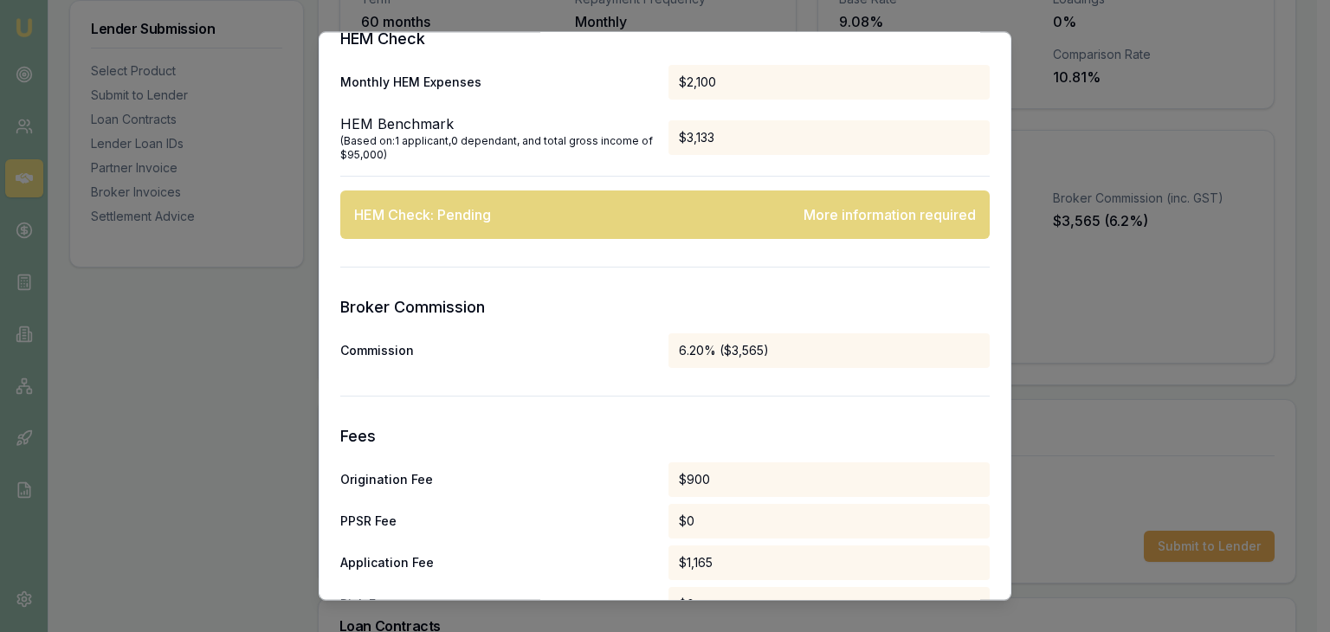
click at [885, 209] on div "More information required" at bounding box center [890, 215] width 172 height 21
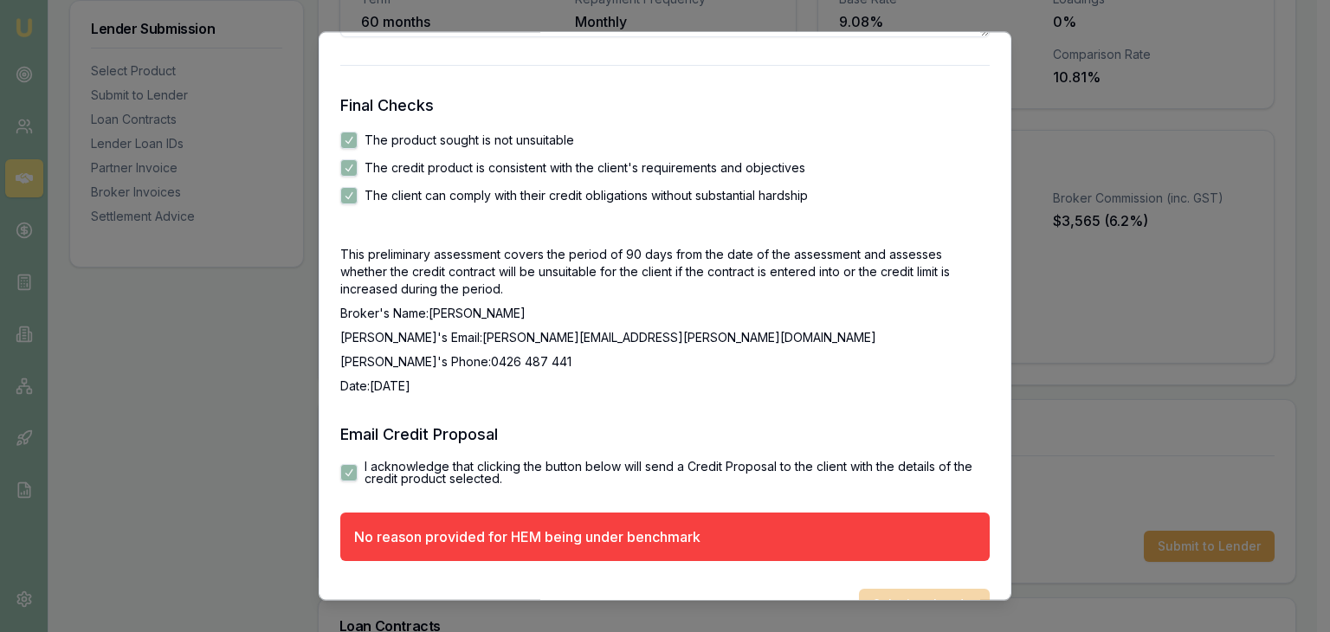
scroll to position [2945, 0]
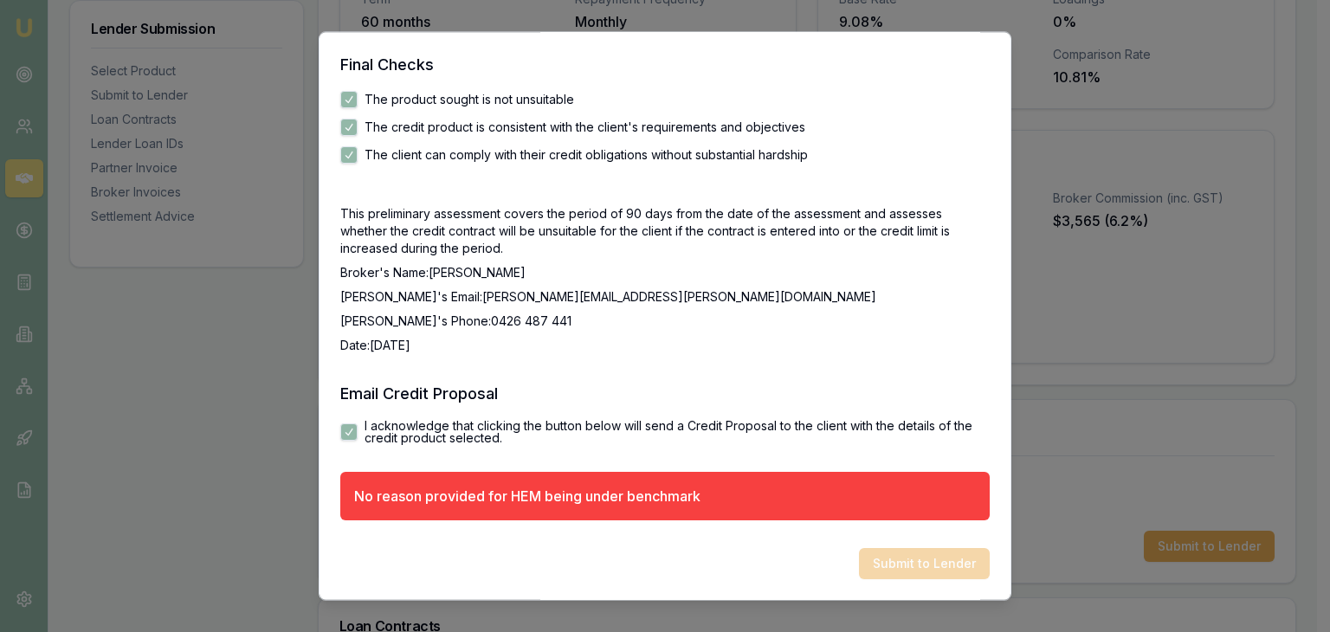
click at [561, 489] on div "No reason provided for HEM being under benchmark" at bounding box center [527, 497] width 346 height 21
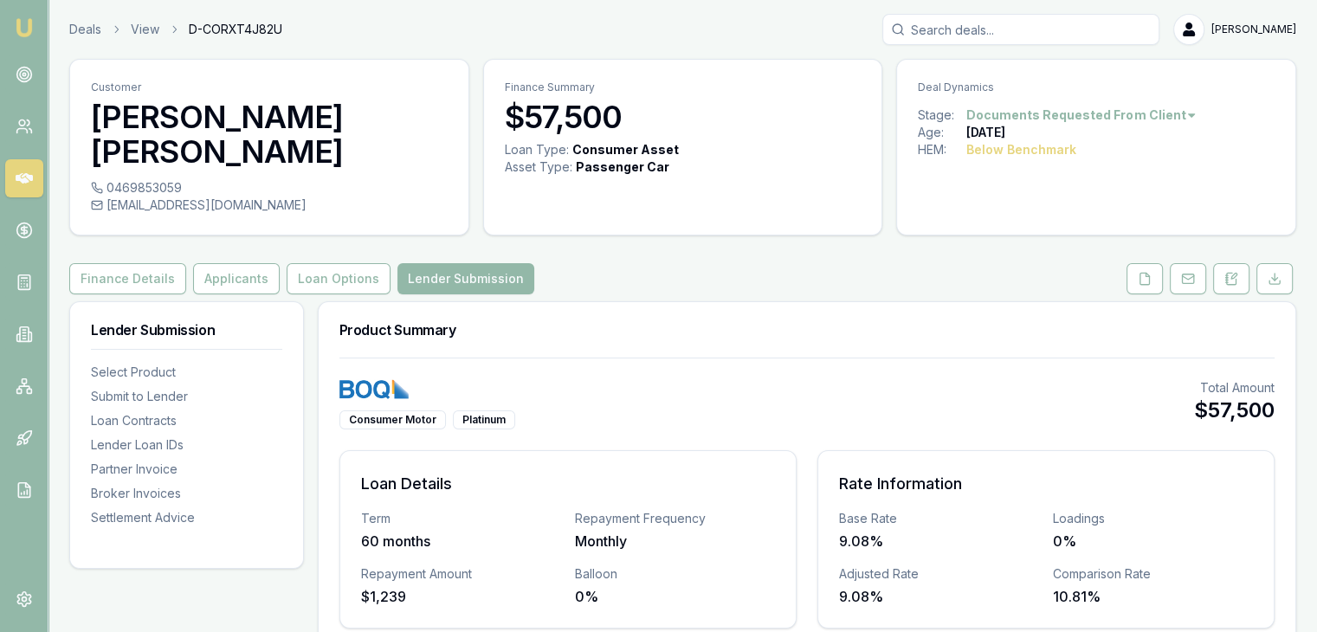
scroll to position [0, 0]
click at [156, 263] on button "Finance Details" at bounding box center [127, 278] width 117 height 31
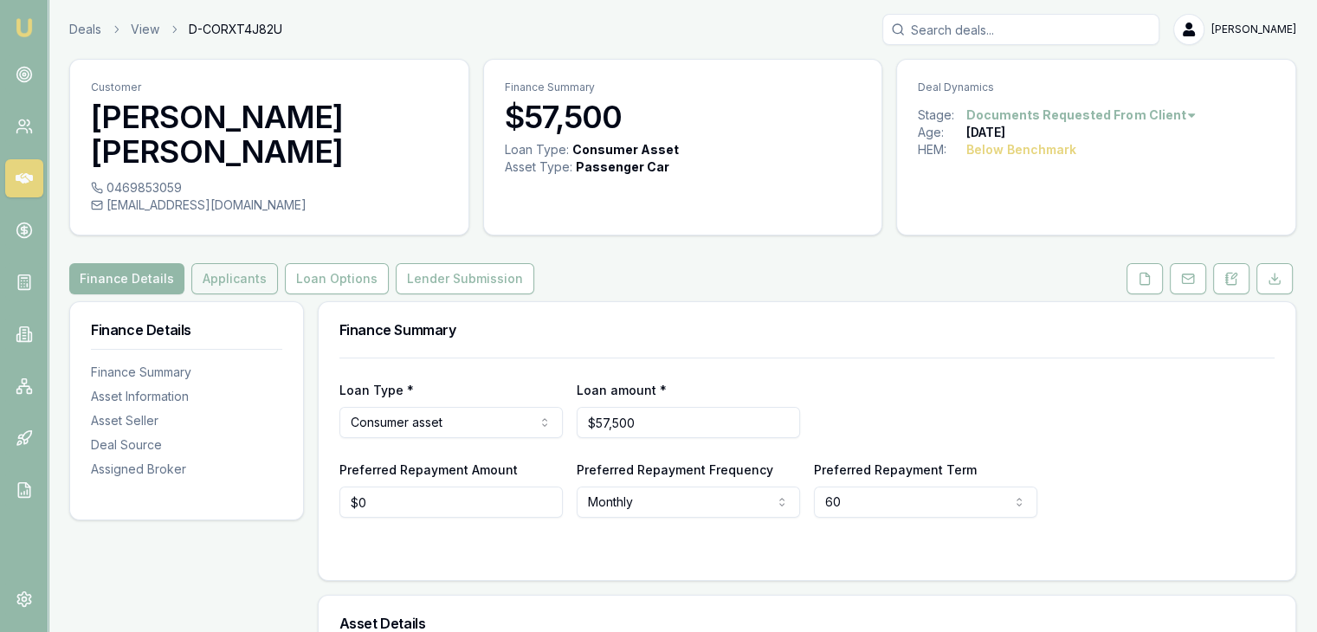
click at [222, 263] on button "Applicants" at bounding box center [234, 278] width 87 height 31
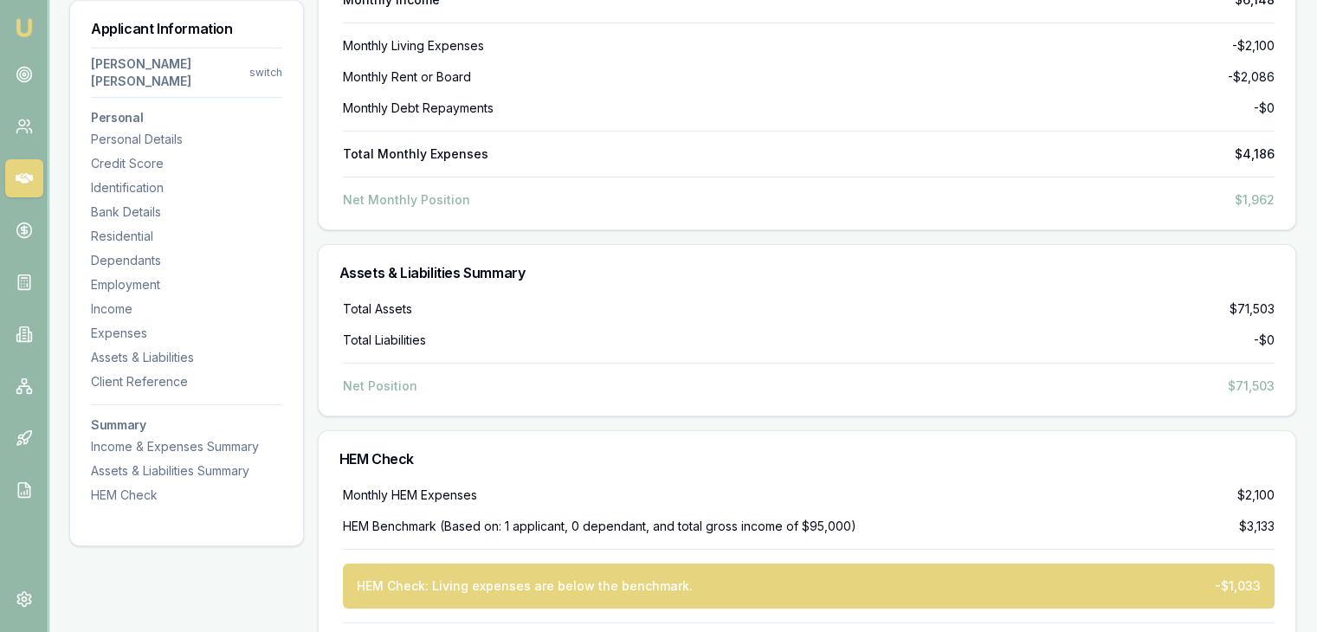
scroll to position [5780, 0]
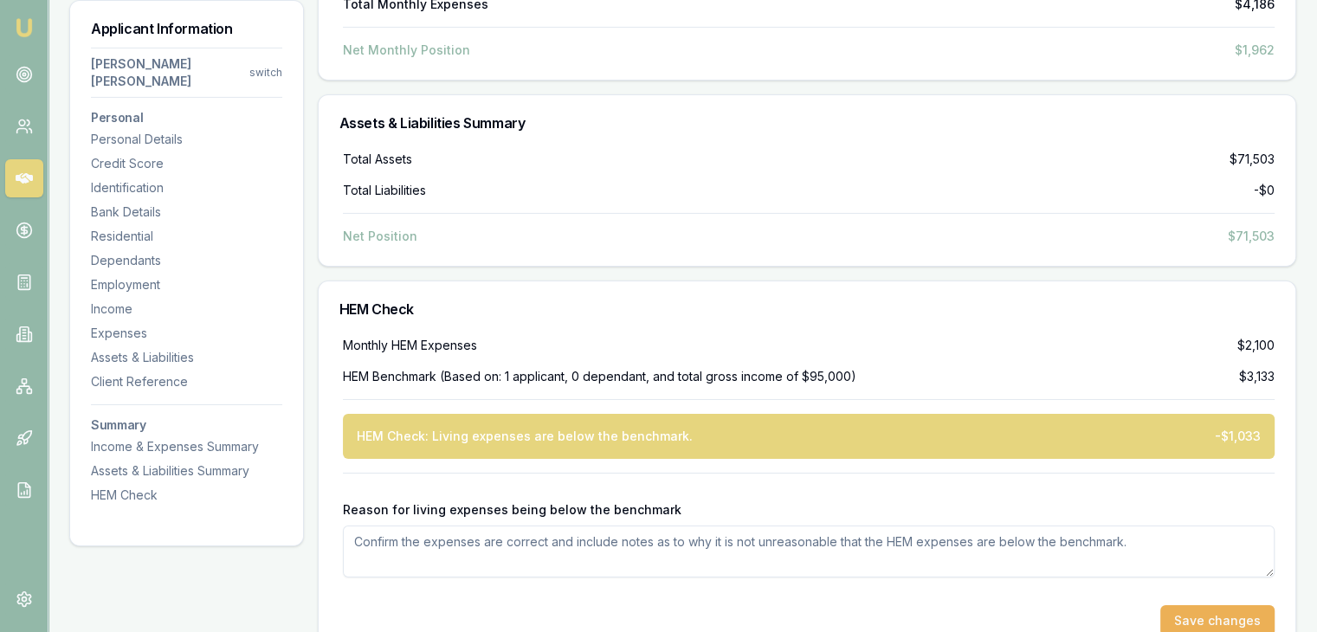
click at [433, 526] on textarea "Reason for living expenses being below the benchmark" at bounding box center [809, 552] width 932 height 52
type textarea "C"
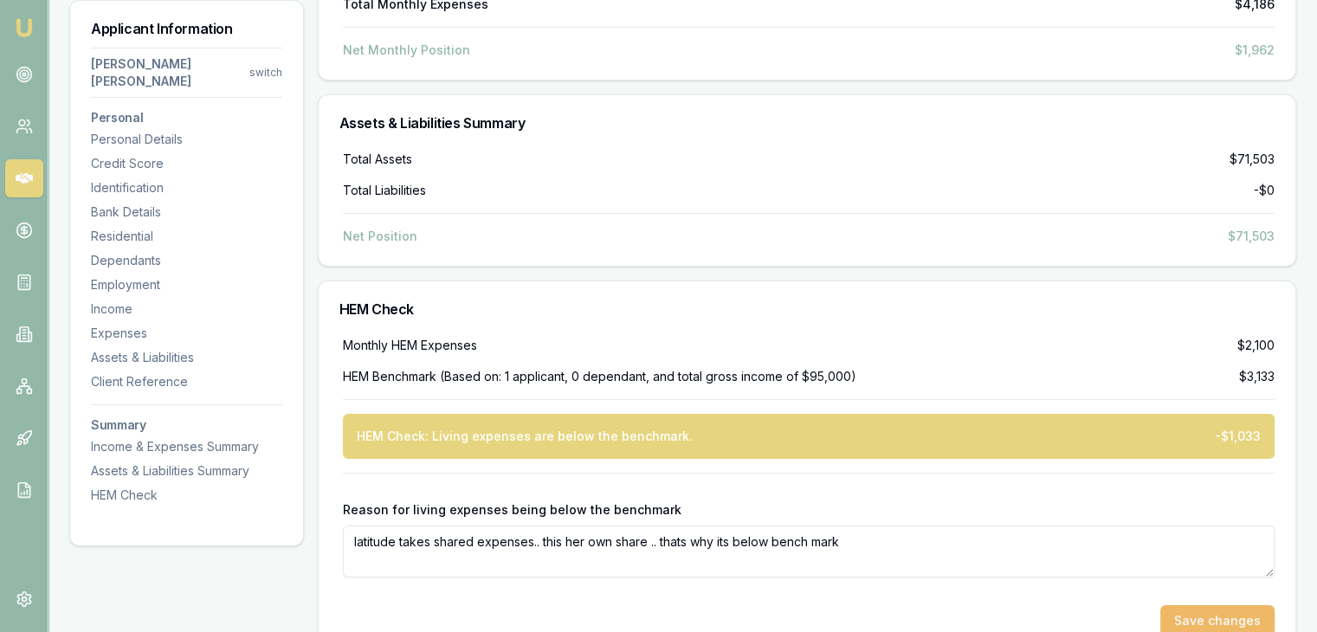
type textarea "latitude takes shared expenses.. this her own share .. thats why its below benc…"
click at [1180, 605] on button "Save changes" at bounding box center [1218, 620] width 114 height 31
click at [1188, 605] on button "Save changes" at bounding box center [1218, 620] width 114 height 31
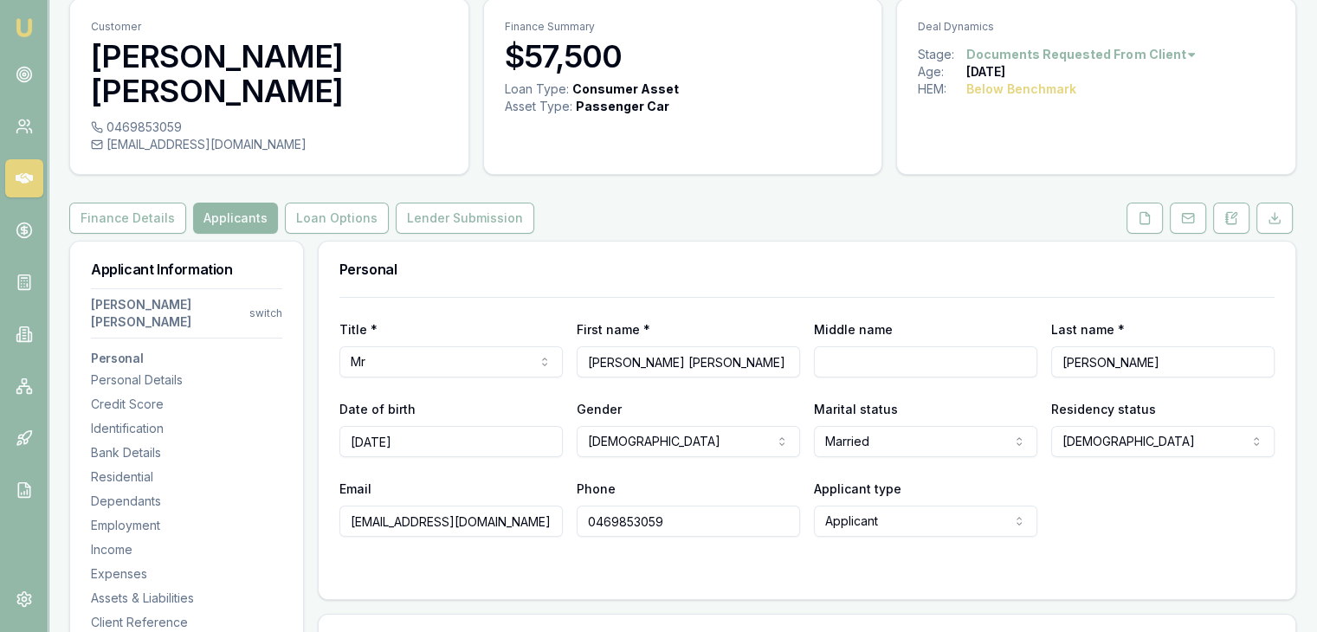
scroll to position [0, 0]
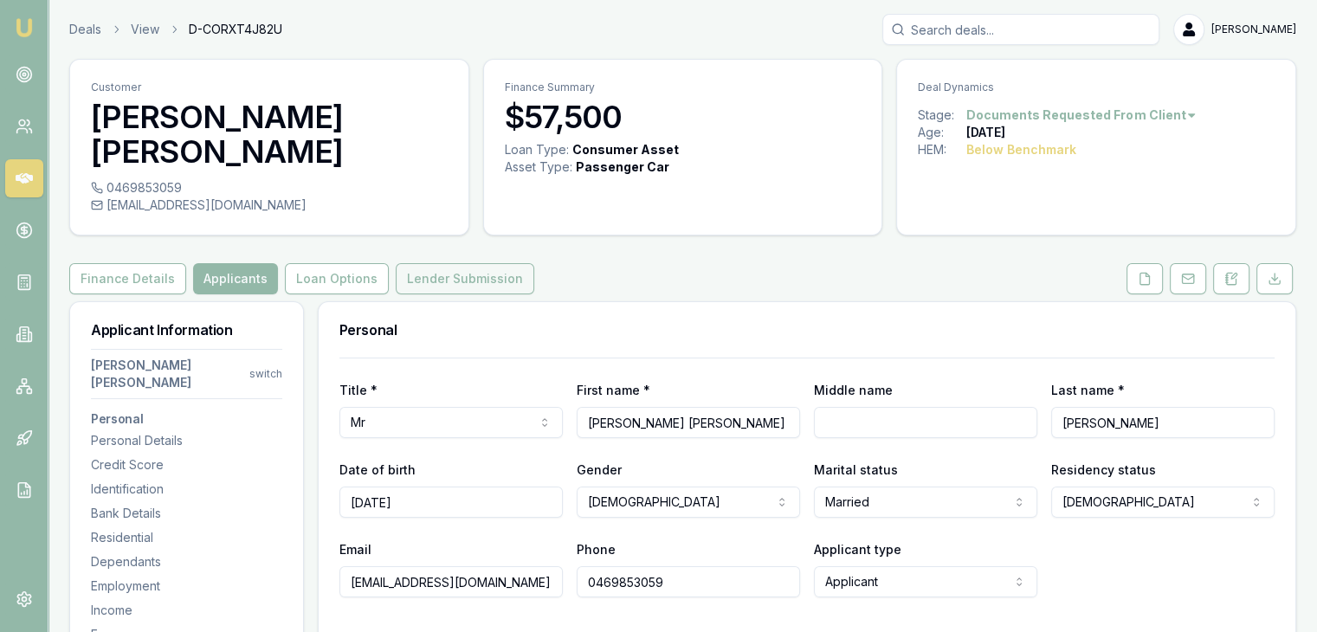
click at [484, 263] on button "Lender Submission" at bounding box center [465, 278] width 139 height 31
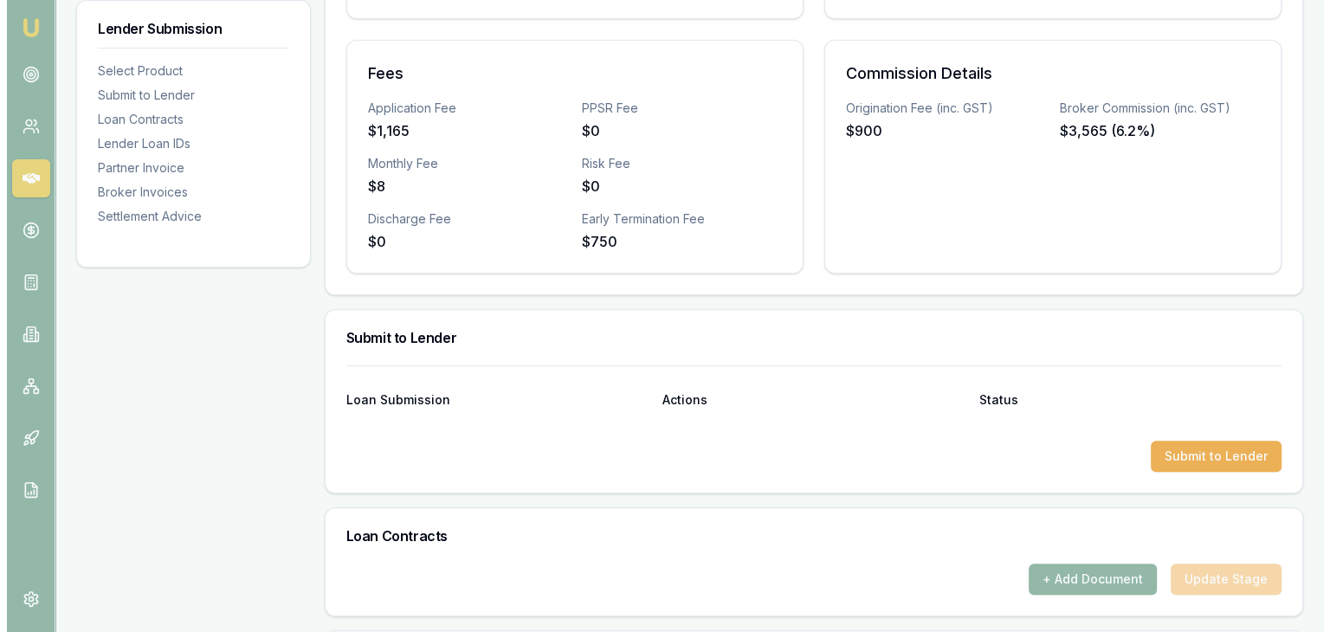
scroll to position [606, 0]
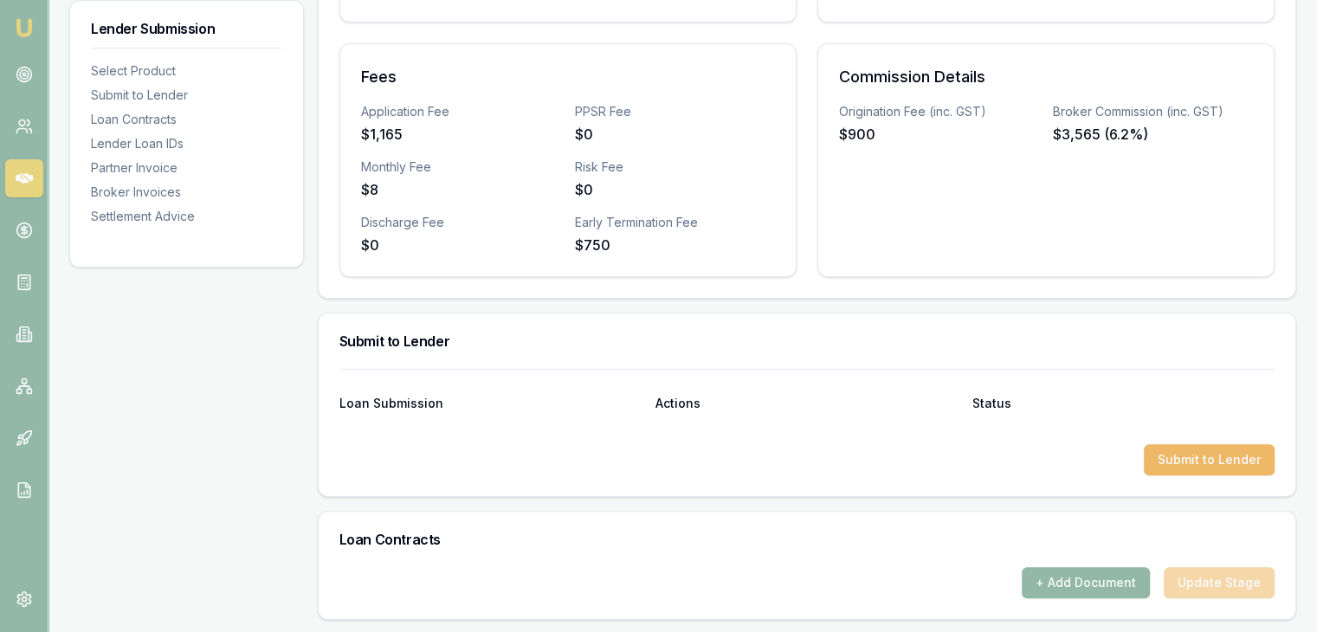
click at [1207, 444] on button "Submit to Lender" at bounding box center [1209, 459] width 131 height 31
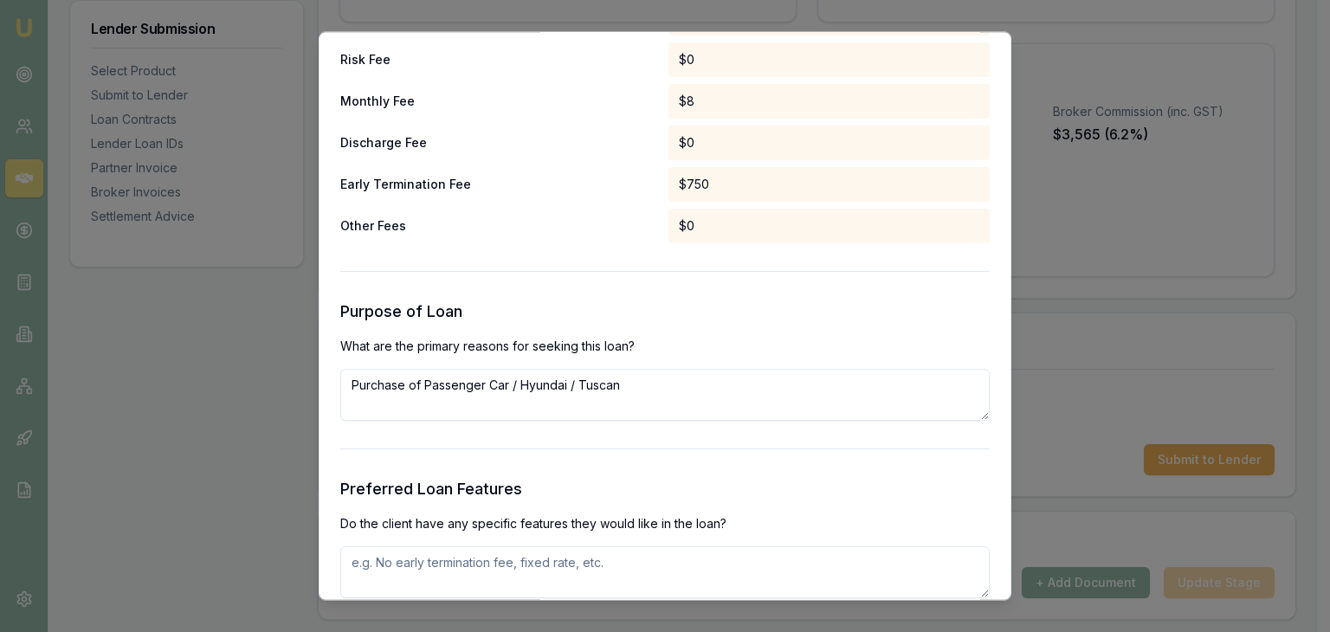
scroll to position [1906, 0]
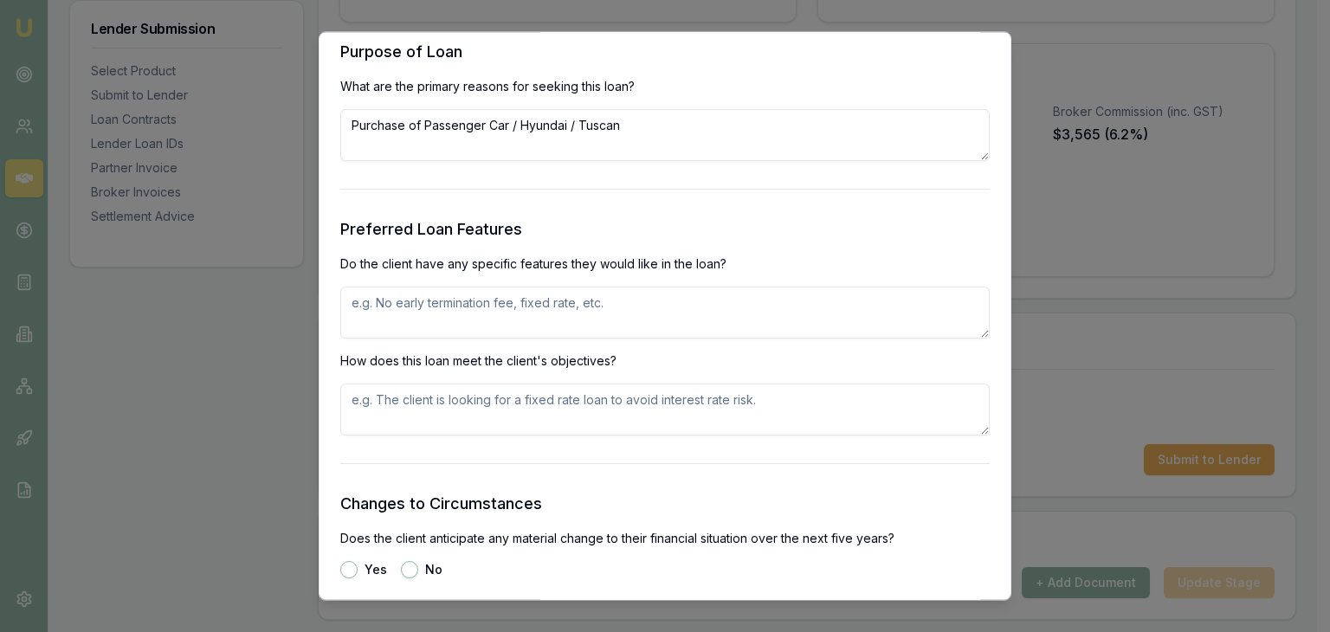
click at [399, 301] on textarea at bounding box center [665, 314] width 650 height 52
type textarea "fixed rate. no lender fees"
click at [405, 401] on textarea at bounding box center [665, 411] width 650 height 52
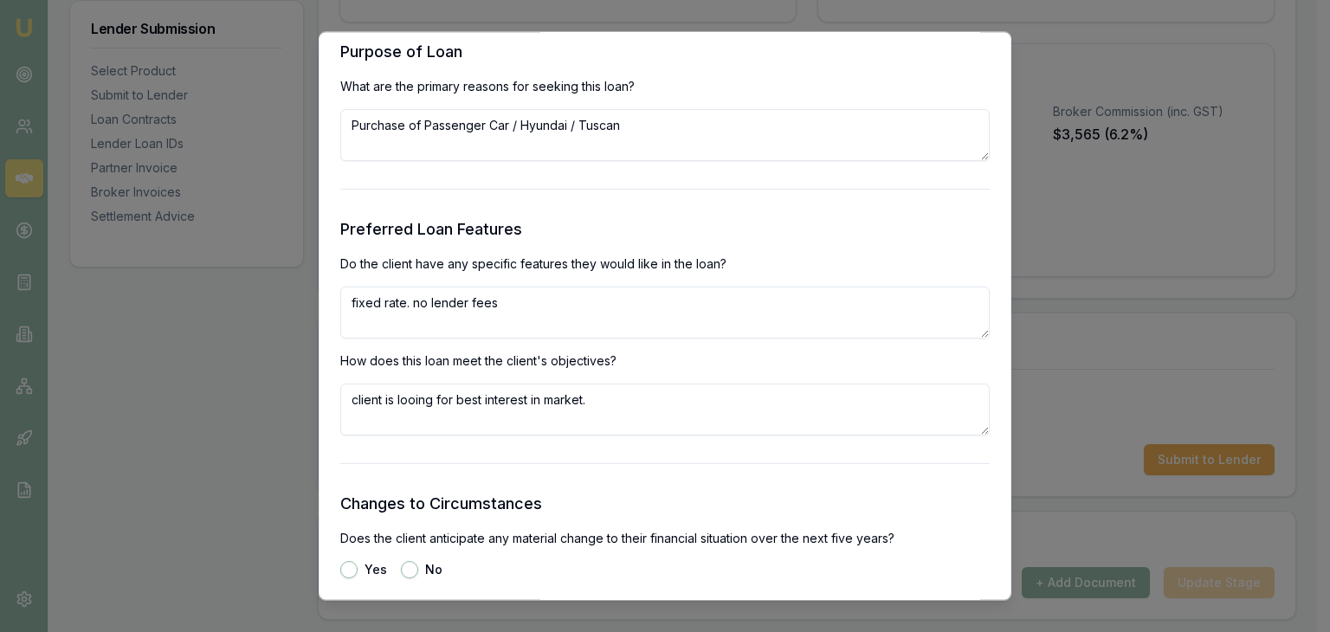
click at [592, 393] on textarea "client is looing for best interest in market." at bounding box center [665, 411] width 650 height 52
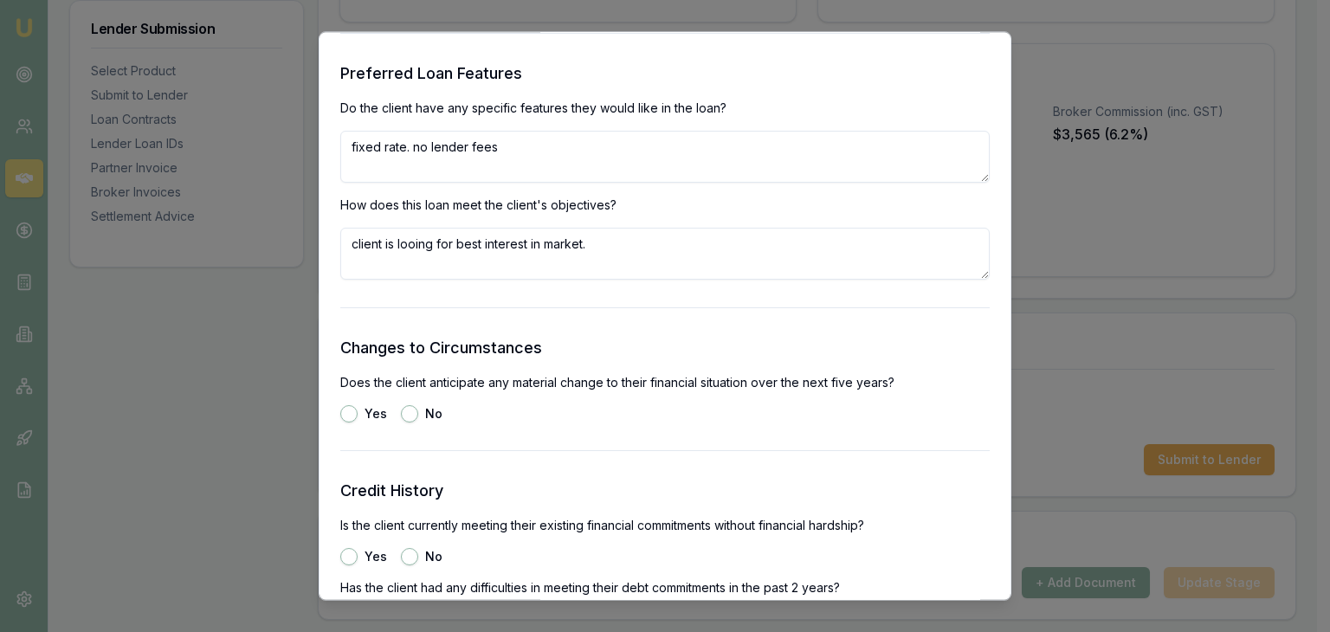
scroll to position [2165, 0]
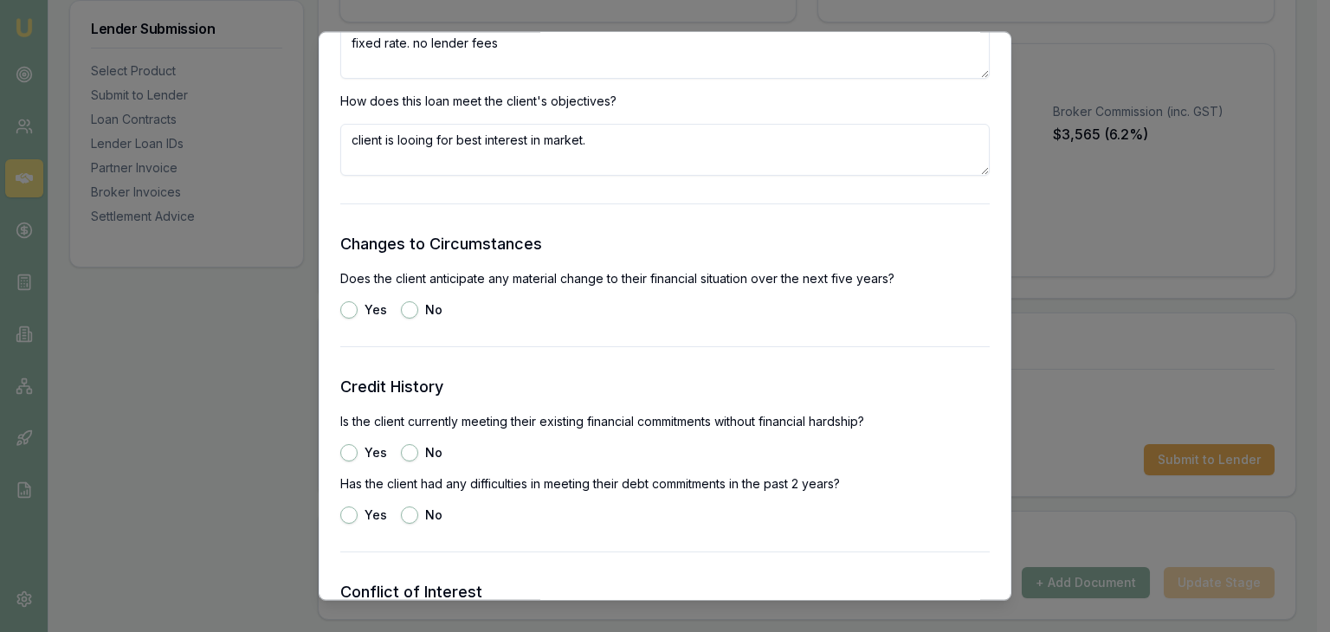
type textarea "client is looing for best interest in market."
click at [344, 308] on button "Yes" at bounding box center [348, 310] width 17 height 17
click at [410, 314] on button "No" at bounding box center [409, 310] width 17 height 17
radio input "false"
radio input "true"
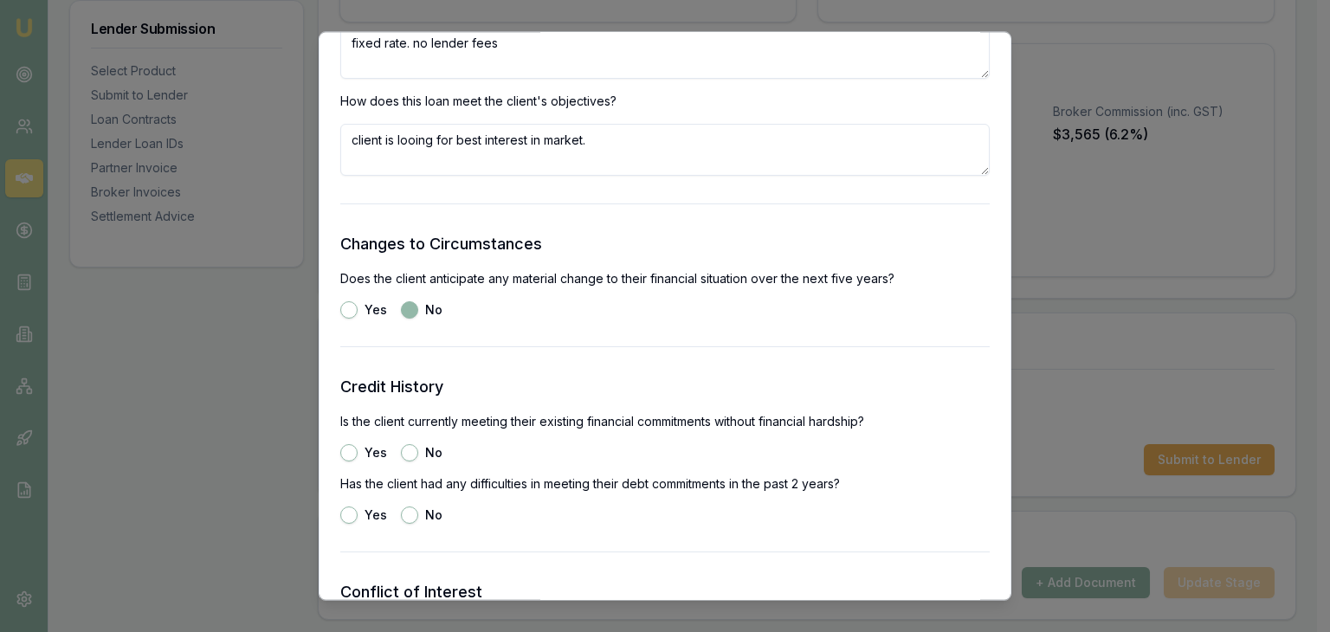
scroll to position [2339, 0]
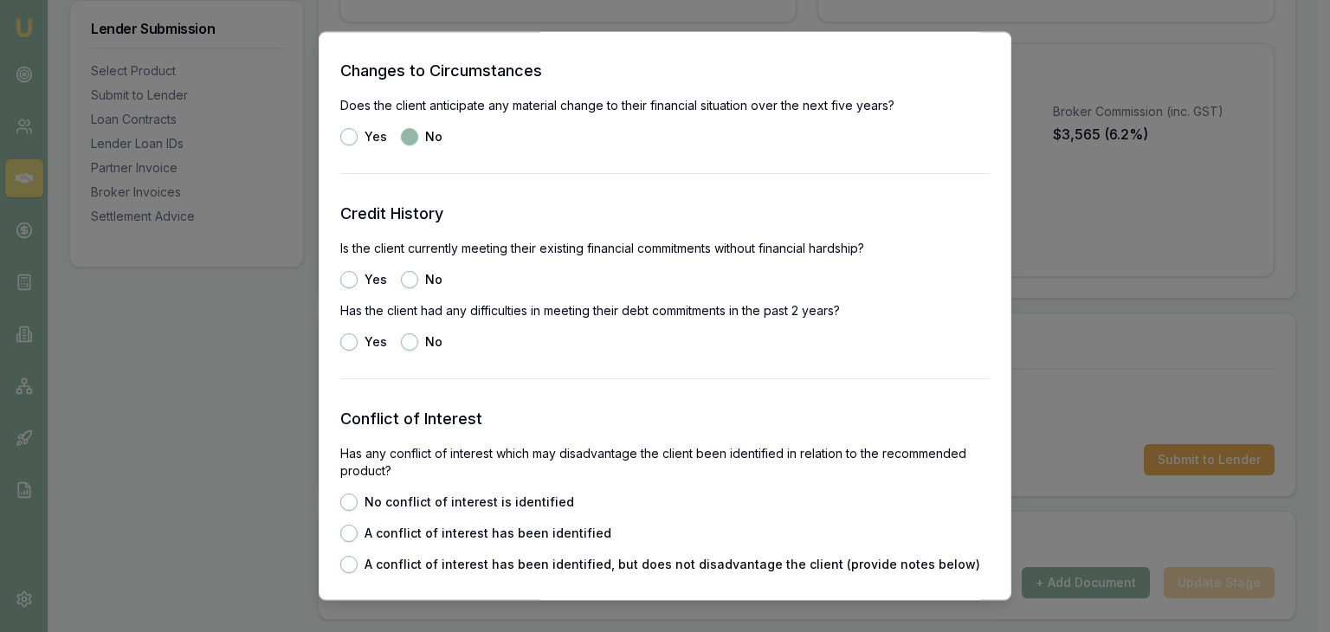
click at [350, 278] on button "Yes" at bounding box center [348, 280] width 17 height 17
radio input "true"
click at [346, 342] on button "Yes" at bounding box center [348, 342] width 17 height 17
click at [408, 344] on button "No" at bounding box center [409, 342] width 17 height 17
radio input "false"
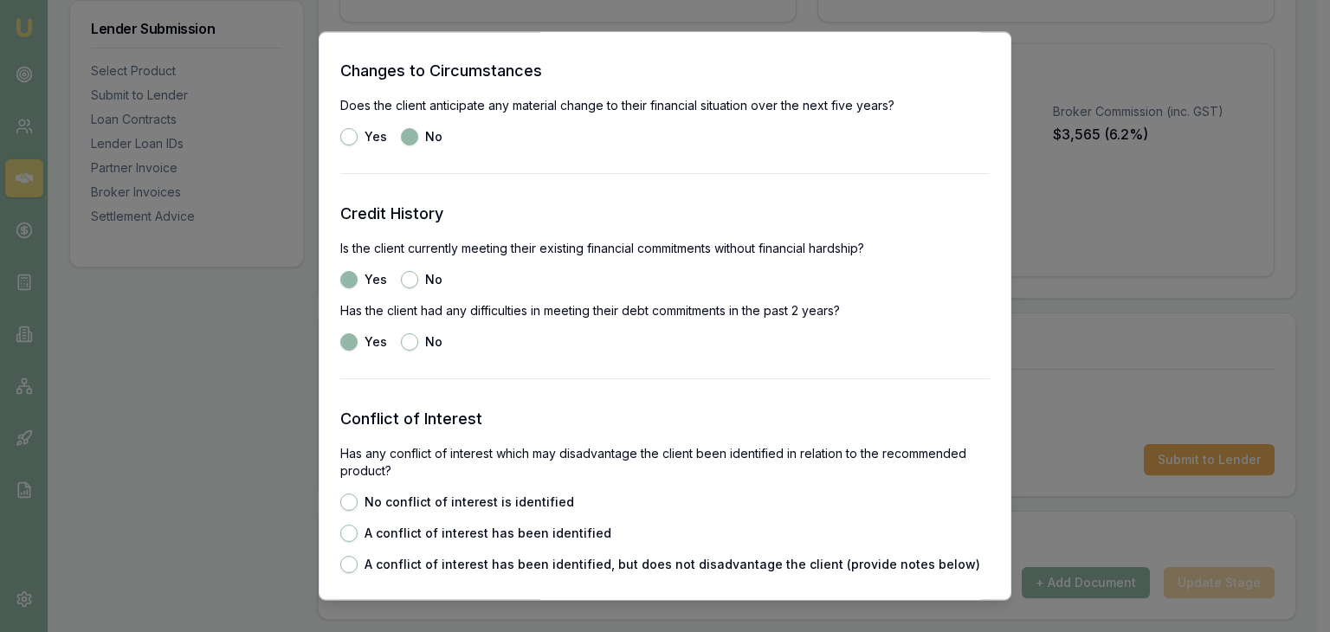
radio input "true"
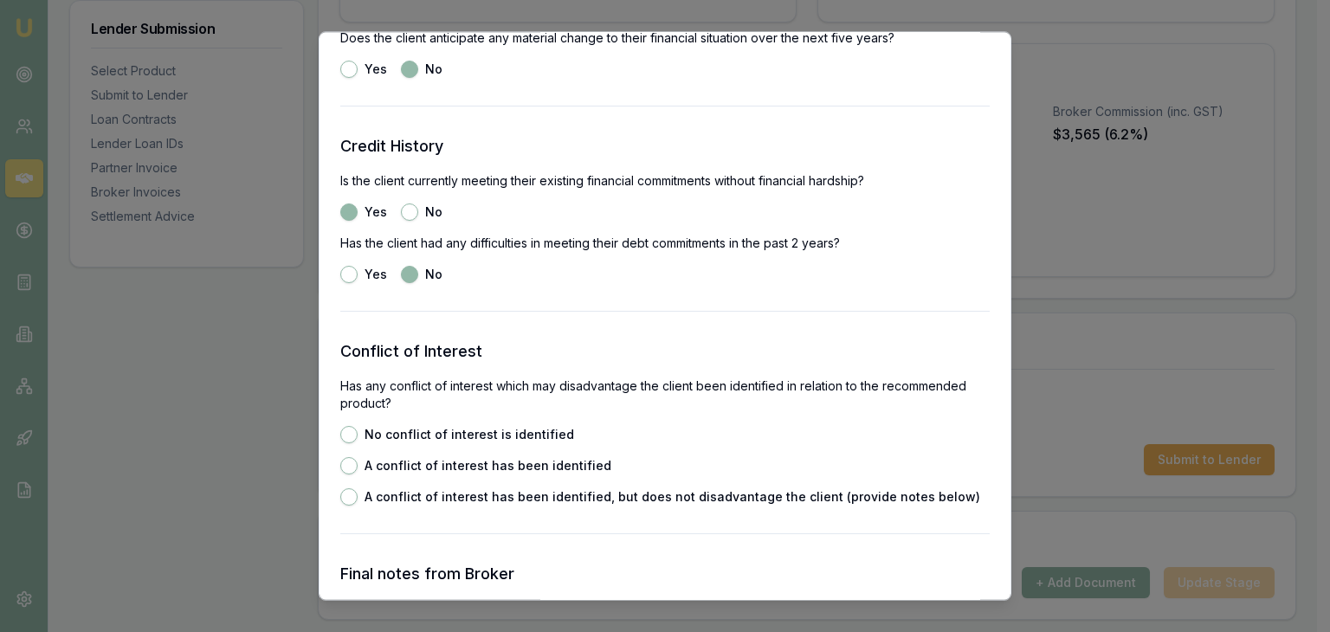
scroll to position [2512, 0]
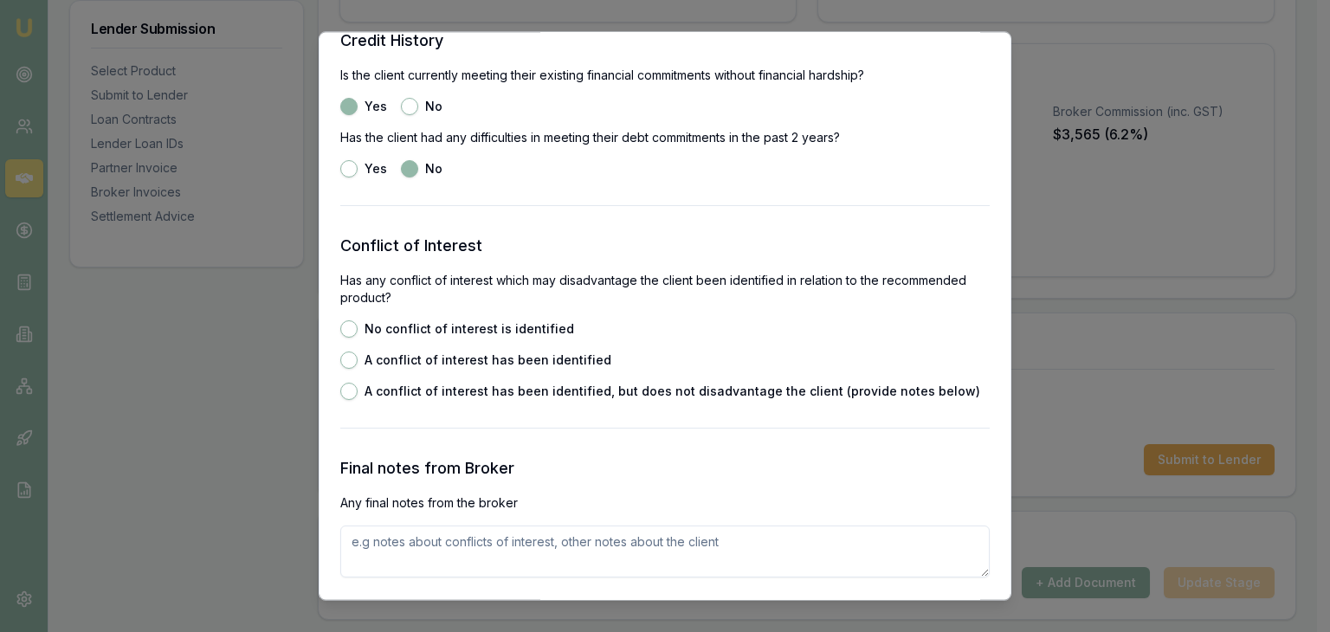
click at [351, 327] on button "No conflict of interest is identified" at bounding box center [348, 329] width 17 height 17
radio input "true"
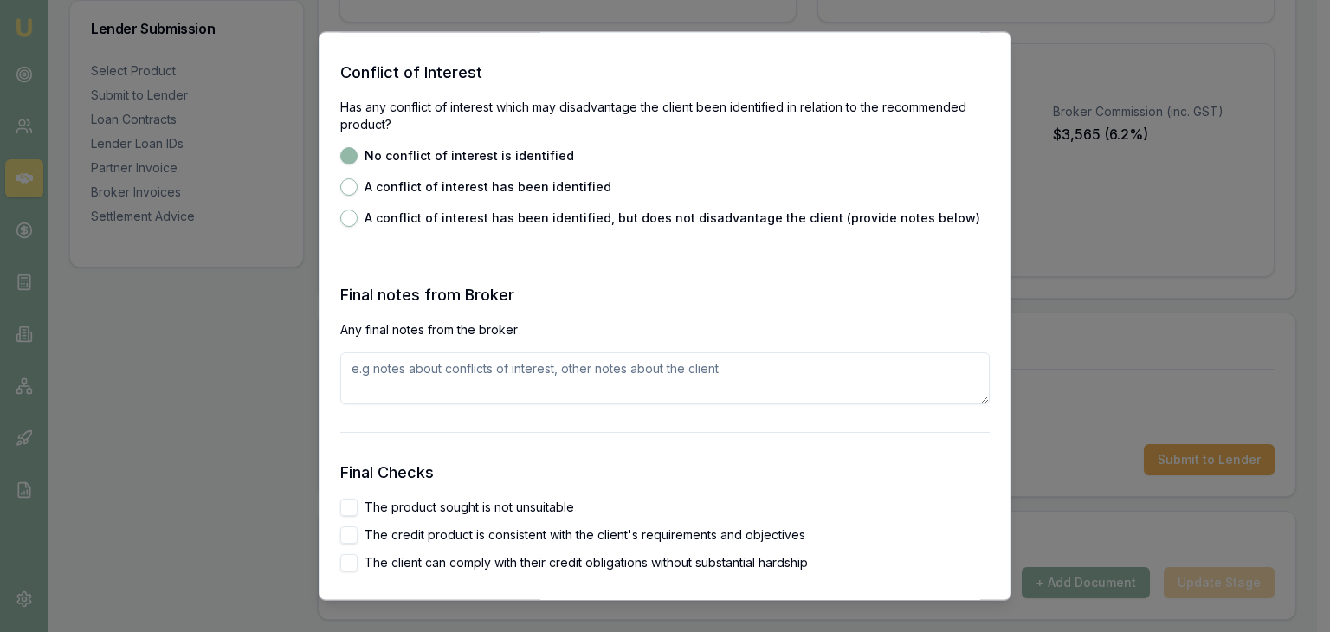
scroll to position [2772, 0]
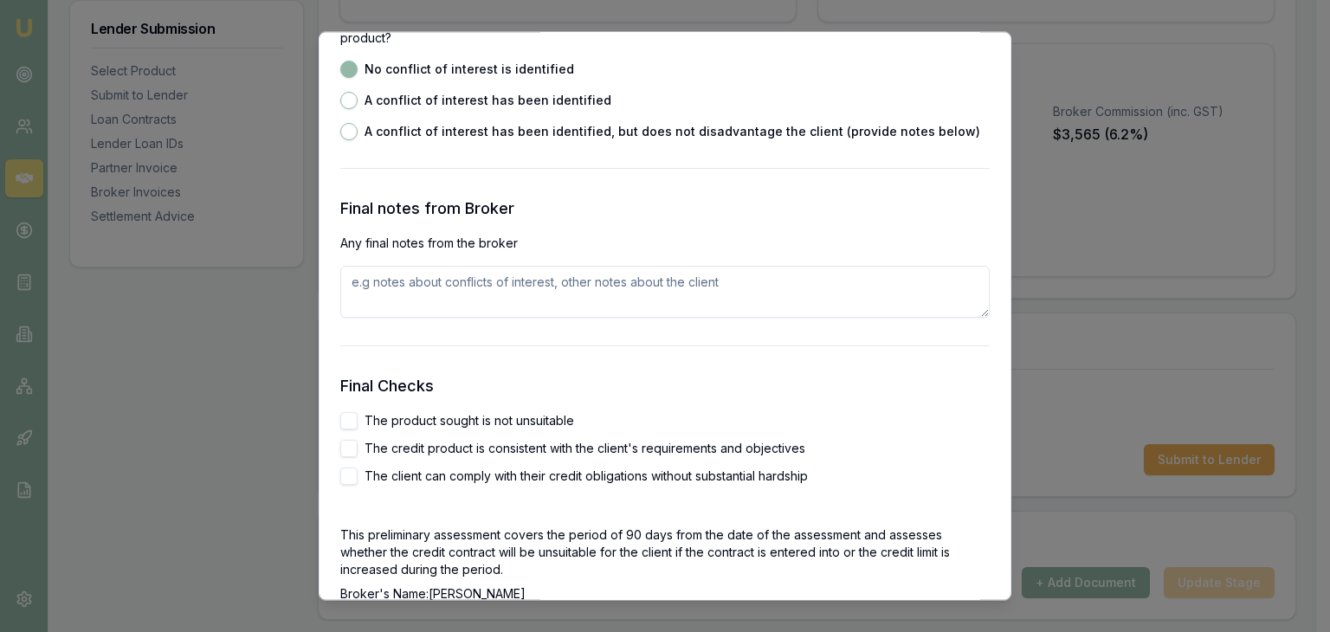
click at [379, 301] on textarea at bounding box center [665, 293] width 650 height 52
type textarea "n"
click at [698, 287] on textarea "client is looking for best interest rates in market.. he has" at bounding box center [665, 293] width 650 height 52
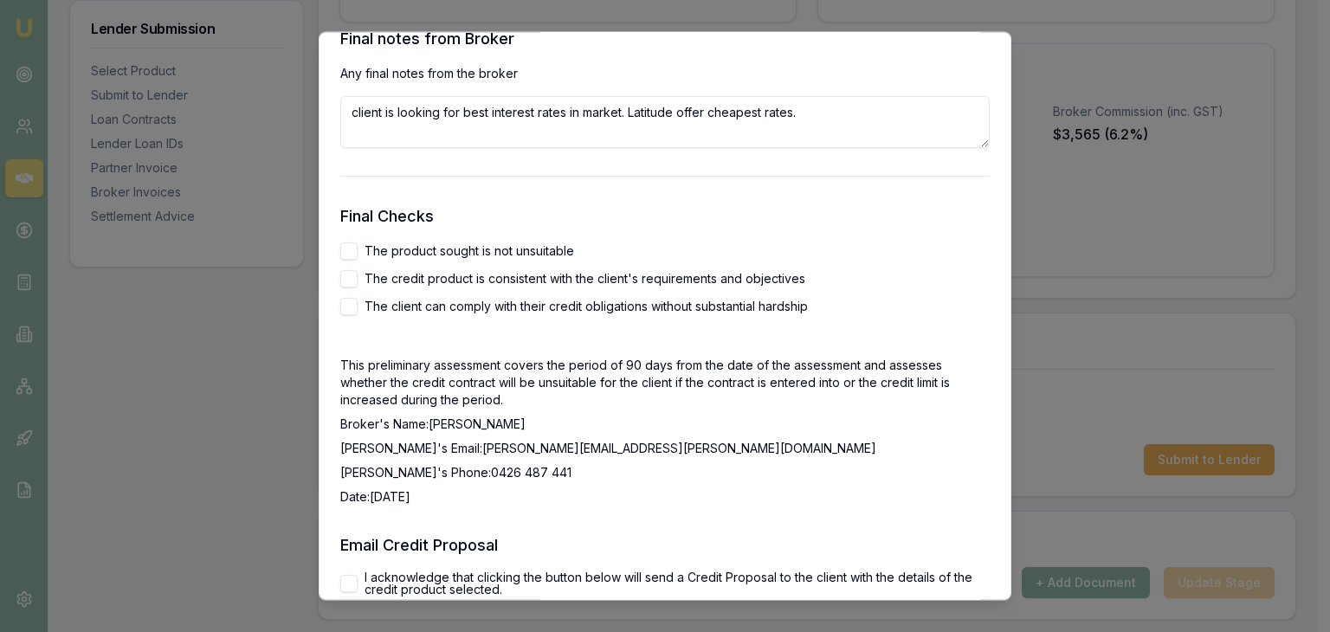
scroll to position [2945, 0]
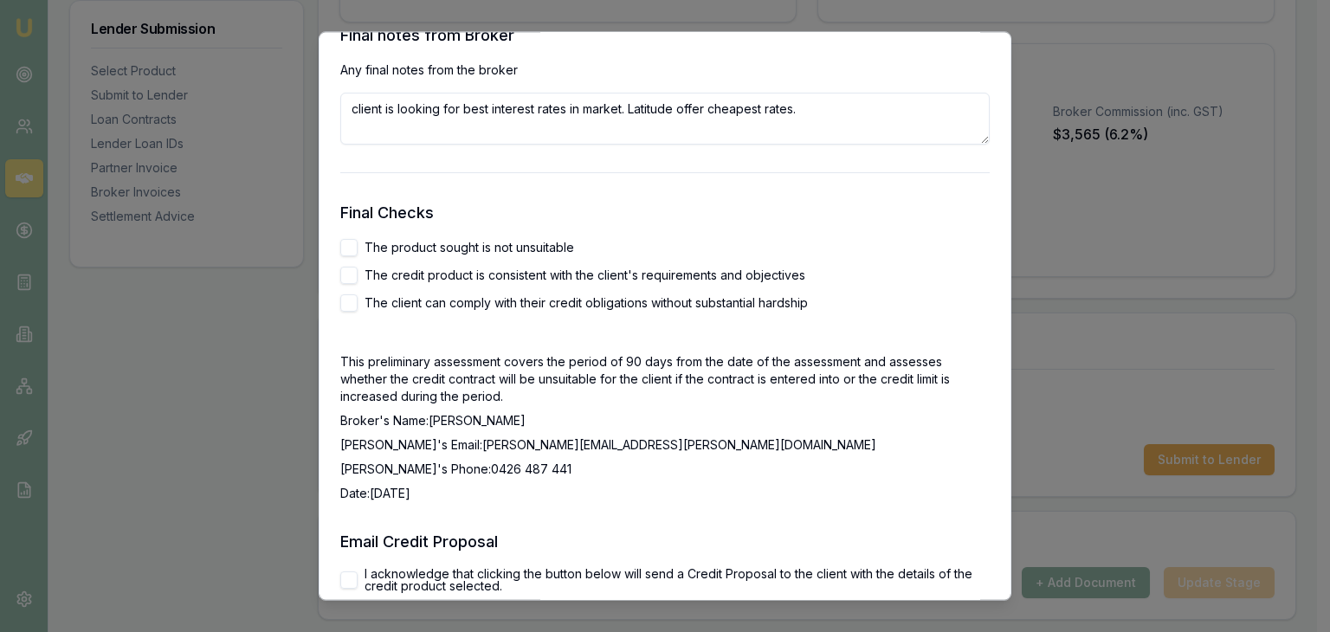
type textarea "client is looking for best interest rates in market. Latitude offer cheapest ra…"
click at [346, 249] on button "The product sought is not unsuitable" at bounding box center [348, 248] width 17 height 17
checkbox input "true"
click at [350, 289] on div "The product sought is not unsuitable The credit product is consistent with the …" at bounding box center [665, 276] width 650 height 73
click at [349, 295] on button "The client can comply with their credit obligations without substantial hardship" at bounding box center [348, 303] width 17 height 17
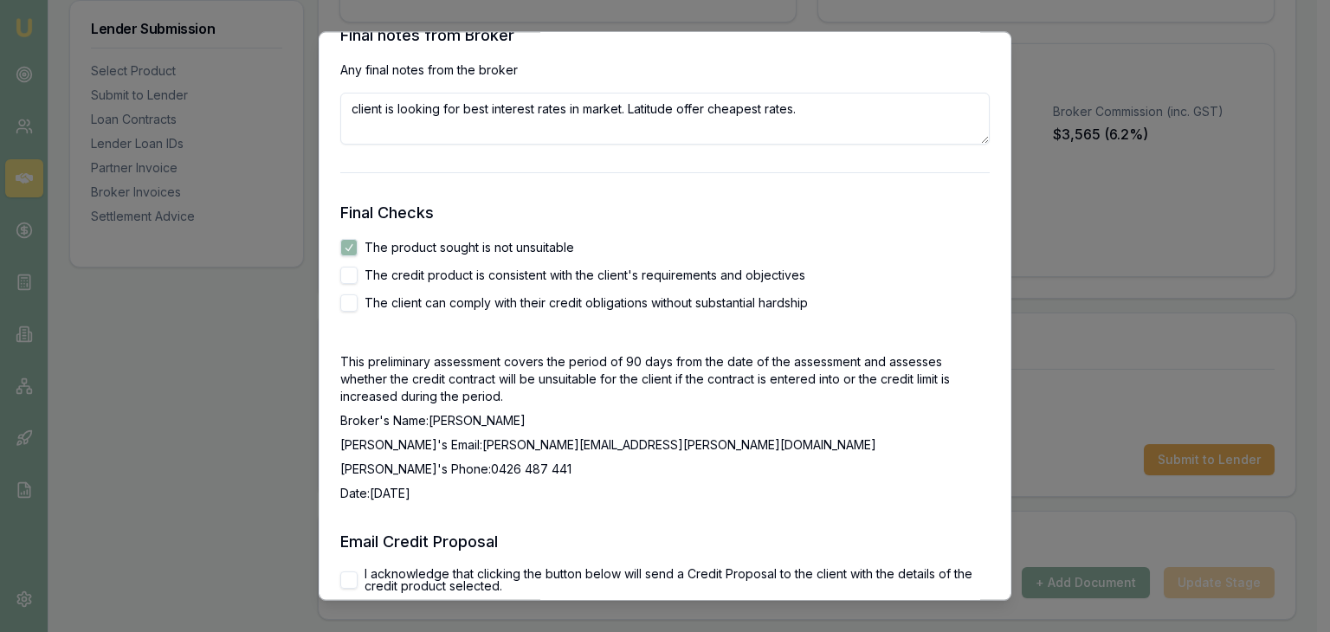
checkbox input "true"
click at [350, 278] on button "The credit product is consistent with the client's requirements and objectives" at bounding box center [348, 276] width 17 height 17
checkbox input "true"
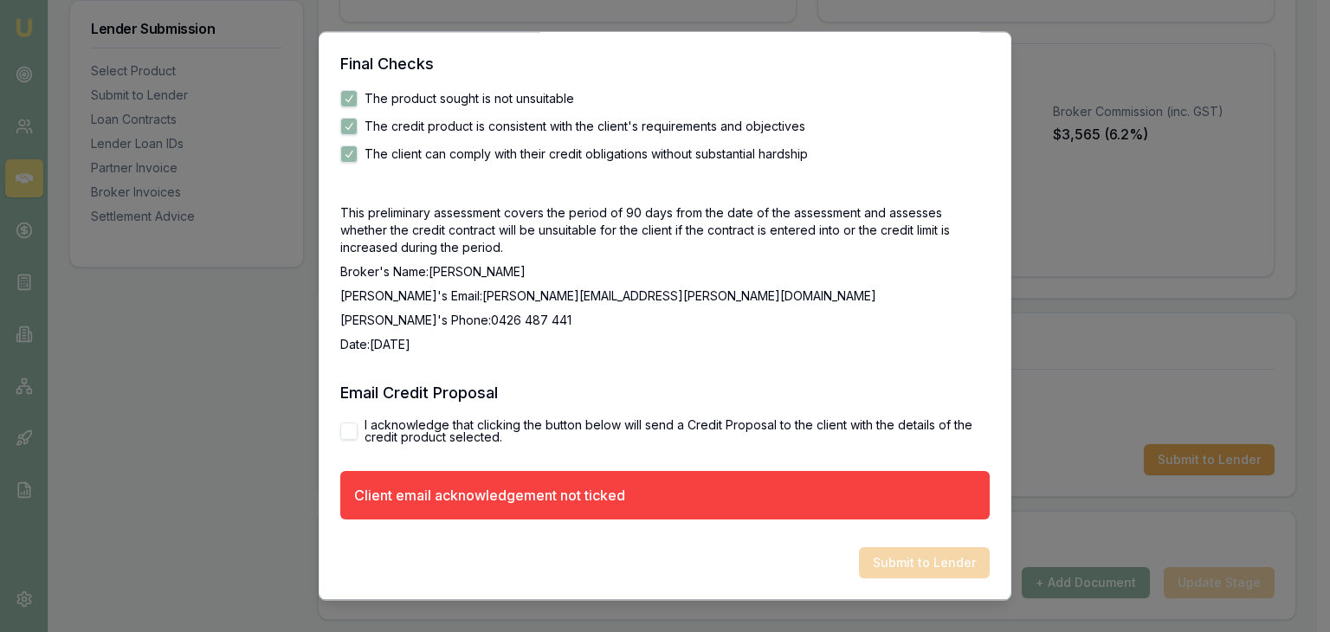
click at [350, 427] on button "I acknowledge that clicking the button below will send a Credit Proposal to the…" at bounding box center [348, 432] width 17 height 17
checkbox input "true"
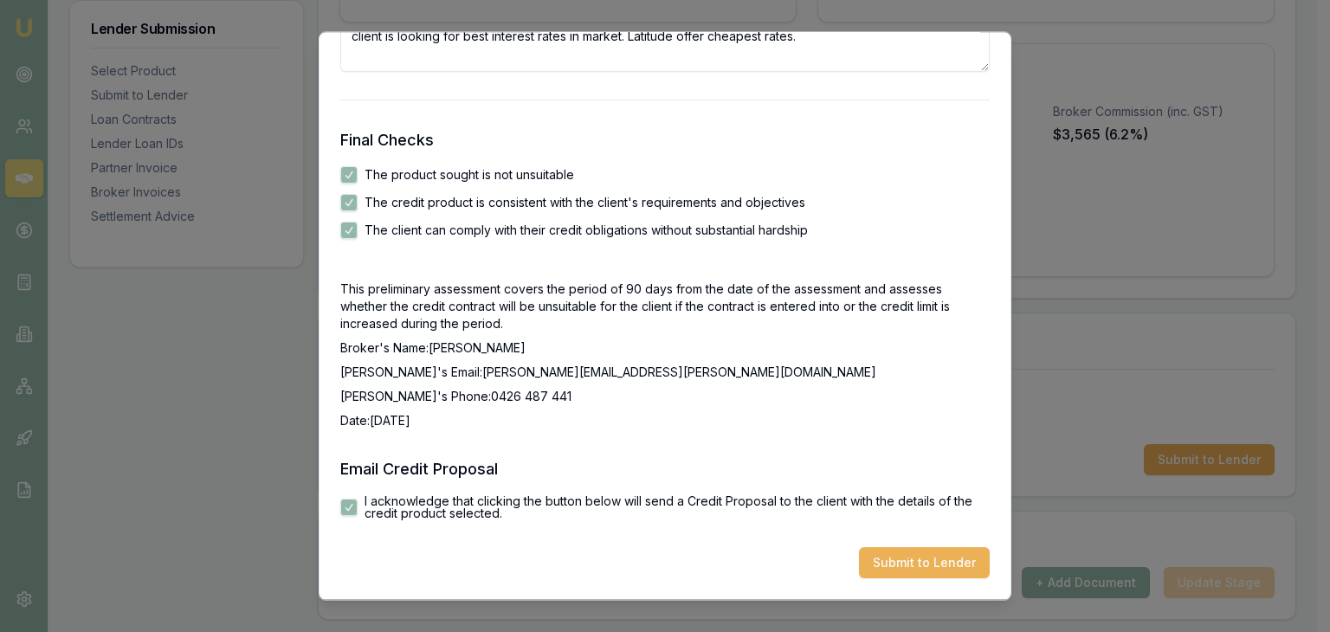
scroll to position [3018, 0]
click at [895, 561] on button "Submit to Lender" at bounding box center [924, 563] width 131 height 31
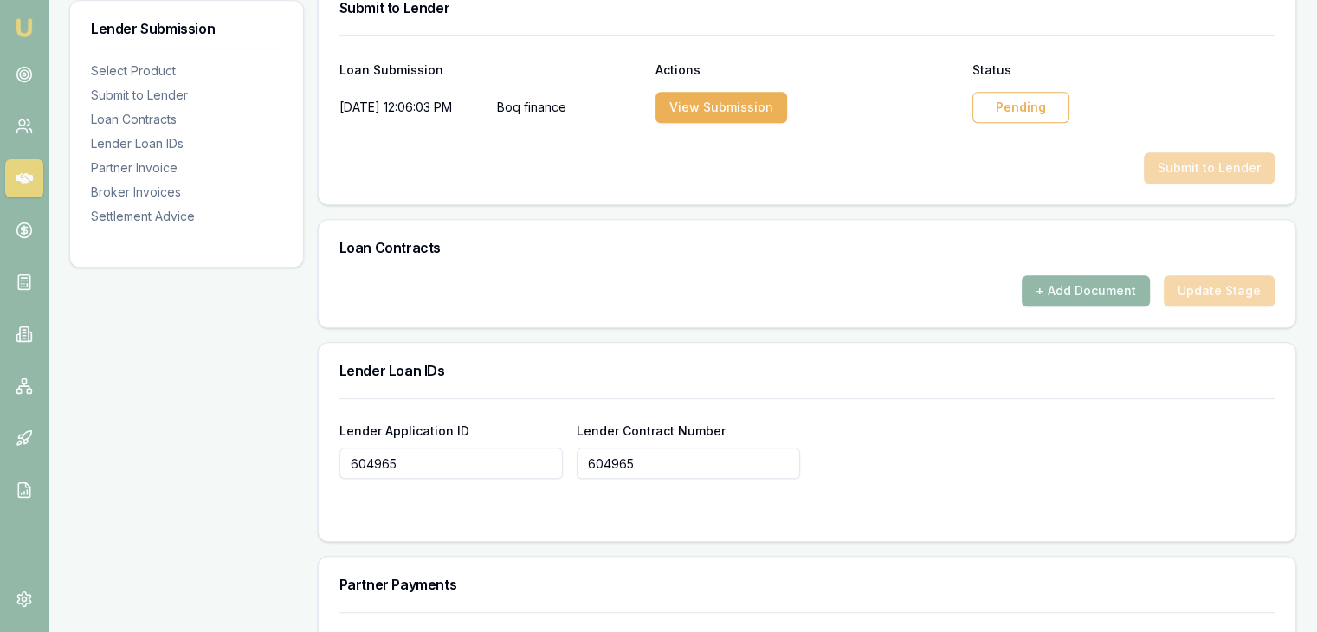
scroll to position [866, 0]
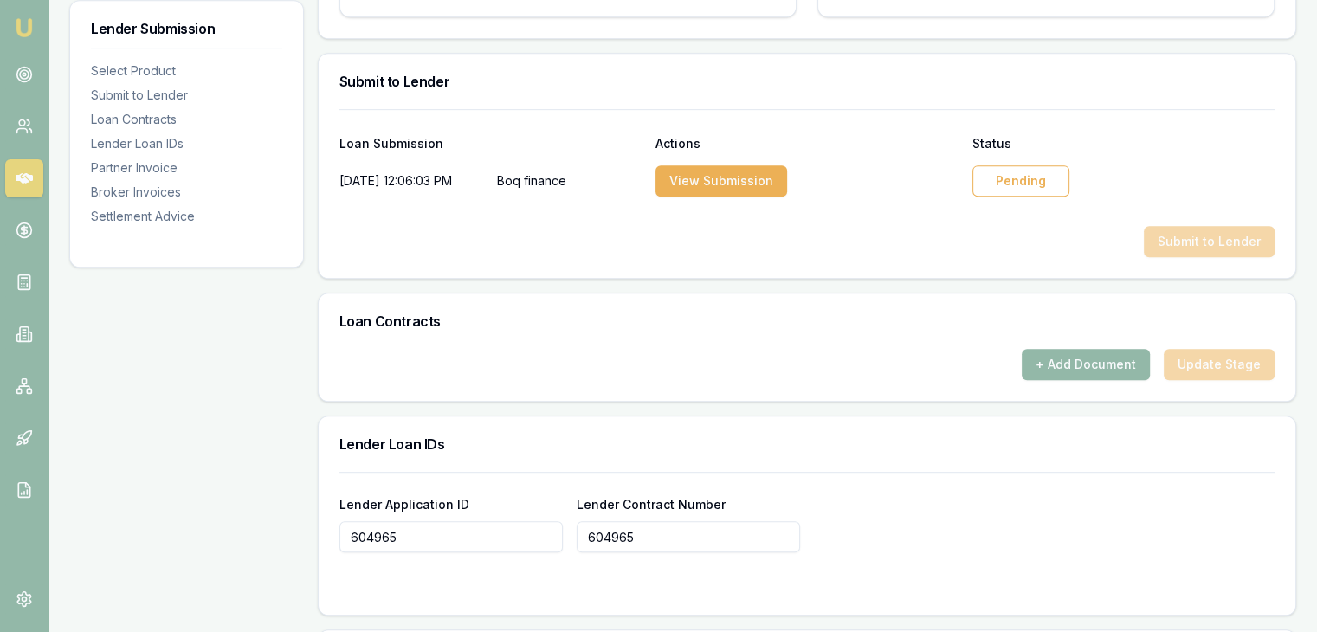
click at [1036, 165] on div "Pending" at bounding box center [1021, 180] width 97 height 31
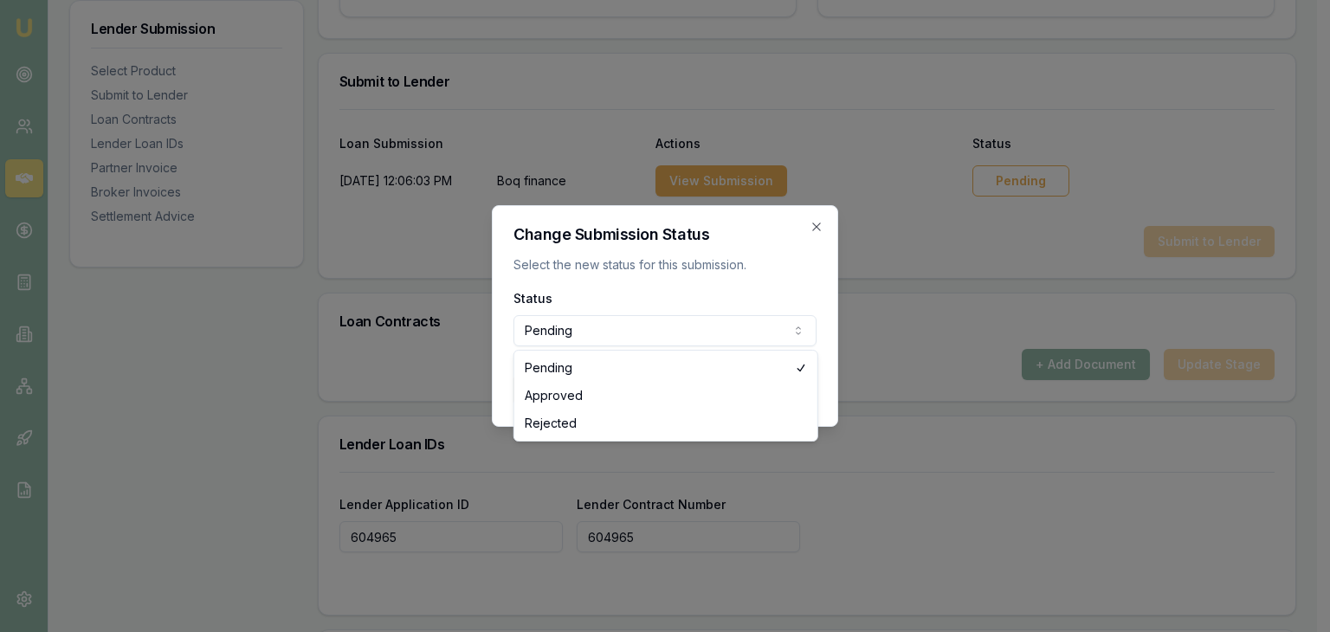
select select "APPROVED"
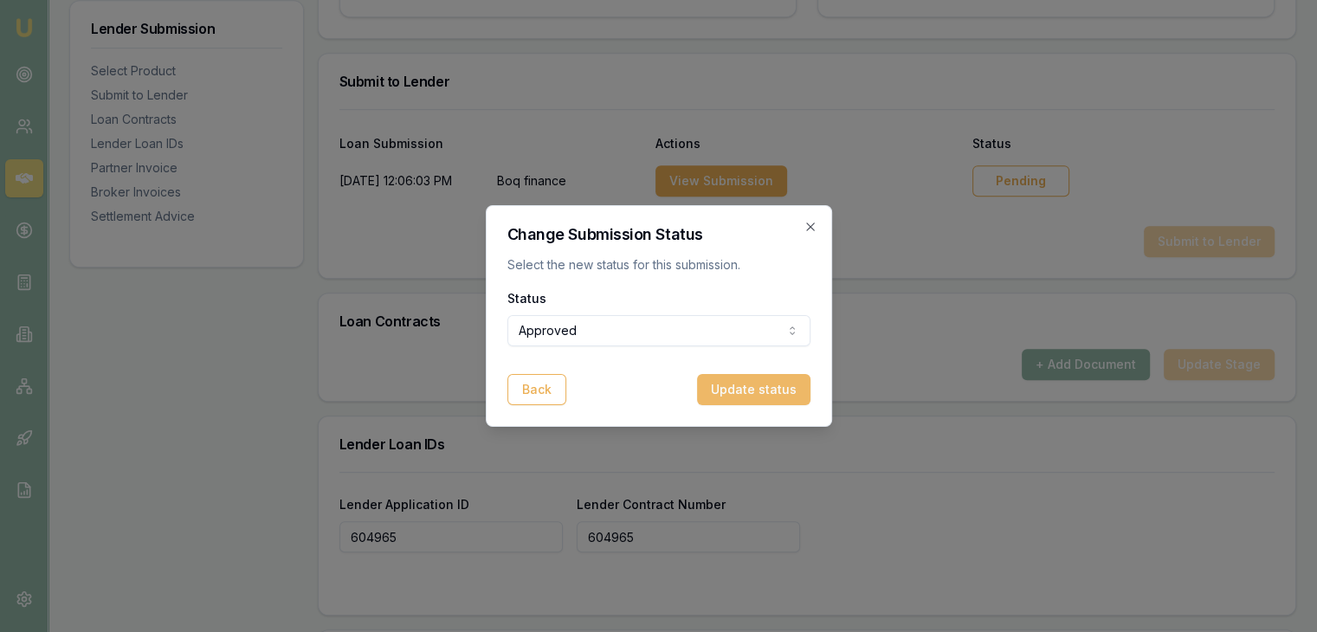
click at [749, 394] on button "Update status" at bounding box center [753, 389] width 113 height 31
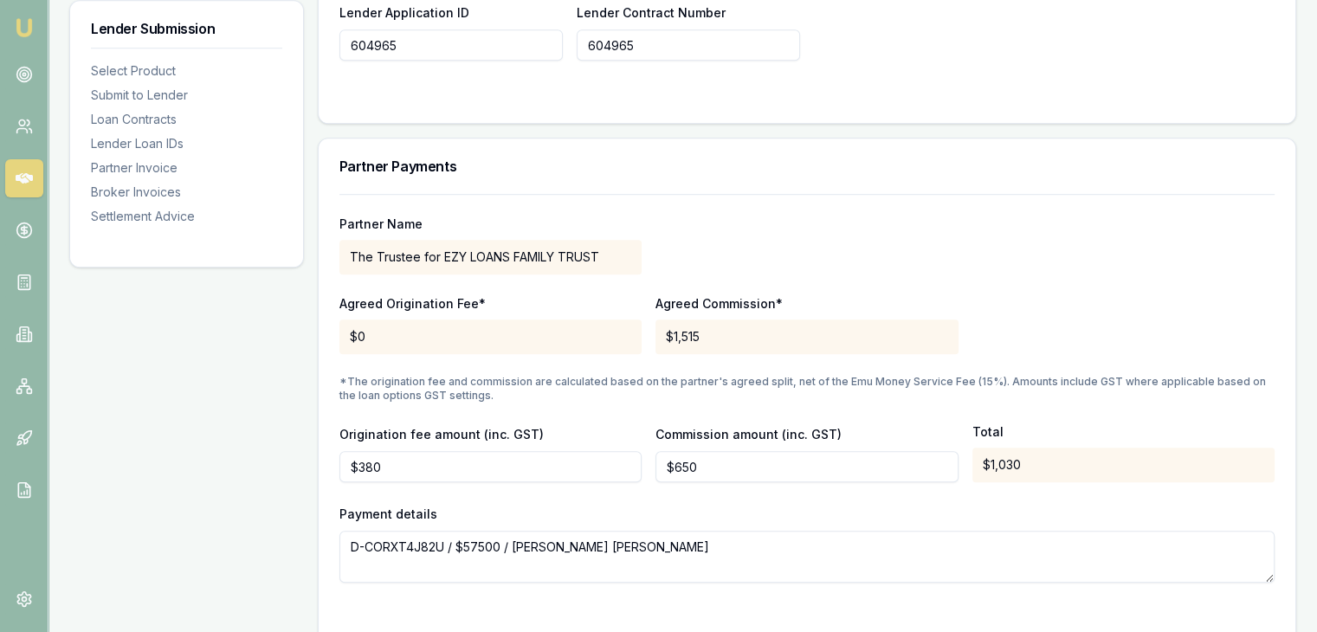
scroll to position [1386, 0]
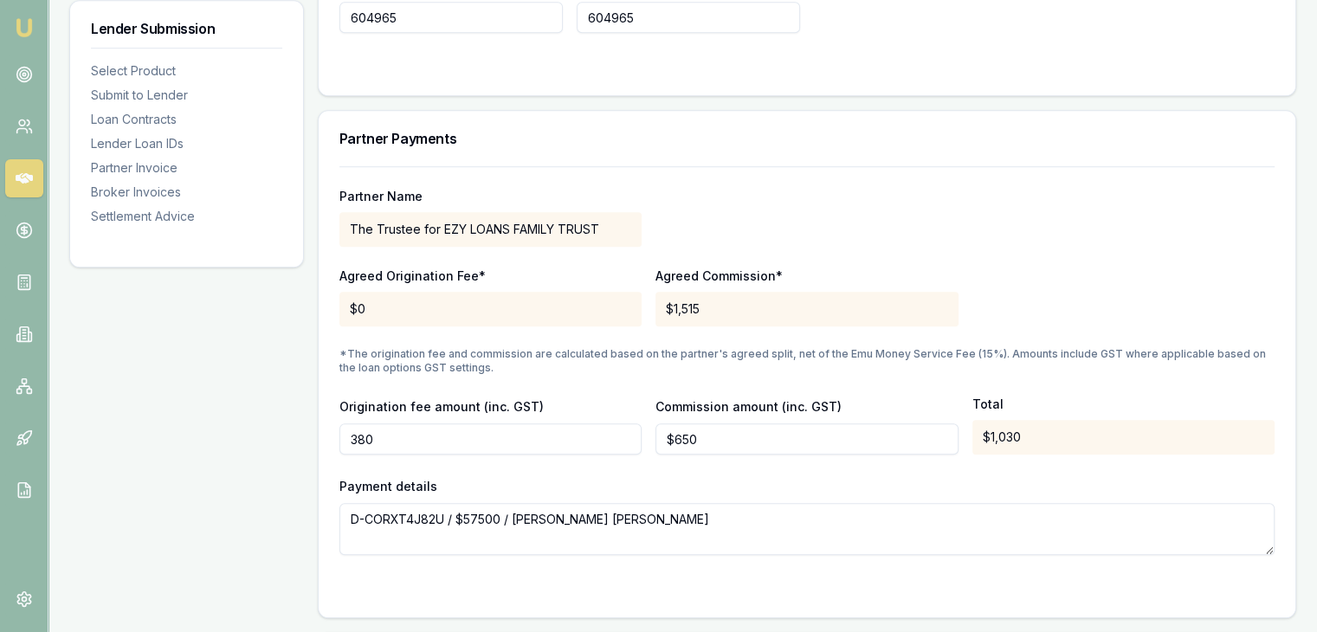
click at [592, 424] on input "380" at bounding box center [491, 439] width 302 height 31
type input "$380"
click at [798, 424] on input "650" at bounding box center [807, 439] width 302 height 31
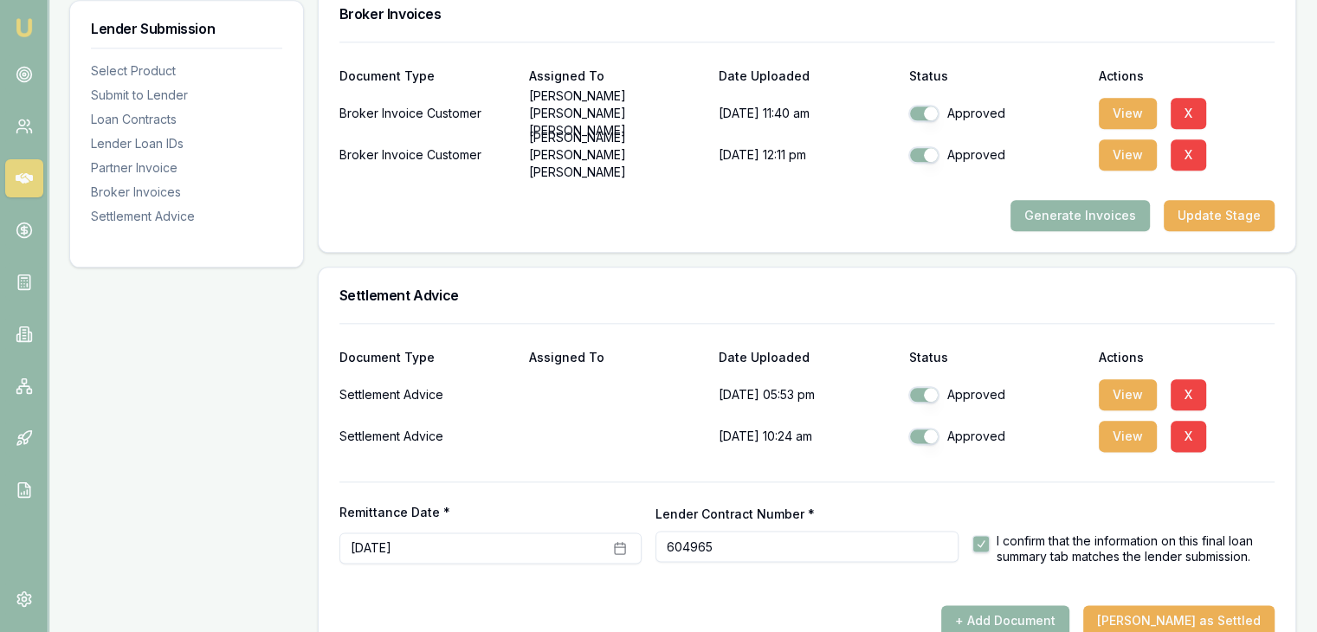
scroll to position [2034, 0]
type input "$650"
click at [1209, 605] on button "Mark Deal as Settled" at bounding box center [1179, 620] width 191 height 31
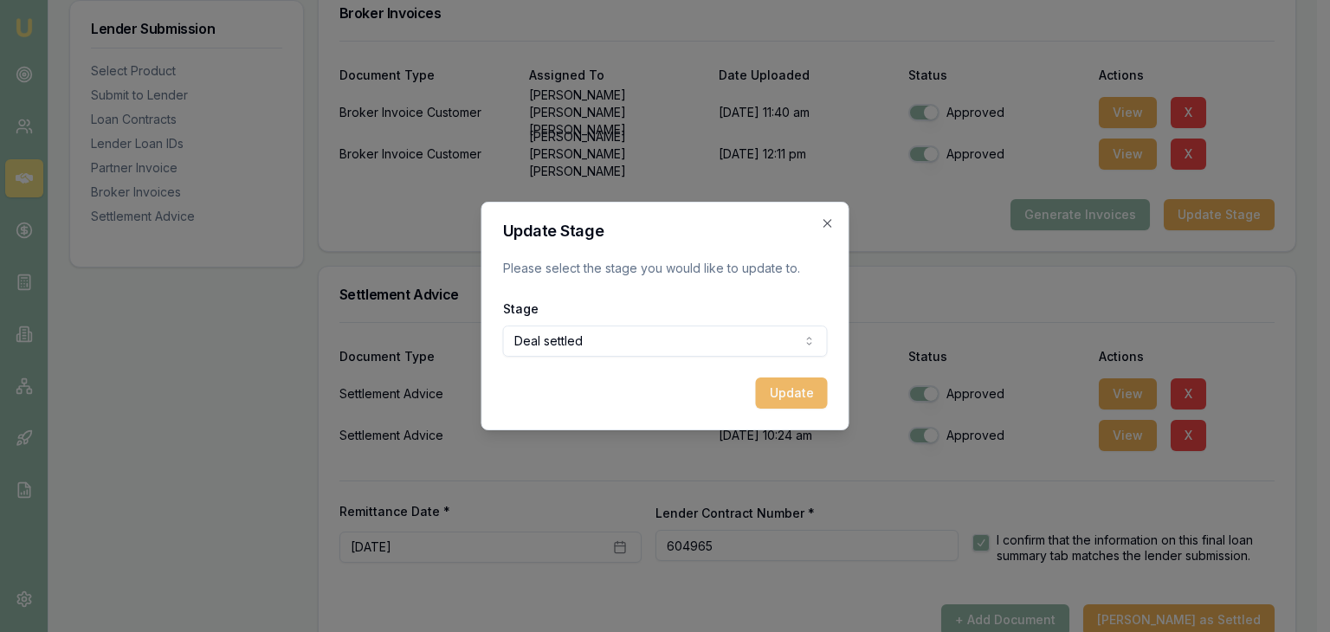
click at [788, 406] on button "Update" at bounding box center [792, 393] width 72 height 31
checkbox input "false"
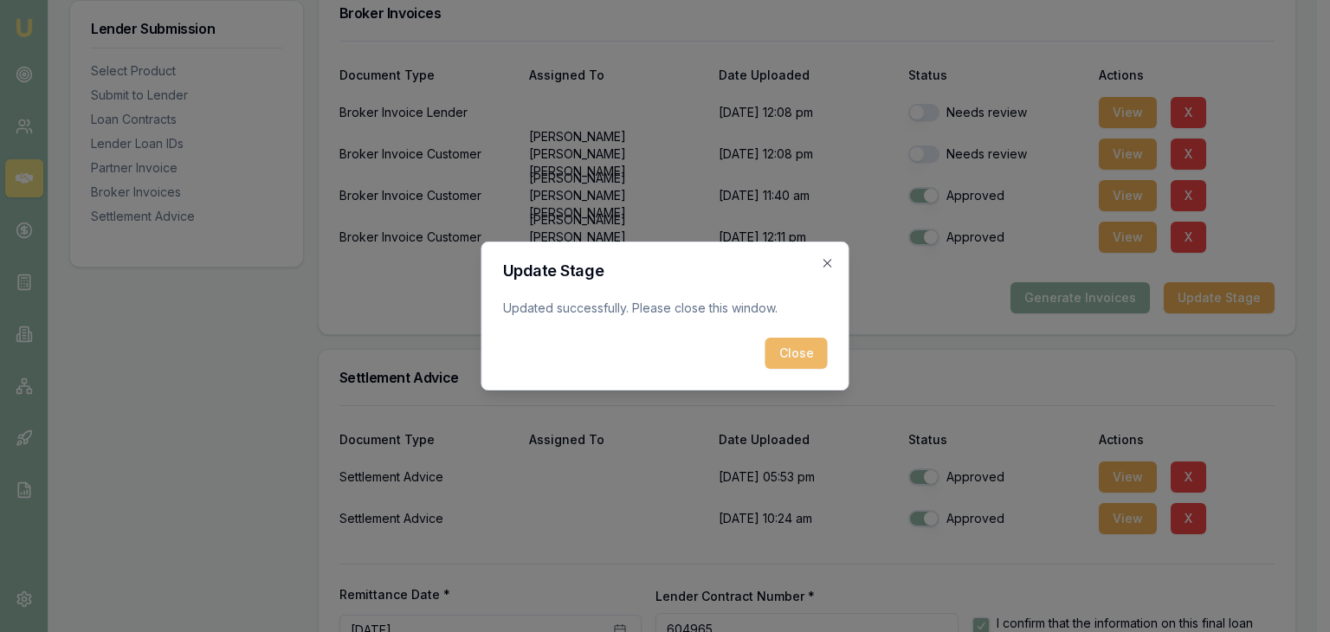
click at [792, 359] on button "Close" at bounding box center [797, 353] width 62 height 31
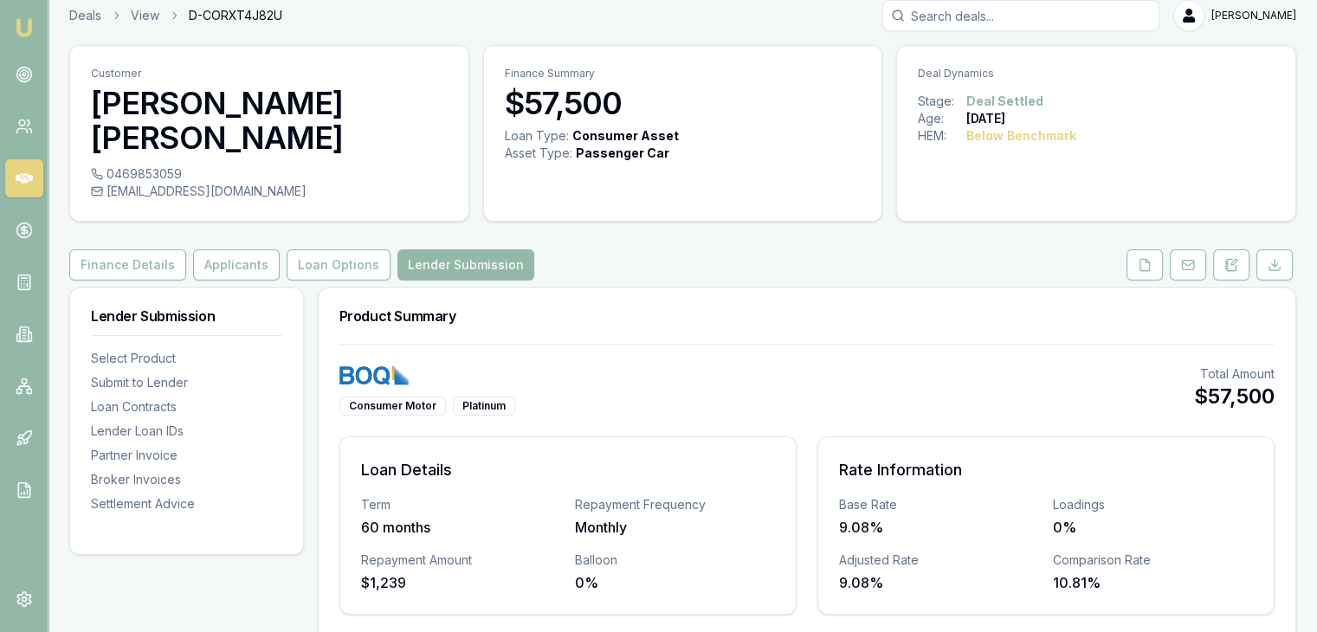
scroll to position [0, 0]
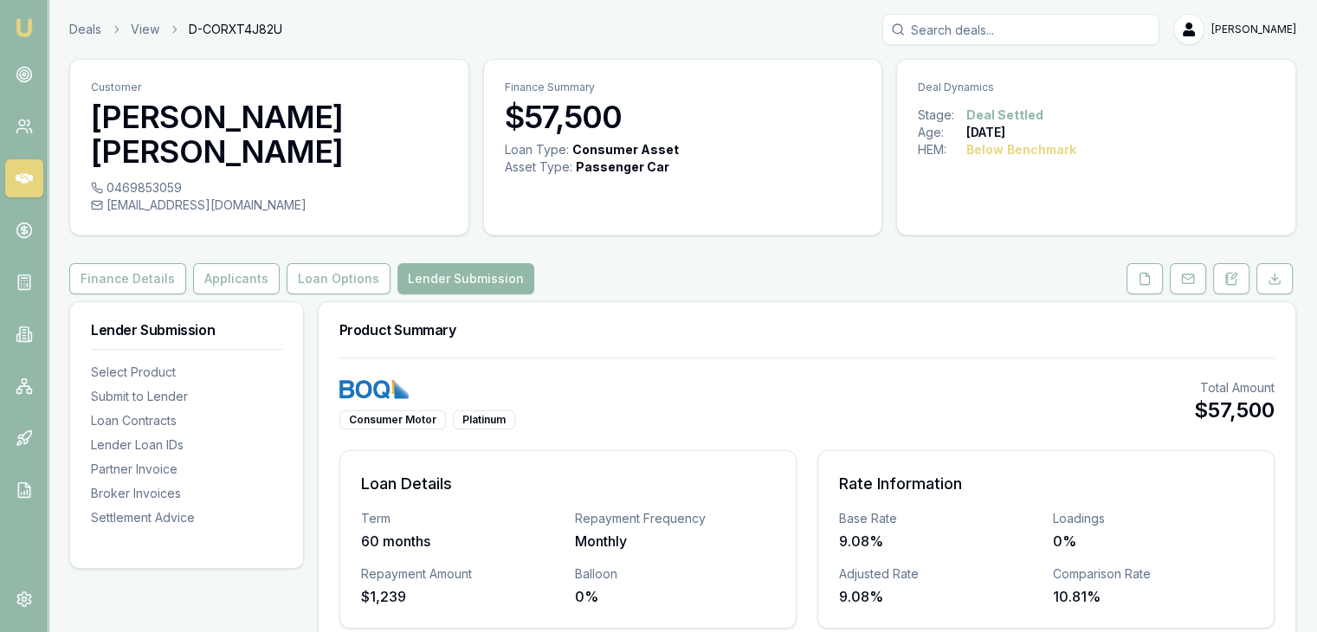
click at [15, 24] on img at bounding box center [24, 27] width 21 height 21
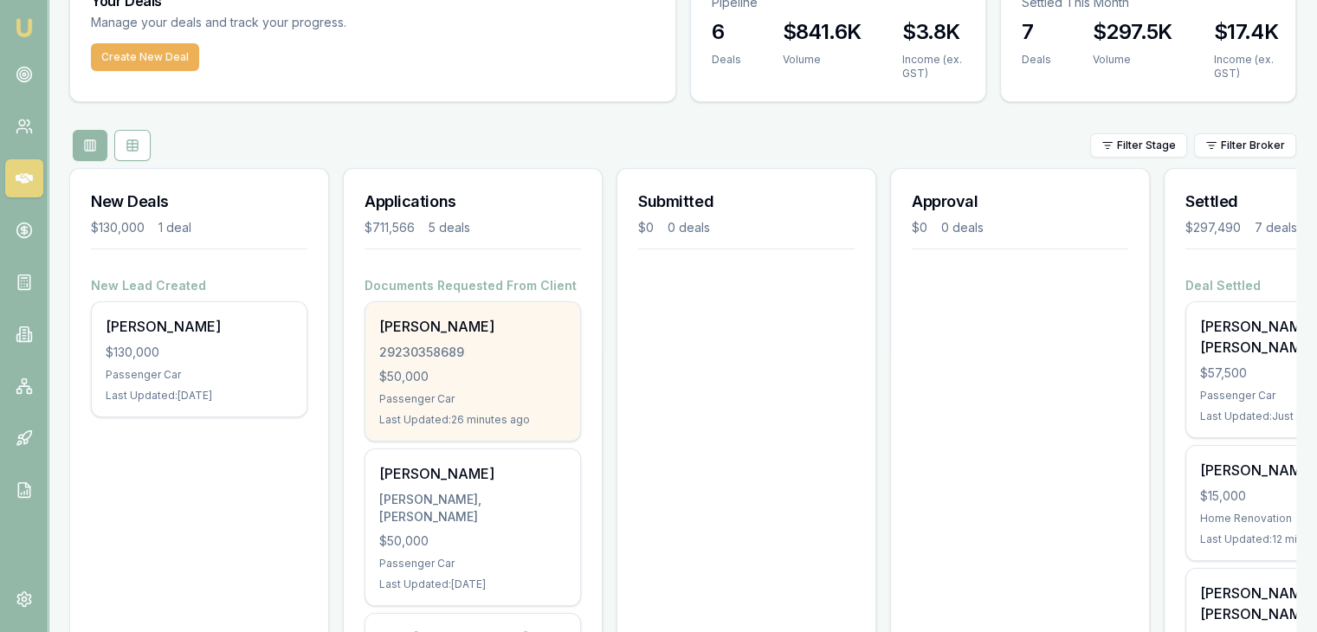
scroll to position [260, 0]
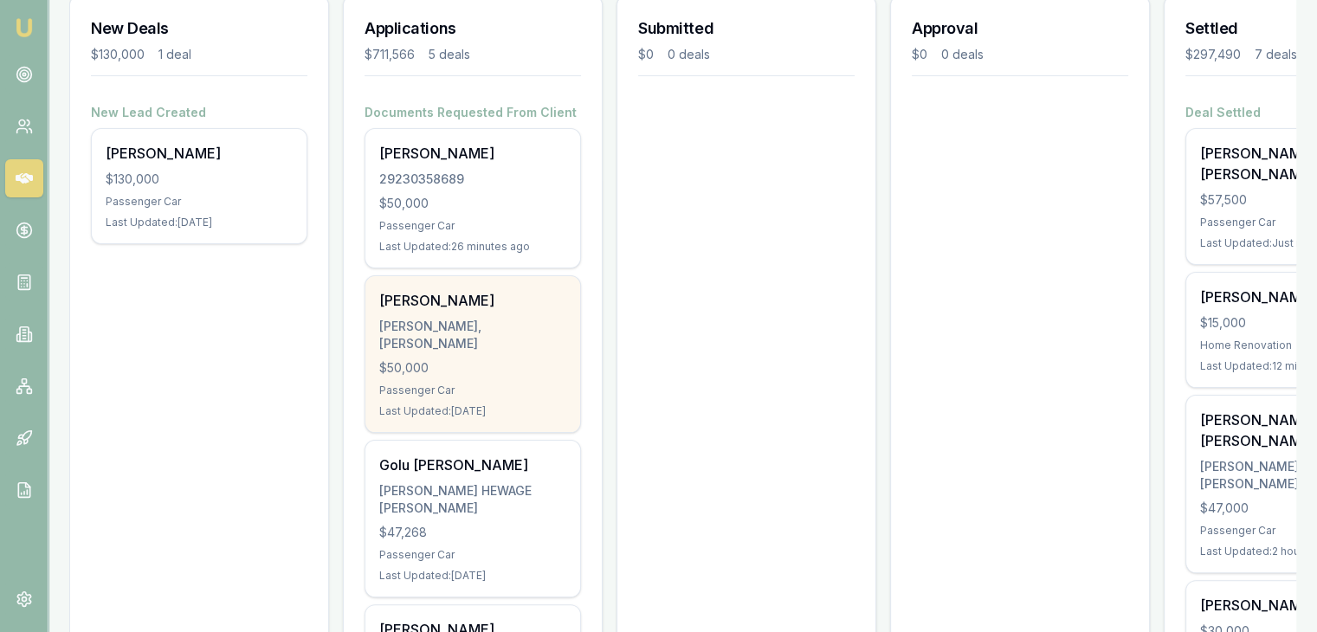
click at [443, 365] on div "Rutwa Modi MODI, RUTWA VIPULKUMAR $50,000 Passenger Car Last Updated: 2 days ago" at bounding box center [473, 354] width 215 height 156
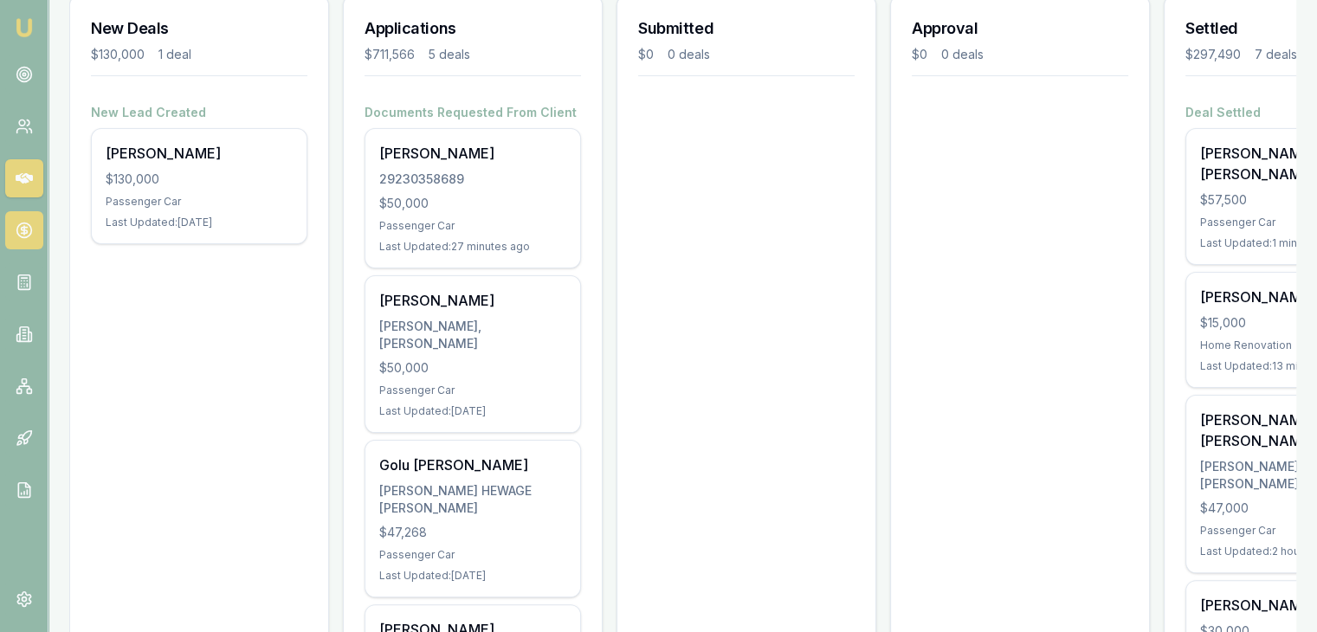
click at [16, 237] on icon at bounding box center [24, 230] width 17 height 17
click at [11, 292] on link at bounding box center [24, 282] width 38 height 38
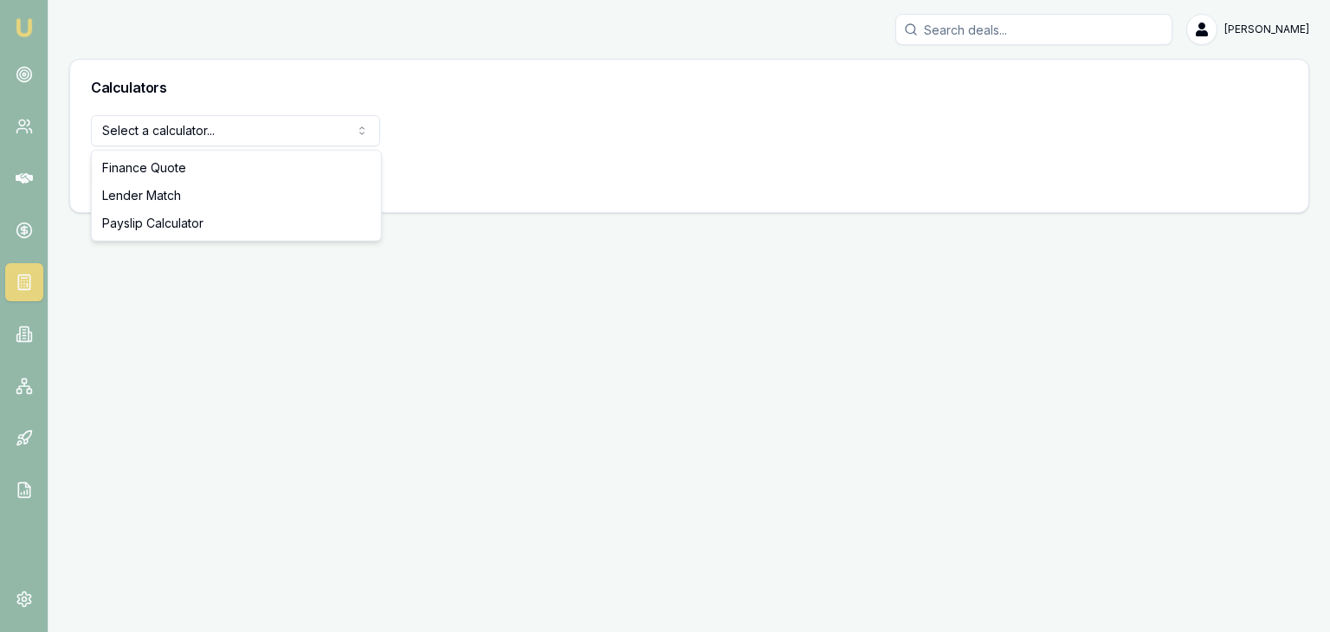
click at [122, 133] on html "Emu Broker Pinkesh Patel Toggle Menu Calculators Select a calculator... Finance…" at bounding box center [665, 316] width 1330 height 632
select select "payslip-calculator"
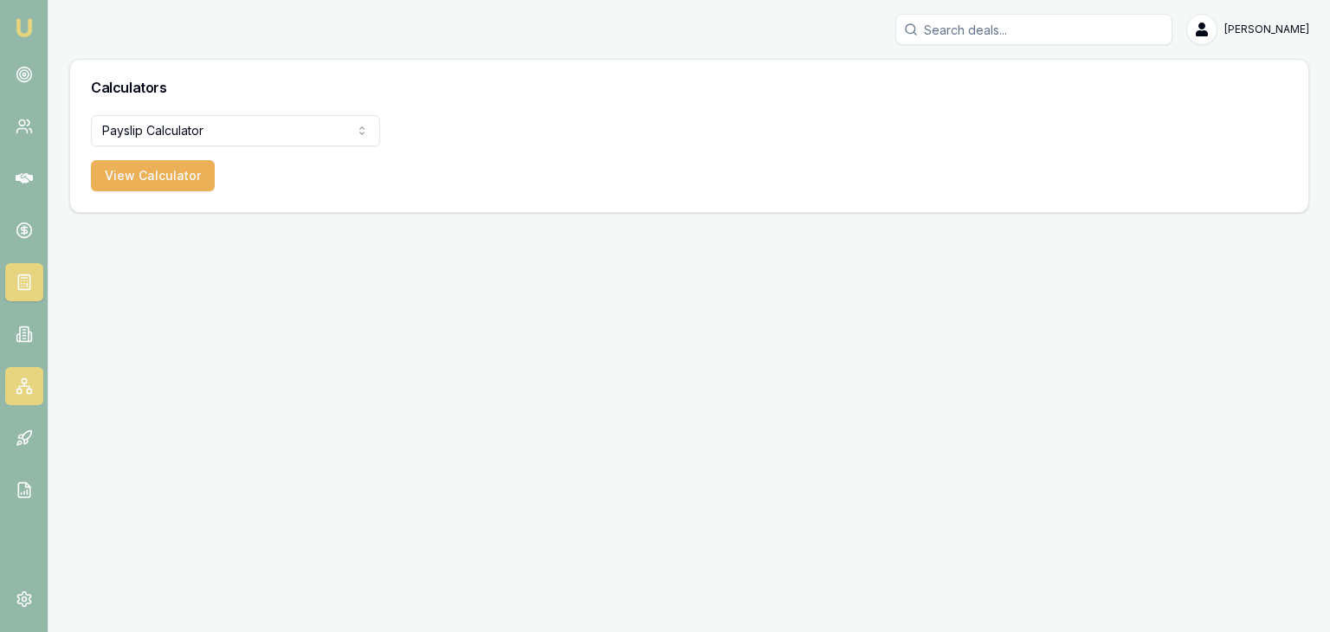
click at [17, 387] on icon at bounding box center [24, 386] width 17 height 17
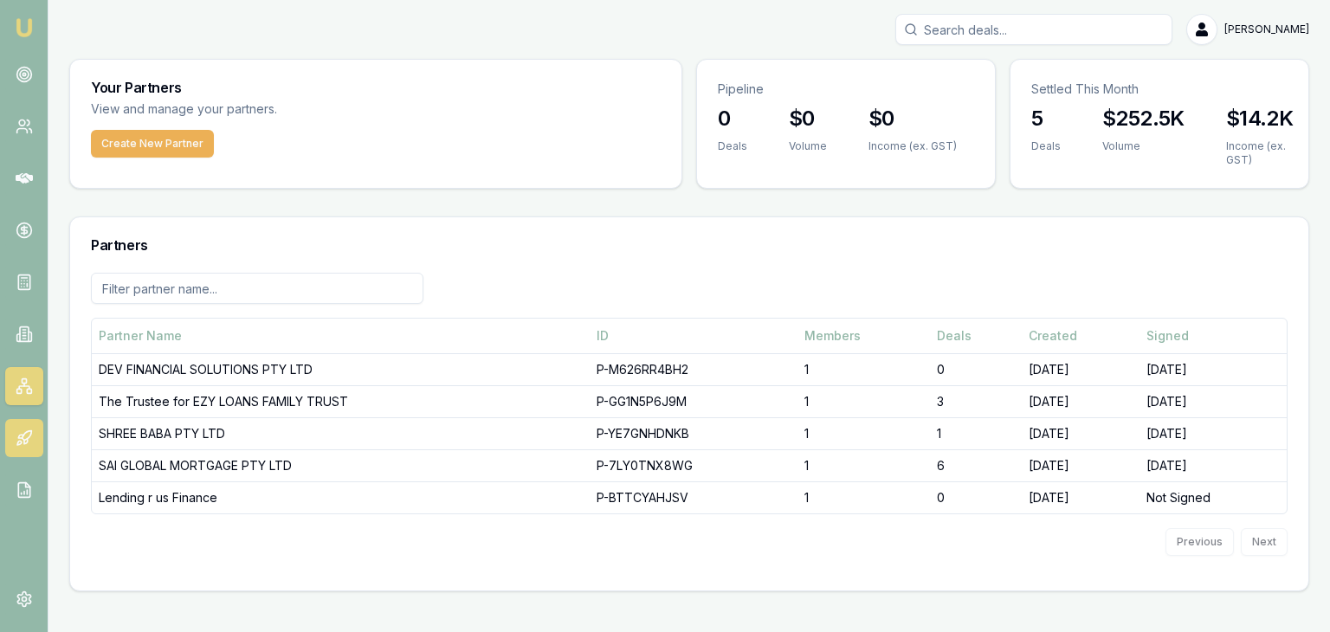
click at [36, 420] on link at bounding box center [24, 438] width 38 height 38
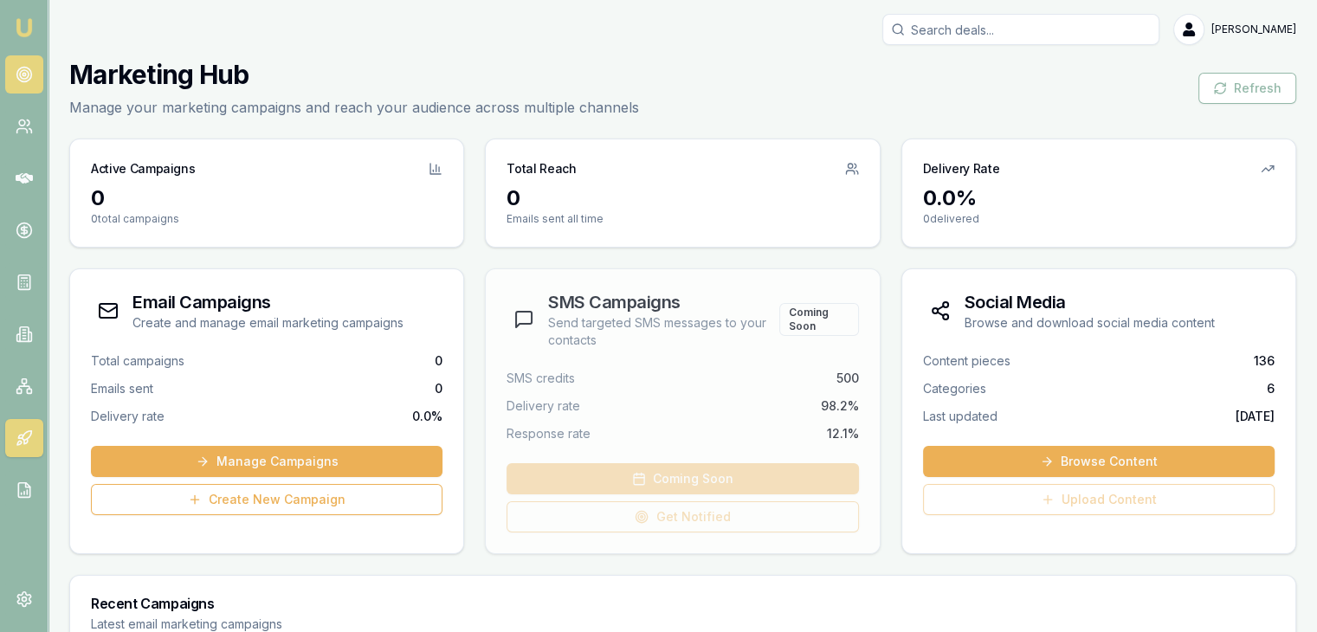
click at [14, 75] on link at bounding box center [24, 74] width 38 height 38
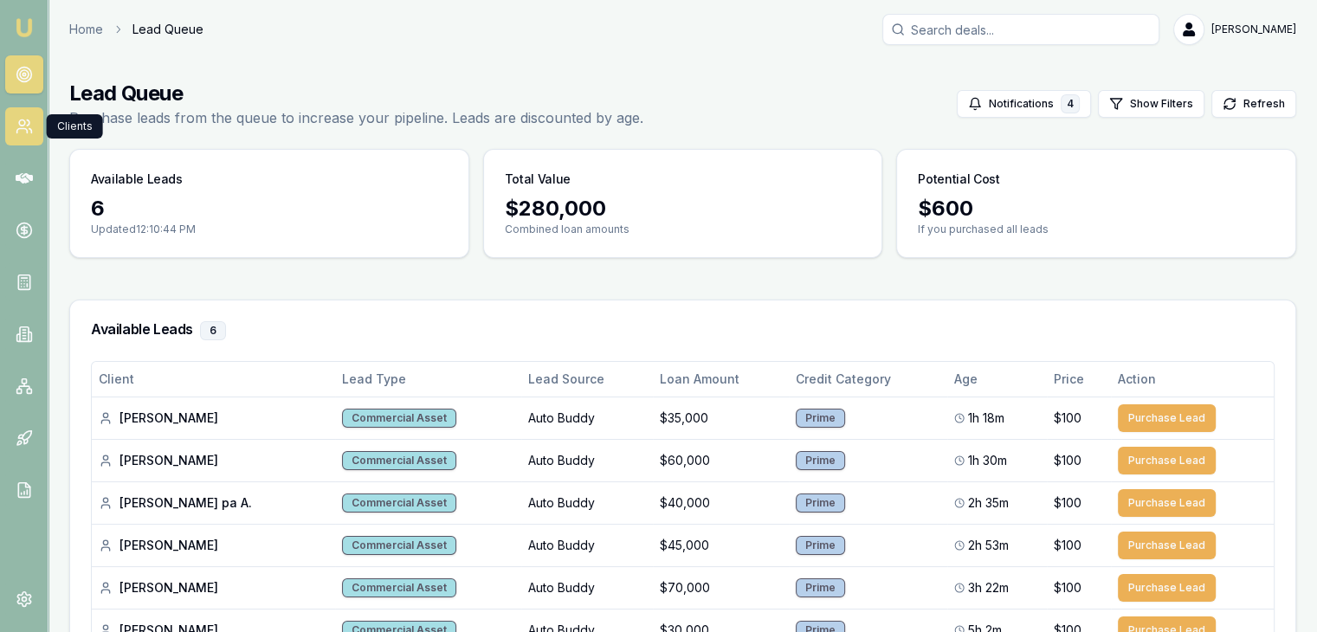
click at [29, 129] on icon at bounding box center [24, 126] width 17 height 17
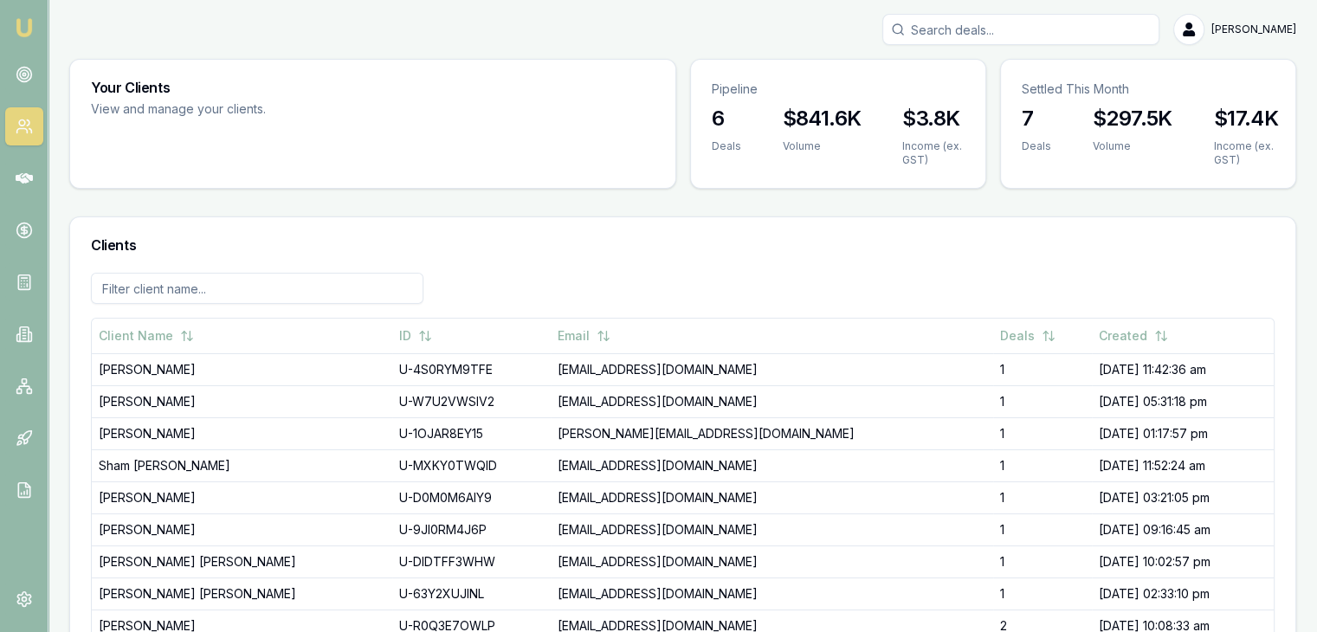
click at [24, 31] on img at bounding box center [24, 27] width 21 height 21
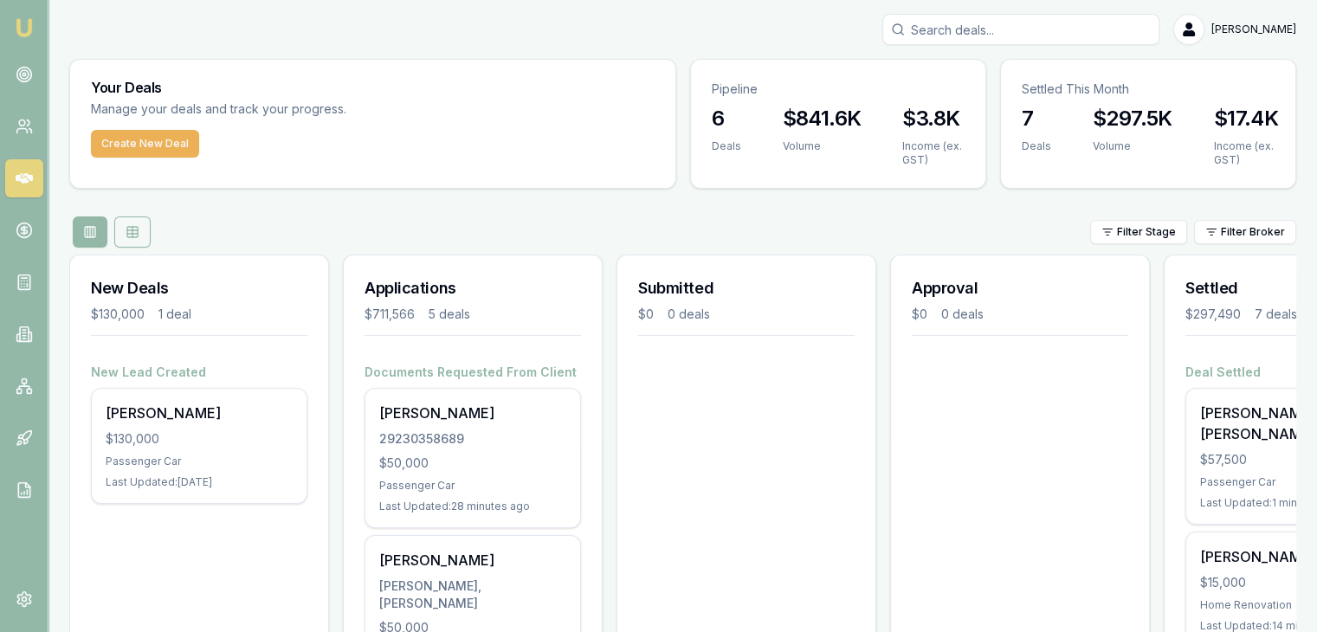
click at [120, 238] on button at bounding box center [132, 232] width 36 height 31
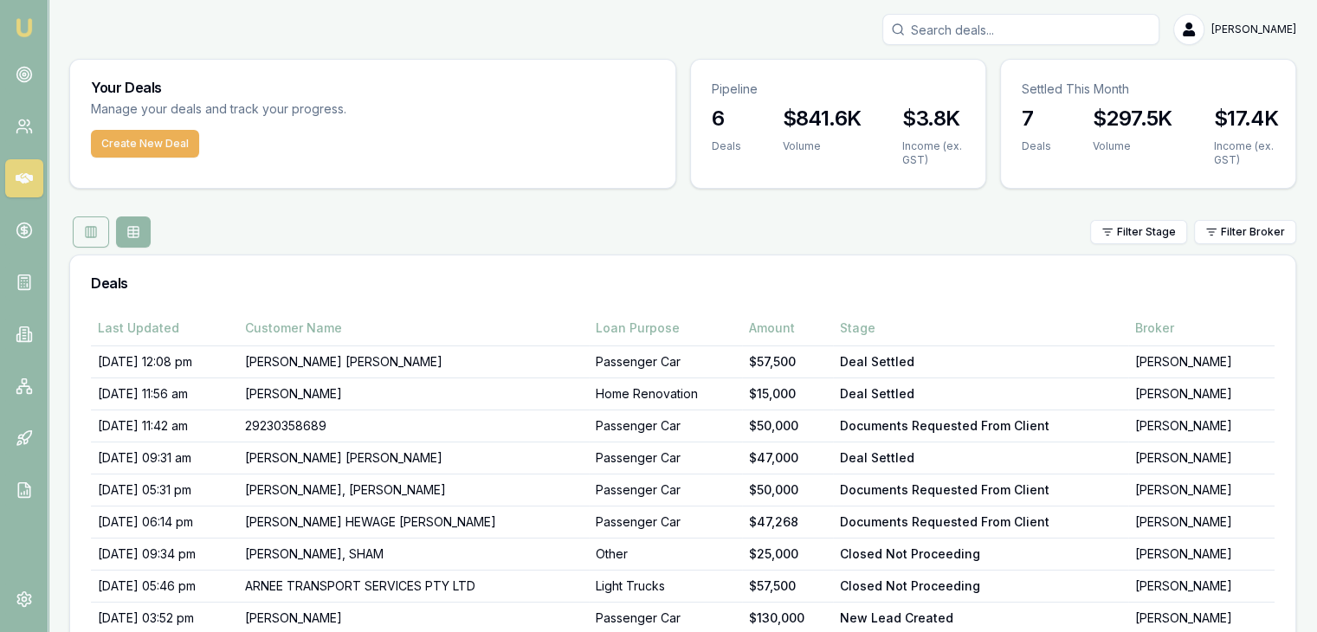
click at [96, 238] on icon at bounding box center [91, 232] width 14 height 14
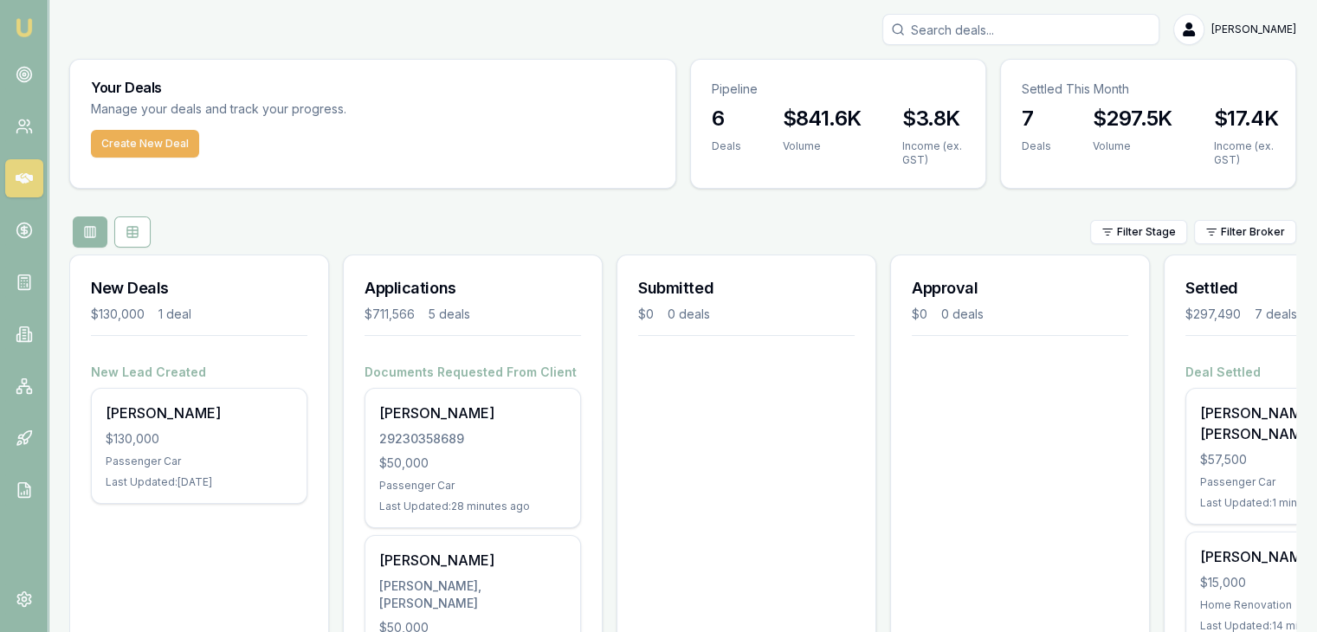
click at [1188, 122] on div "$297.5K Volume" at bounding box center [1132, 139] width 121 height 69
click at [1046, 32] on input "Search deals" at bounding box center [1021, 29] width 277 height 31
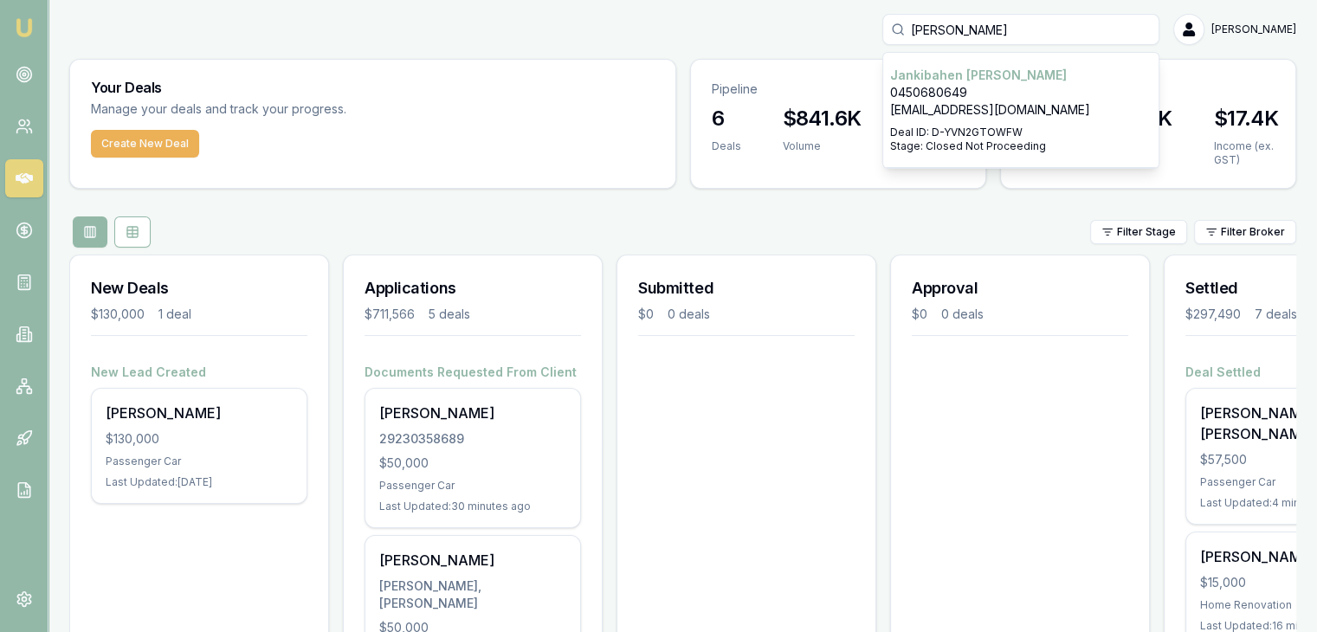
type input "janki"
click at [981, 117] on p "janki8485@gmail.com" at bounding box center [1021, 109] width 262 height 17
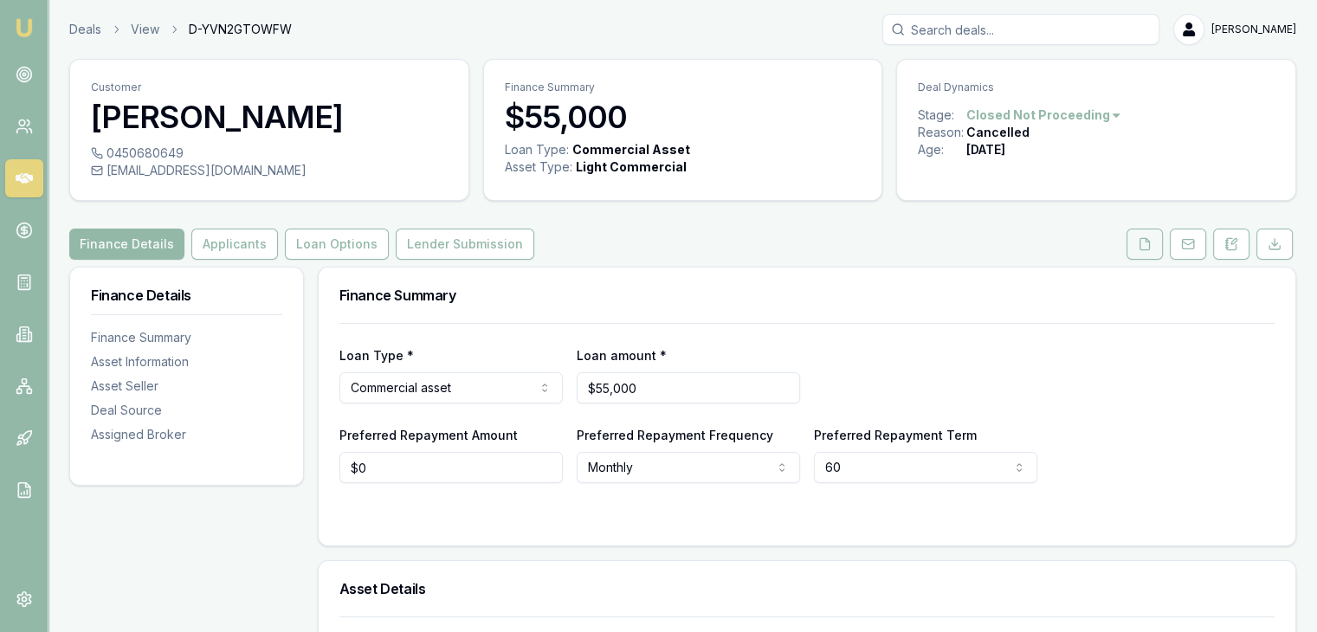
click at [1134, 248] on button at bounding box center [1145, 244] width 36 height 31
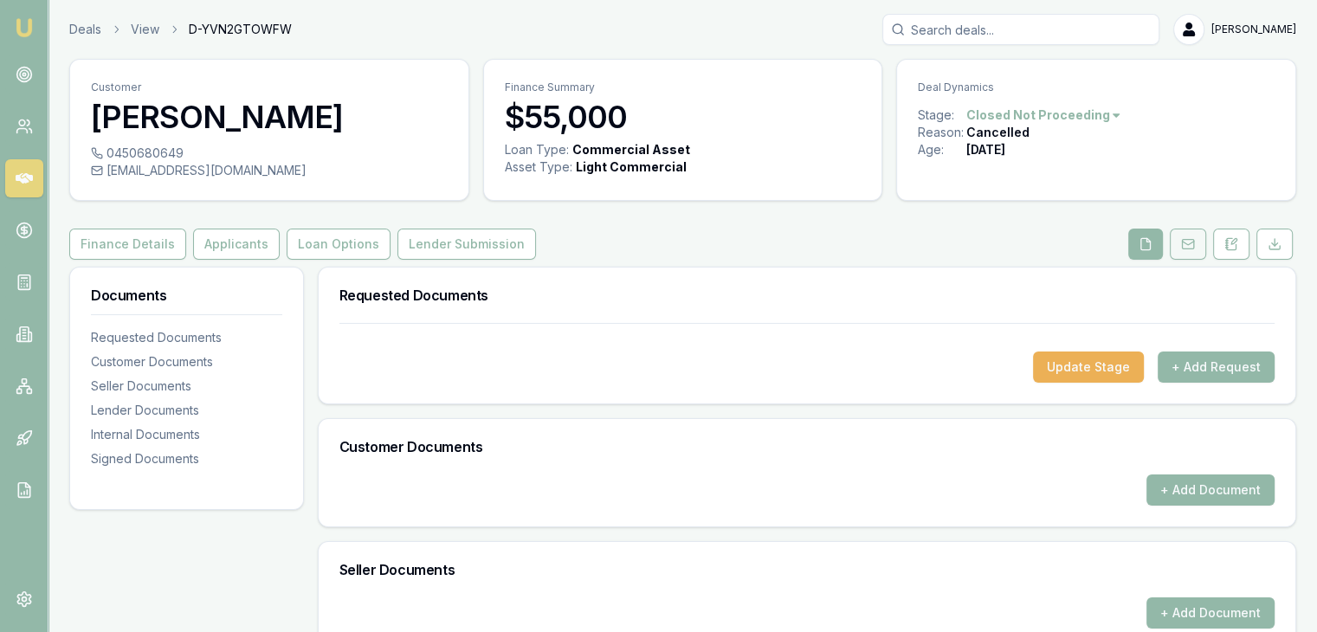
click at [1185, 249] on rect at bounding box center [1187, 245] width 11 height 10
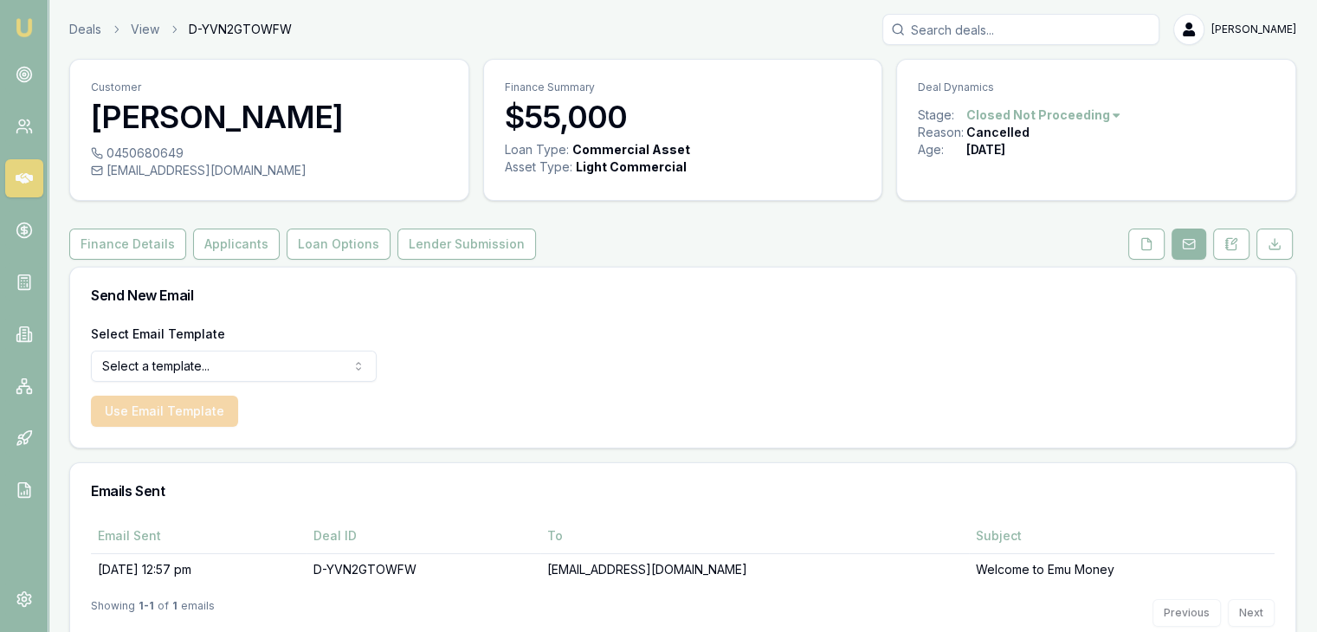
click at [1151, 242] on polyline at bounding box center [1149, 239] width 3 height 3
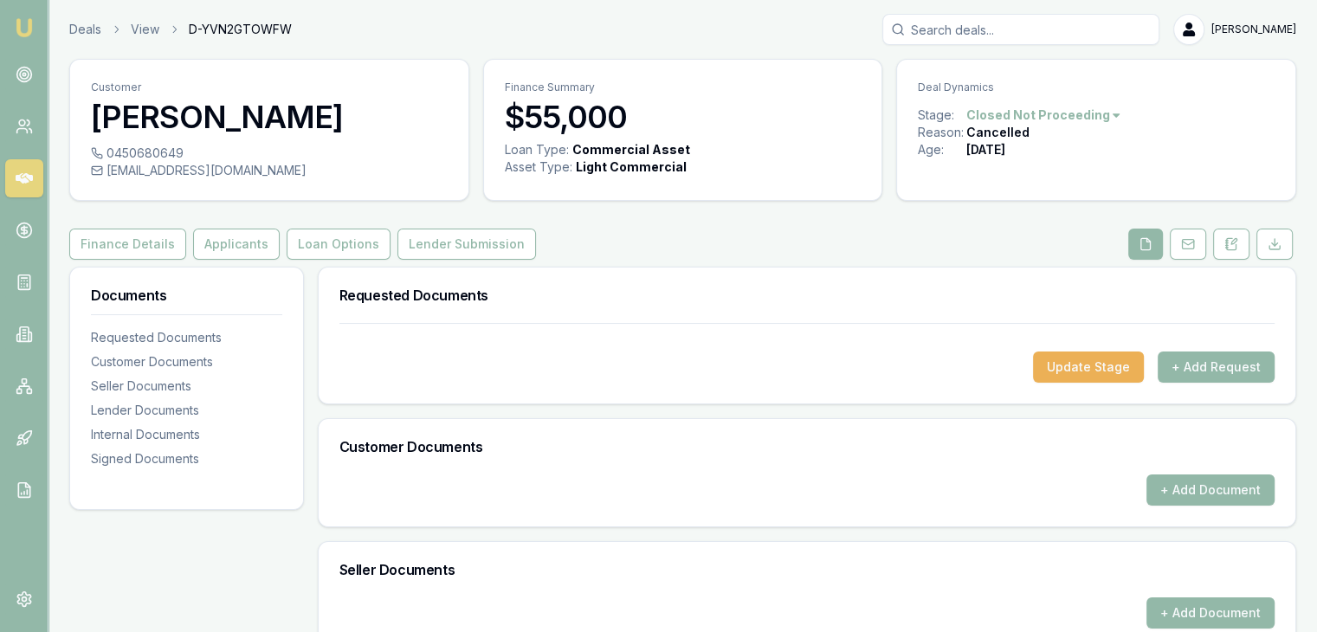
click at [21, 24] on img at bounding box center [24, 27] width 21 height 21
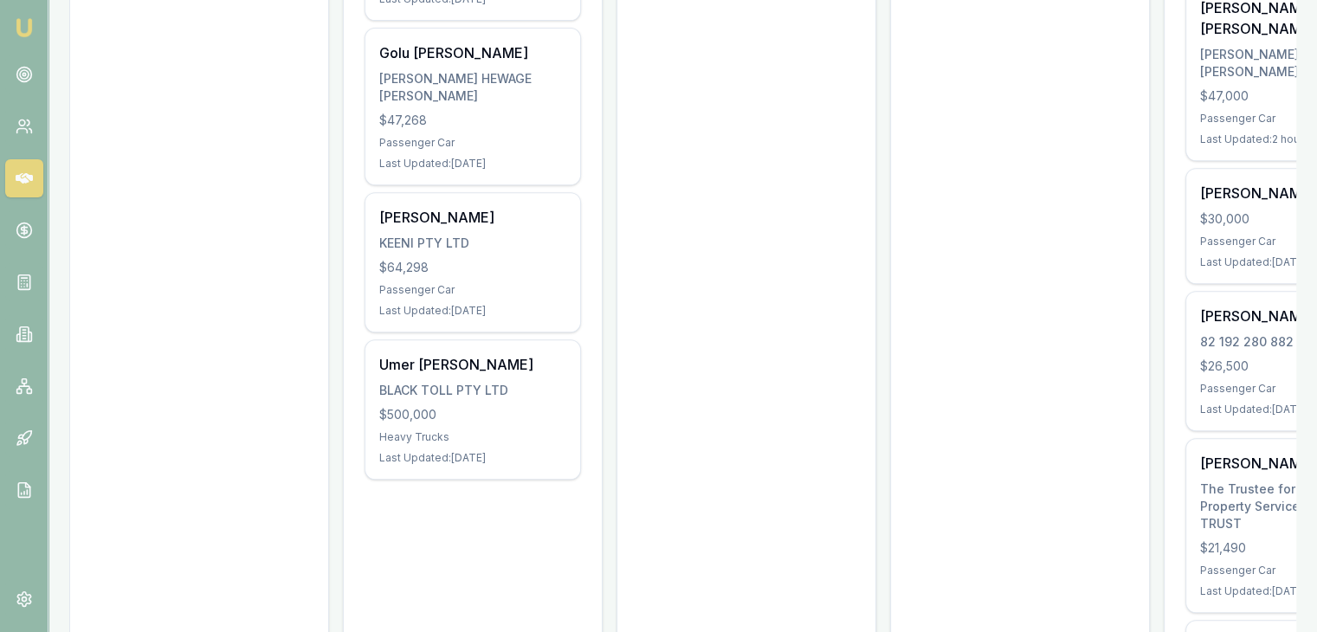
scroll to position [693, 0]
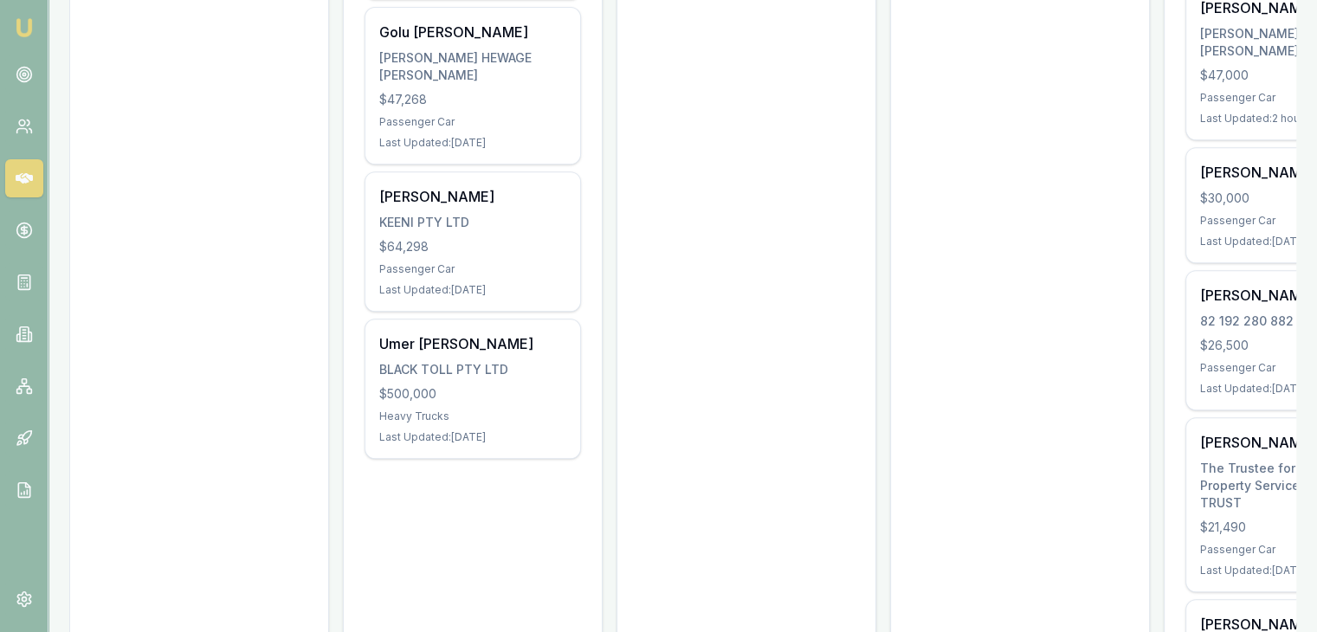
click at [332, 474] on div "New Deals $130,000 1 deal New Lead Created David Borrillo $130,000 Passenger Ca…" at bounding box center [682, 177] width 1227 height 1231
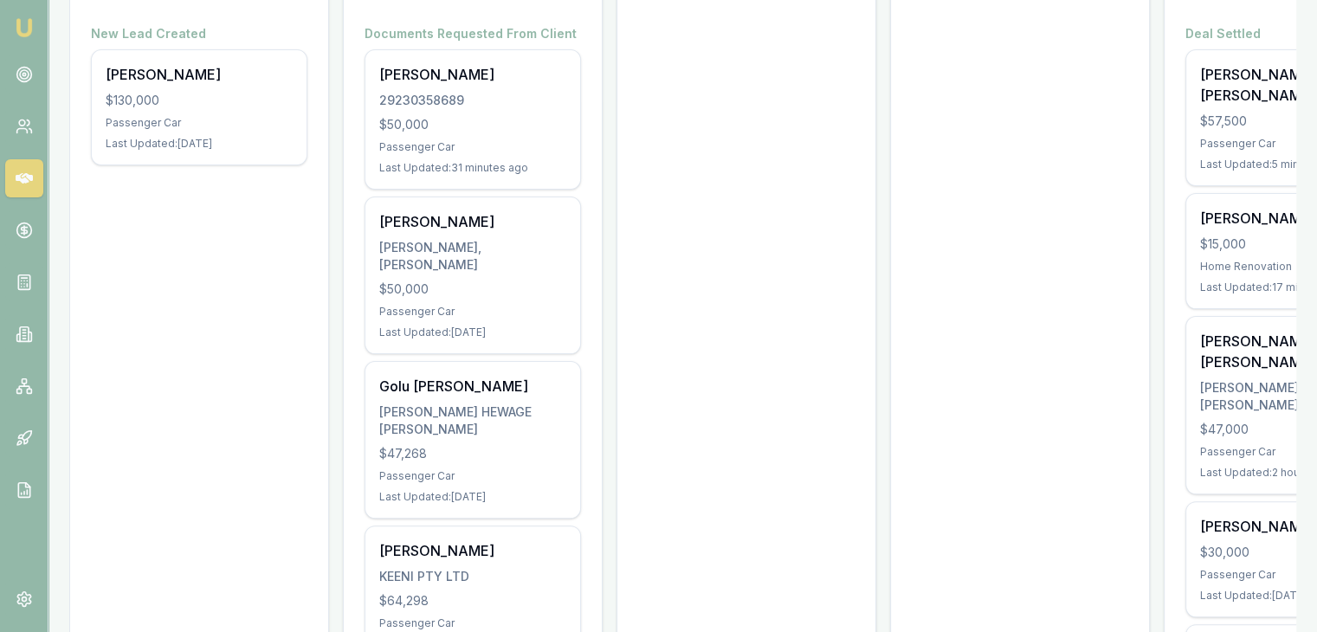
scroll to position [346, 0]
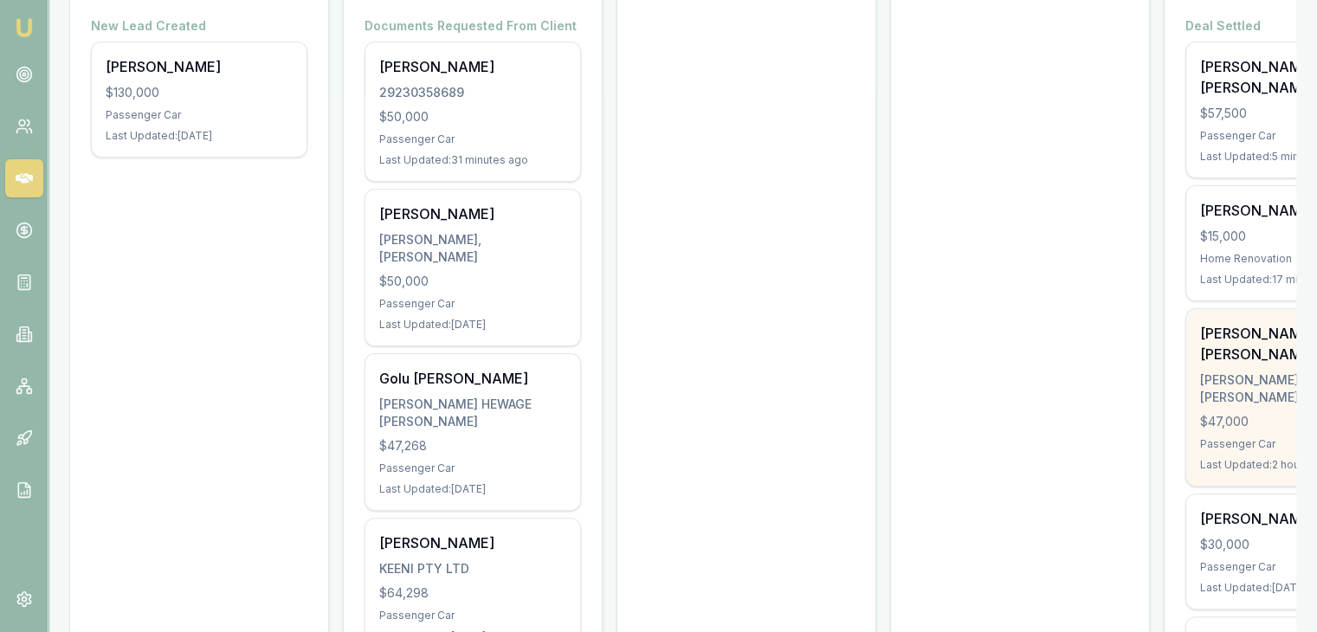
click at [1227, 429] on div "Kalpeshkumar Rameshbhai Patel PATEL, KALPESHKUMAR RAMESHBHAI $47,000 Passenger …" at bounding box center [1294, 397] width 215 height 177
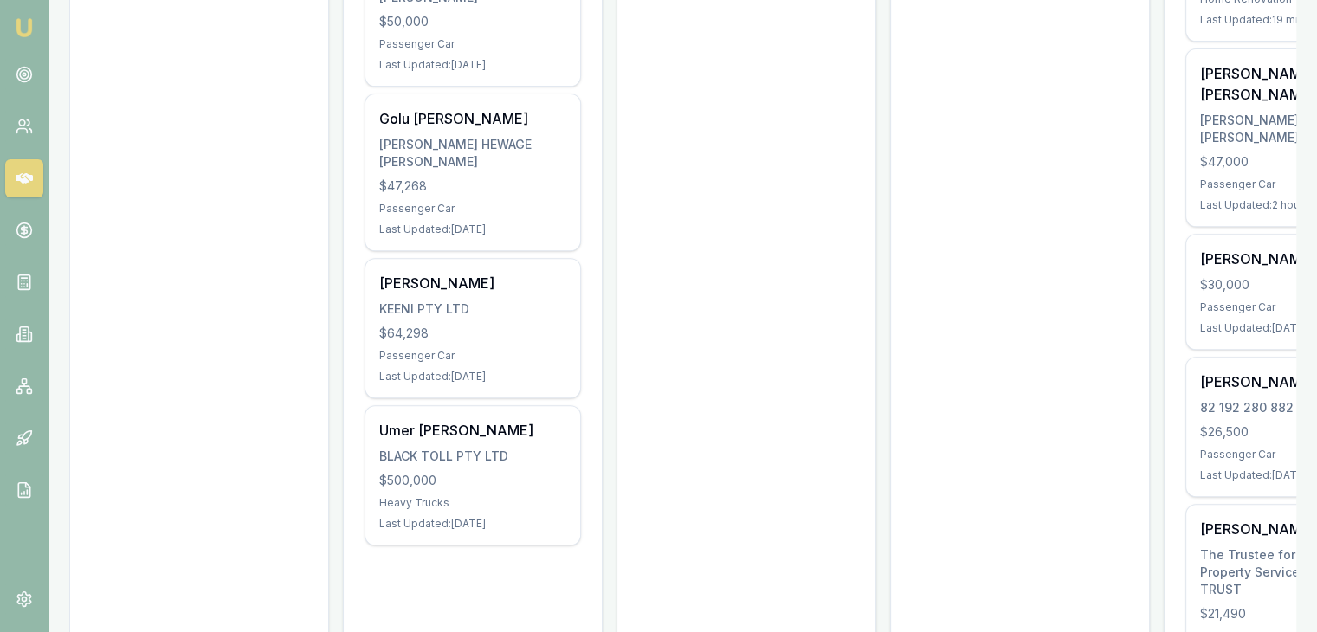
scroll to position [433, 0]
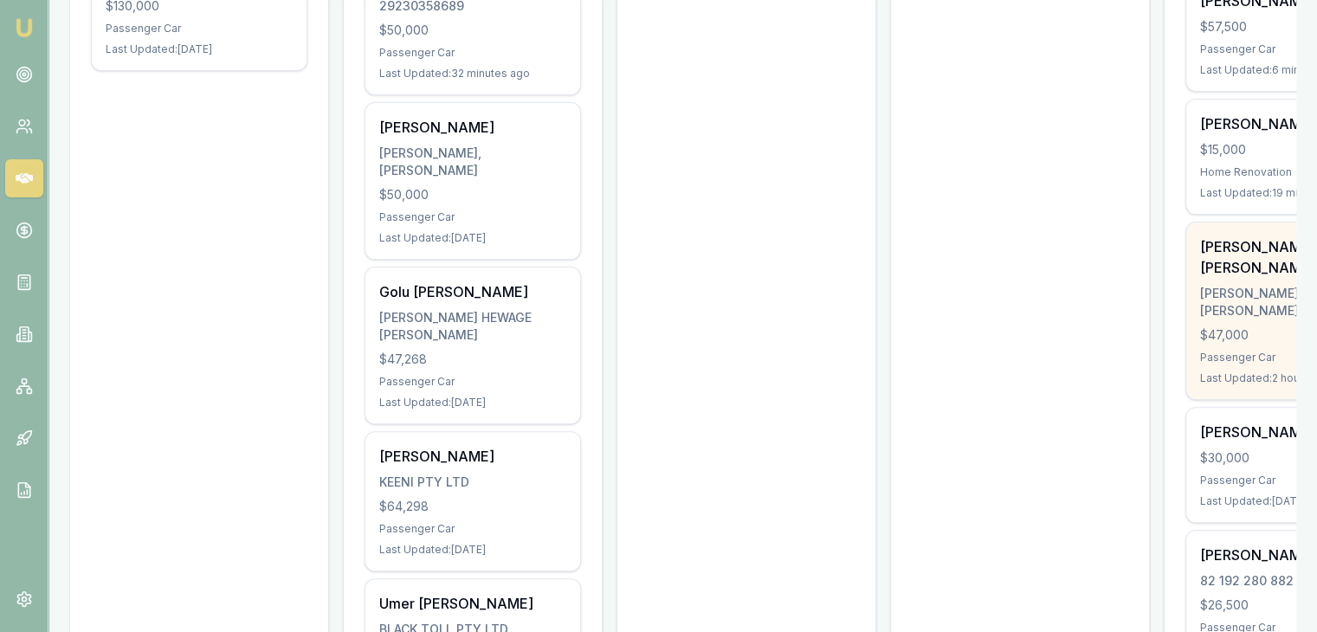
click at [1244, 372] on div "Last Updated: 2 hours ago" at bounding box center [1294, 379] width 187 height 14
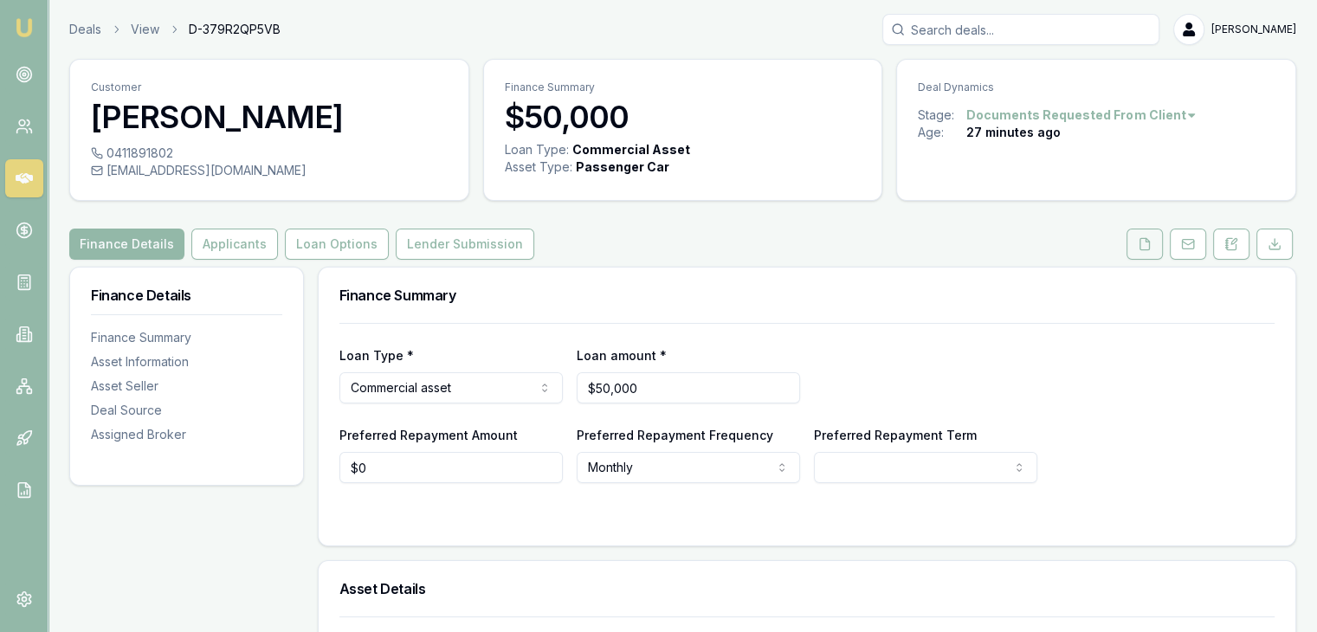
click at [1150, 233] on button at bounding box center [1145, 244] width 36 height 31
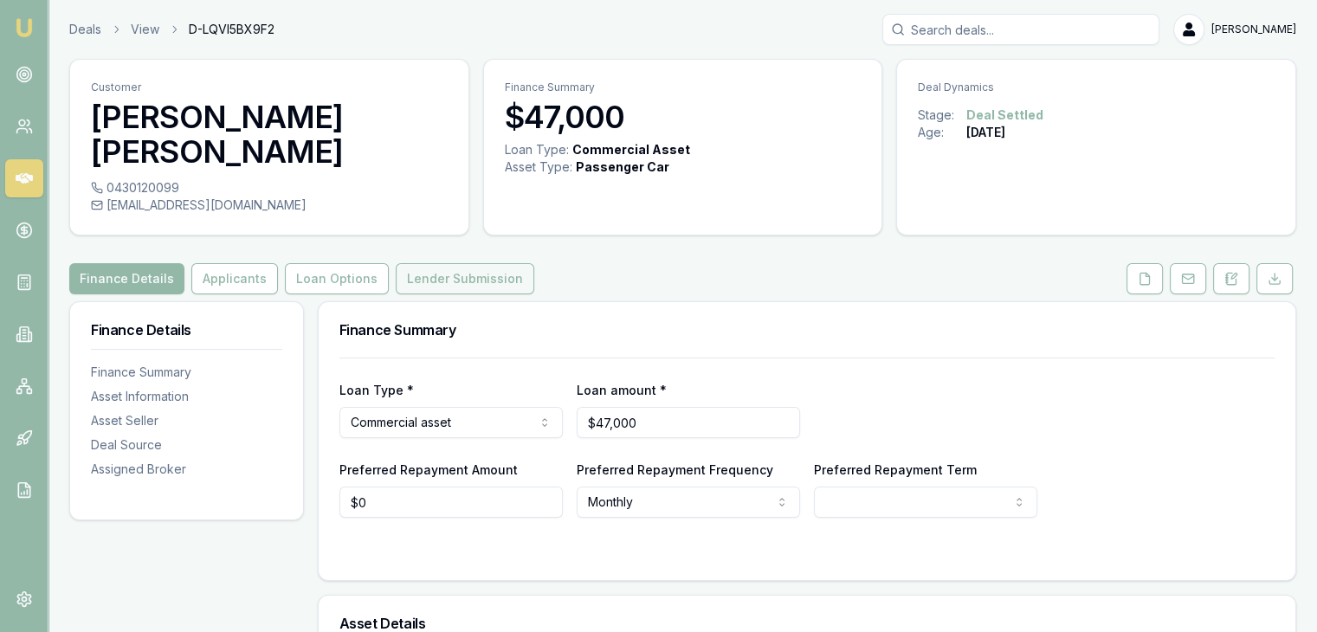
click at [469, 282] on button "Lender Submission" at bounding box center [465, 278] width 139 height 31
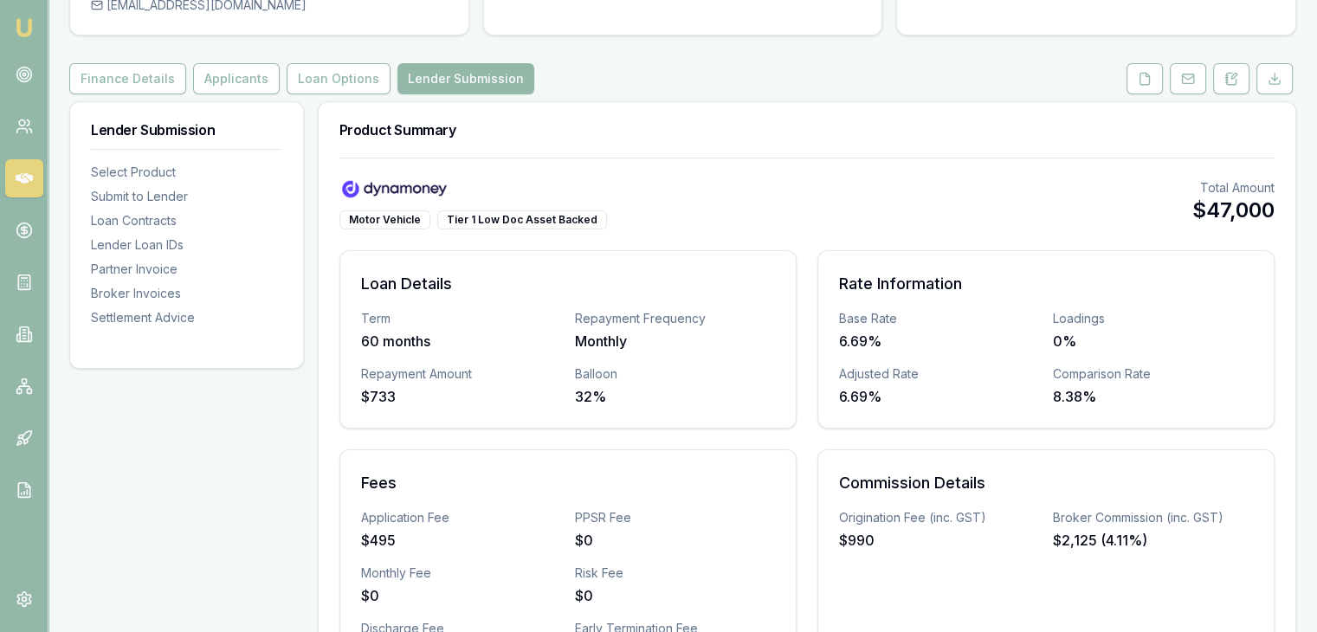
scroll to position [87, 0]
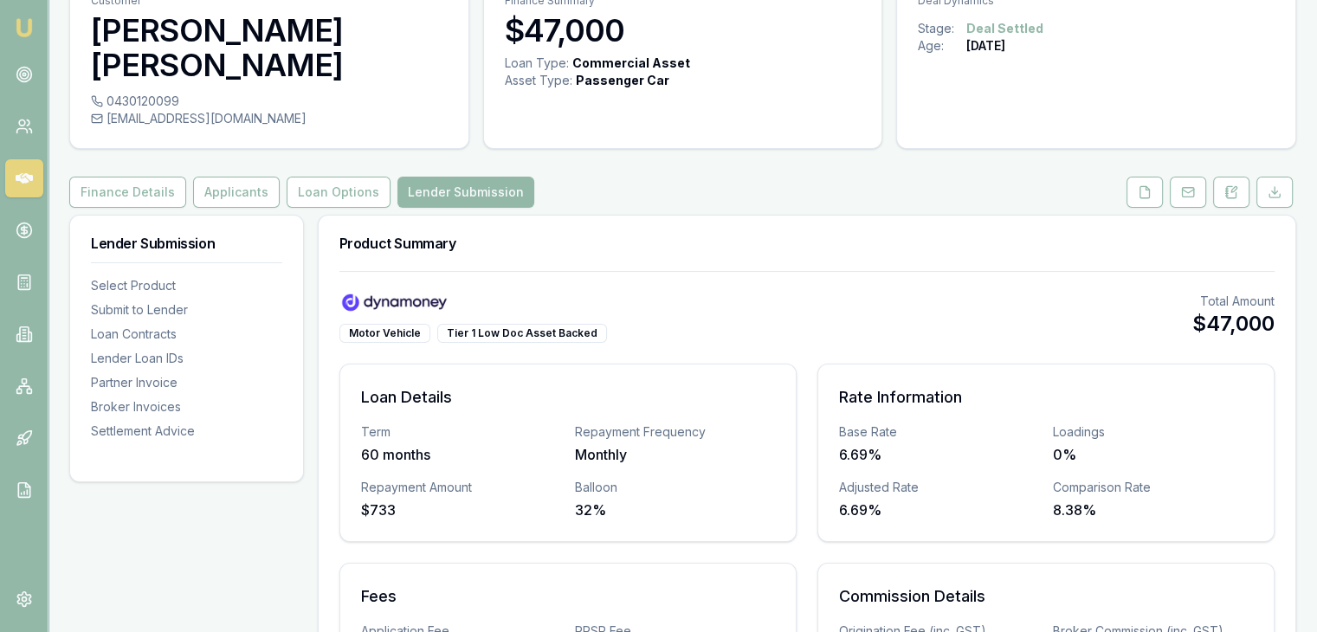
click at [23, 25] on img at bounding box center [24, 27] width 21 height 21
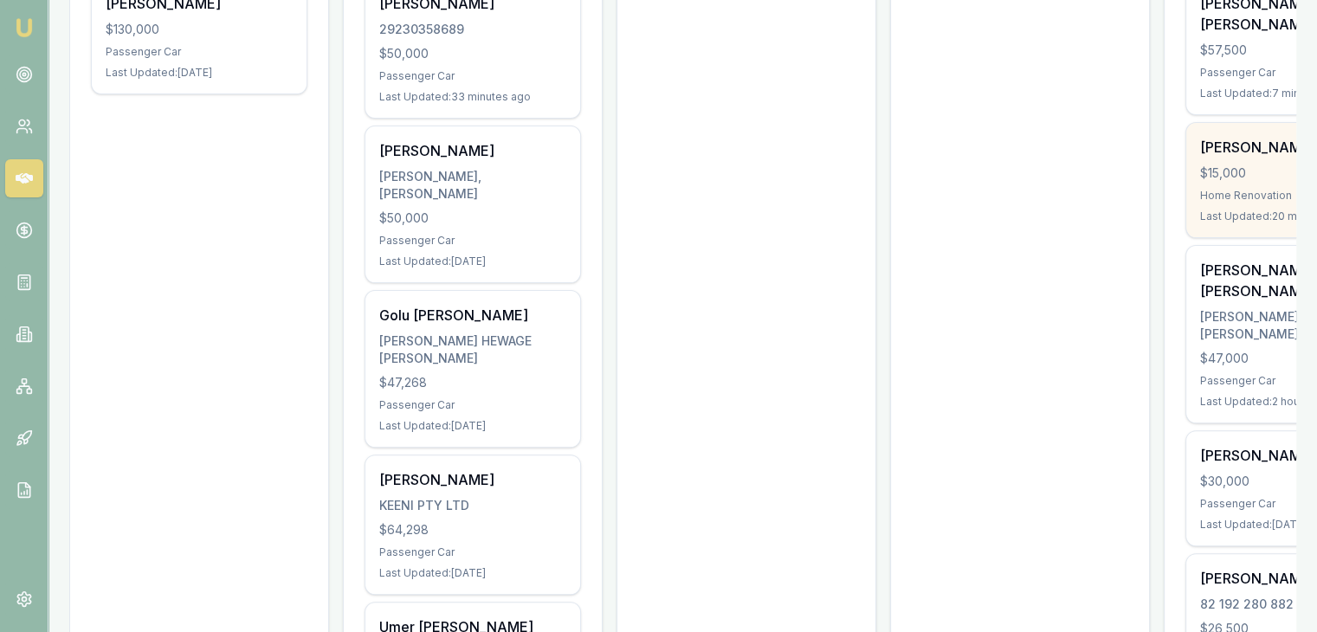
scroll to position [346, 0]
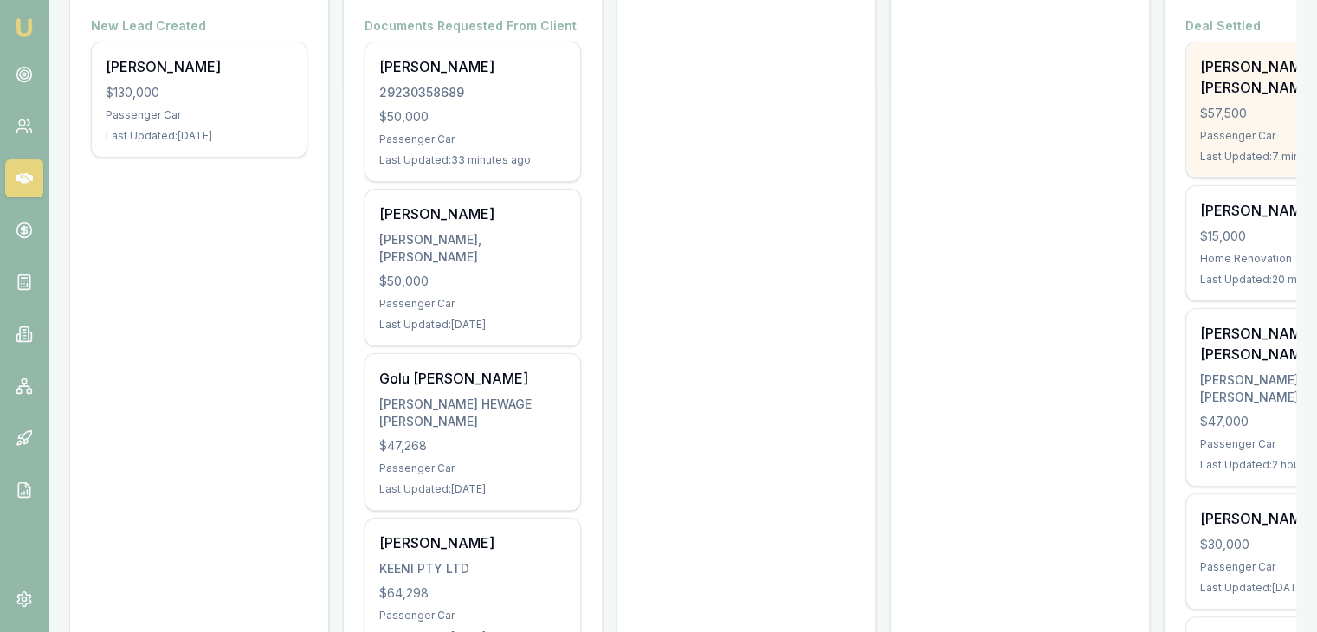
click at [1246, 126] on div "[PERSON_NAME] [PERSON_NAME] $57,500 Passenger Car Last Updated: 7 minutes ago" at bounding box center [1294, 109] width 215 height 135
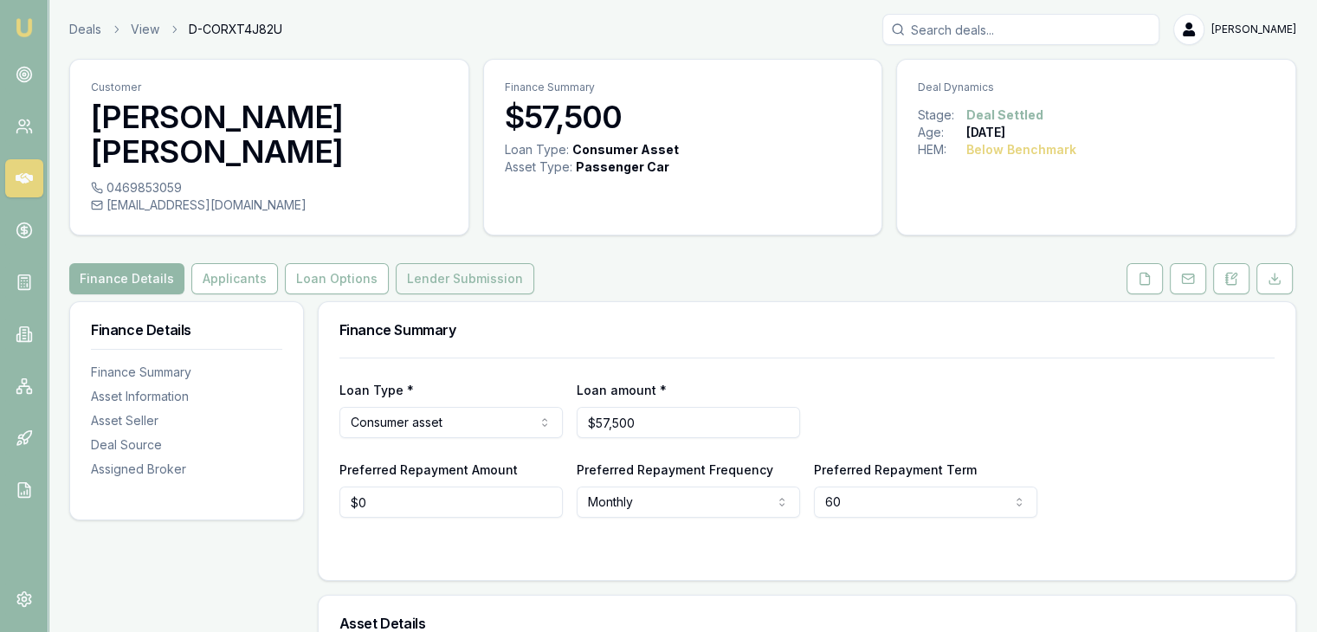
click at [411, 263] on button "Lender Submission" at bounding box center [465, 278] width 139 height 31
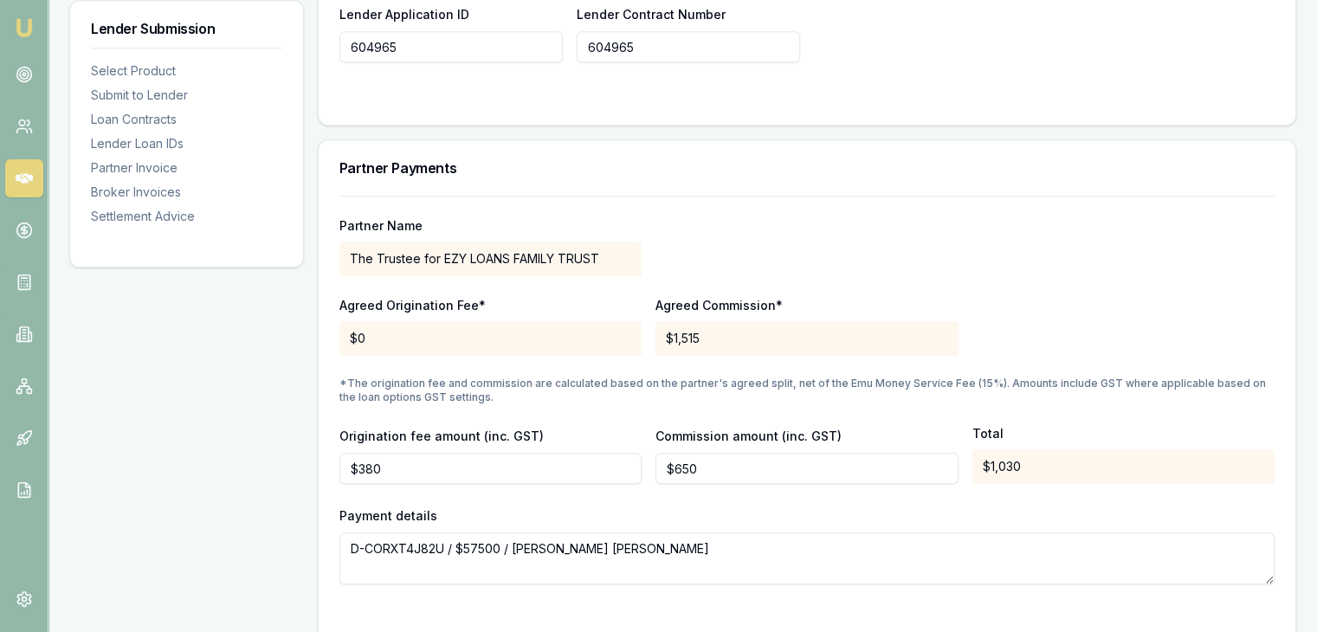
scroll to position [1559, 0]
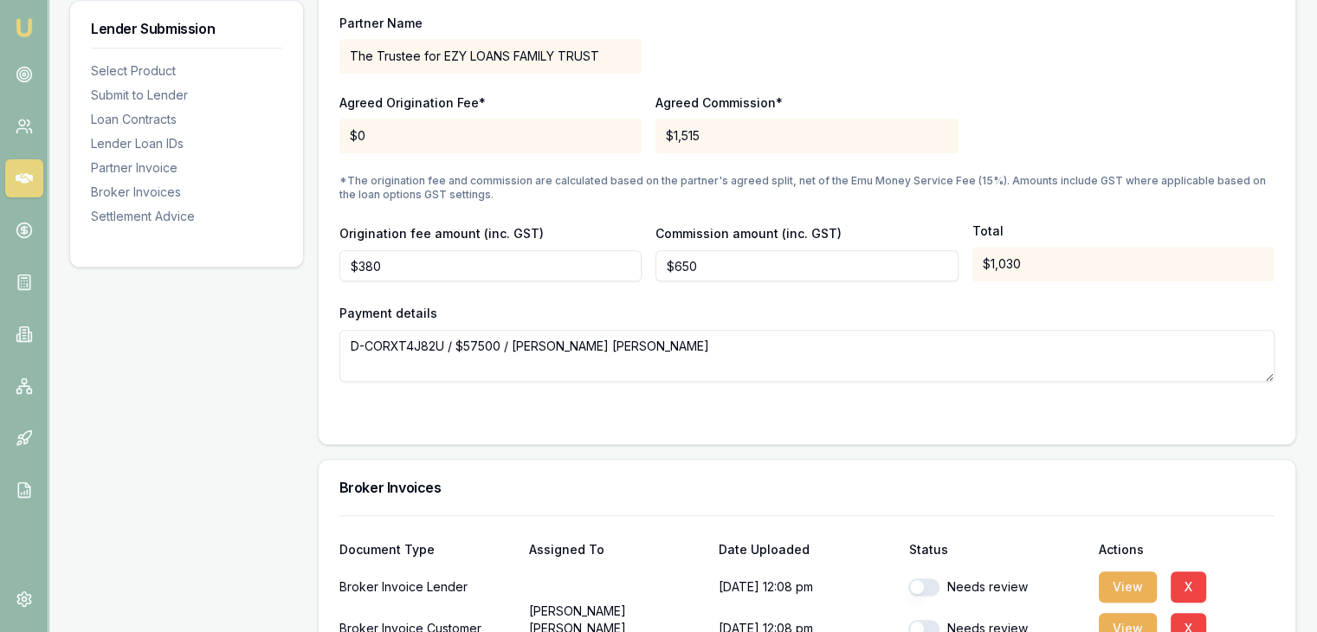
click at [923, 579] on button "button" at bounding box center [924, 587] width 31 height 17
checkbox input "true"
click at [925, 620] on button "button" at bounding box center [924, 628] width 31 height 17
checkbox input "true"
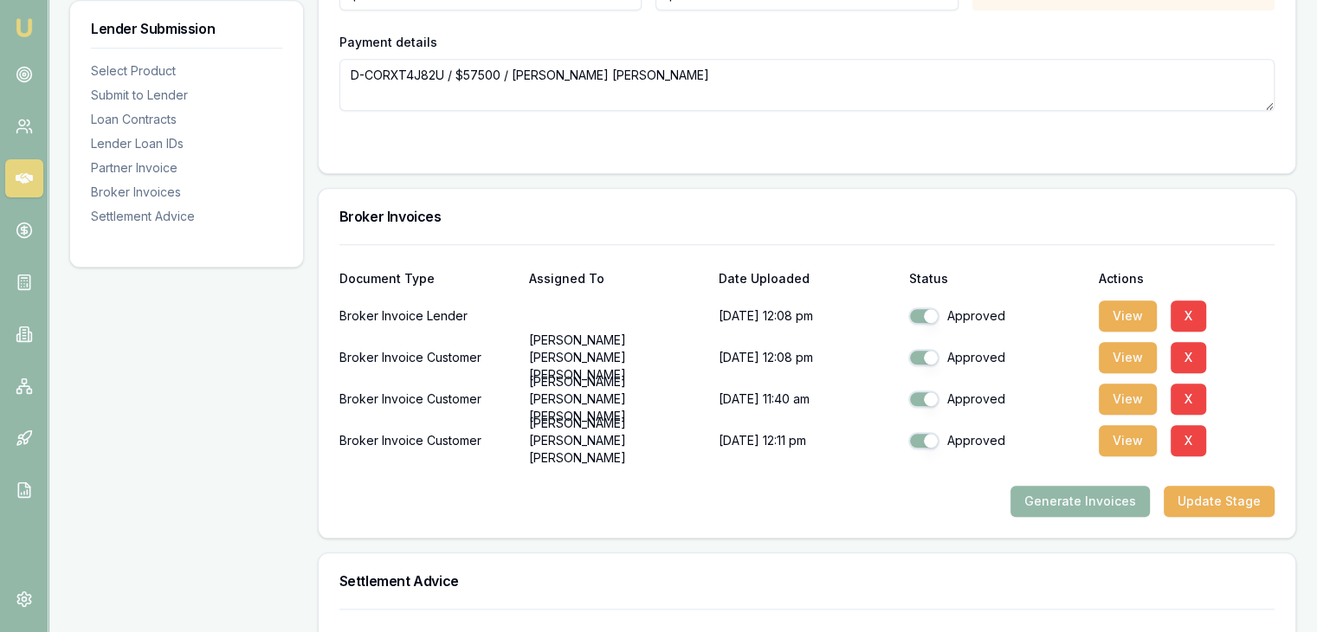
scroll to position [1770, 0]
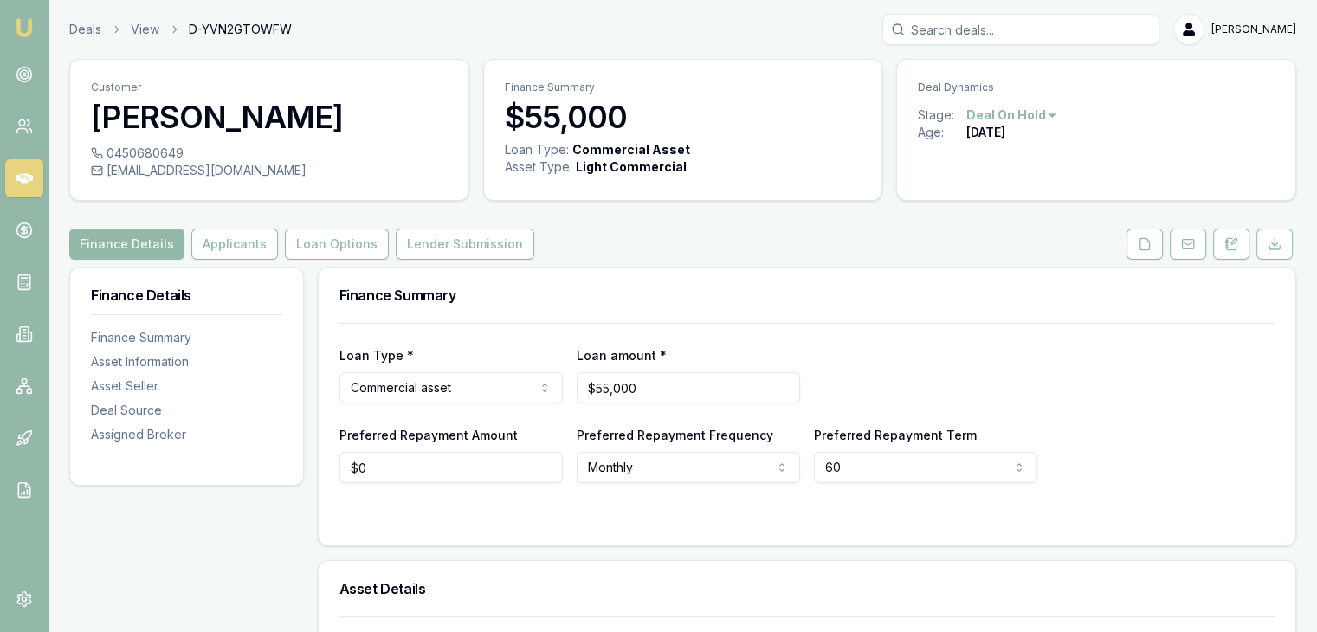
click at [18, 23] on img at bounding box center [24, 27] width 21 height 21
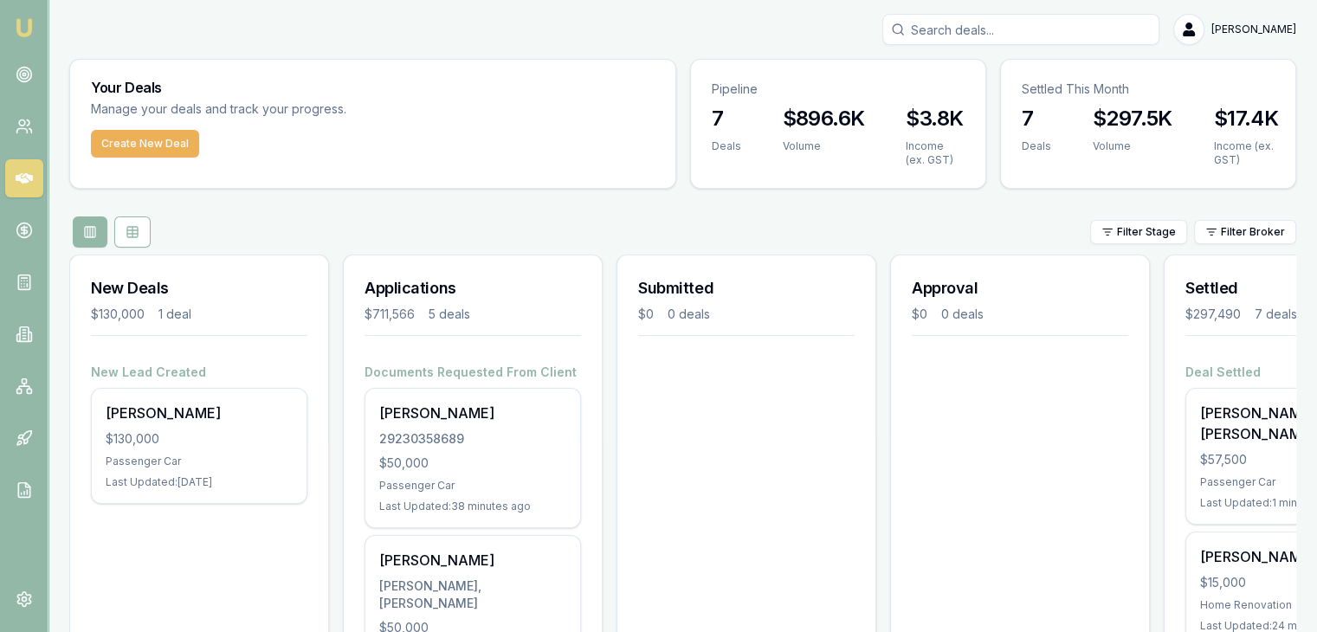
click at [1042, 35] on input "Search deals" at bounding box center [1021, 29] width 277 height 31
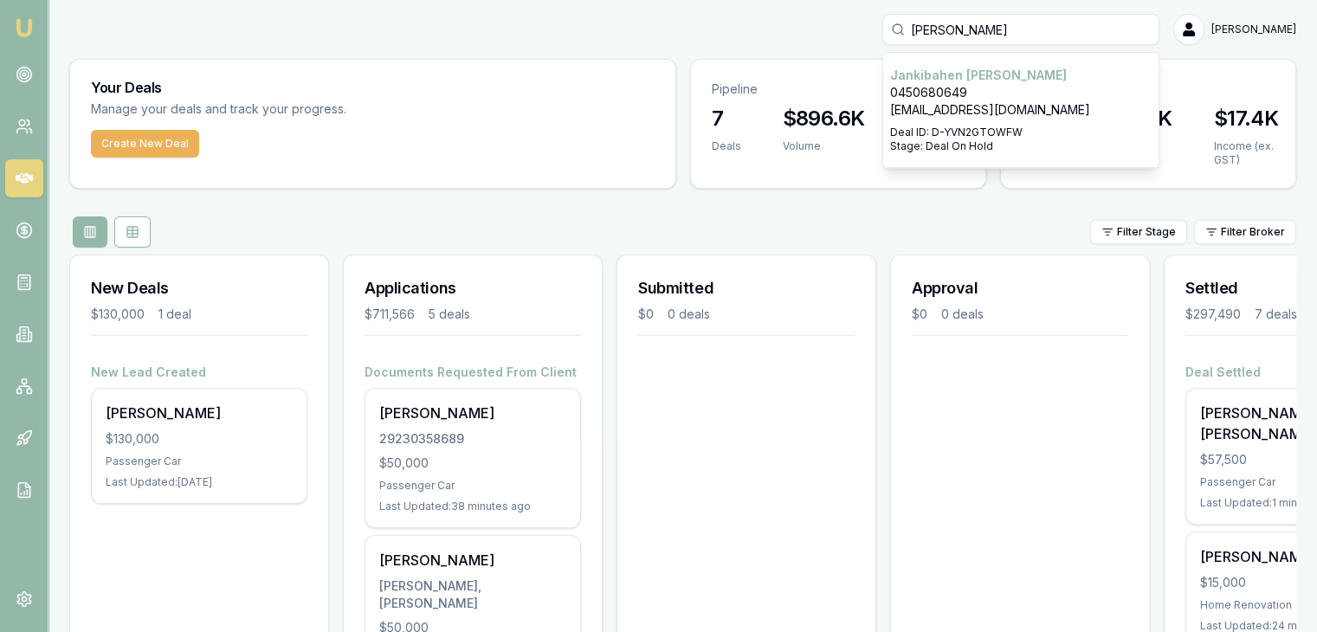
type input "[PERSON_NAME]"
click at [961, 121] on div "Select deal for Jankibahen Patel" at bounding box center [1021, 122] width 262 height 7
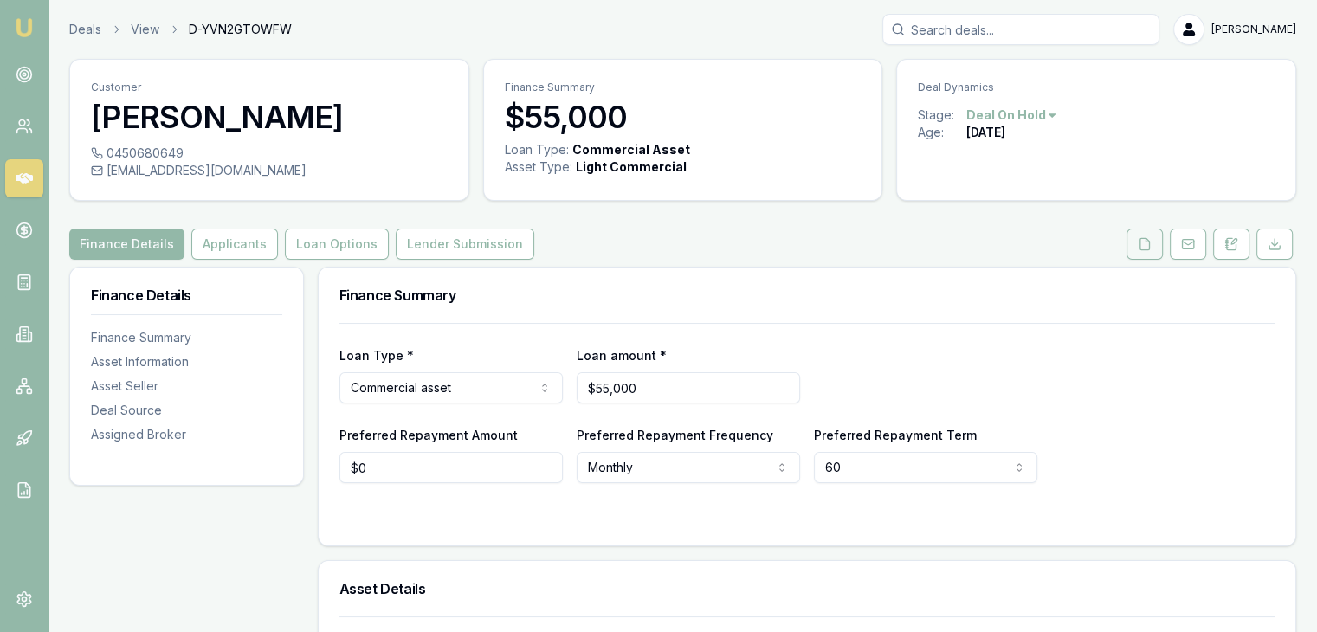
click at [1131, 236] on button at bounding box center [1145, 244] width 36 height 31
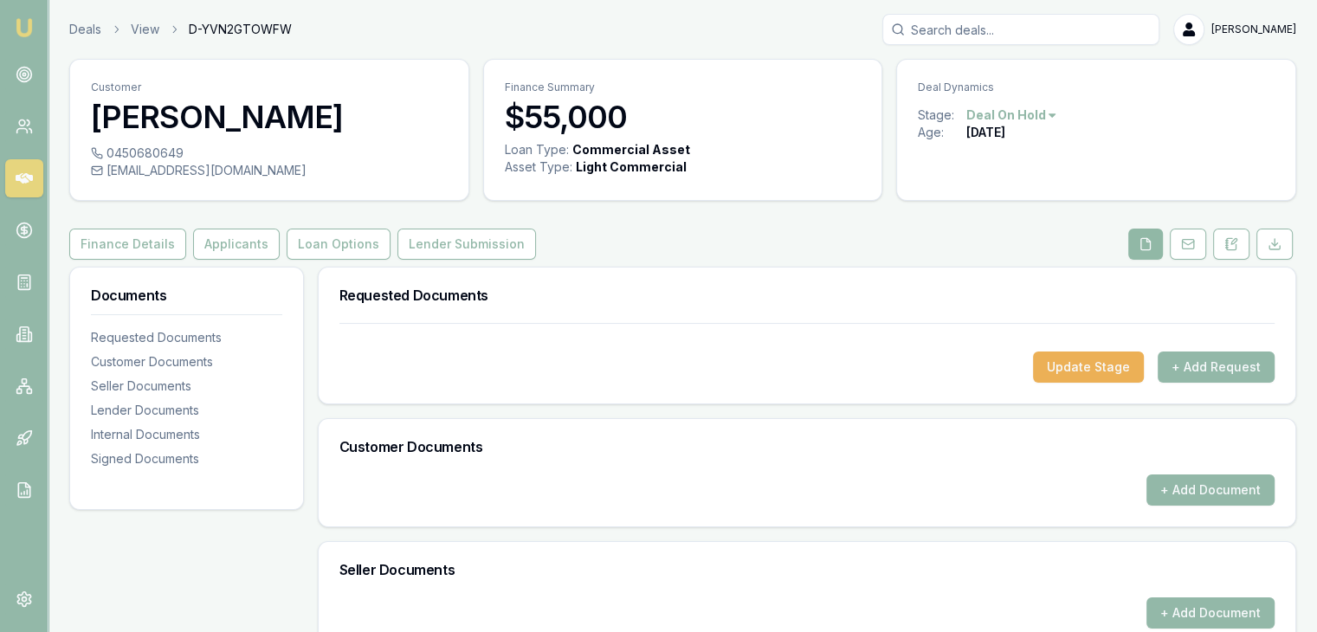
click at [1143, 243] on icon at bounding box center [1147, 243] width 10 height 11
click at [1213, 361] on button "+ Add Request" at bounding box center [1216, 367] width 117 height 31
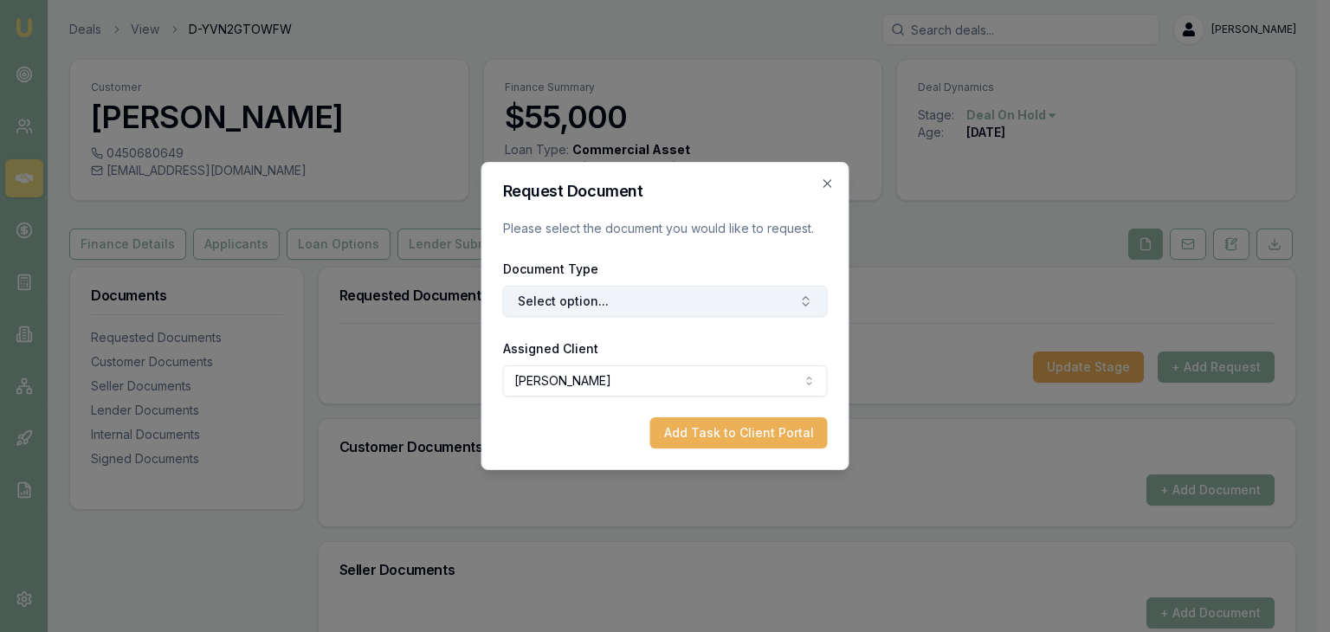
click at [644, 302] on button "Select option..." at bounding box center [665, 301] width 325 height 31
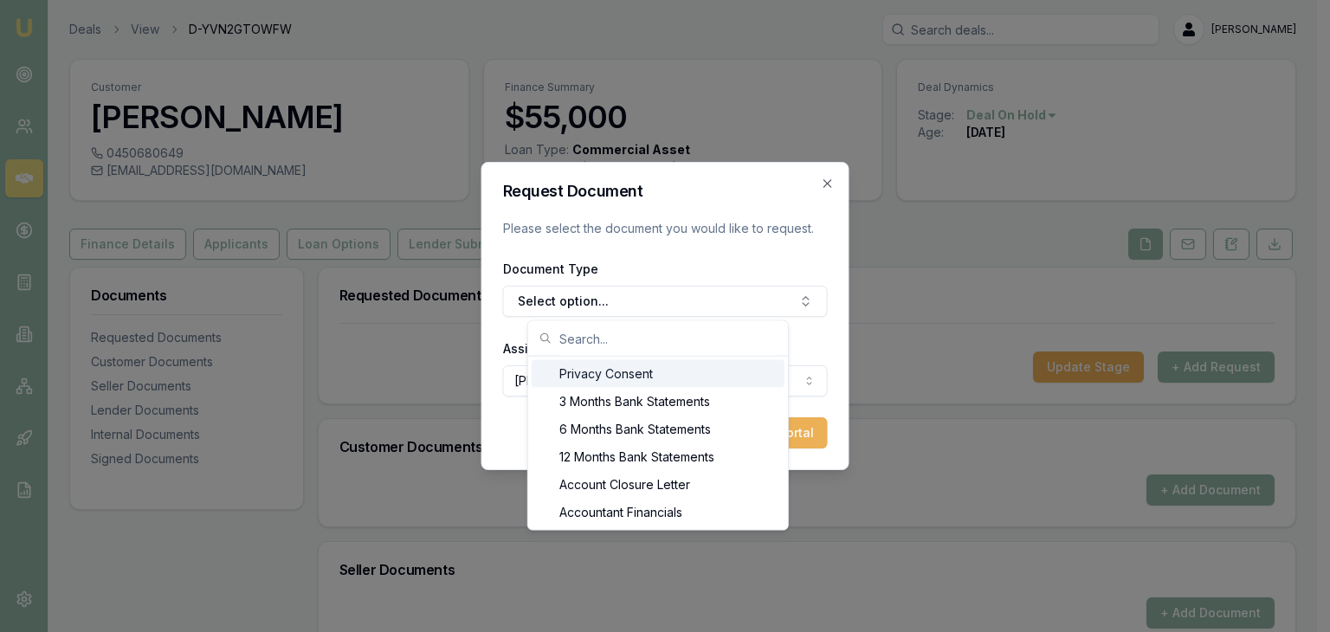
click at [617, 375] on div "Privacy Consent" at bounding box center [658, 374] width 253 height 28
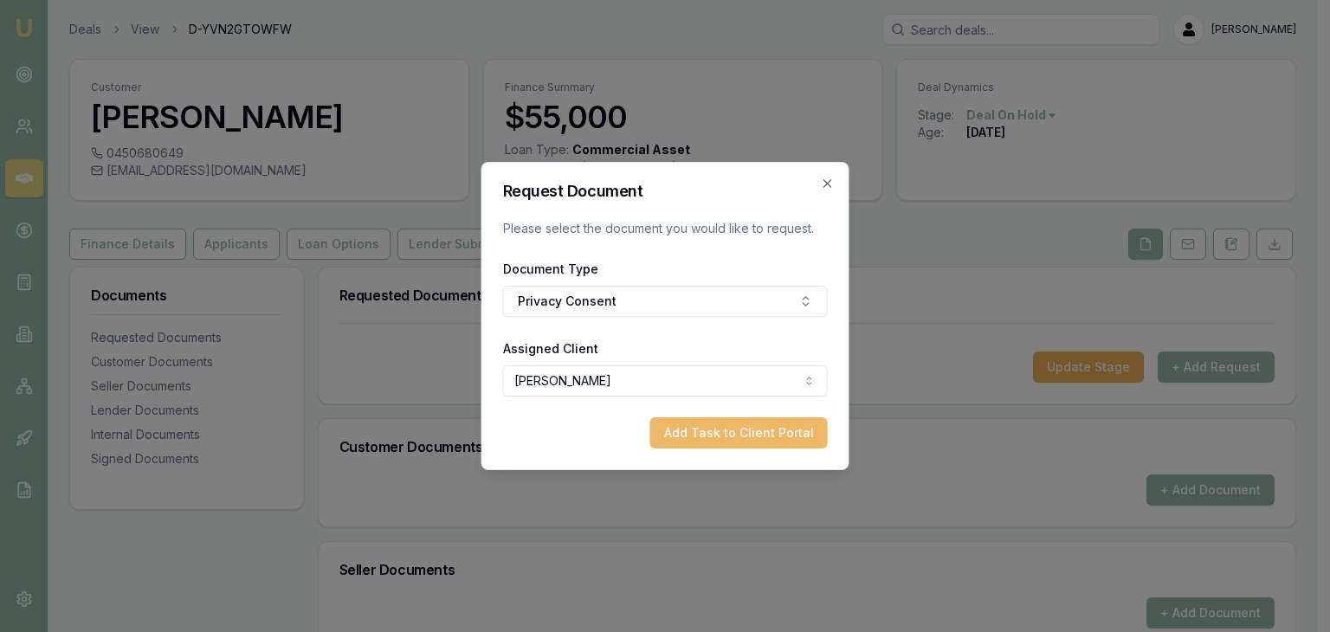
click at [722, 430] on button "Add Task to Client Portal" at bounding box center [740, 433] width 178 height 31
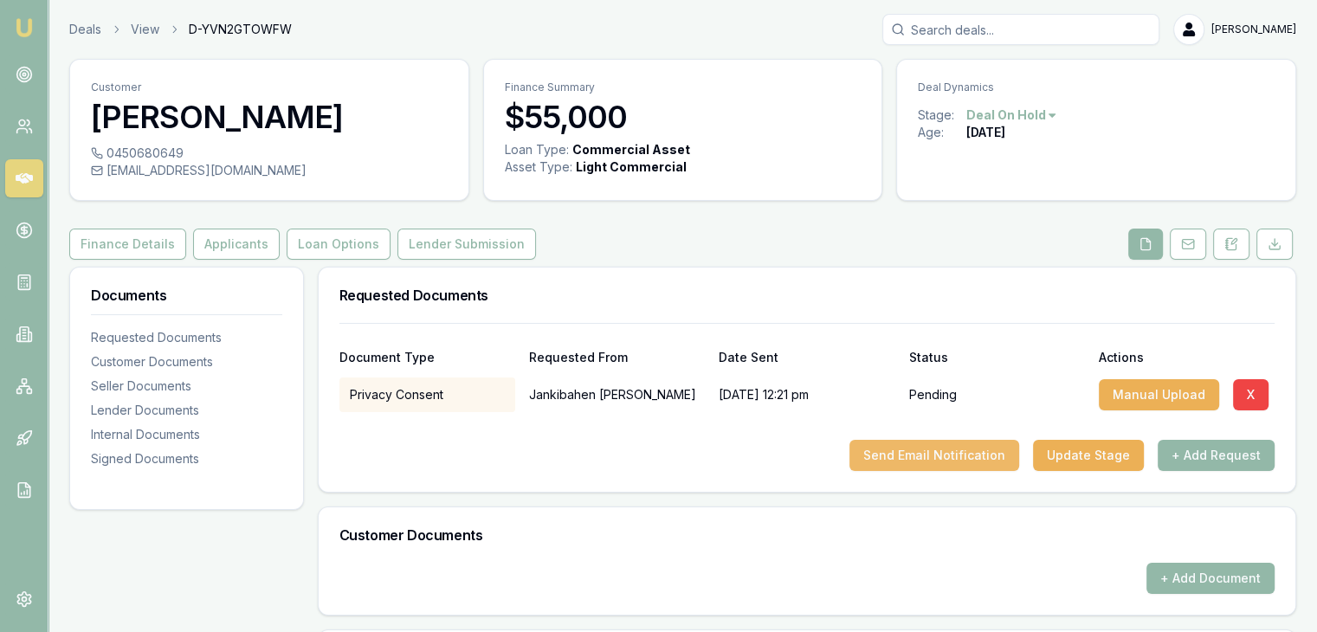
click at [910, 453] on button "Send Email Notification" at bounding box center [935, 455] width 170 height 31
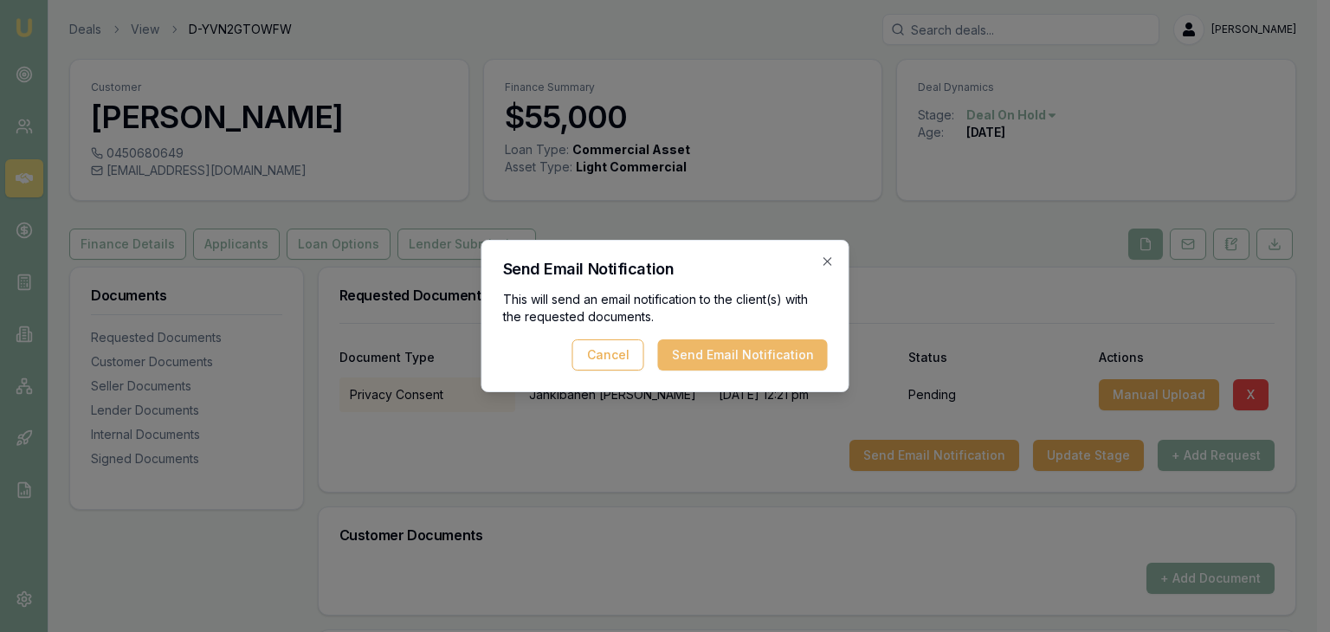
click at [776, 358] on button "Send Email Notification" at bounding box center [743, 355] width 170 height 31
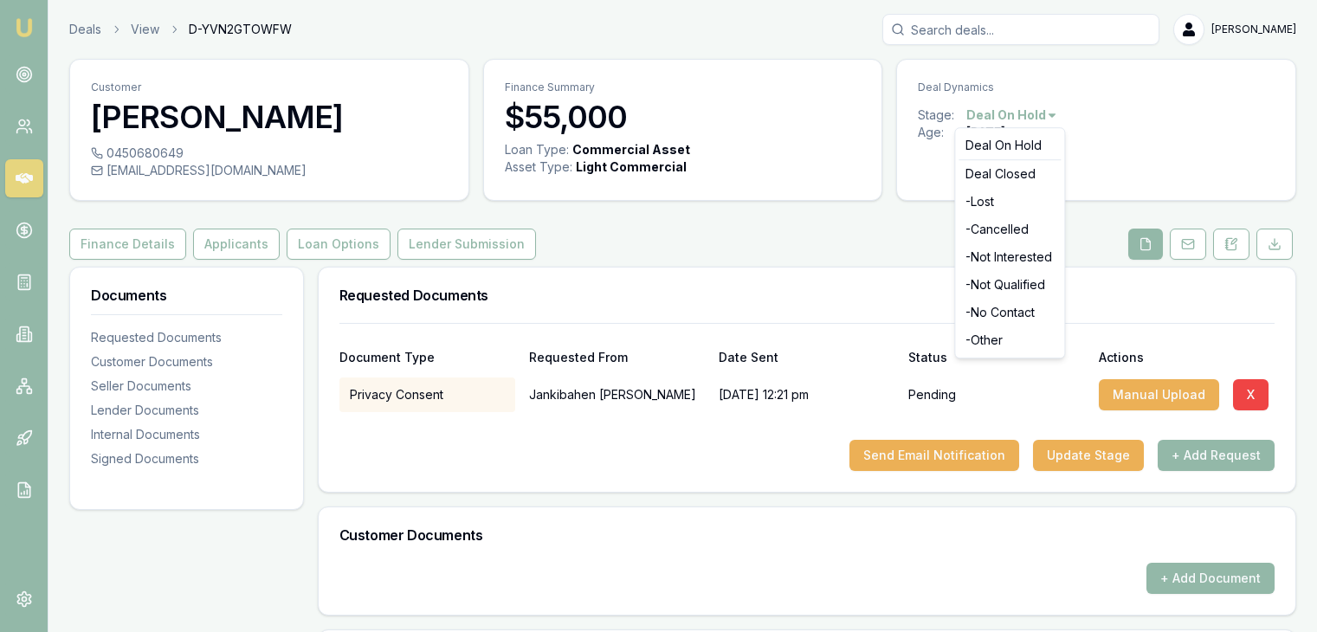
click at [1000, 110] on html "Emu Broker Deals View D-YVN2GTOWFW Pinkesh Patel Toggle Menu Customer Jankibahe…" at bounding box center [665, 316] width 1330 height 632
click at [984, 116] on html "Emu Broker Deals View D-YVN2GTOWFW Pinkesh Patel Toggle Menu Customer Jankibahe…" at bounding box center [665, 316] width 1330 height 632
click at [984, 113] on html "Emu Broker Deals View D-YVN2GTOWFW Pinkesh Patel Toggle Menu Customer Jankibahe…" at bounding box center [665, 316] width 1330 height 632
click at [974, 146] on div "Deal On Hold" at bounding box center [1010, 146] width 102 height 28
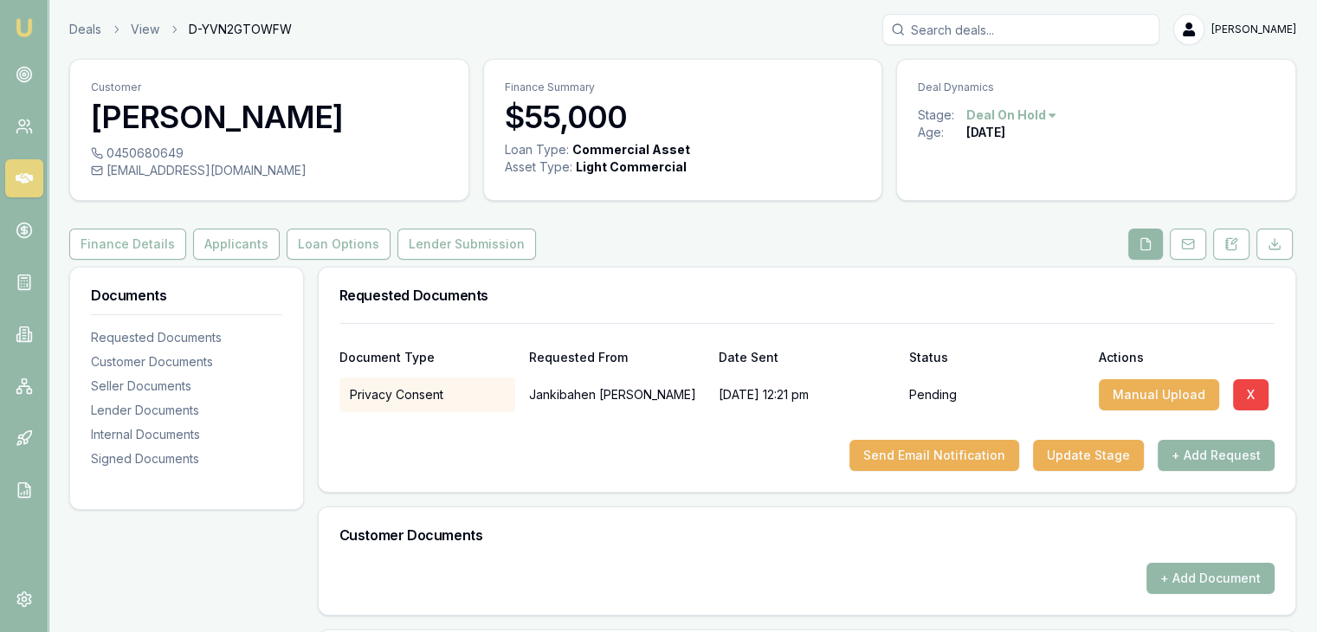
click at [28, 24] on img at bounding box center [24, 27] width 21 height 21
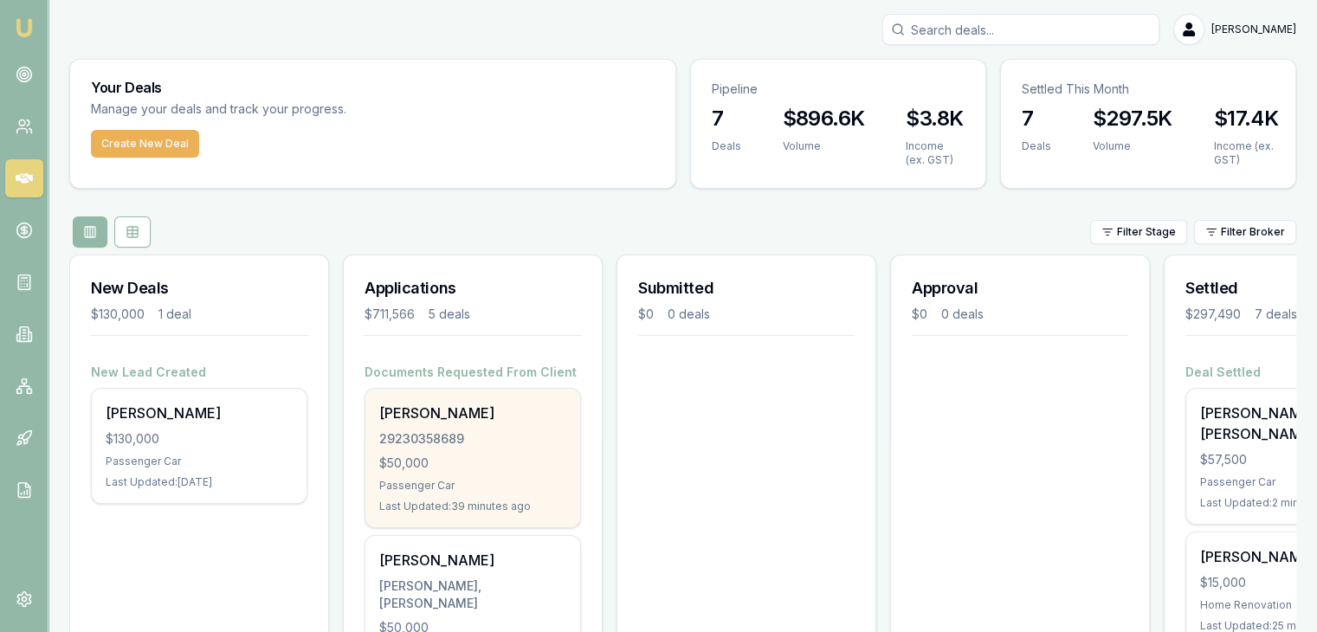
click at [413, 429] on div "[PERSON_NAME] 29230358689 $50,000 Passenger Car Last Updated: 39 minutes ago" at bounding box center [473, 458] width 215 height 139
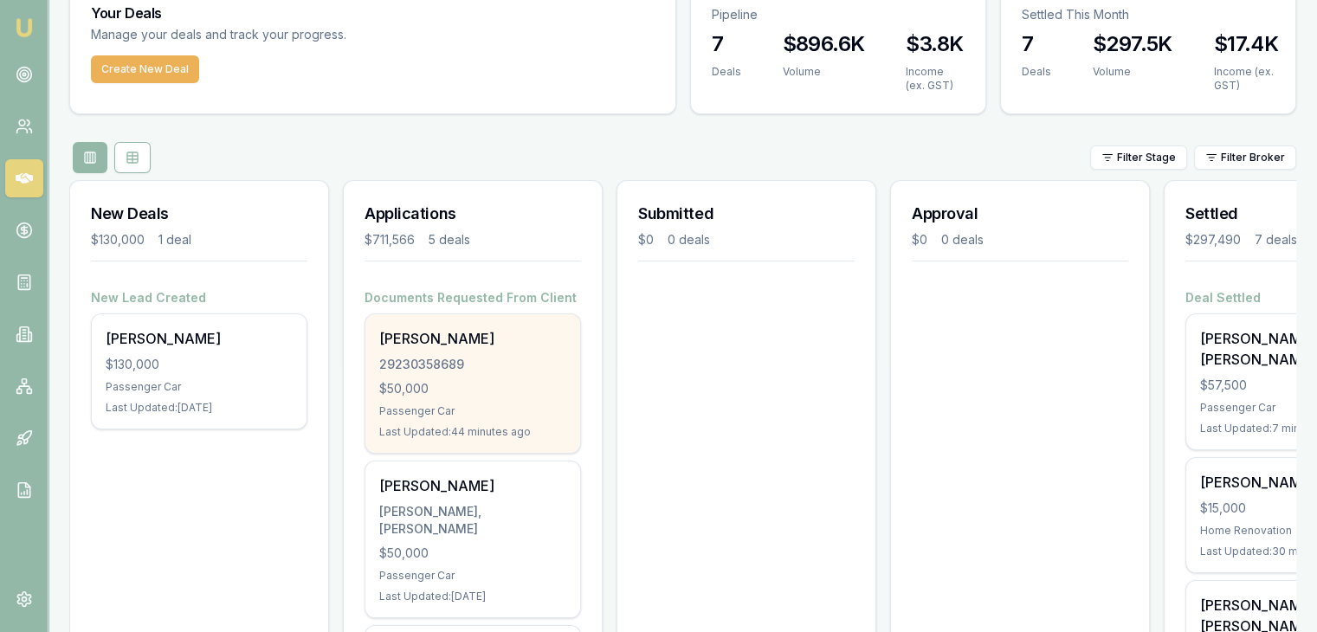
scroll to position [260, 0]
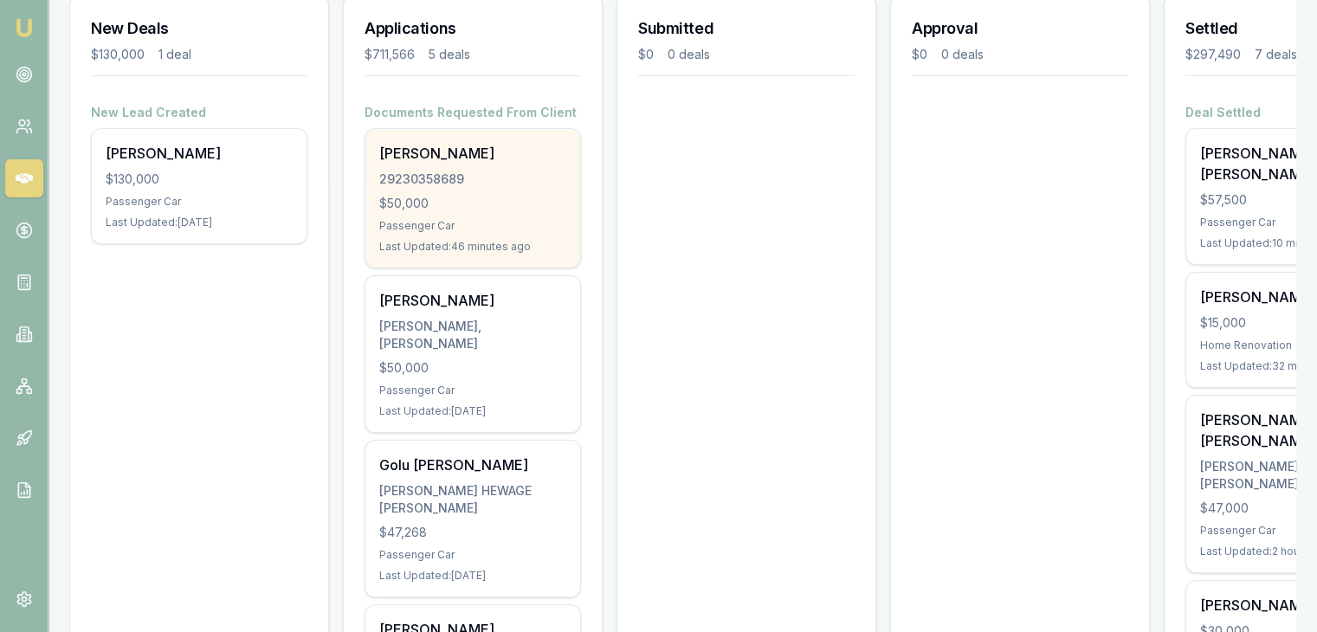
click at [445, 173] on div "29230358689" at bounding box center [472, 179] width 187 height 17
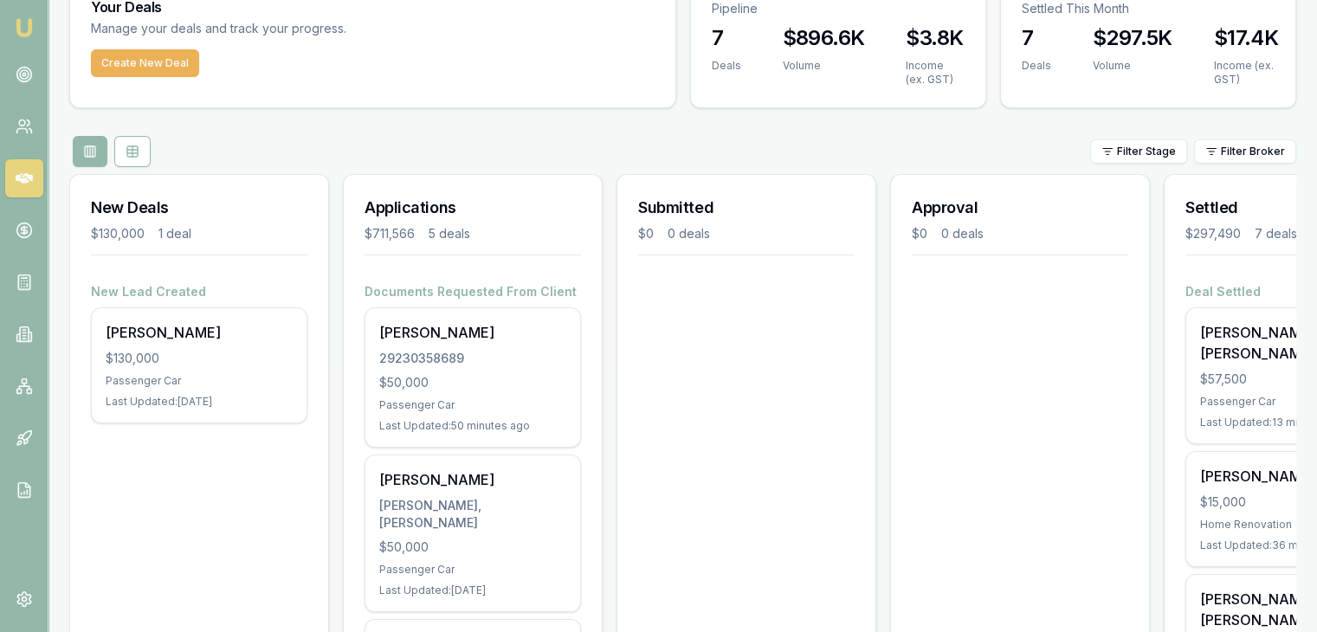
scroll to position [0, 0]
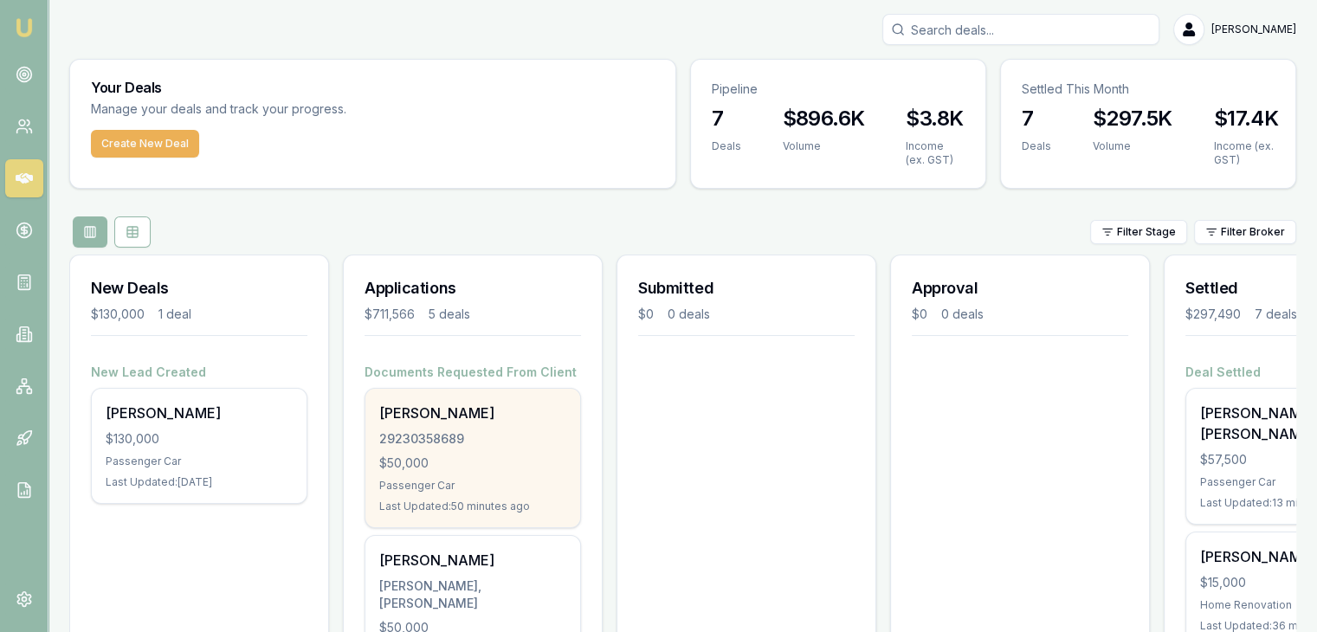
click at [451, 443] on div "29230358689" at bounding box center [472, 438] width 187 height 17
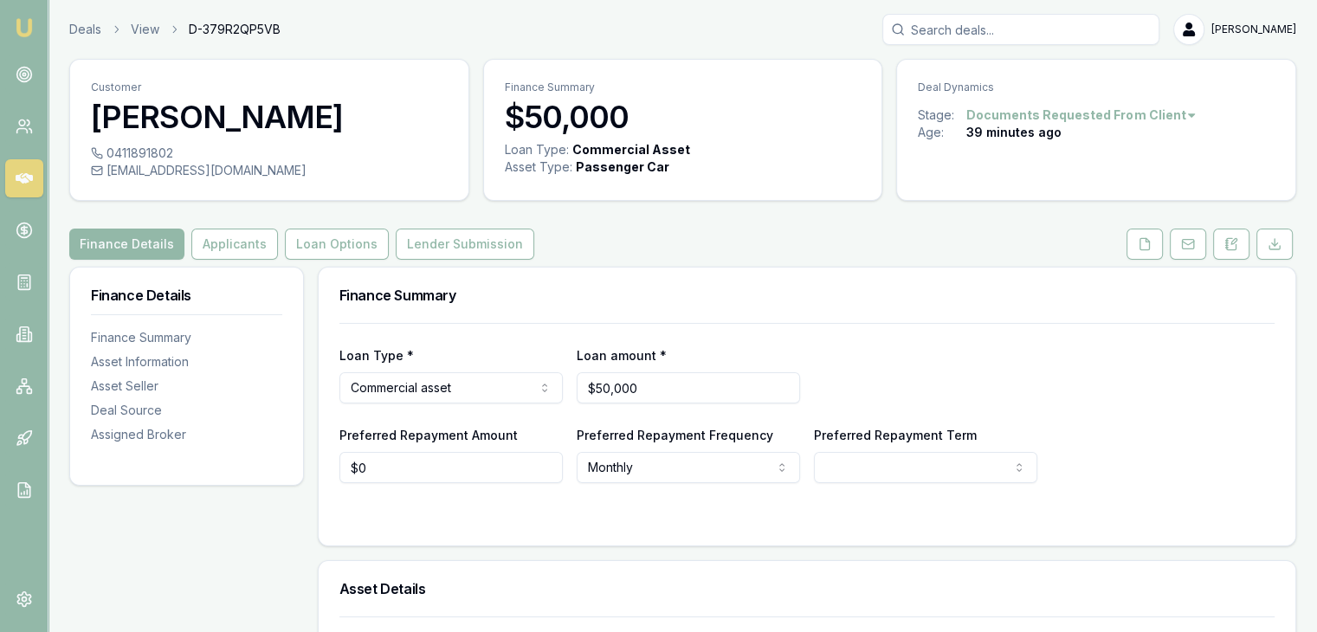
click at [955, 81] on div "Deal Dynamics" at bounding box center [1096, 83] width 398 height 47
click at [25, 25] on img at bounding box center [24, 27] width 21 height 21
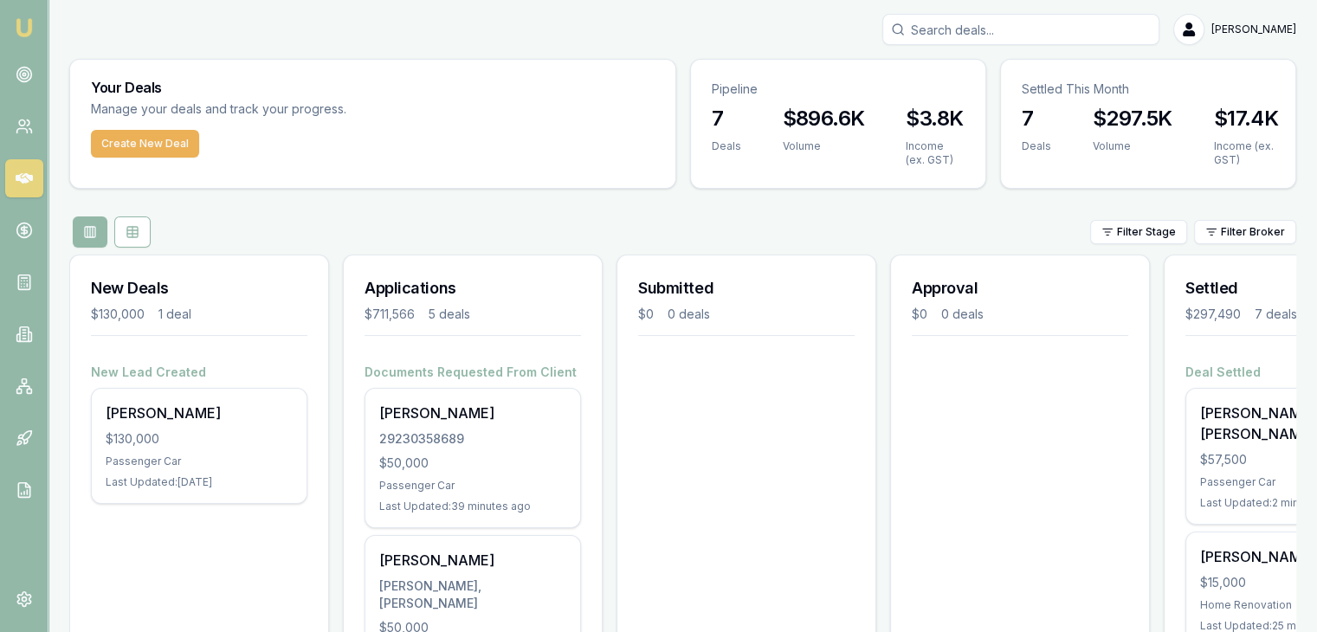
click at [931, 36] on input "Search deals" at bounding box center [1021, 29] width 277 height 31
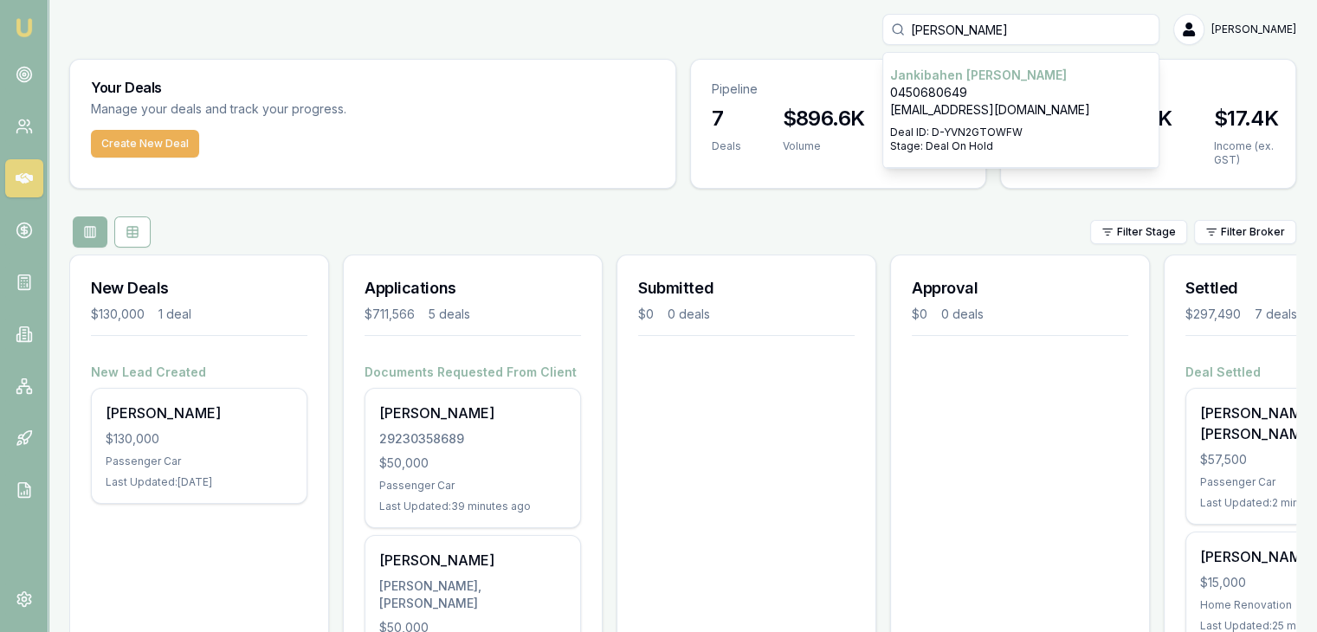
type input "janki"
click at [946, 84] on p "0450680649" at bounding box center [1021, 92] width 262 height 17
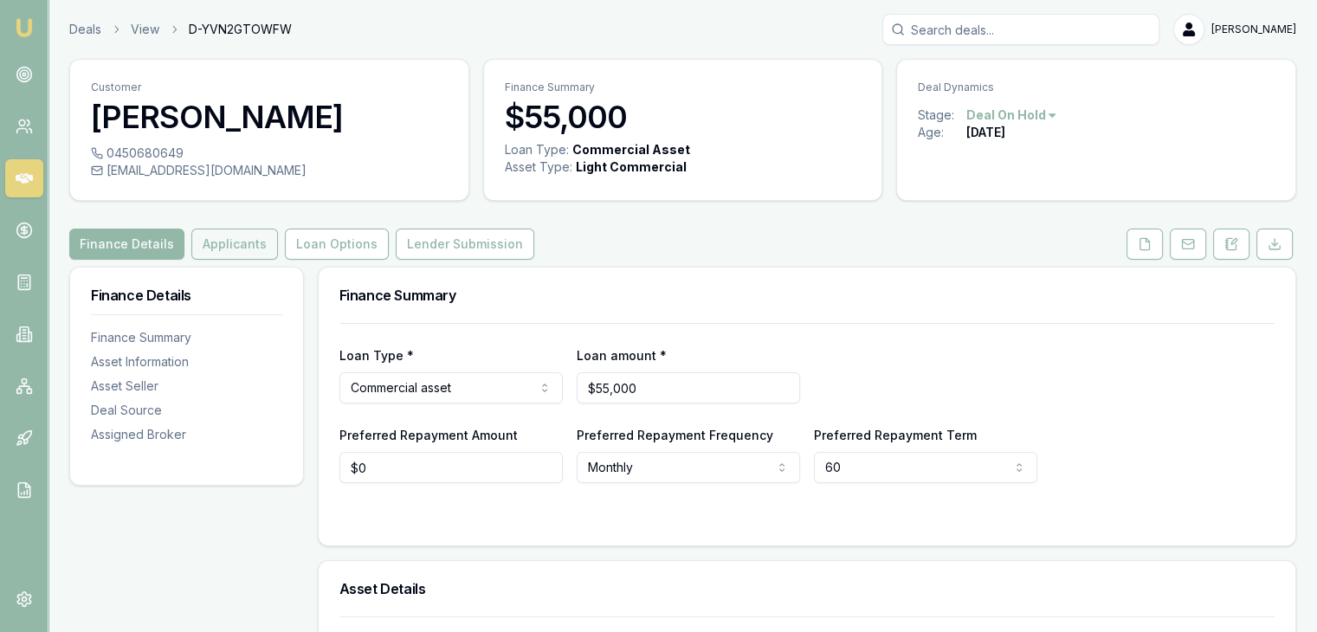
click at [197, 238] on button "Applicants" at bounding box center [234, 244] width 87 height 31
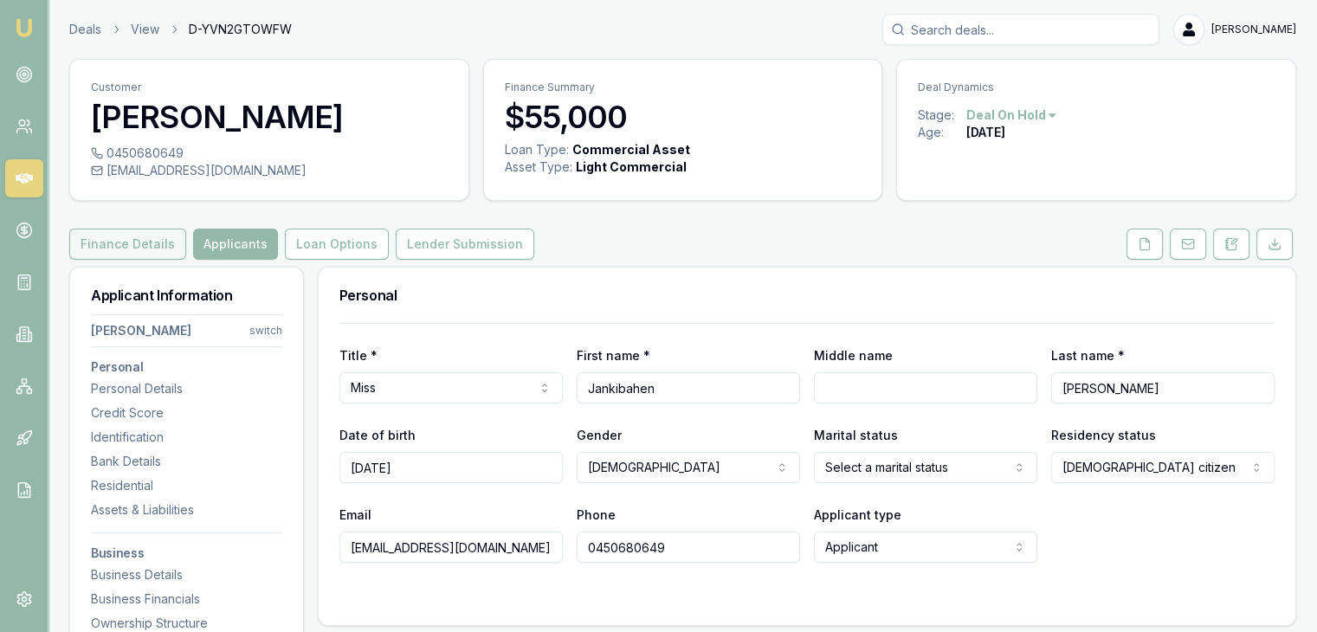
click at [148, 237] on button "Finance Details" at bounding box center [127, 244] width 117 height 31
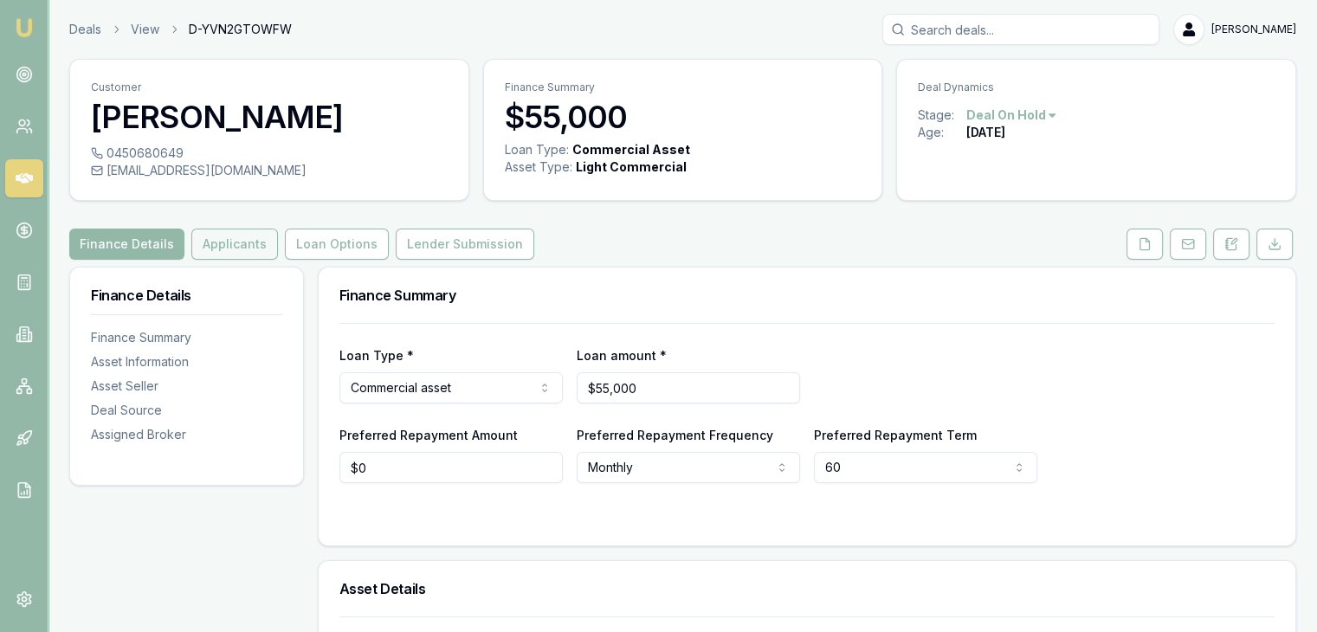
click at [230, 241] on button "Applicants" at bounding box center [234, 244] width 87 height 31
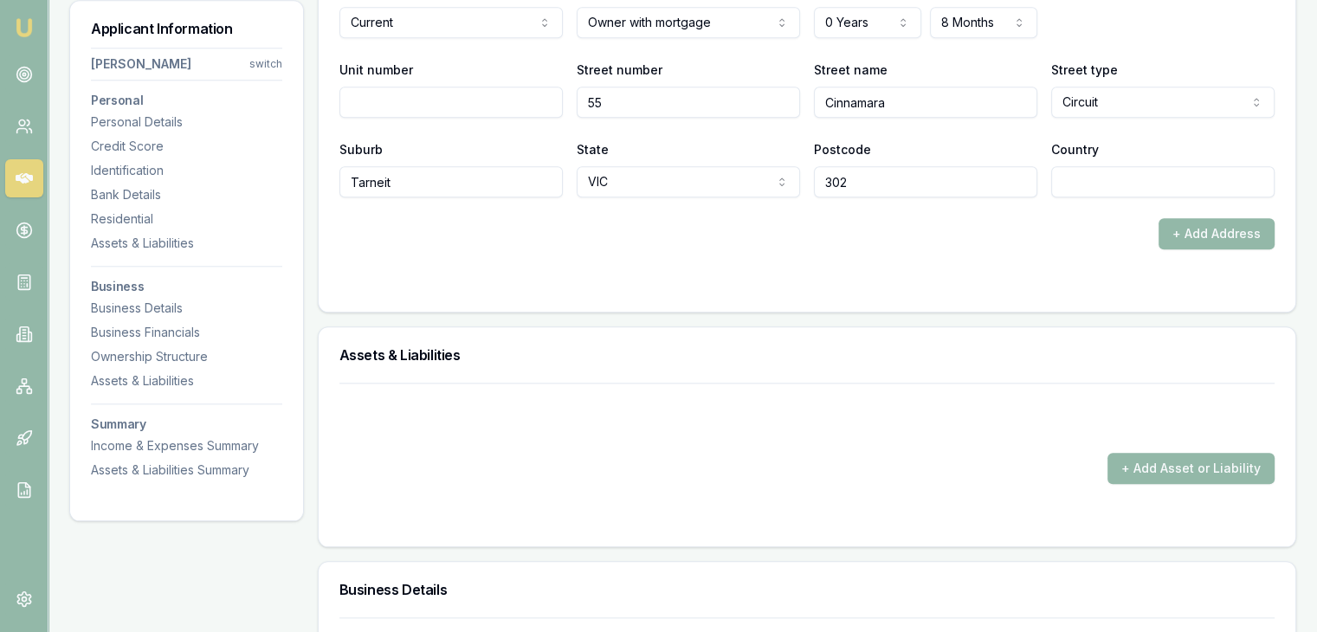
scroll to position [2079, 0]
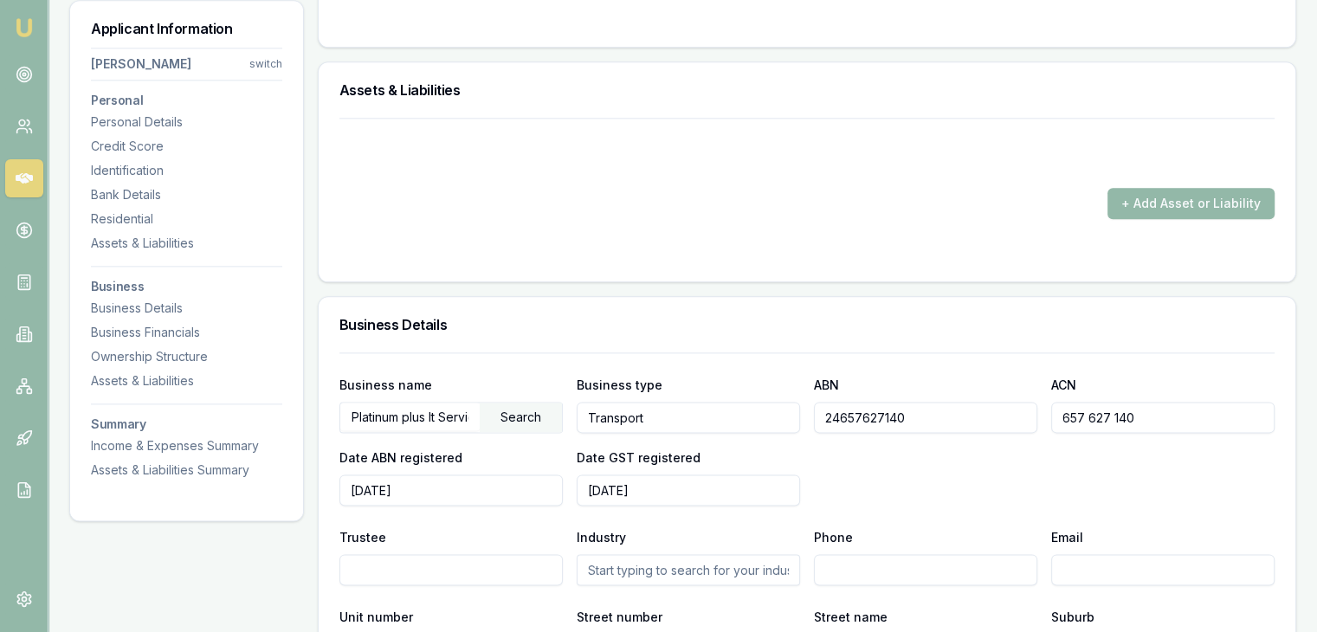
click at [454, 418] on input "Platinum plus It Services" at bounding box center [409, 417] width 139 height 28
click at [511, 410] on div "Search" at bounding box center [521, 417] width 82 height 29
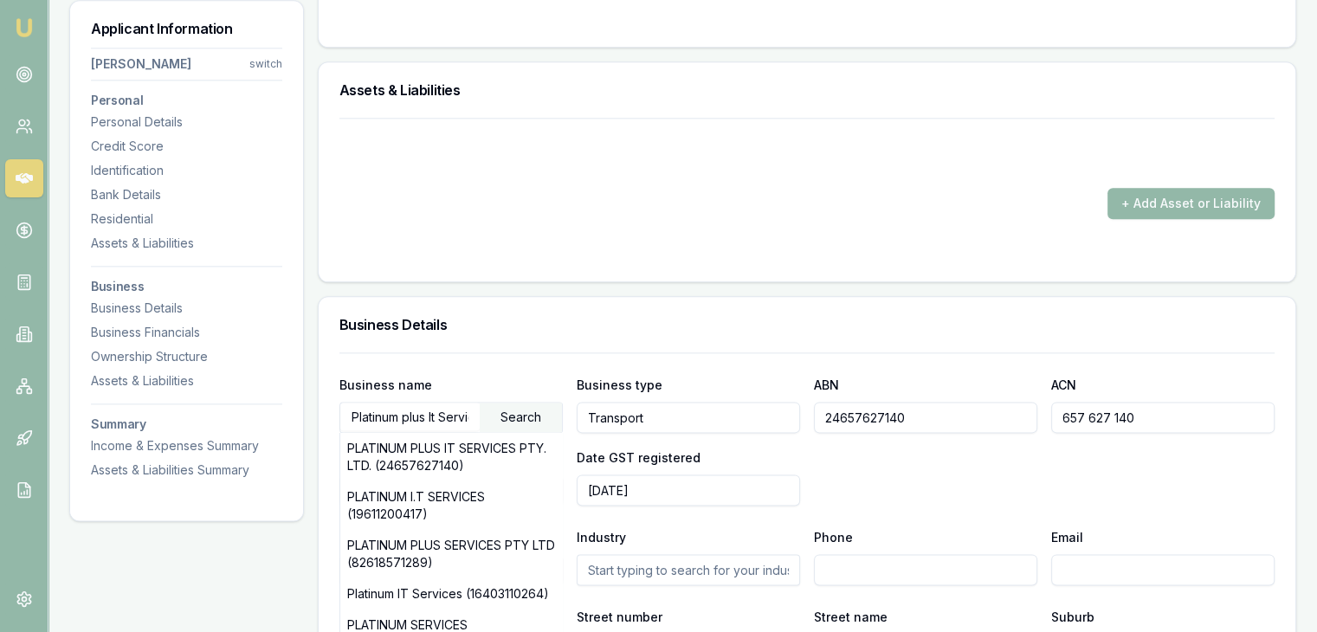
click at [467, 412] on input "Platinum plus It Services" at bounding box center [409, 417] width 139 height 28
type input "i"
type input "0450680649"
click at [506, 406] on div "Search" at bounding box center [521, 417] width 82 height 29
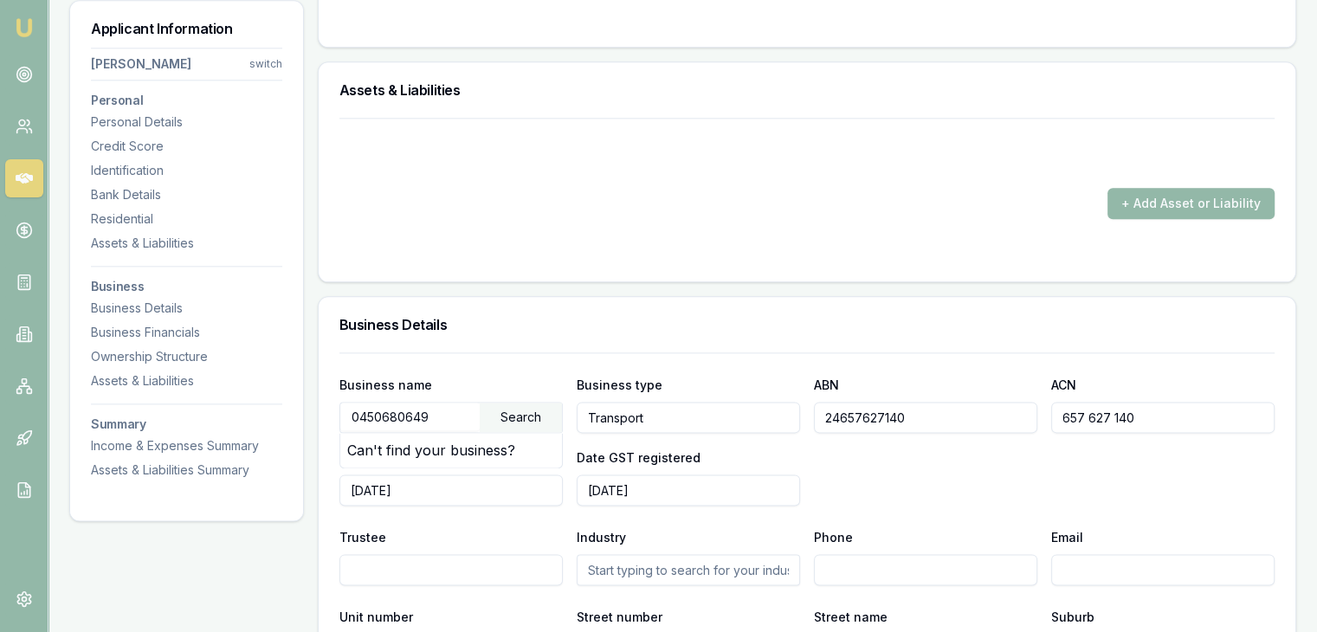
click at [459, 416] on input "0450680649" at bounding box center [409, 417] width 139 height 28
click at [949, 407] on input "24657627140" at bounding box center [925, 417] width 223 height 31
click at [1133, 407] on input "657 627 140" at bounding box center [1163, 417] width 223 height 31
type input "6"
click at [991, 420] on input "24657627140" at bounding box center [925, 417] width 223 height 31
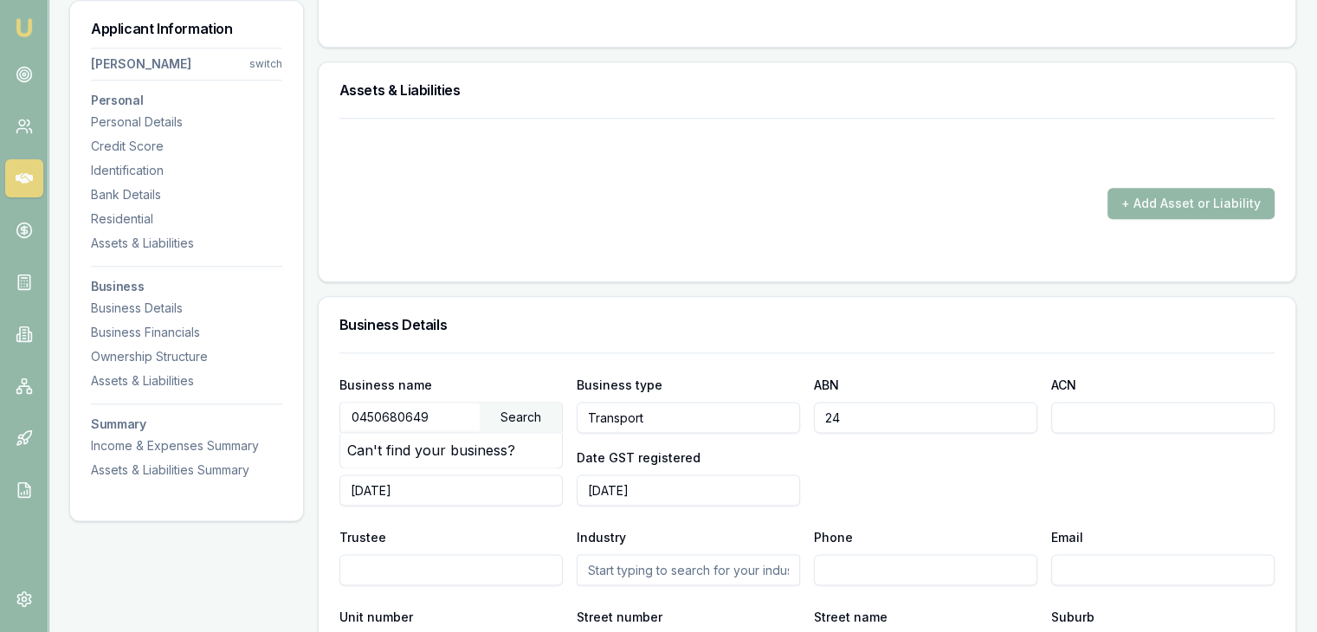
type input "2"
type input "0450680649"
click at [961, 484] on div "Business name 0450680649 Search Can't find your business? Business type Transpo…" at bounding box center [807, 440] width 935 height 132
click at [670, 490] on input "2022-02-25" at bounding box center [688, 490] width 223 height 31
type input "2"
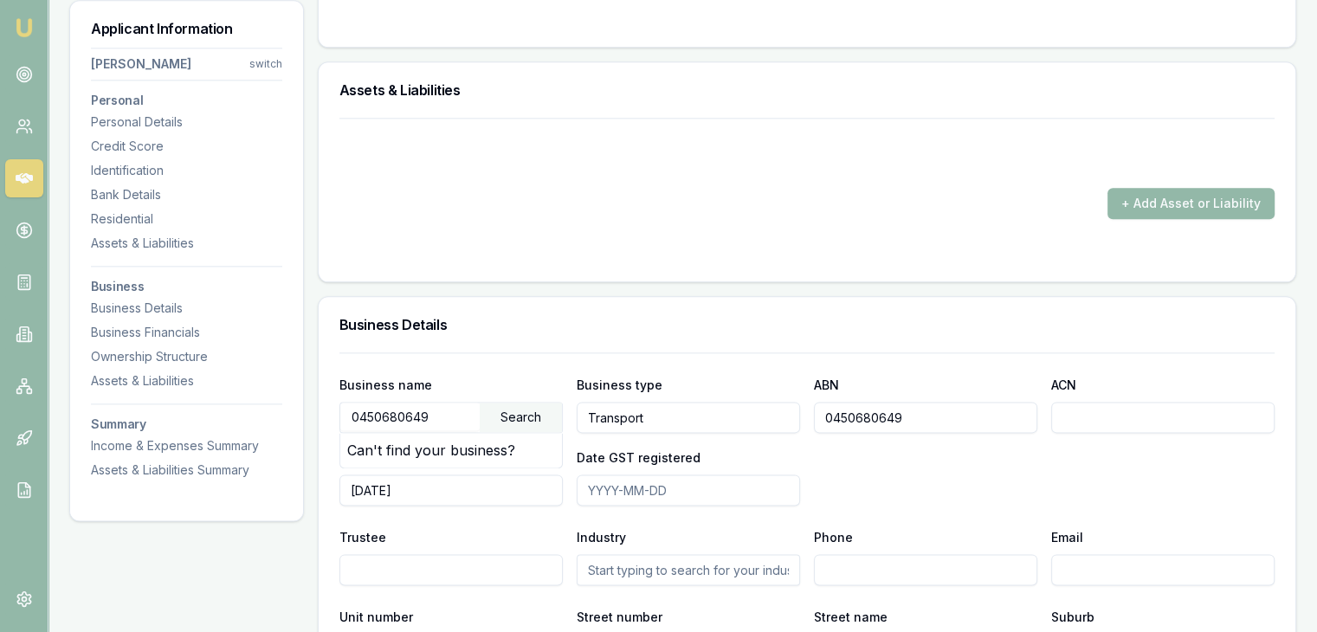
click at [527, 486] on input "2022-02-25" at bounding box center [451, 490] width 223 height 31
type input "2"
drag, startPoint x: 911, startPoint y: 468, endPoint x: 663, endPoint y: 463, distance: 248.7
click at [909, 469] on div "Business name 0450680649 Search Can't find your business? Business type Transpo…" at bounding box center [807, 440] width 935 height 132
click at [514, 417] on div "Search" at bounding box center [521, 417] width 82 height 29
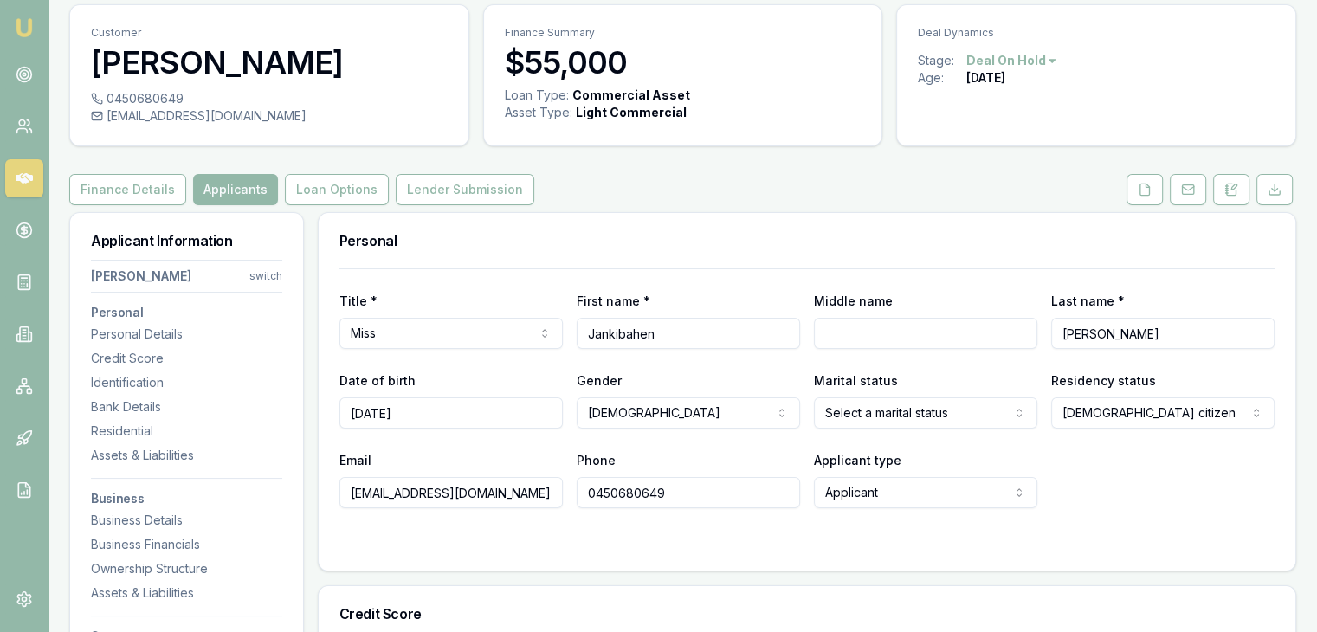
scroll to position [0, 0]
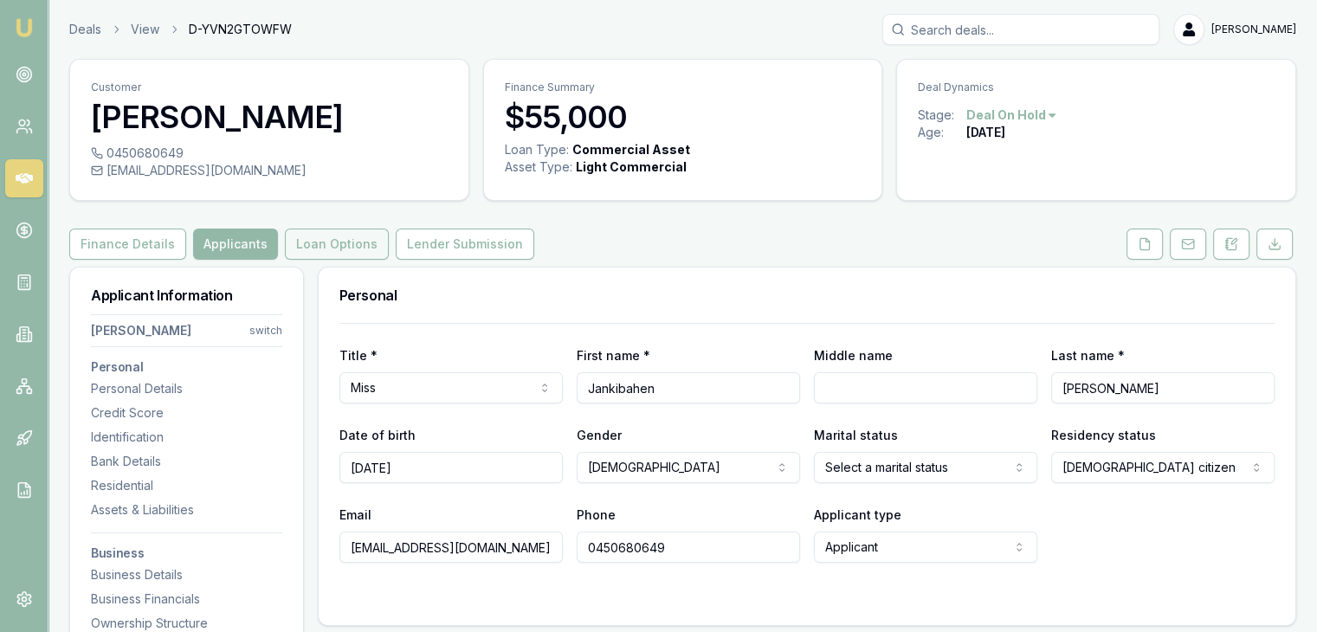
click at [319, 242] on button "Loan Options" at bounding box center [337, 244] width 104 height 31
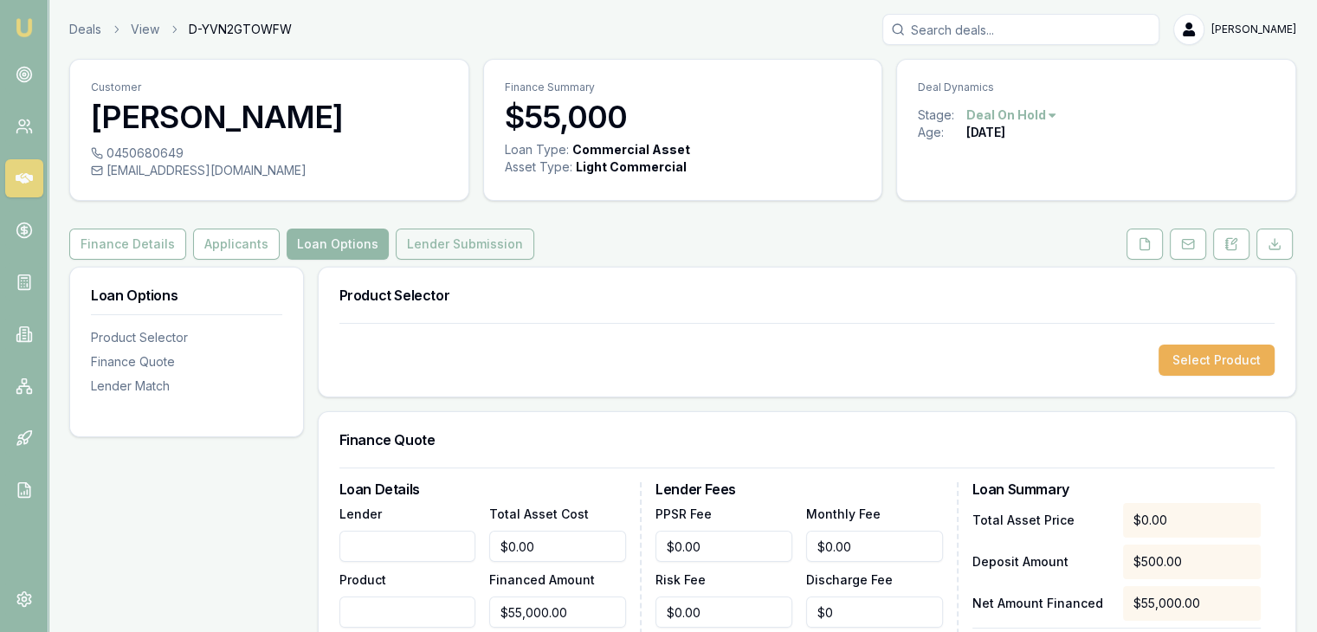
click at [433, 243] on button "Lender Submission" at bounding box center [465, 244] width 139 height 31
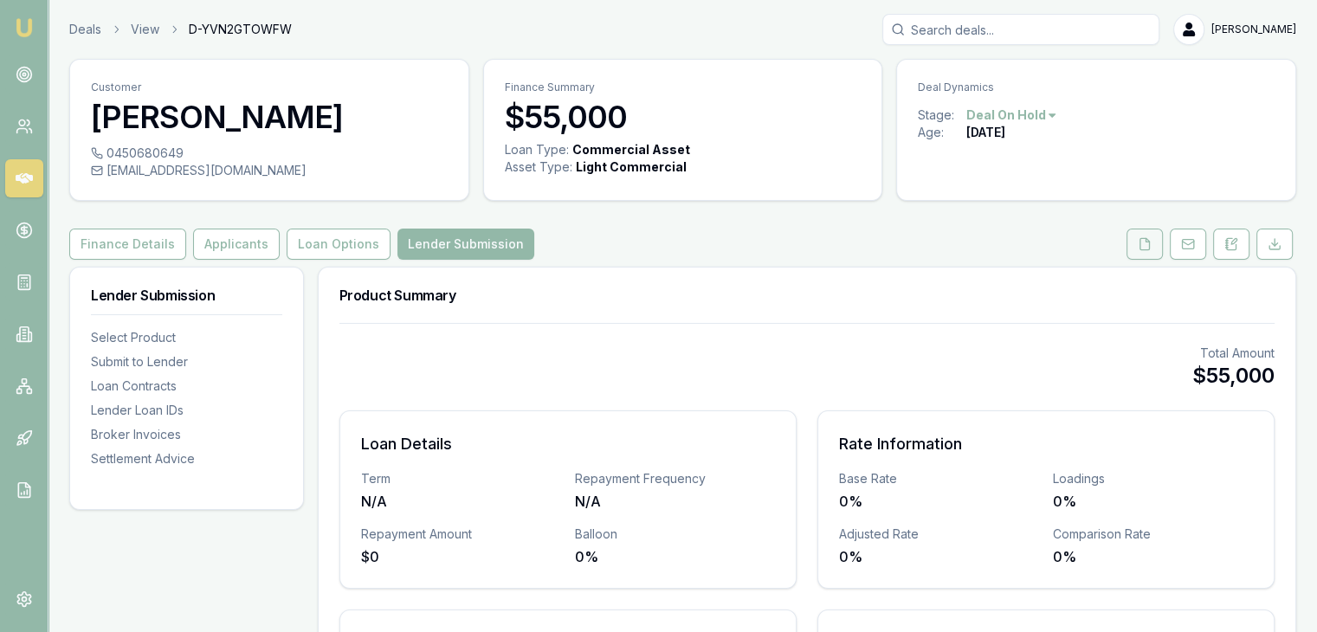
click at [1151, 243] on icon at bounding box center [1145, 244] width 14 height 14
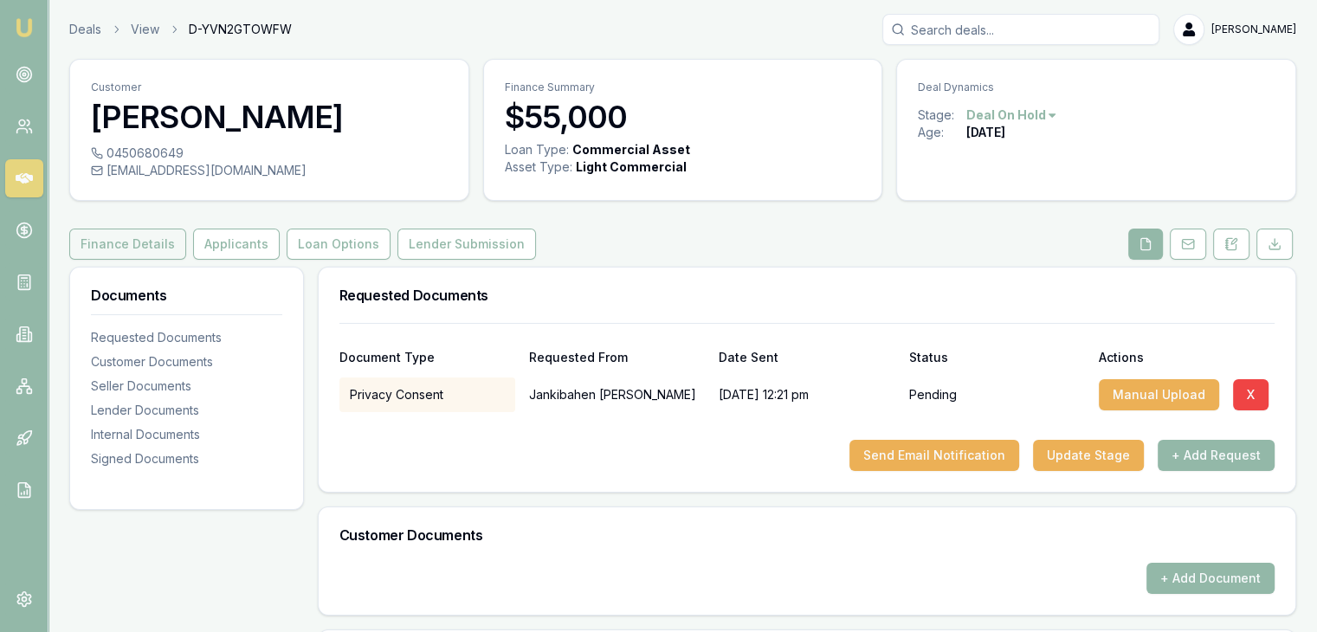
click at [97, 247] on button "Finance Details" at bounding box center [127, 244] width 117 height 31
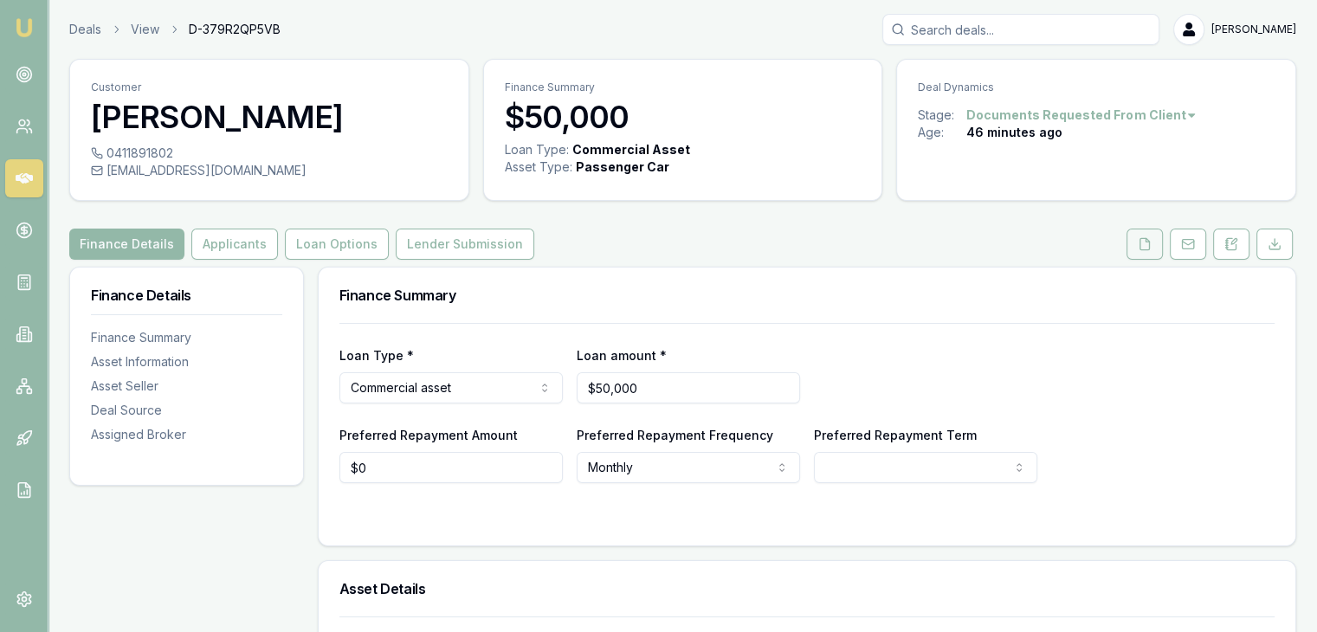
click at [1143, 240] on icon at bounding box center [1145, 244] width 14 height 14
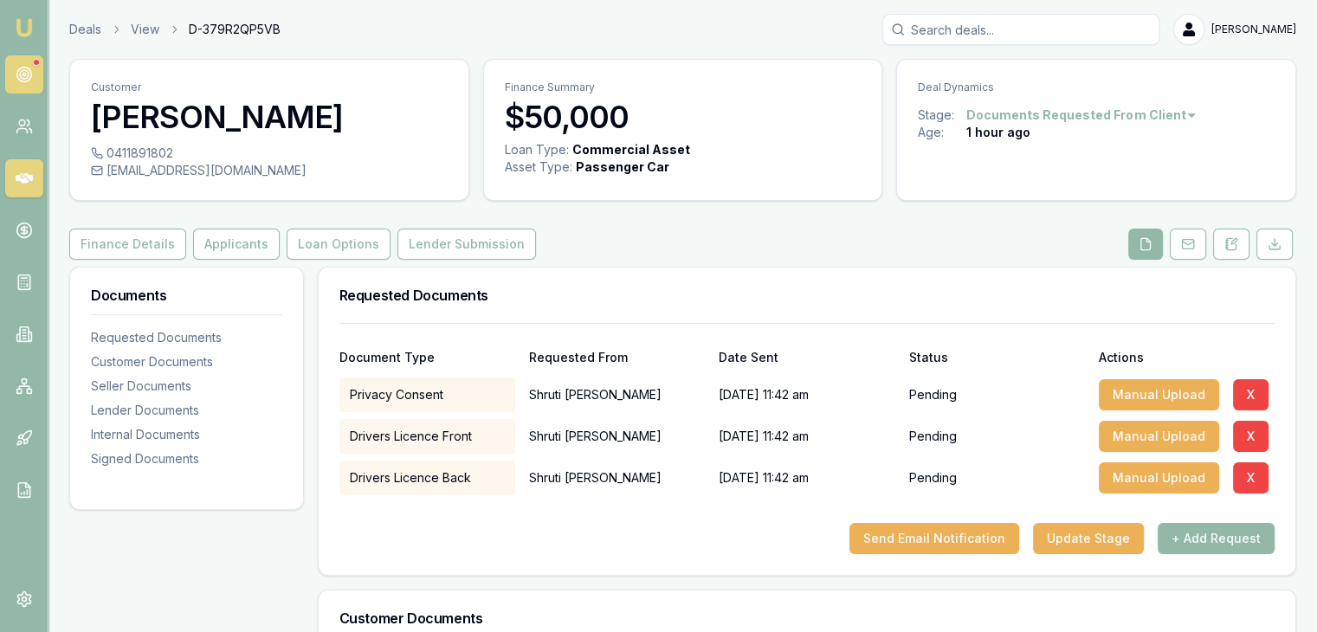
click at [25, 74] on circle at bounding box center [24, 74] width 3 height 3
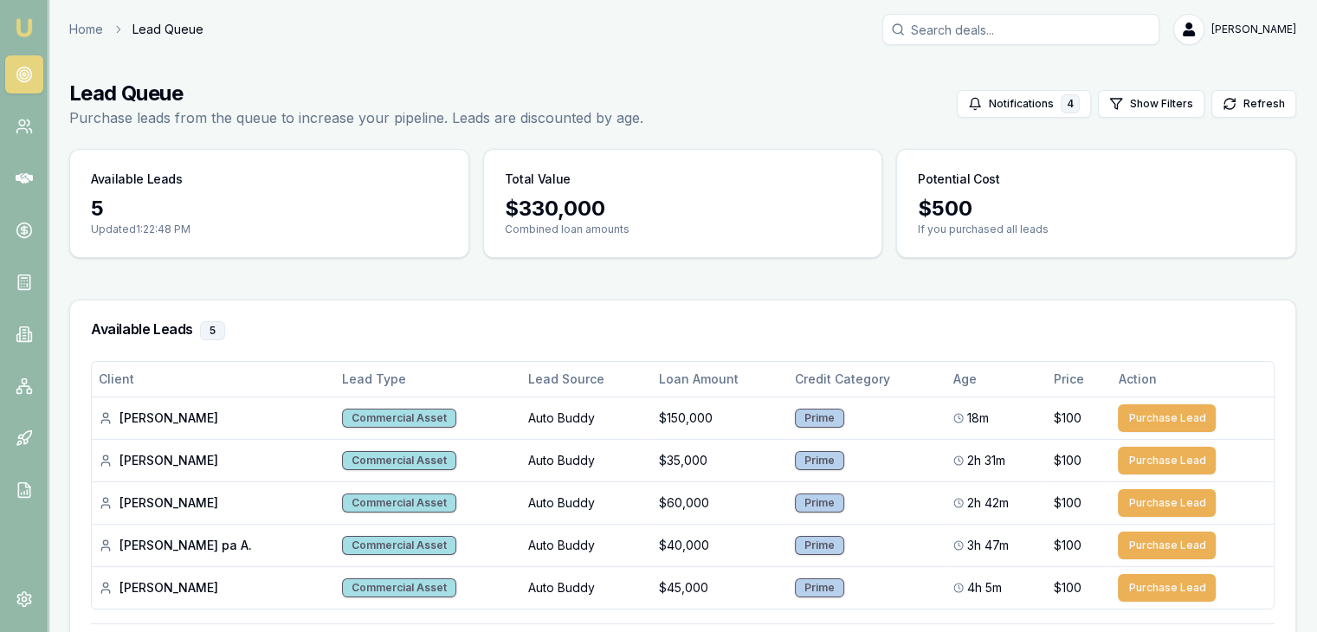
click at [30, 23] on img at bounding box center [24, 27] width 21 height 21
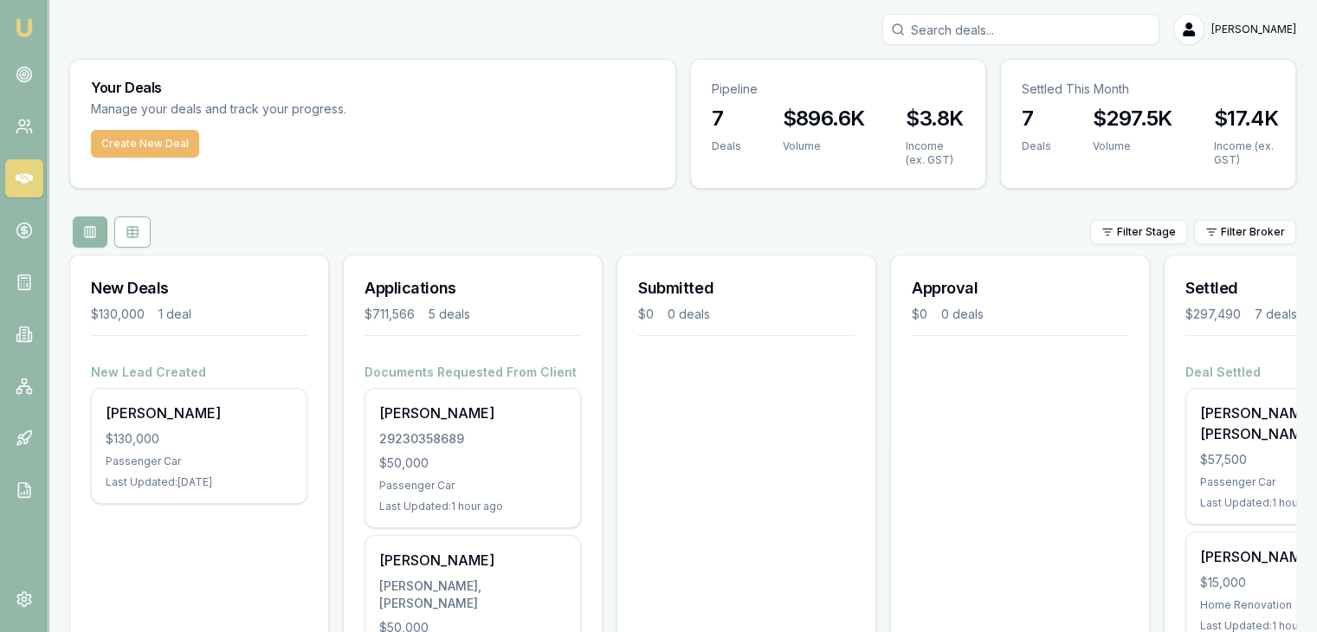
click at [116, 144] on button "Create New Deal" at bounding box center [145, 144] width 108 height 28
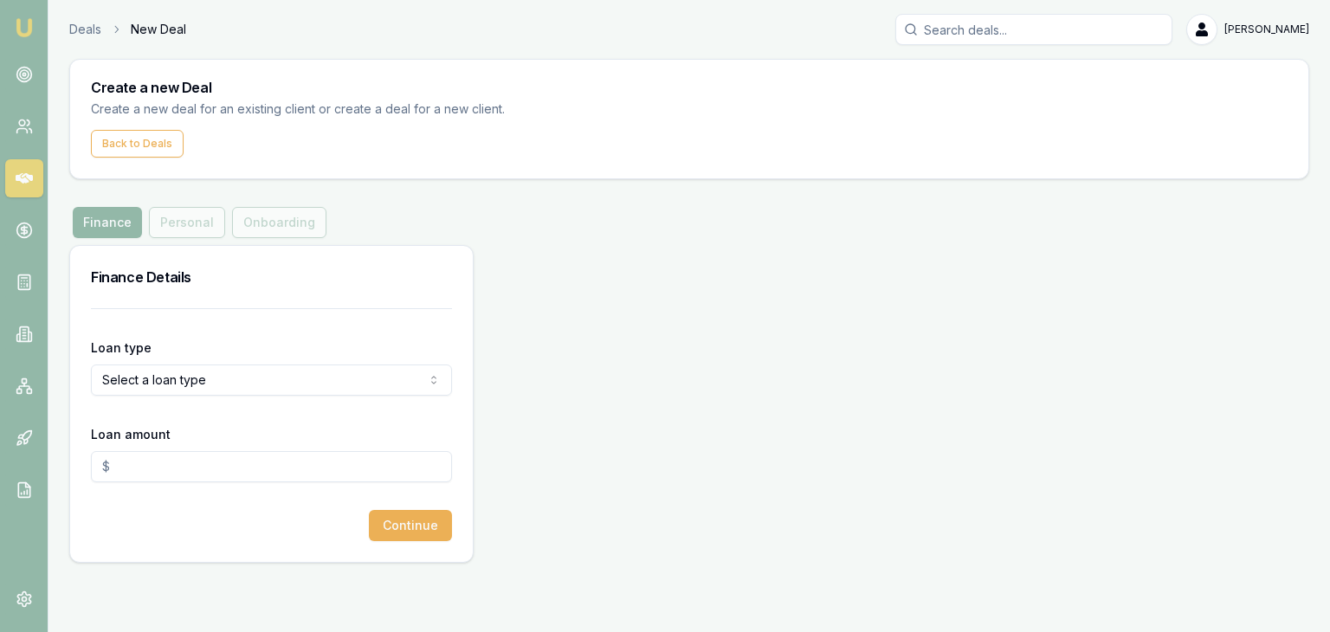
click at [163, 382] on html "Emu Broker Deals New Deal [PERSON_NAME] Toggle Menu Create a new Deal Create a …" at bounding box center [665, 316] width 1330 height 632
select select "COMMERCIAL_ASSET"
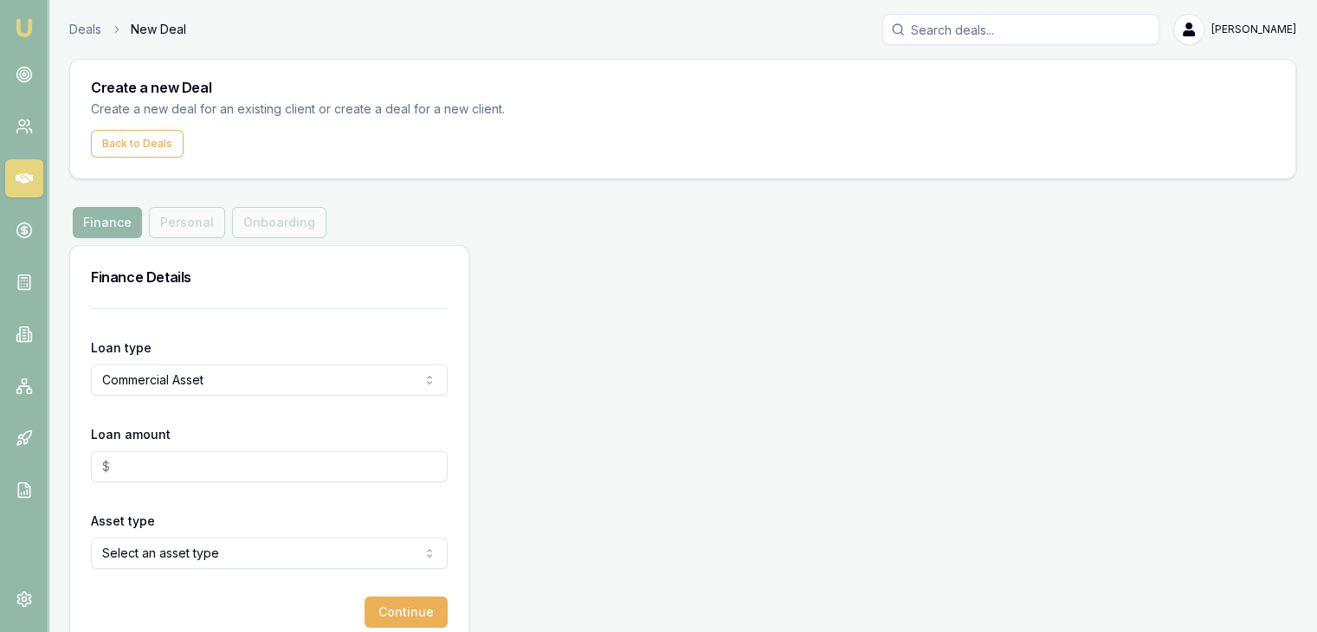
click at [137, 465] on input "Loan amount" at bounding box center [269, 466] width 357 height 31
type input "$27,500.00"
click at [144, 542] on html "Emu Broker Deals New Deal Pinkesh Patel Toggle Menu Create a new Deal Create a …" at bounding box center [658, 316] width 1317 height 632
click at [395, 604] on button "Continue" at bounding box center [406, 612] width 83 height 31
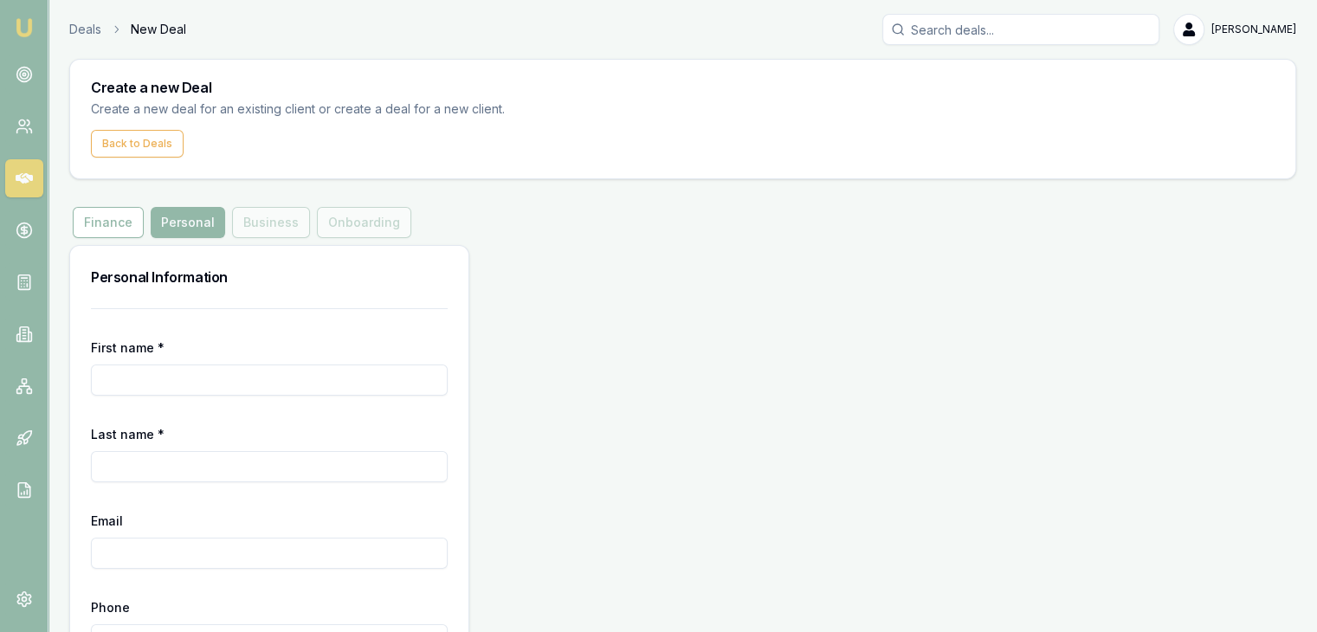
click at [180, 385] on input "First name *" at bounding box center [269, 380] width 357 height 31
type input "Arath"
type input "patel"
click at [109, 554] on input "Email" at bounding box center [269, 553] width 357 height 31
paste input "arthkpatel1781@gmail.com"
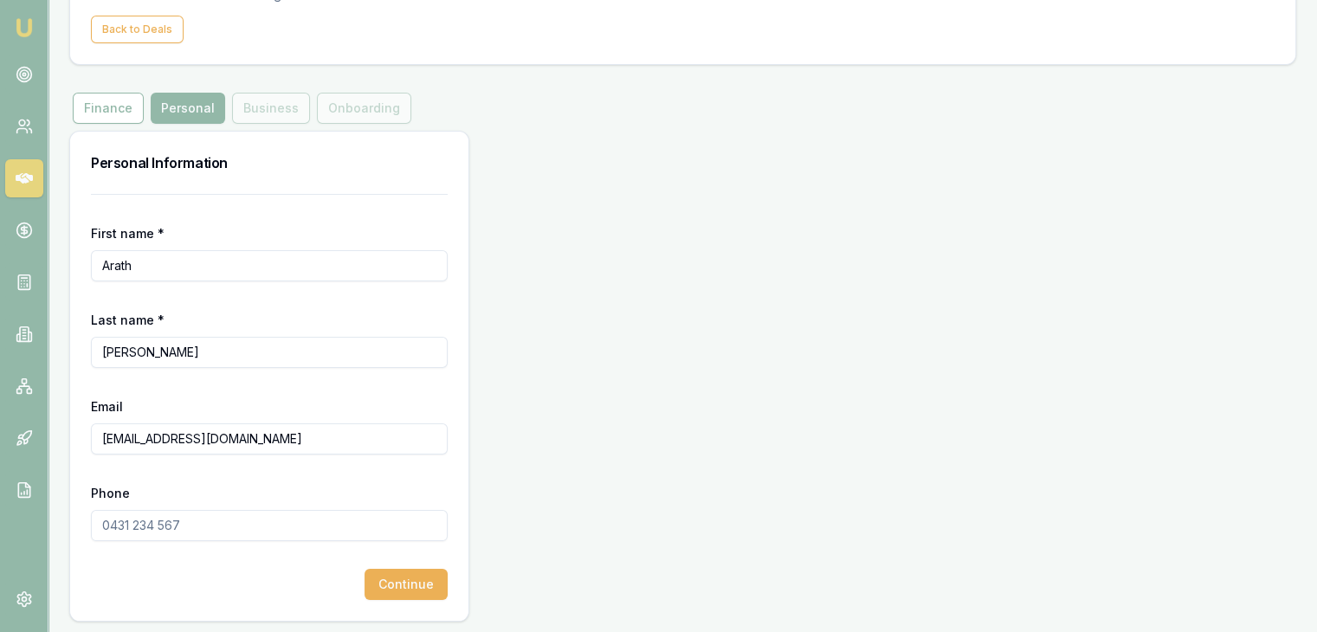
scroll to position [117, 0]
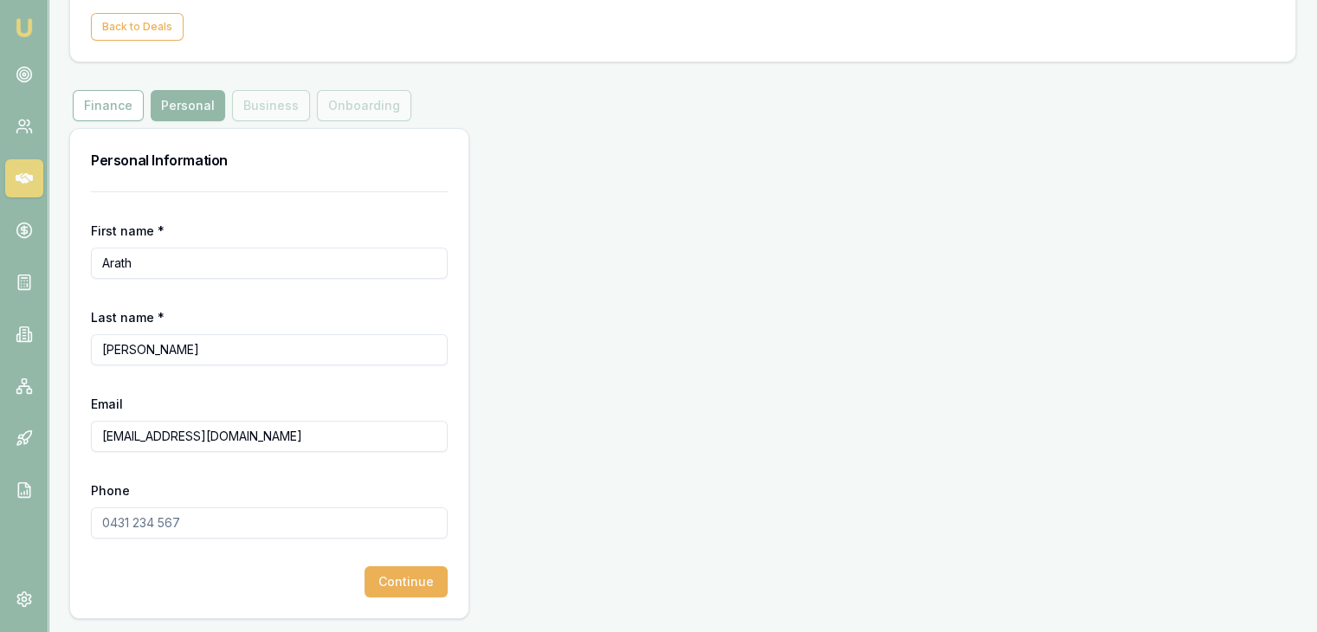
type input "arthkpatel1781@gmail.com"
click at [137, 522] on input "Phone" at bounding box center [269, 523] width 357 height 31
type input "0456 650 826"
click at [396, 583] on button "Continue" at bounding box center [406, 581] width 83 height 31
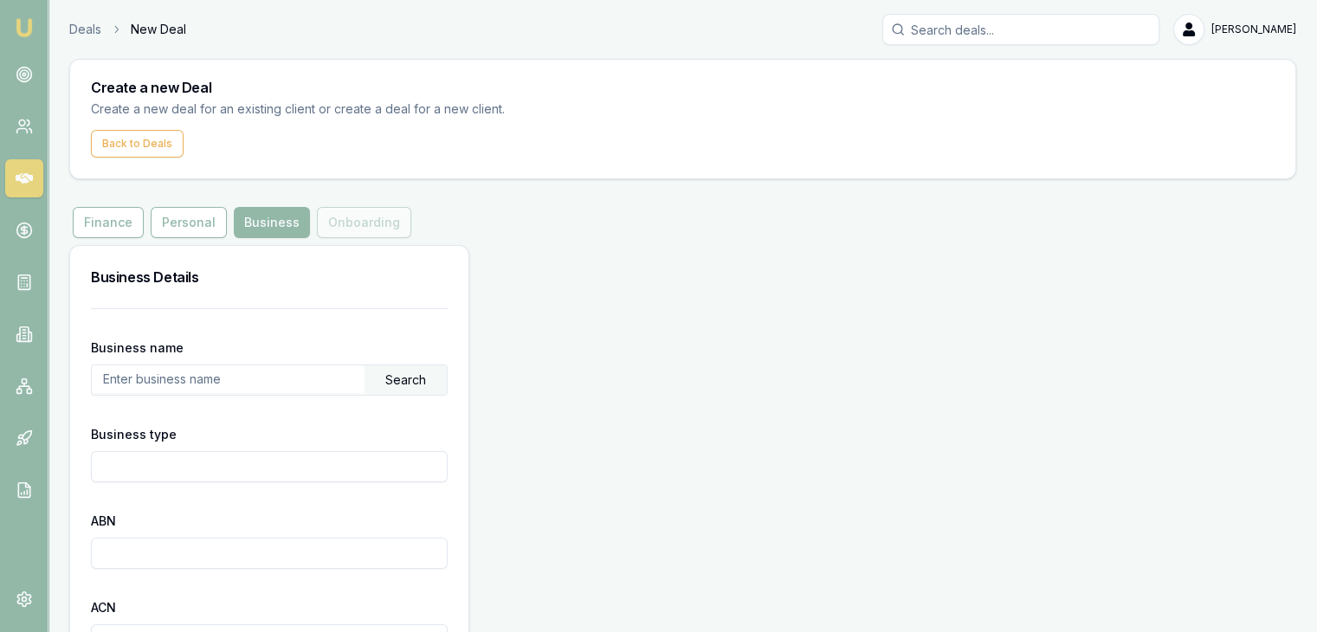
click at [184, 379] on input "text" at bounding box center [228, 380] width 273 height 28
click at [409, 383] on div "Search" at bounding box center [406, 380] width 82 height 29
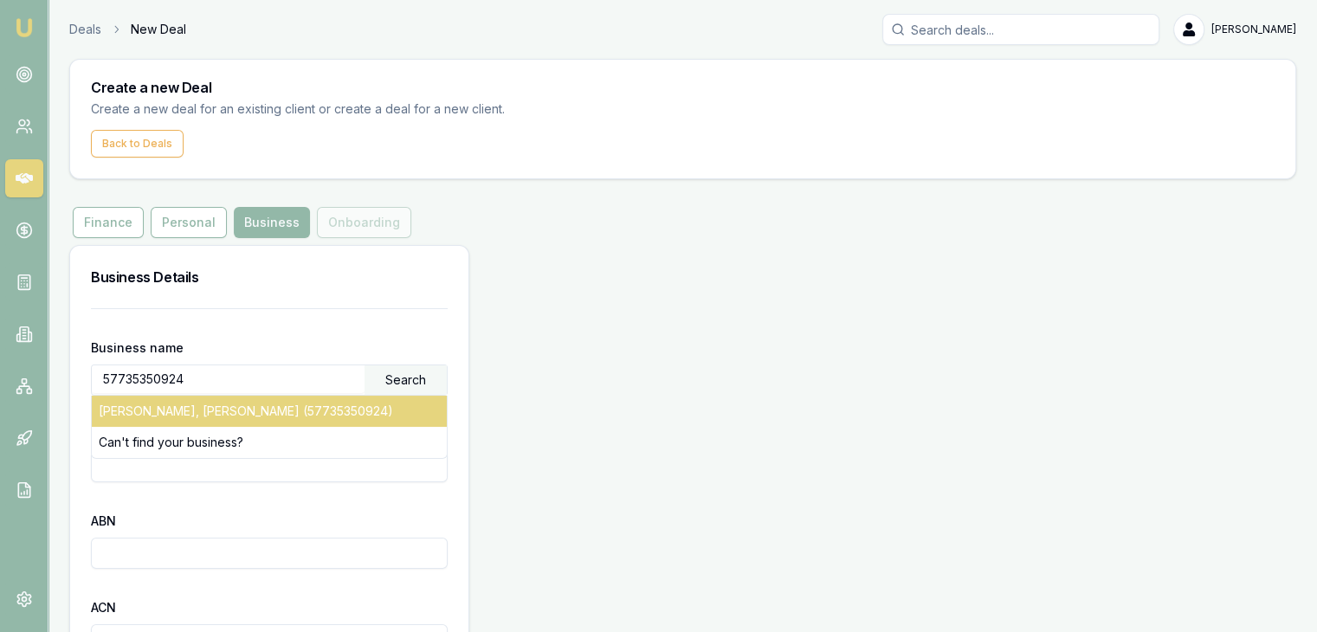
click at [312, 414] on div "PATEL, ARATH KIRTIKUMAR (57735350924)" at bounding box center [269, 411] width 355 height 31
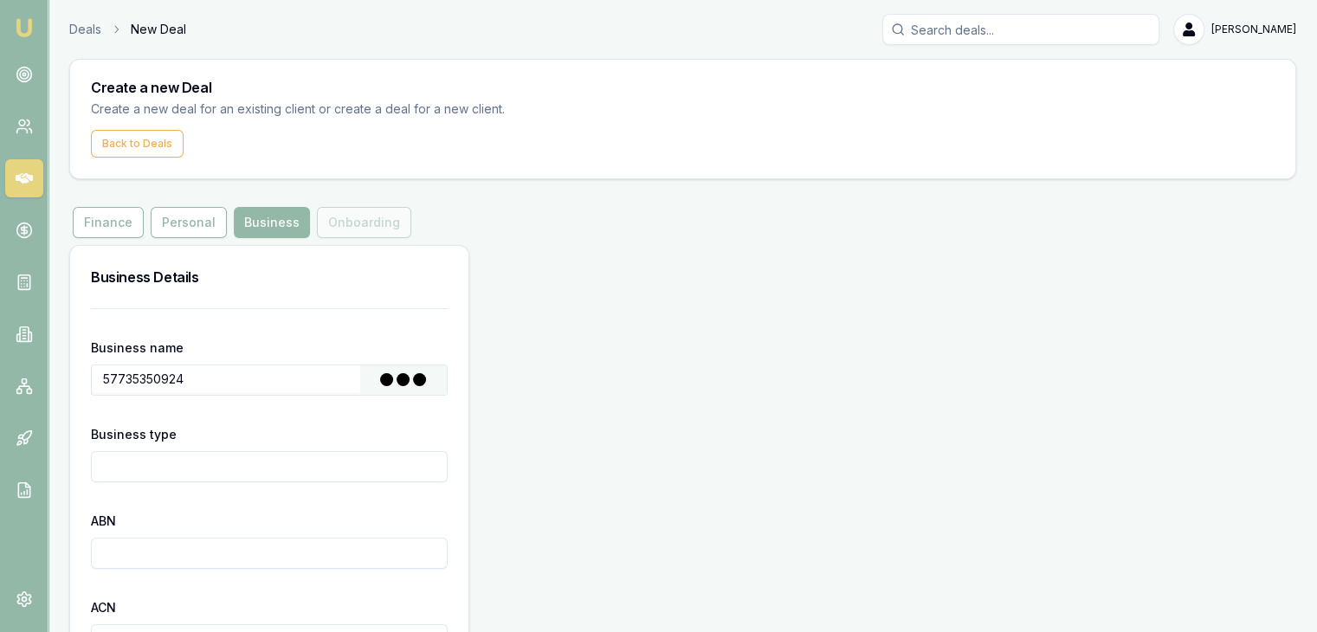
type input "PATEL, ARATH KIRTIKUMAR"
type input "Individual/Sole Trader"
type input "57735350924"
type input "2023-02-20"
type input "2025-07-01"
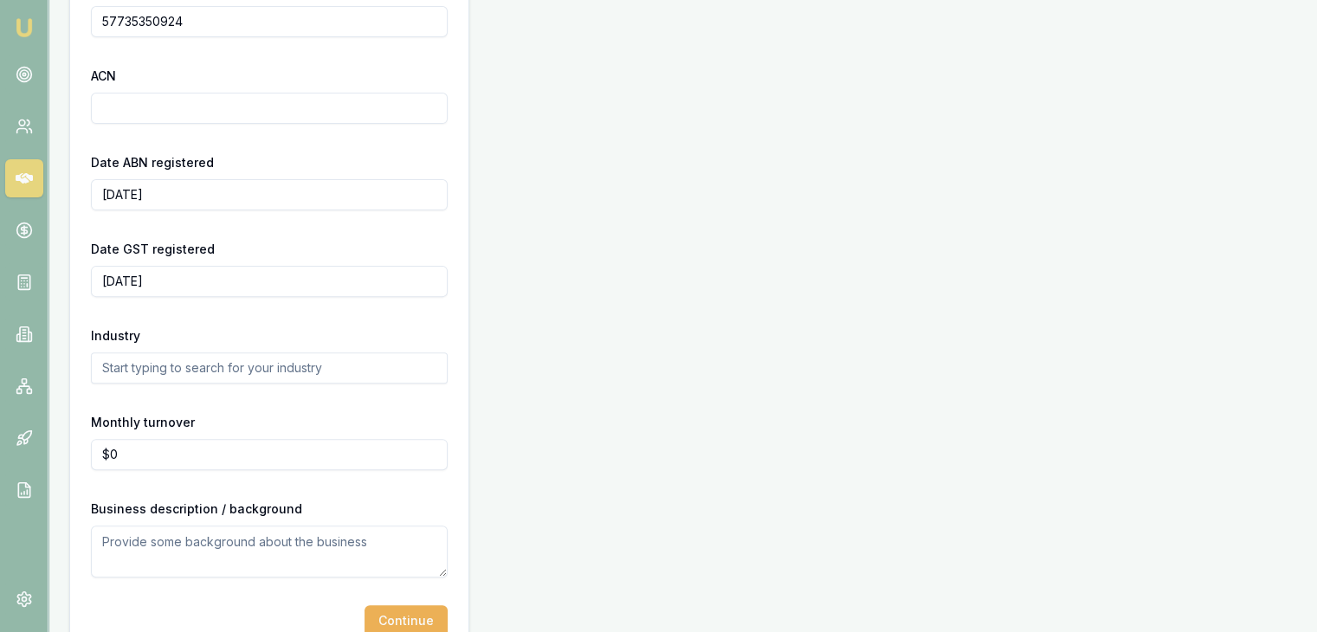
scroll to position [571, 0]
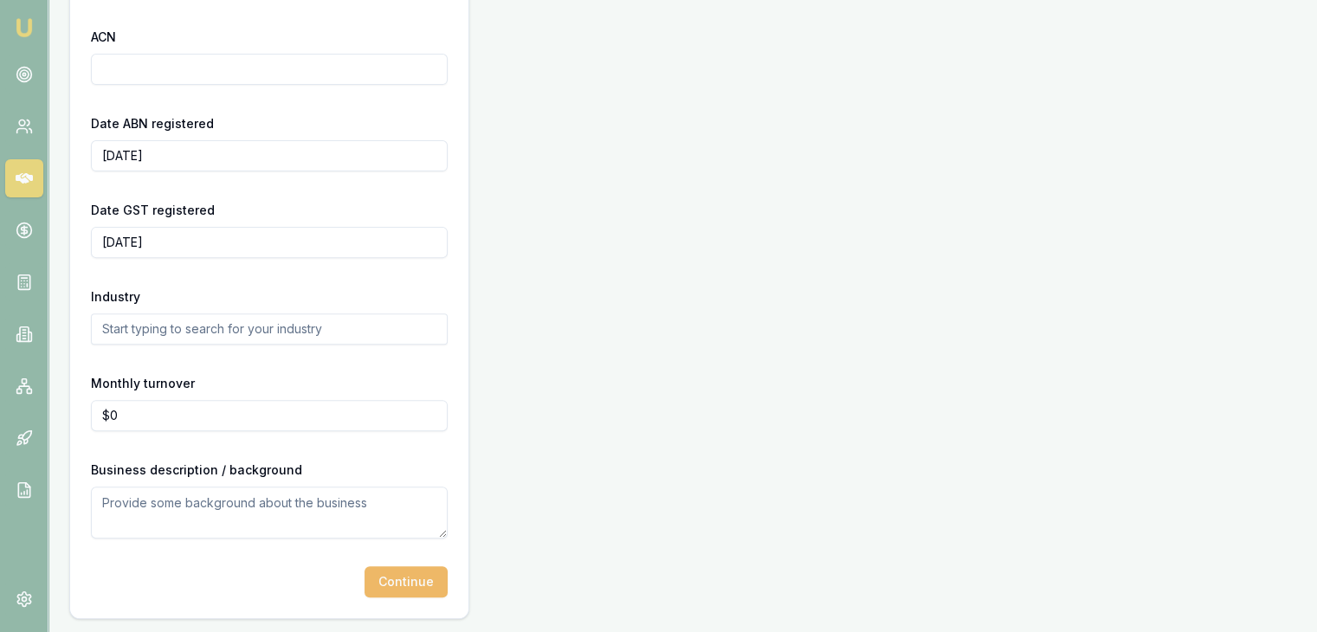
click at [397, 581] on button "Continue" at bounding box center [406, 581] width 83 height 31
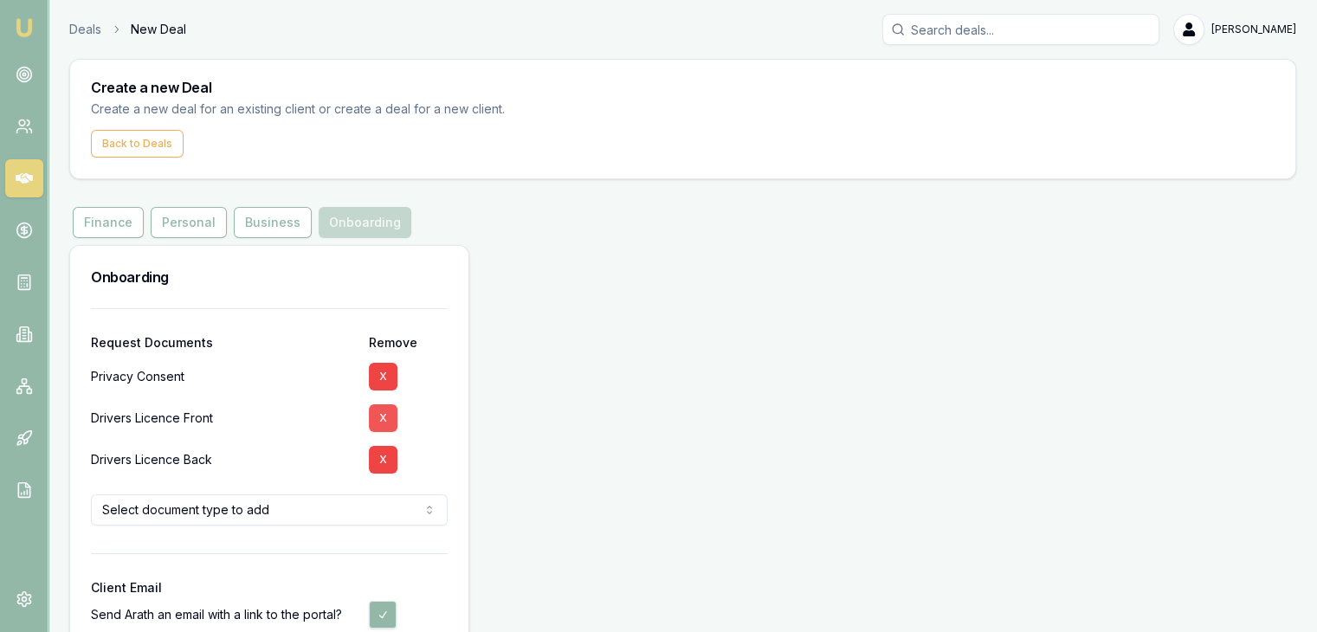
click at [392, 409] on button "X" at bounding box center [383, 419] width 29 height 28
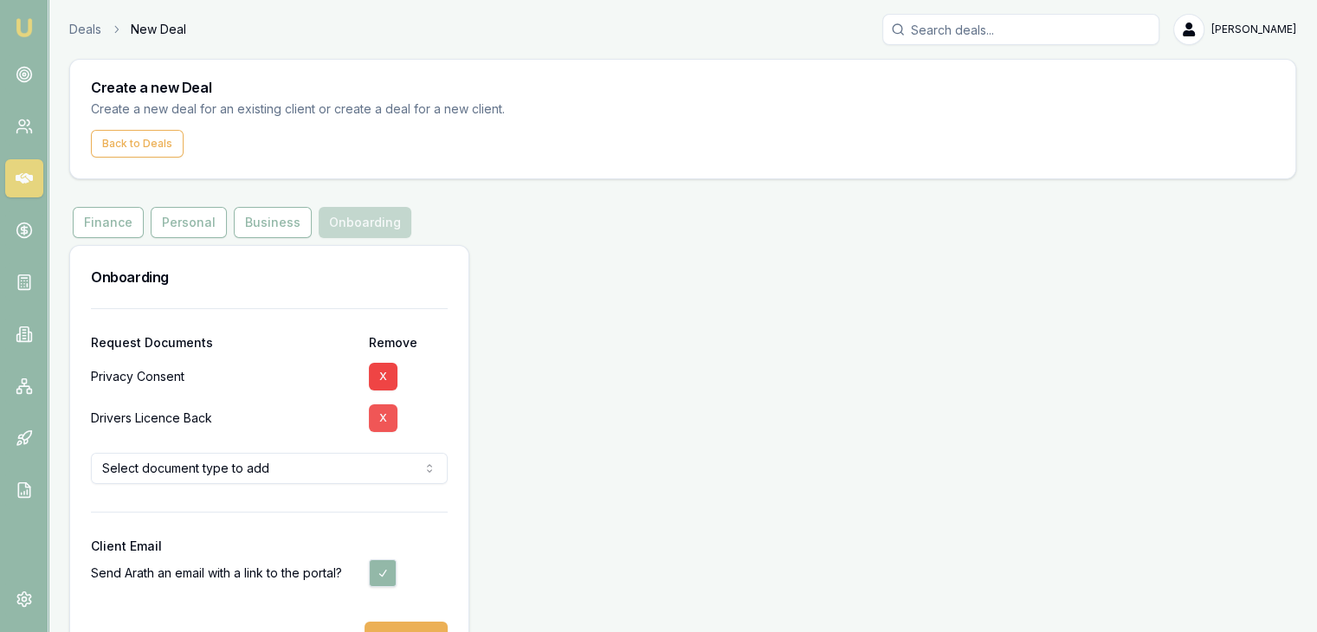
click at [381, 426] on button "X" at bounding box center [383, 419] width 29 height 28
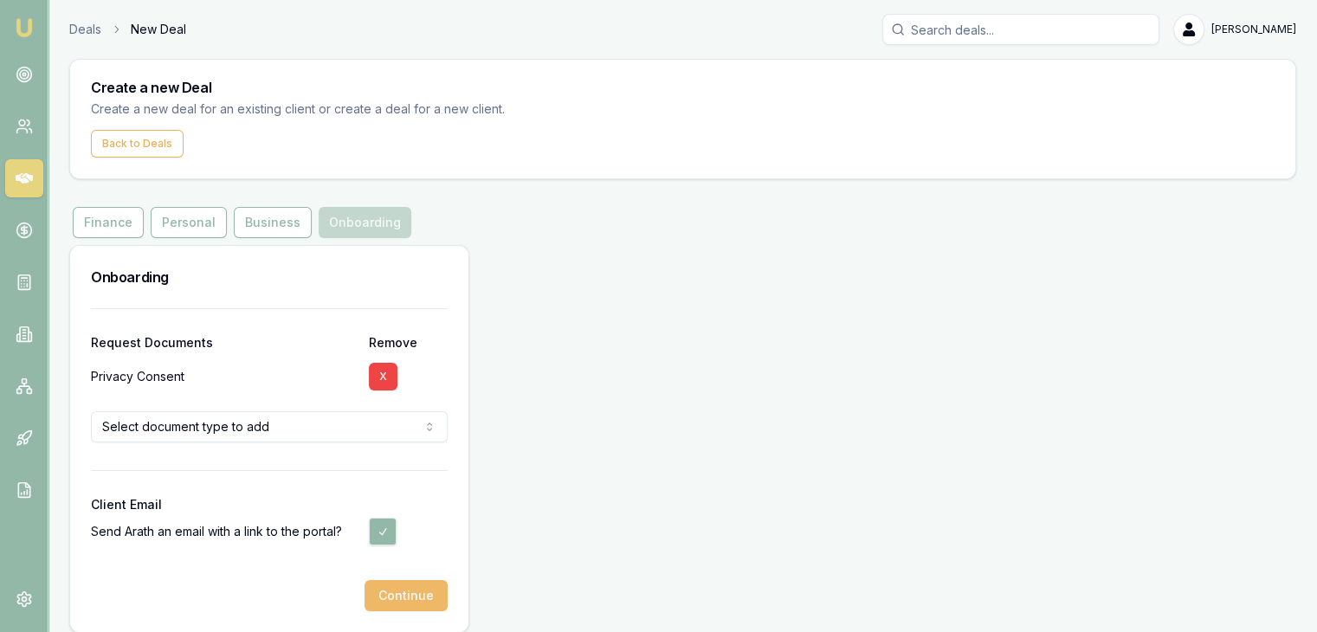
click at [412, 594] on button "Continue" at bounding box center [406, 595] width 83 height 31
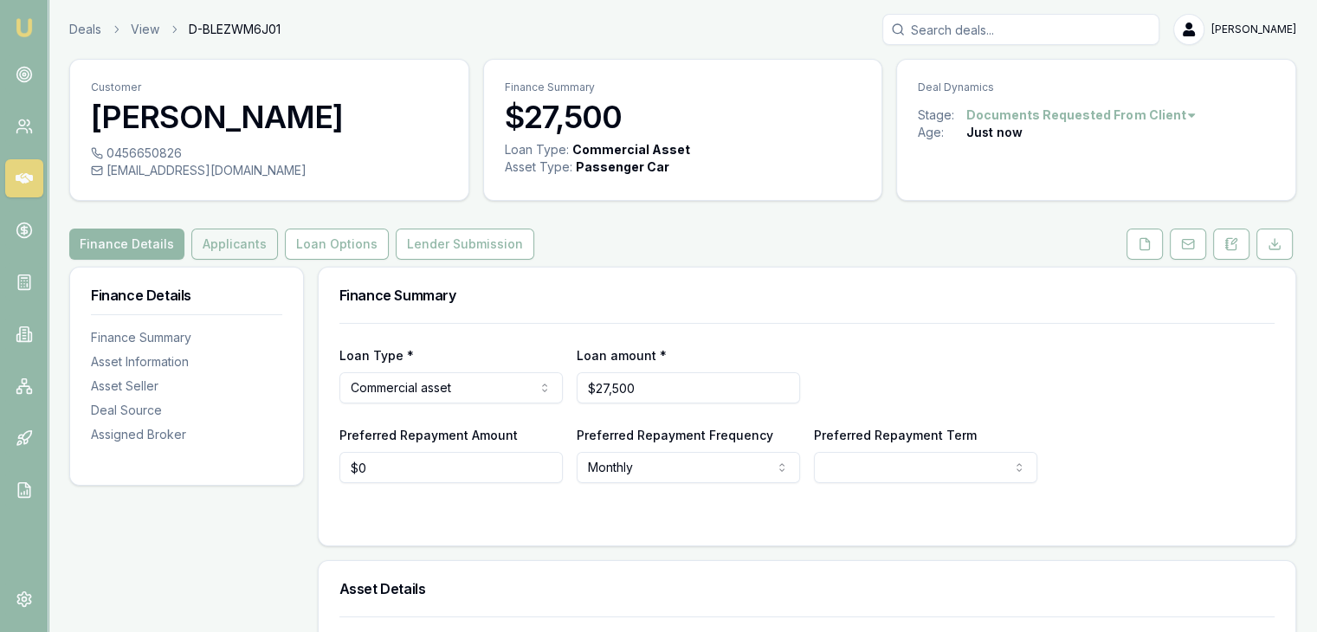
click at [197, 241] on button "Applicants" at bounding box center [234, 244] width 87 height 31
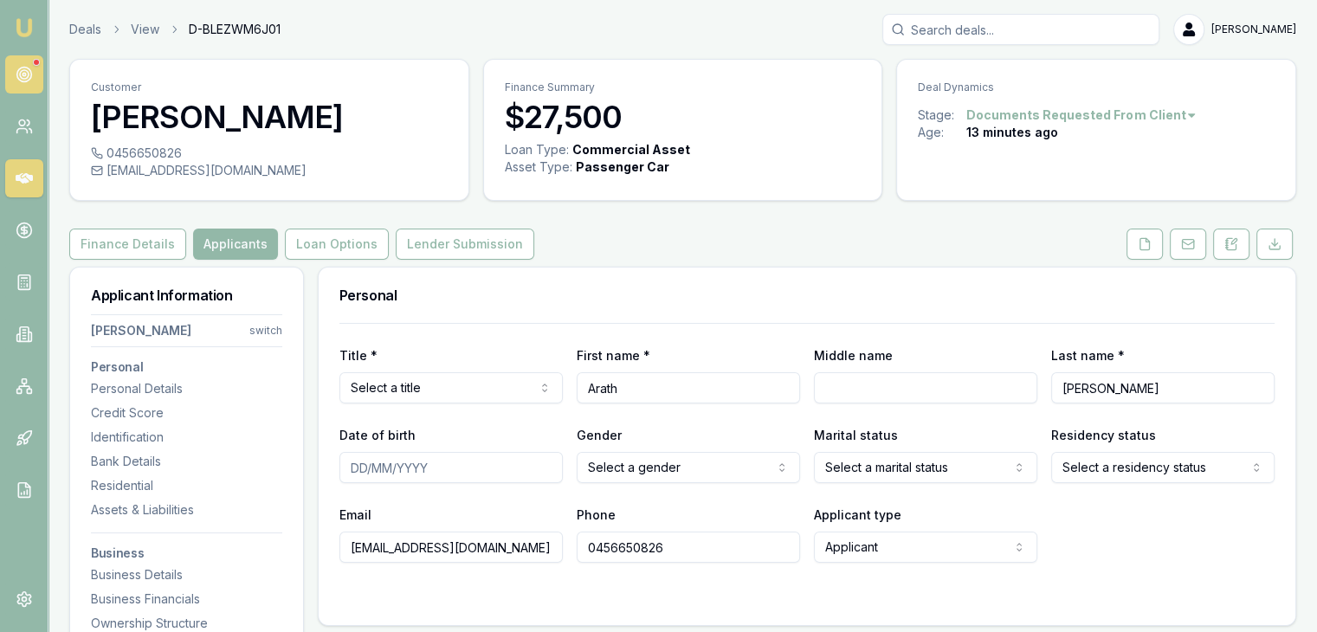
click at [17, 63] on link at bounding box center [24, 74] width 38 height 38
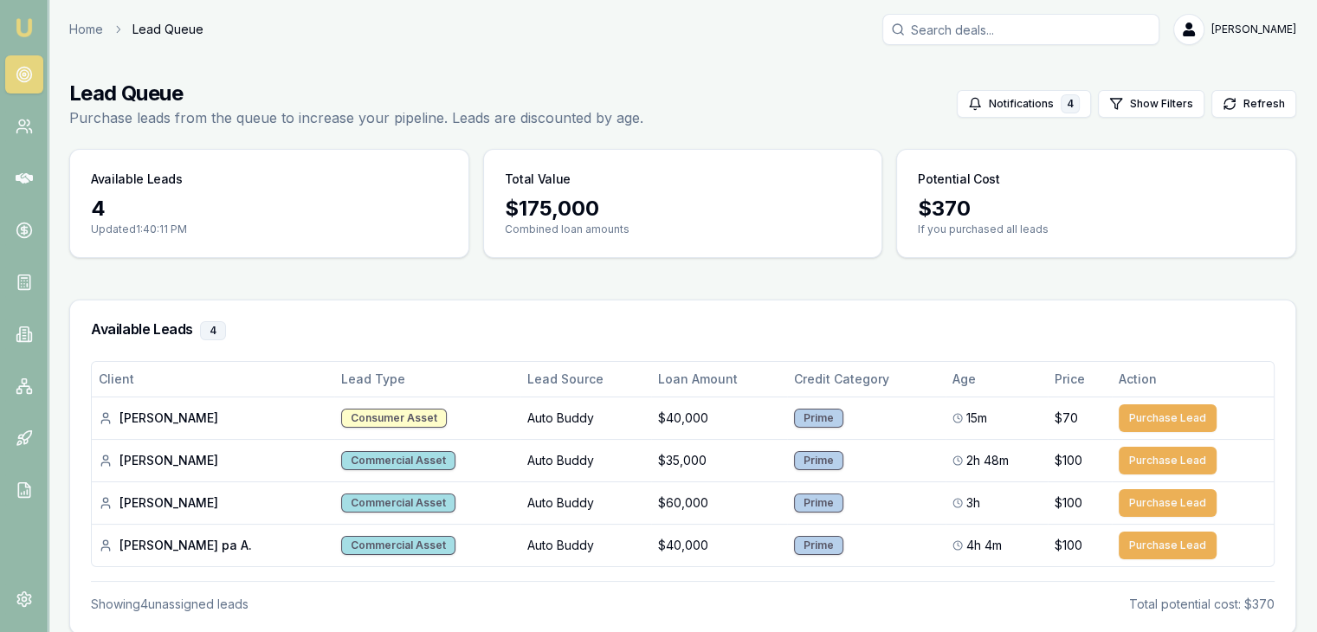
click at [18, 29] on img at bounding box center [24, 27] width 21 height 21
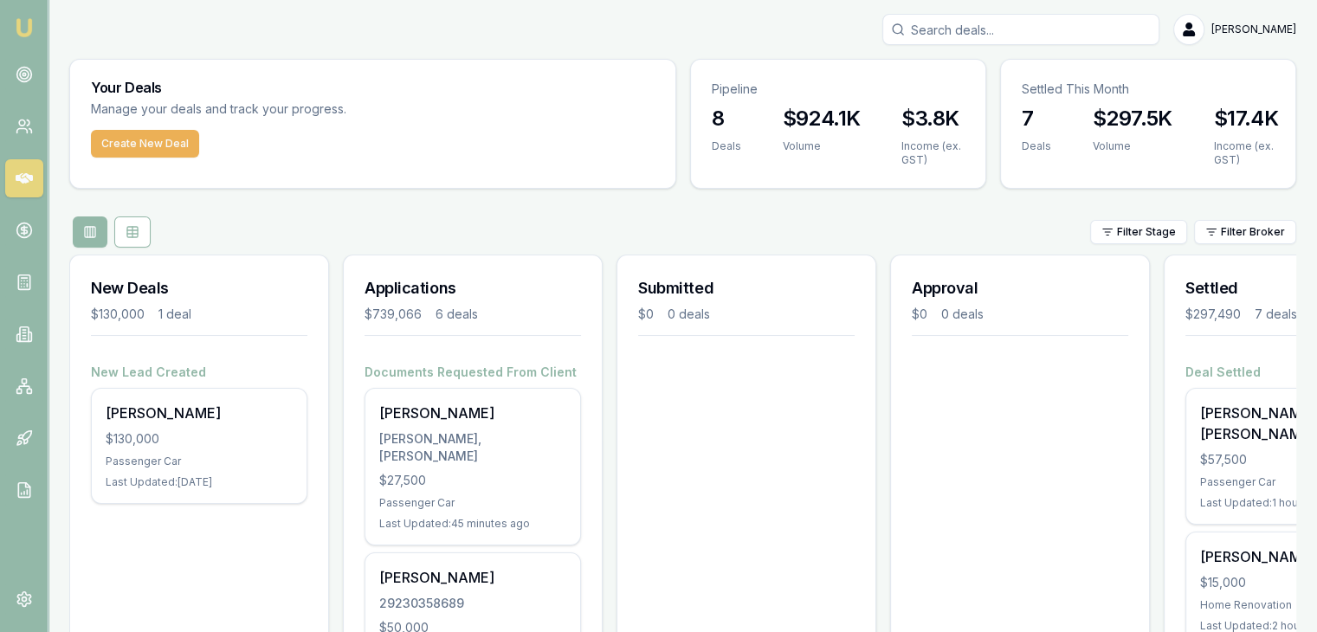
click at [16, 31] on img at bounding box center [24, 27] width 21 height 21
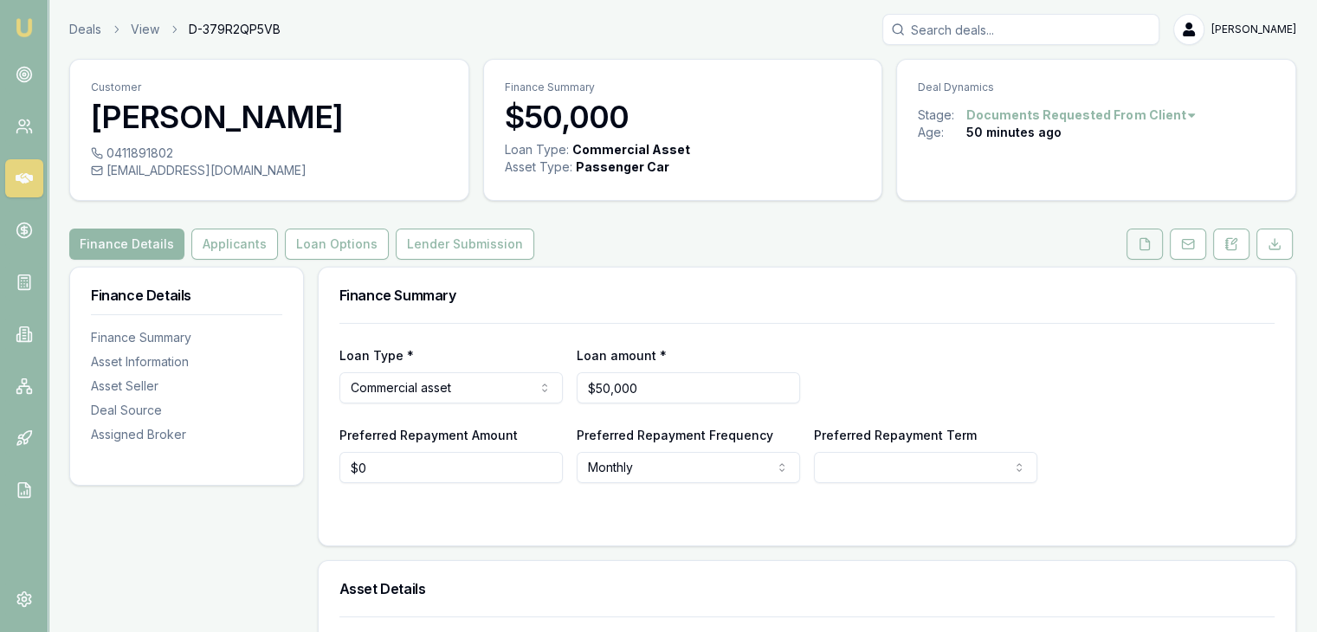
click at [1135, 243] on button at bounding box center [1145, 244] width 36 height 31
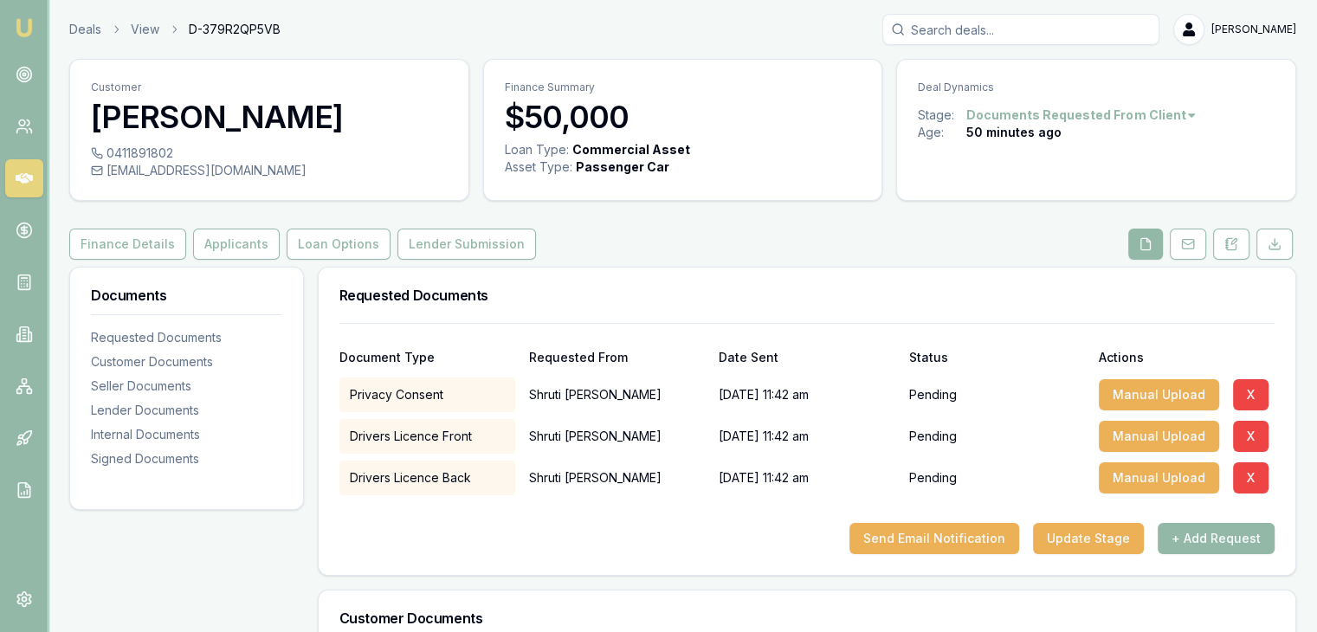
click at [19, 29] on img at bounding box center [24, 27] width 21 height 21
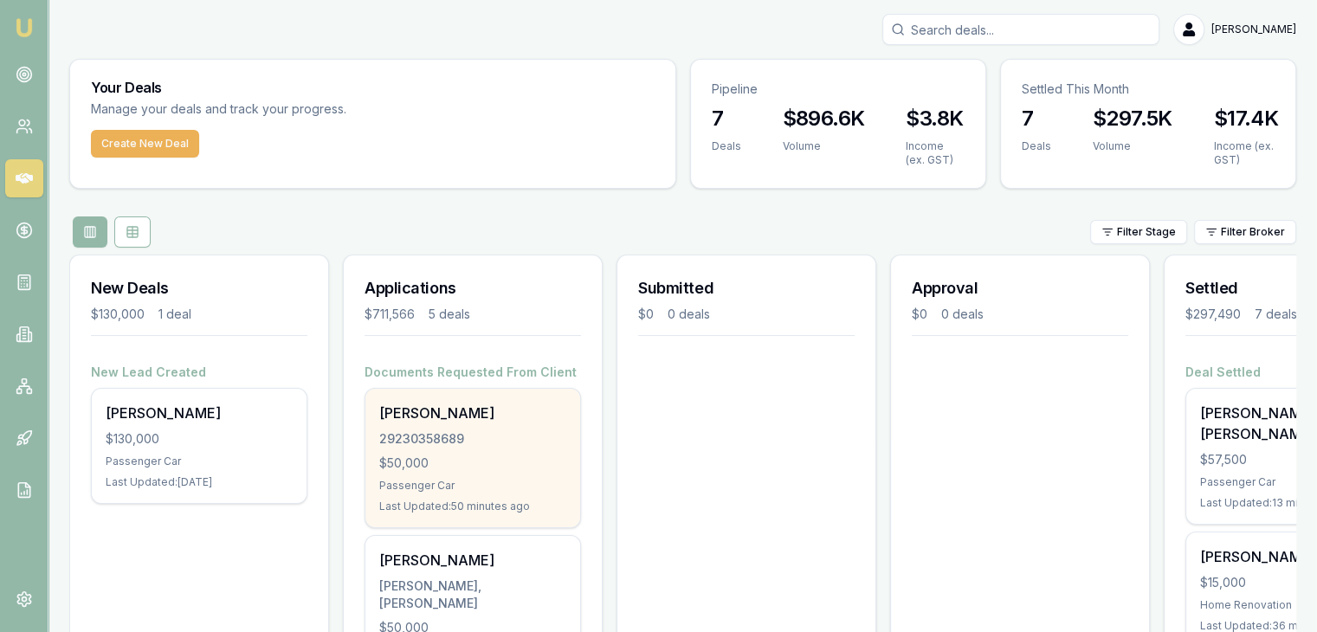
click at [491, 462] on div "$50,000" at bounding box center [472, 463] width 187 height 17
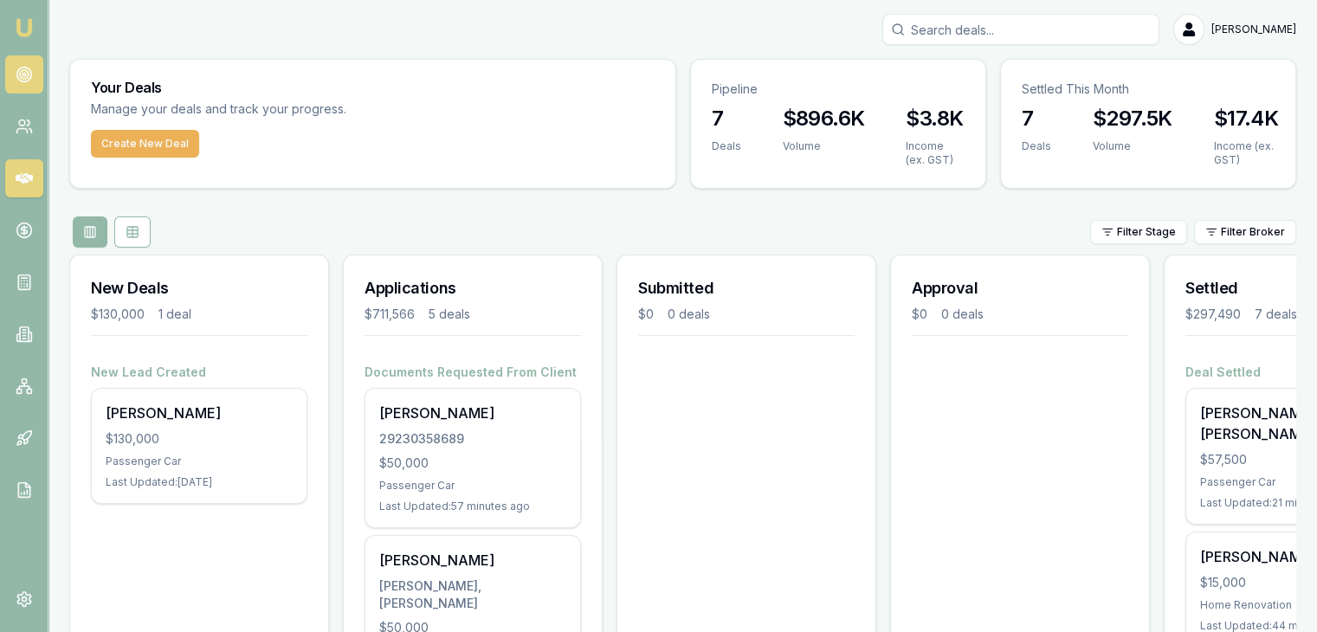
click at [21, 78] on icon at bounding box center [24, 74] width 17 height 17
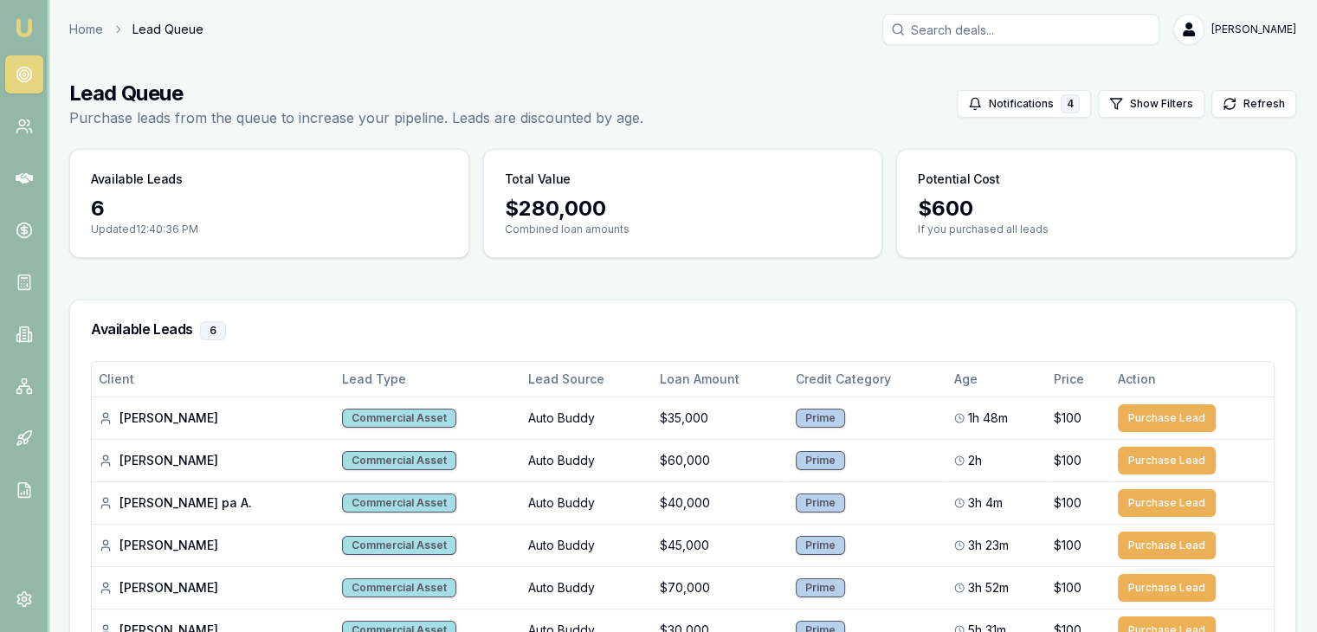
scroll to position [154, 0]
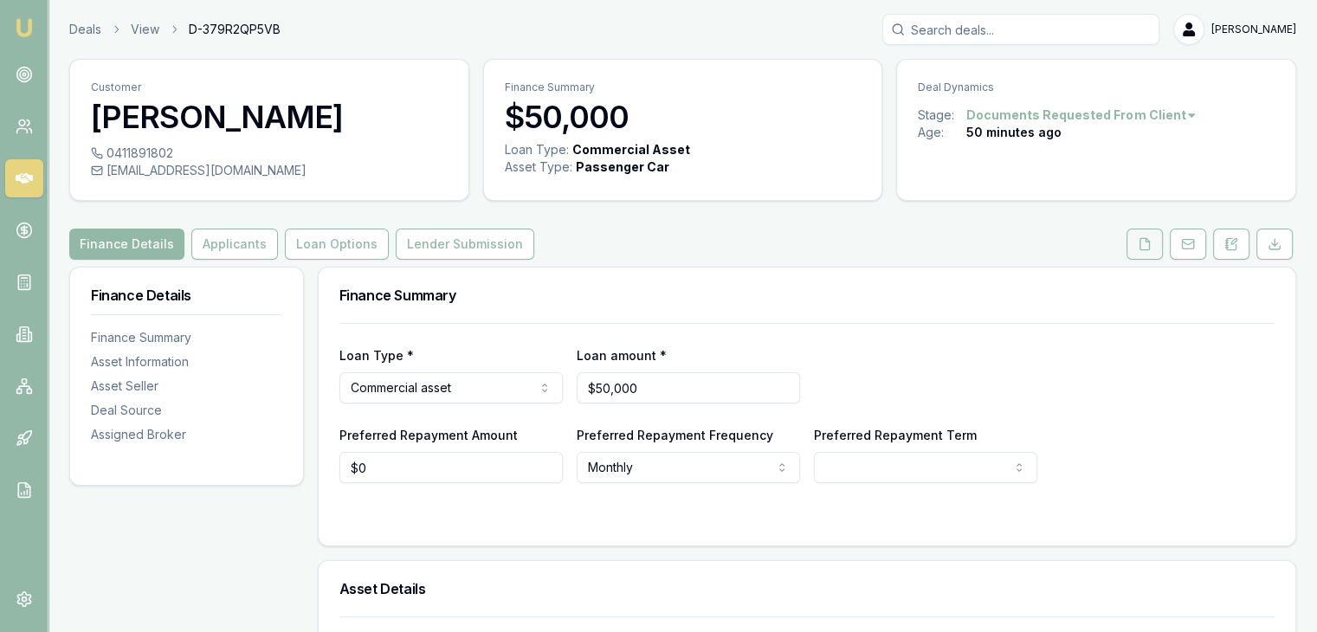
click at [1143, 239] on icon at bounding box center [1145, 244] width 14 height 14
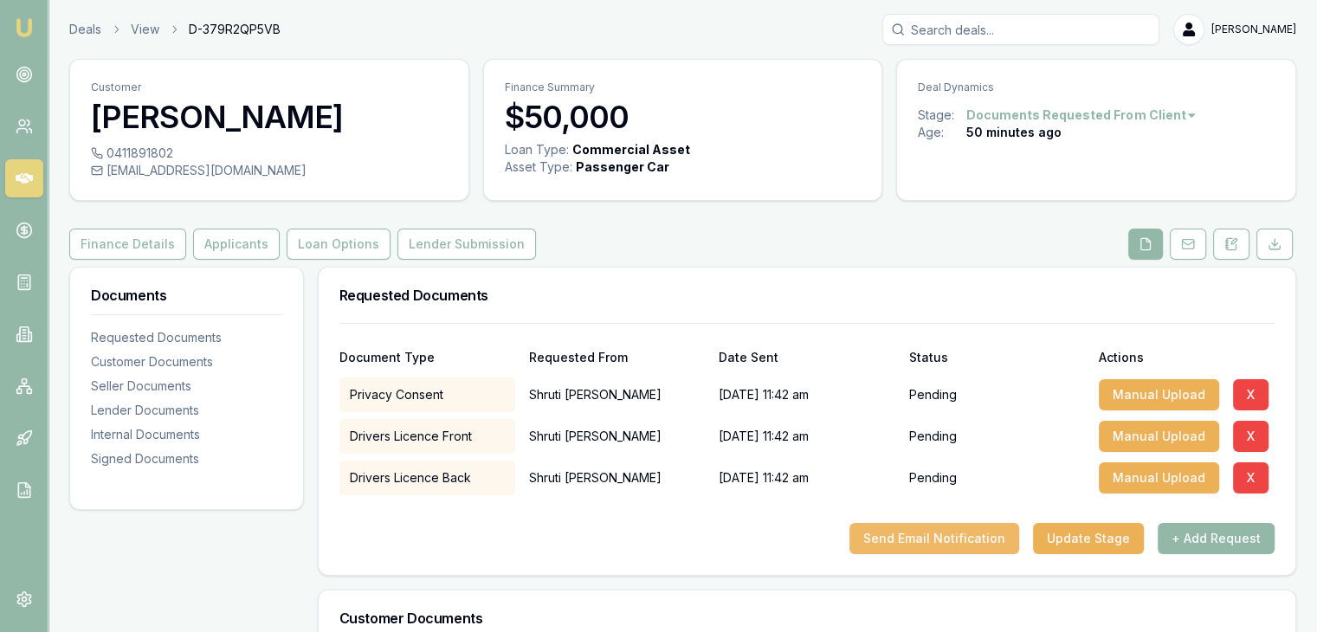
click at [941, 540] on button "Send Email Notification" at bounding box center [935, 538] width 170 height 31
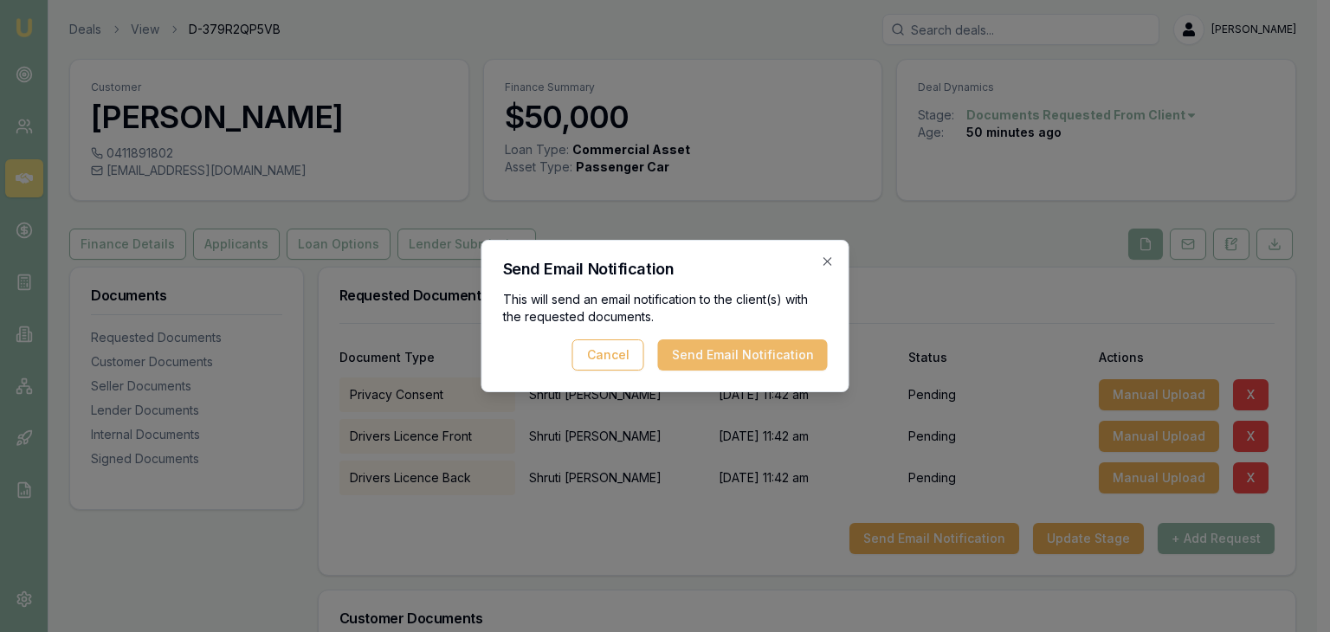
click at [724, 354] on button "Send Email Notification" at bounding box center [743, 355] width 170 height 31
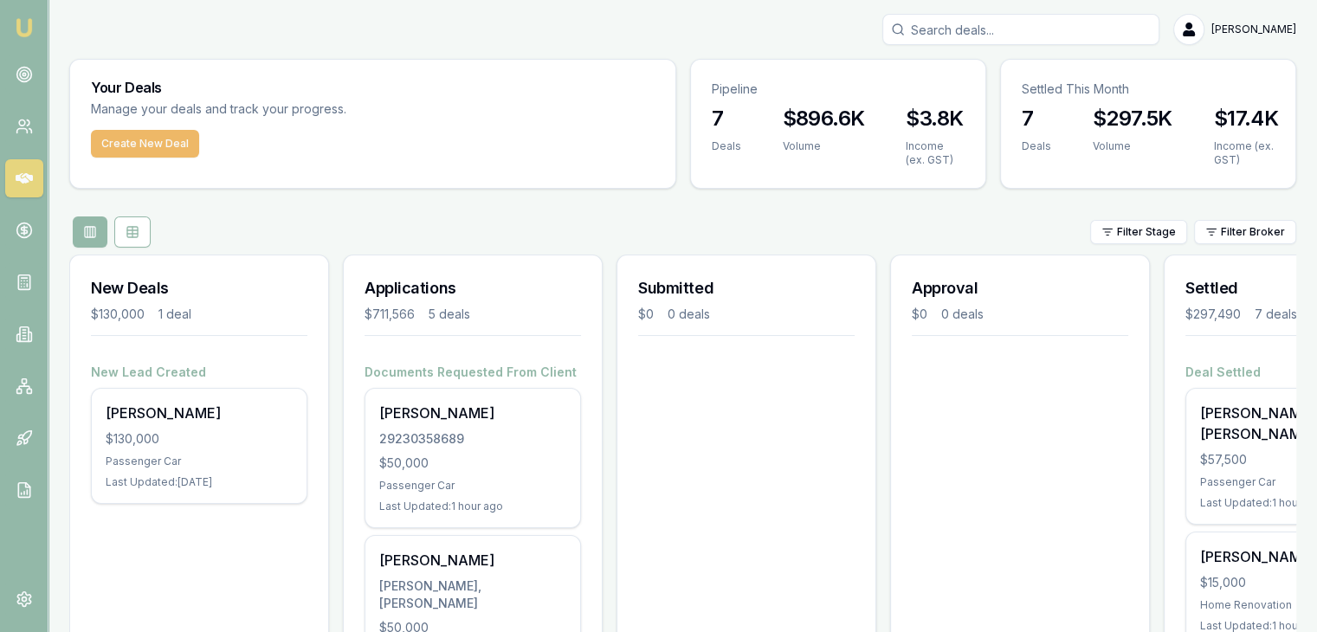
click at [119, 139] on button "Create New Deal" at bounding box center [145, 144] width 108 height 28
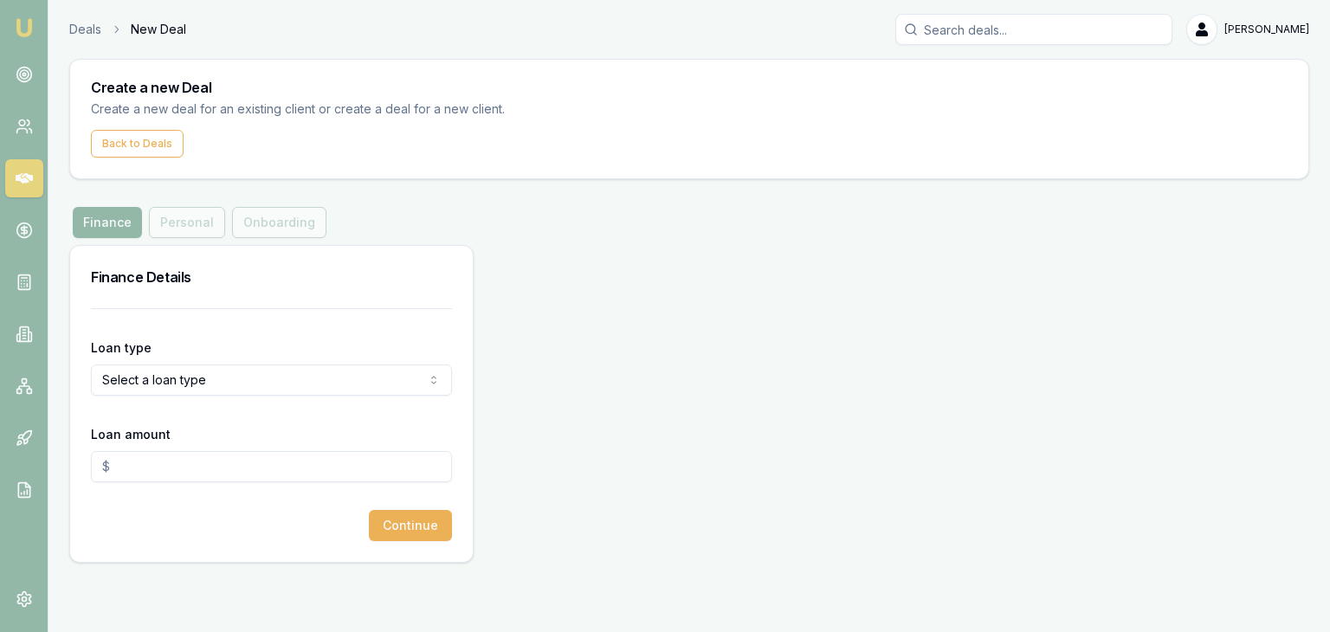
click at [159, 385] on html "Emu Broker Deals New Deal [PERSON_NAME] Toggle Menu Create a new Deal Create a …" at bounding box center [665, 316] width 1330 height 632
select select "COMMERCIAL_ASSET"
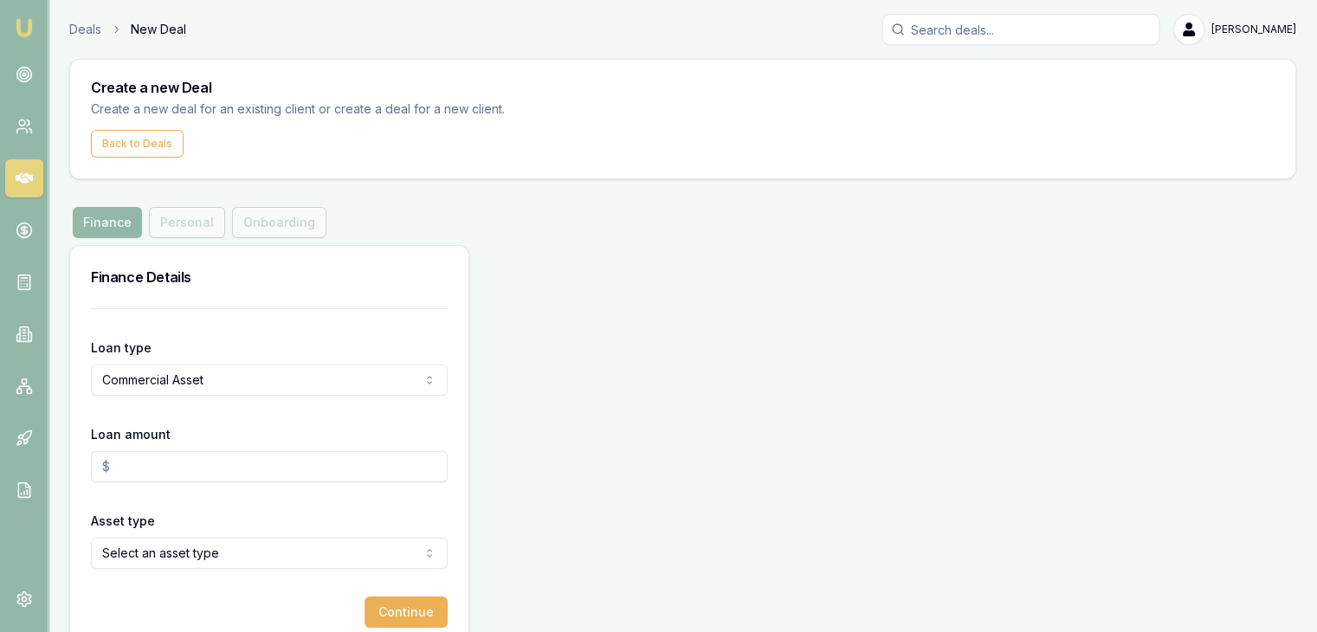
click at [134, 472] on input "Loan amount" at bounding box center [269, 466] width 357 height 31
type input "$0.00"
